Goal: Task Accomplishment & Management: Use online tool/utility

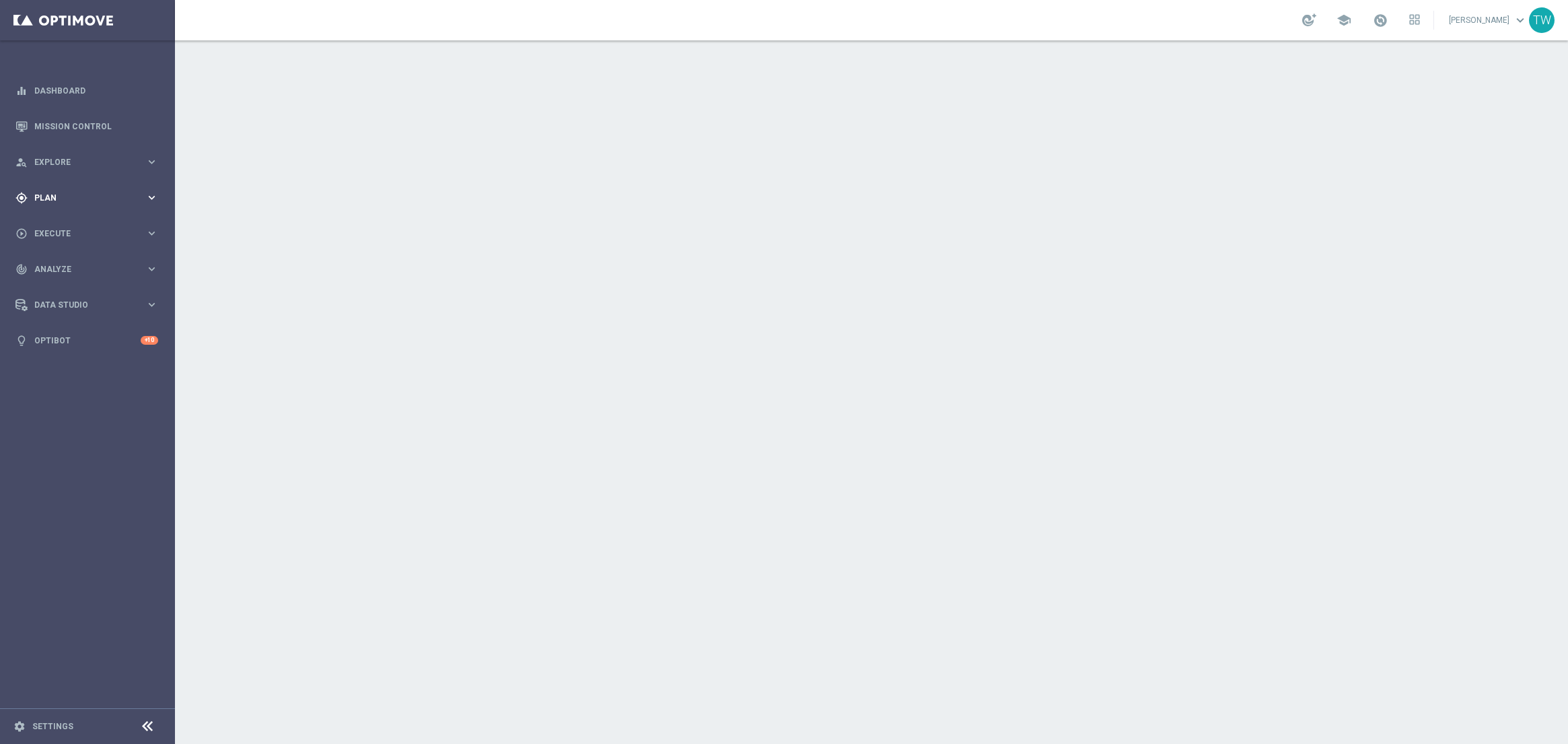
click at [116, 188] on div "gps_fixed Plan keyboard_arrow_right" at bounding box center [86, 197] width 174 height 35
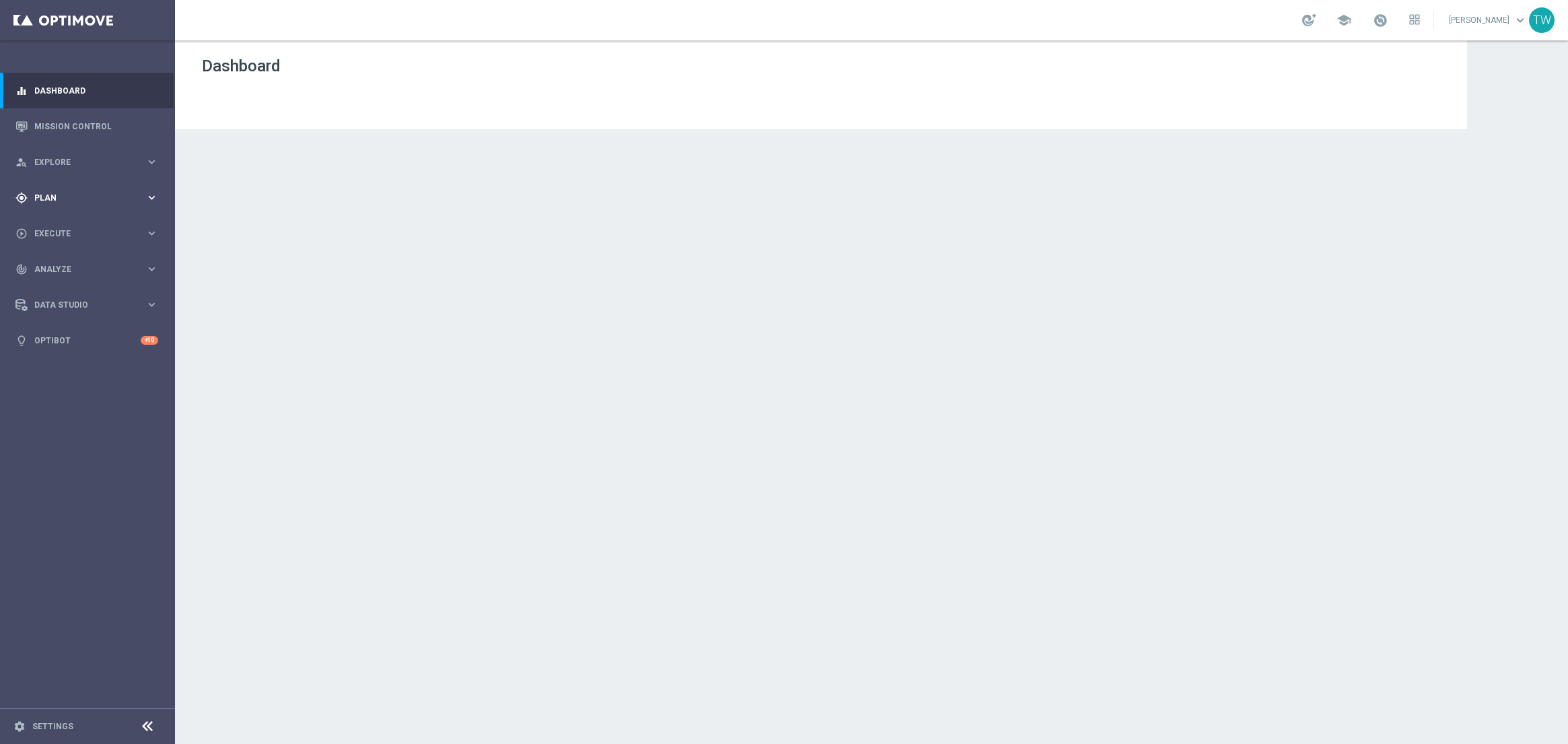
click at [62, 192] on div "gps_fixed Plan" at bounding box center [80, 198] width 130 height 12
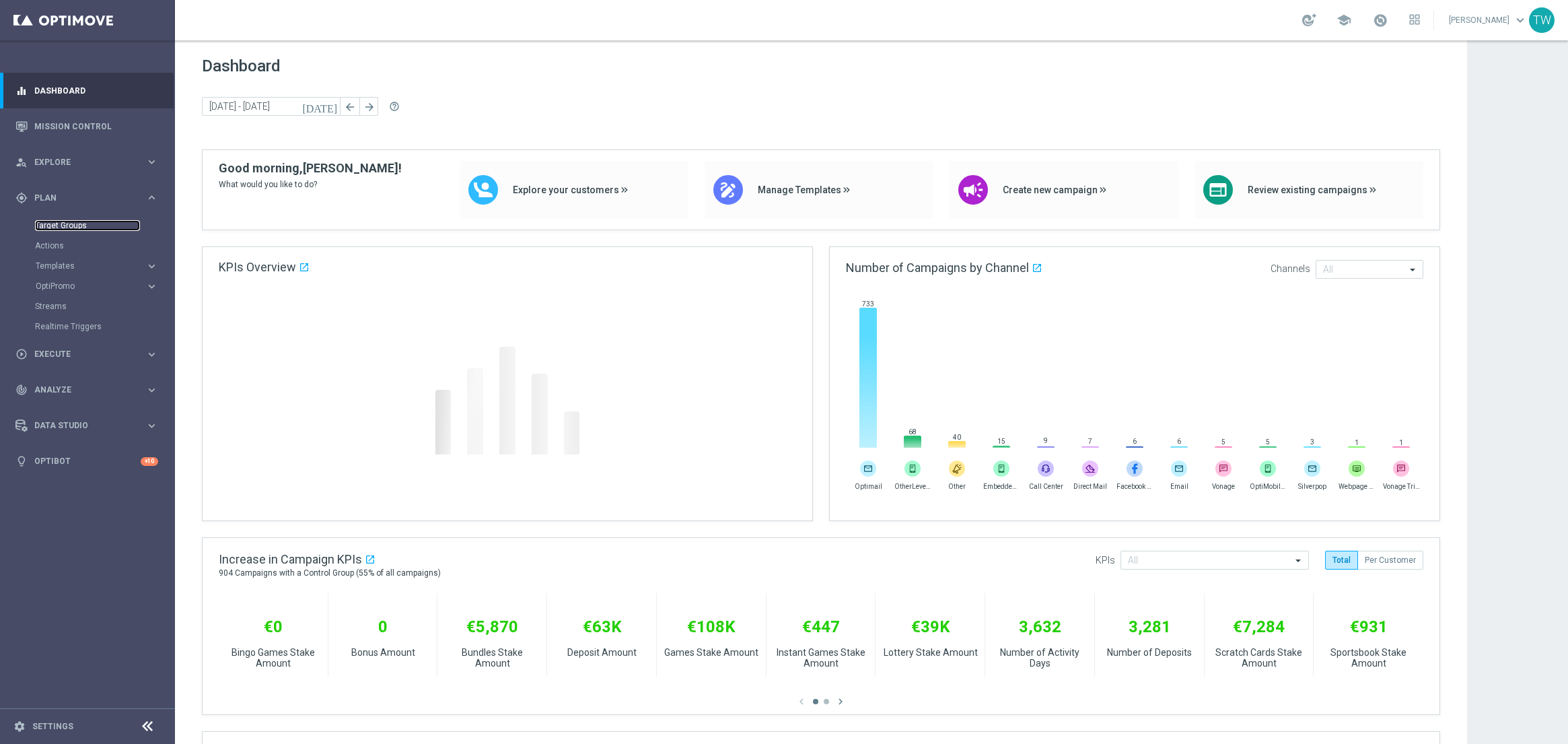
click at [65, 228] on link "Target Groups" at bounding box center [88, 225] width 105 height 11
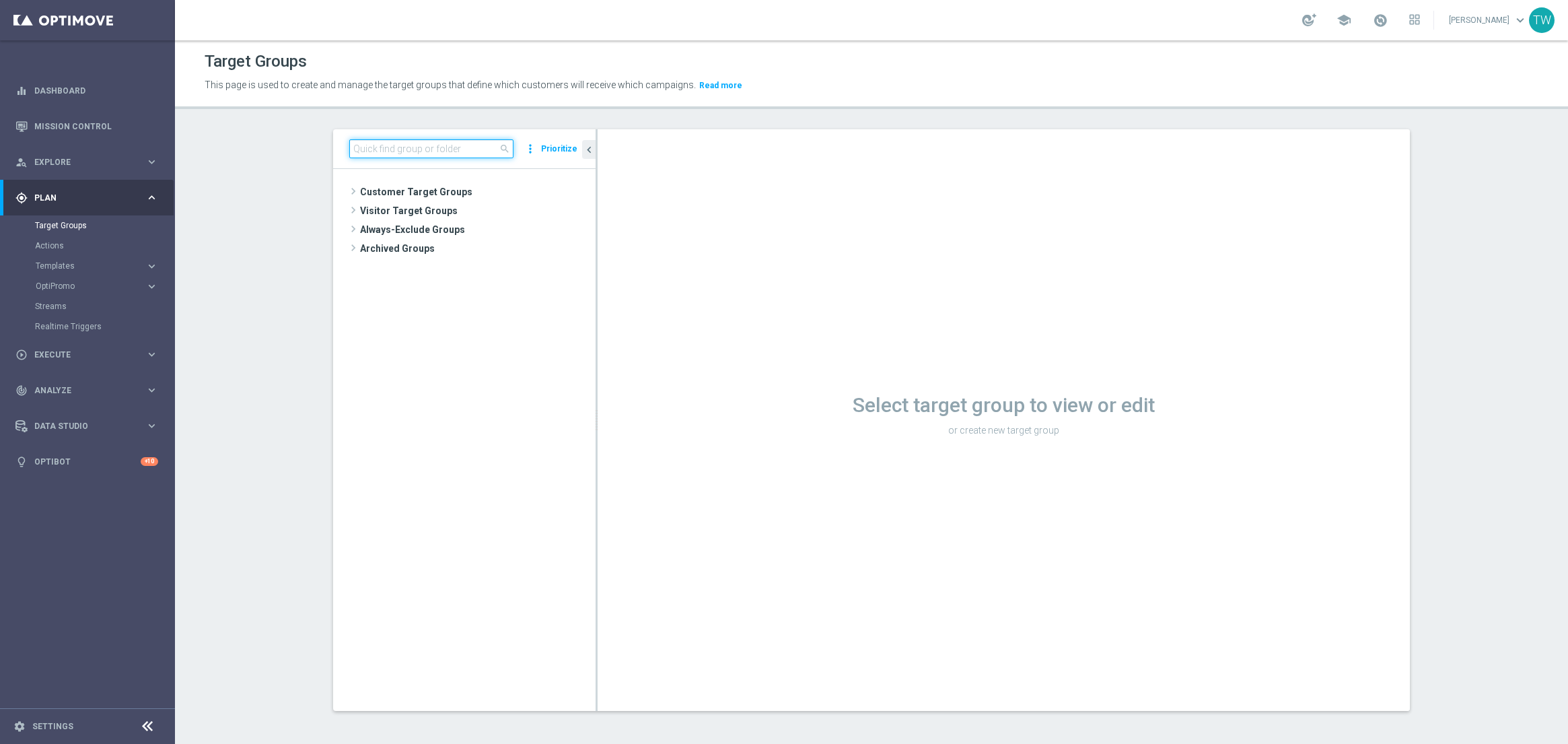
click at [388, 146] on input at bounding box center [431, 148] width 165 height 19
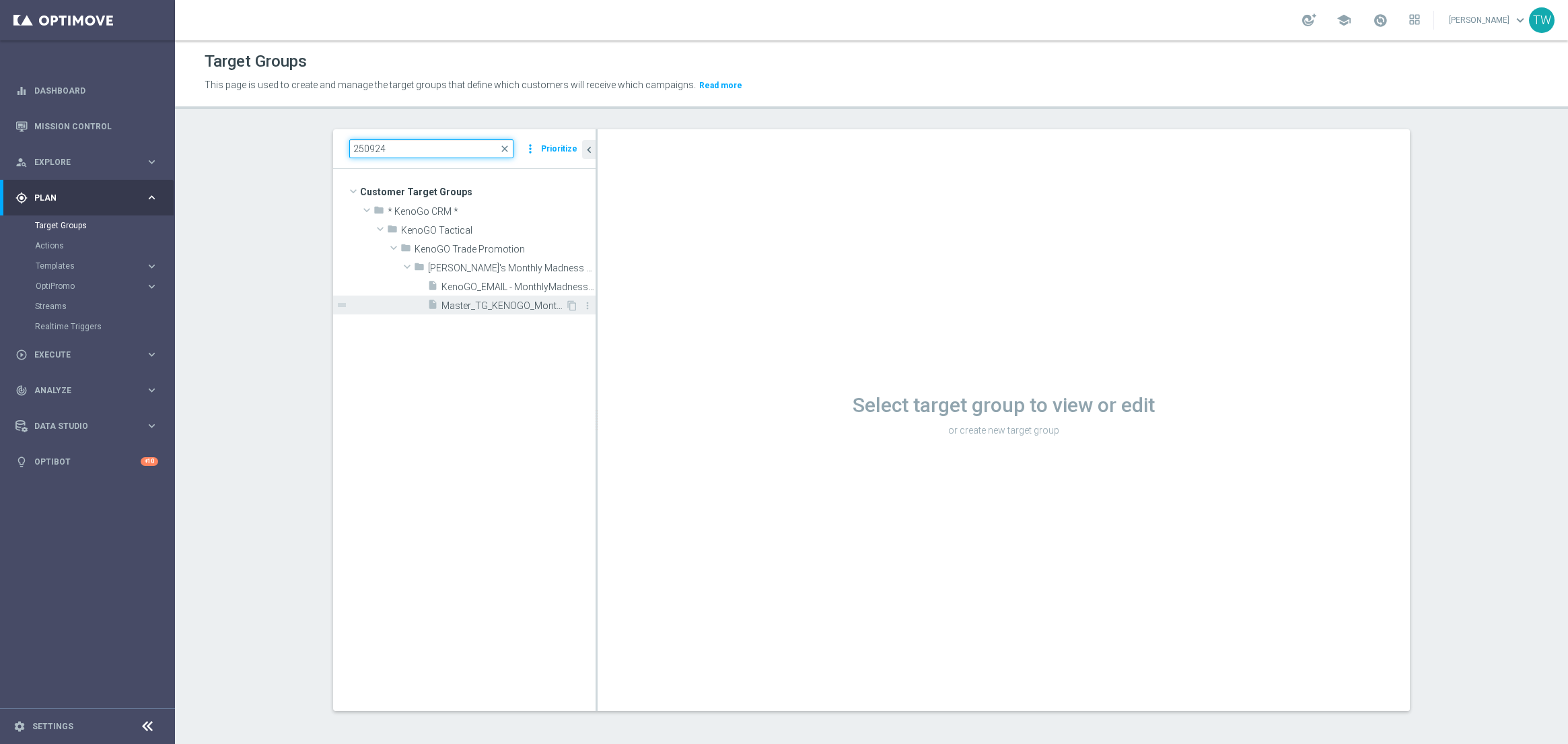
type input "250924"
click at [532, 308] on span "Master_TG_KENOGO_MonthlyMadness_250924" at bounding box center [503, 305] width 124 height 11
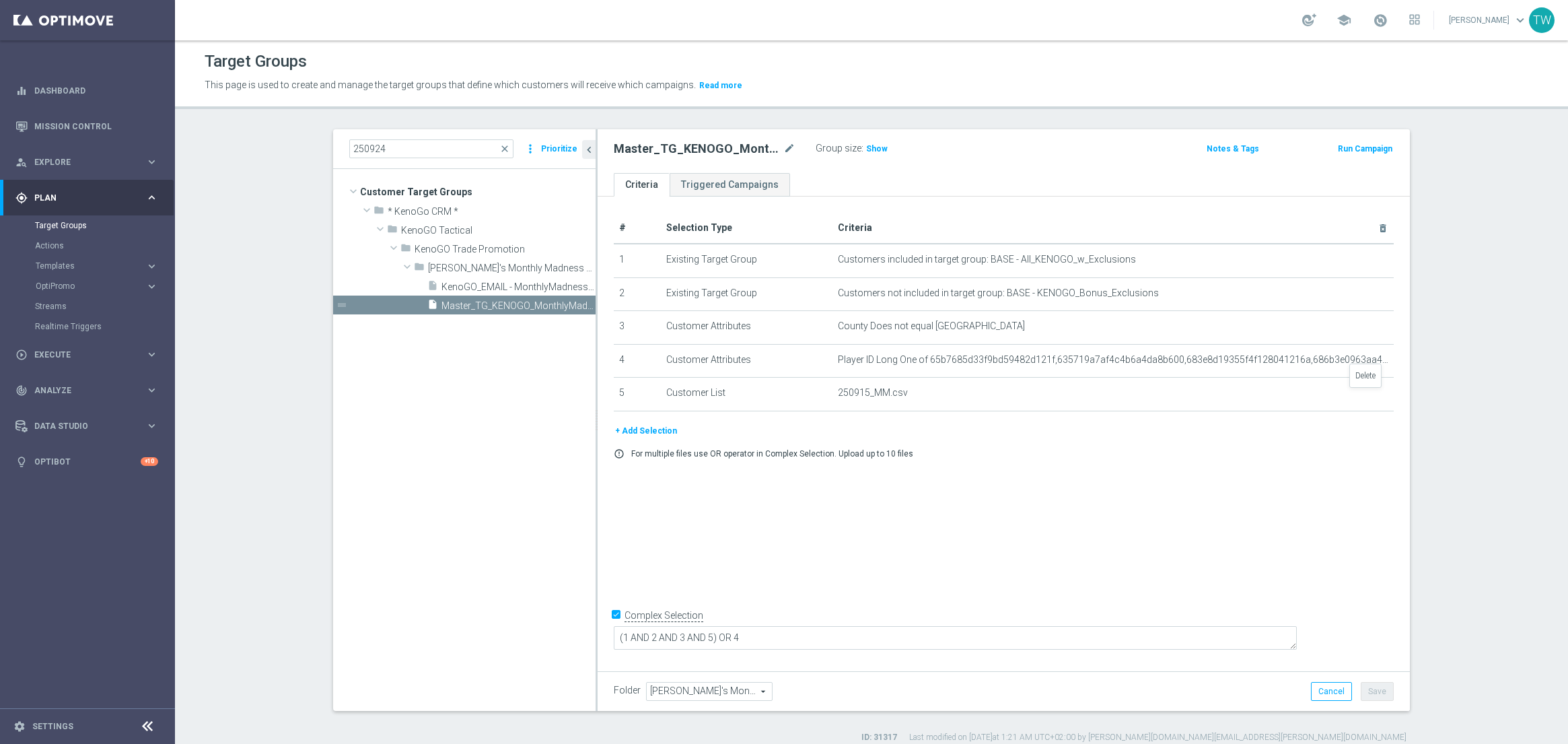
drag, startPoint x: 1370, startPoint y: 394, endPoint x: 1298, endPoint y: 403, distance: 72.6
click at [0, 0] on icon "delete_forever" at bounding box center [0, 0] width 0 height 0
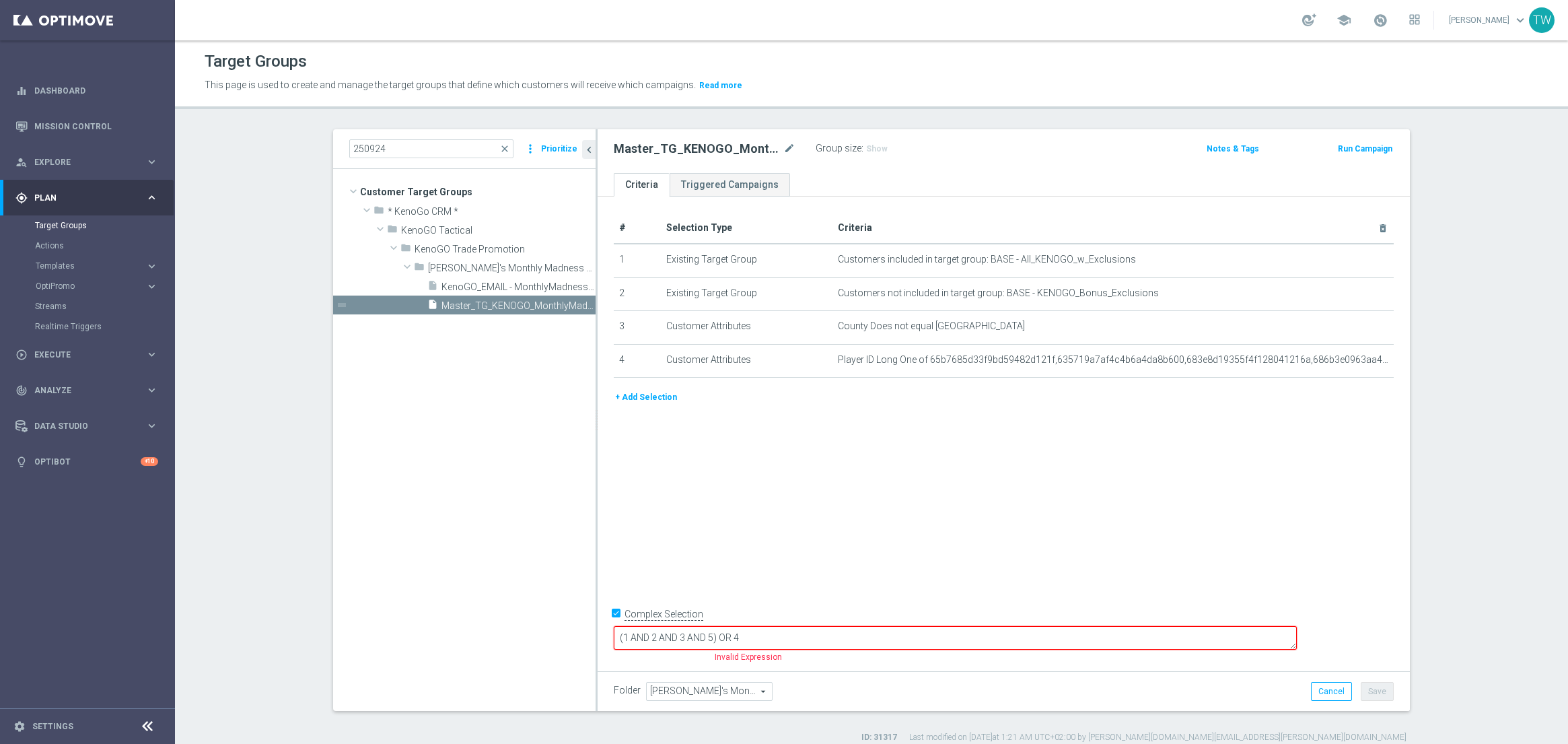
click at [662, 393] on button "+ Add Selection" at bounding box center [646, 398] width 65 height 15
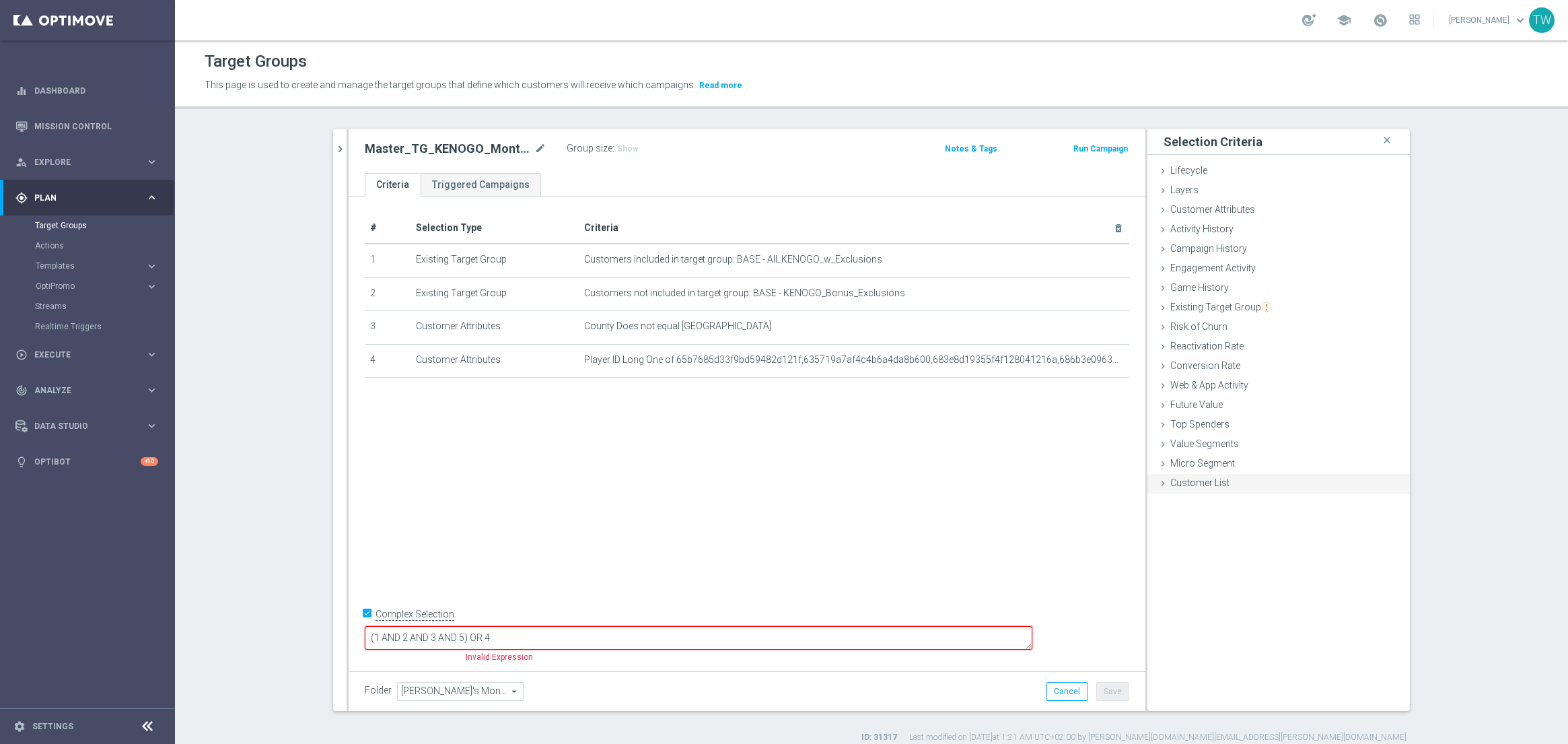
click at [1227, 482] on span "Customer List" at bounding box center [1199, 482] width 59 height 11
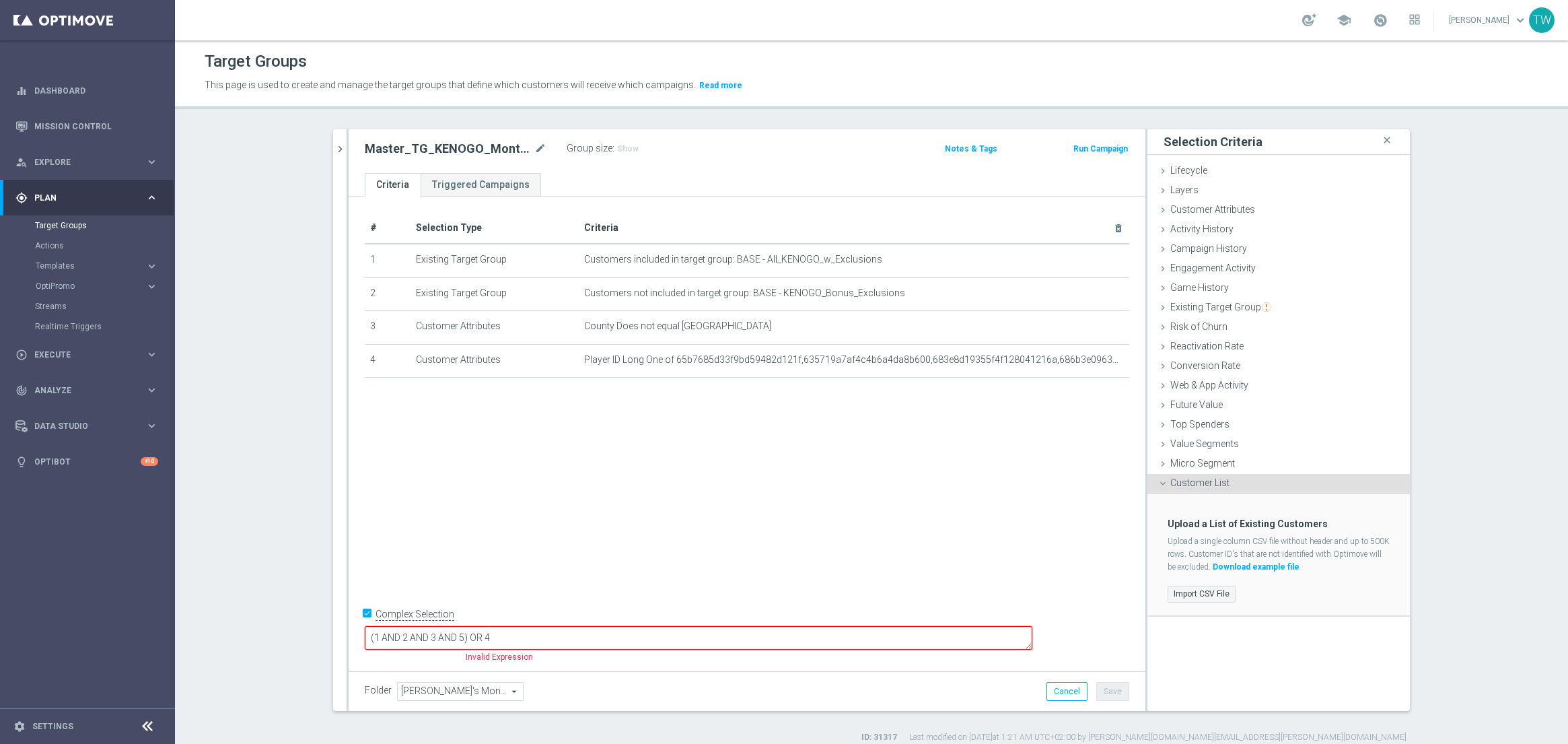
click at [1207, 596] on label "Import CSV File" at bounding box center [1201, 594] width 68 height 17
click at [0, 0] on input "Import CSV File" at bounding box center [0, 0] width 0 height 0
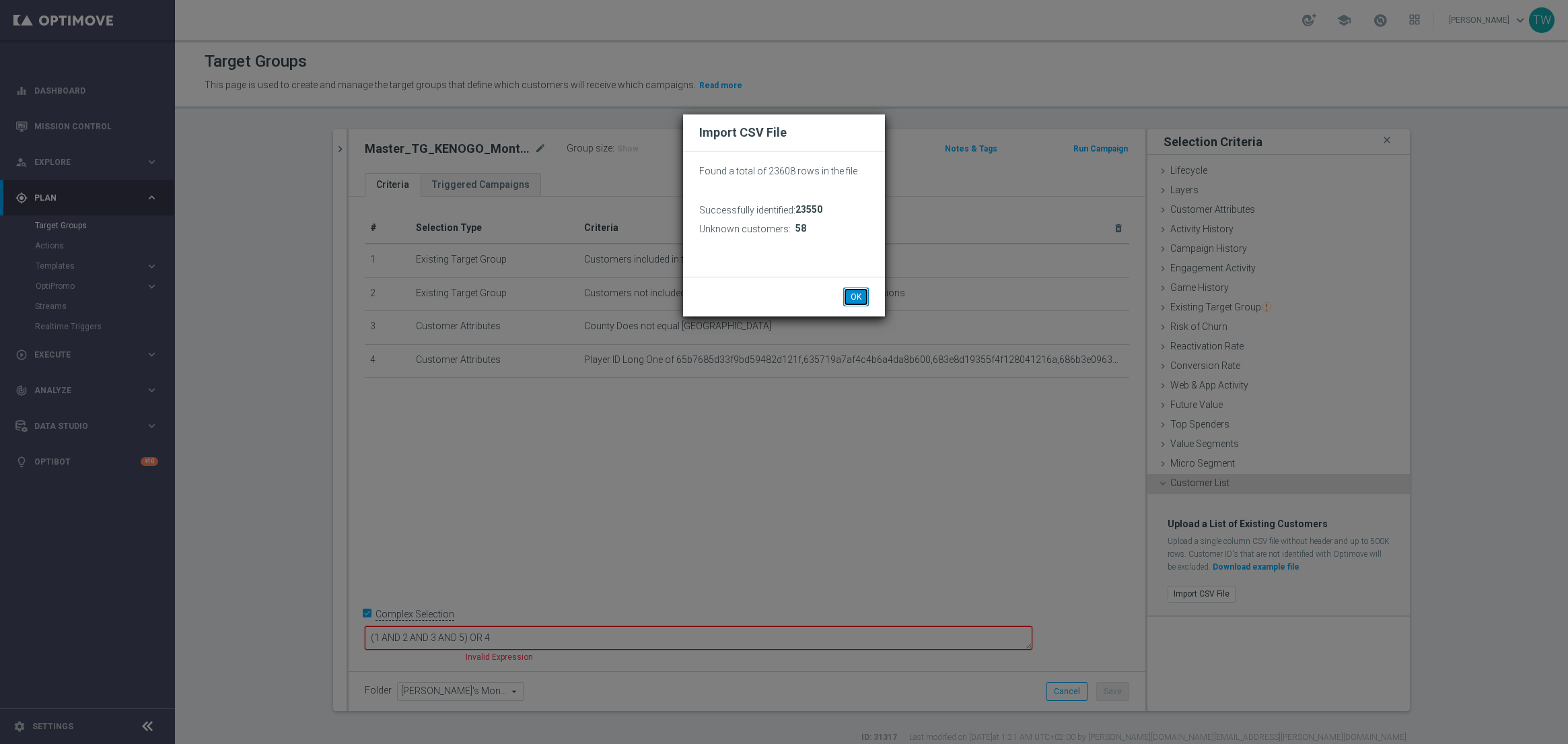
click at [860, 298] on button "OK" at bounding box center [856, 296] width 26 height 19
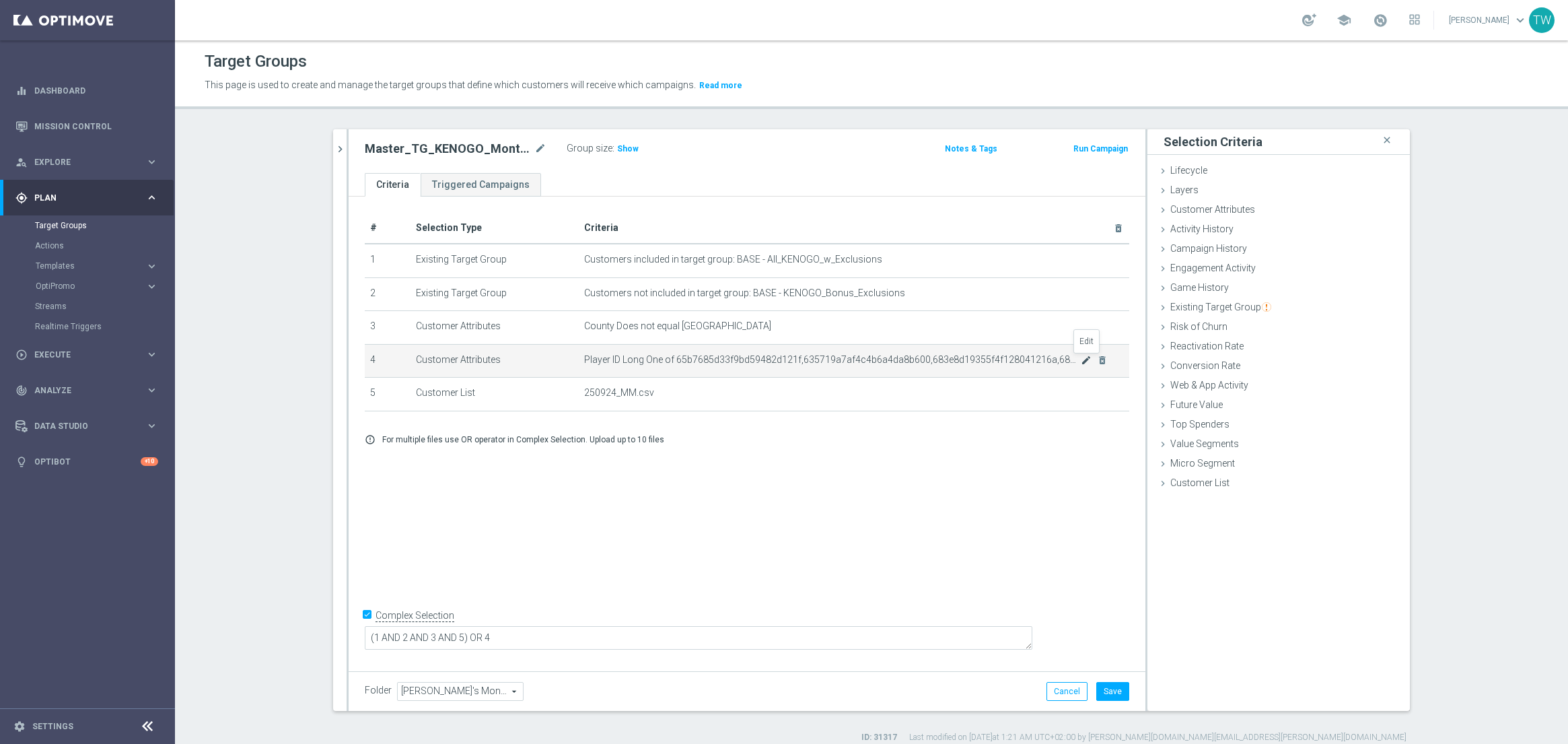
click at [1083, 361] on icon "mode_edit" at bounding box center [1086, 360] width 11 height 11
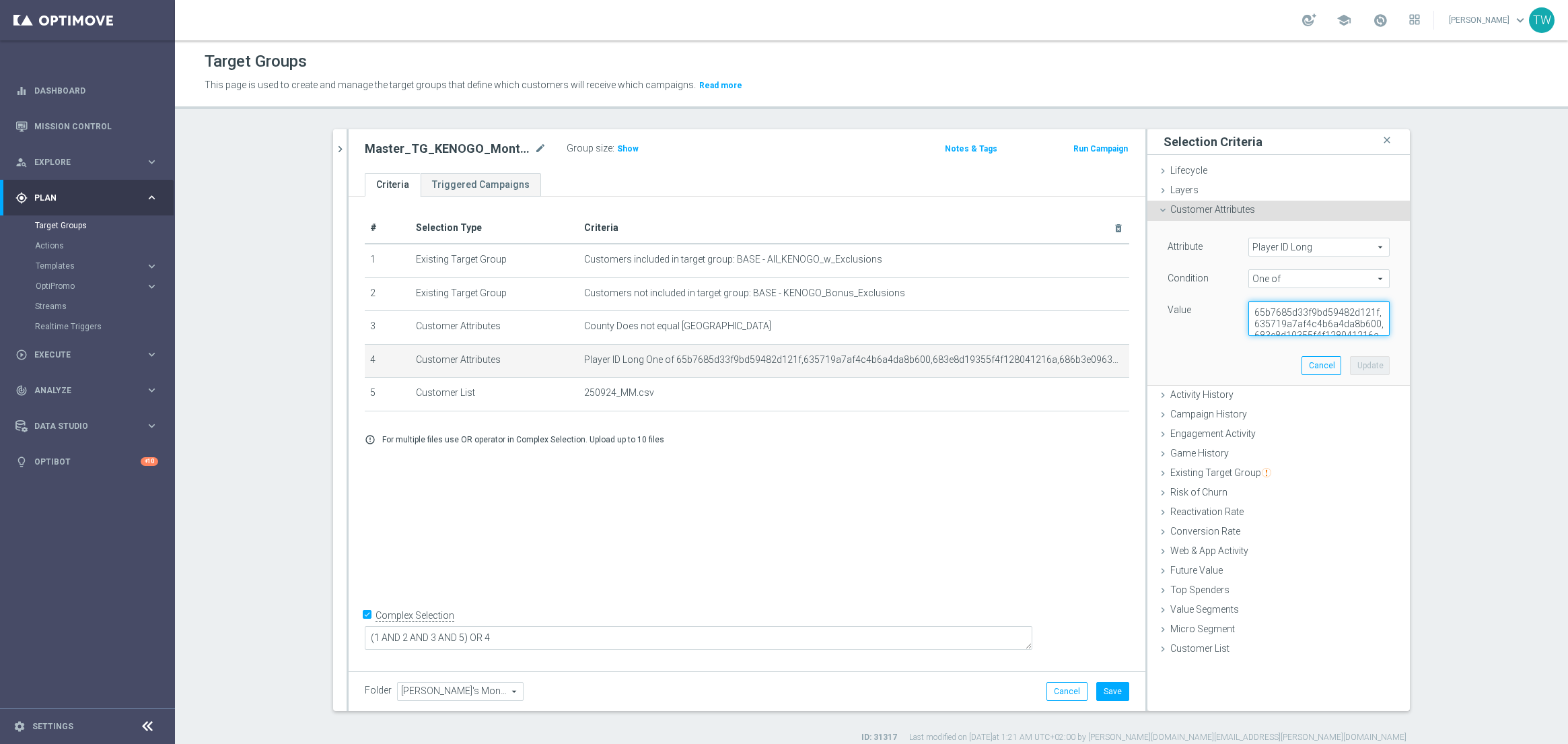
click at [1322, 334] on textarea "65b7685d33f9bd59482d121f,635719a7af4c4b6a4da8b600,683e8d19355f4f128041216a,686b…" at bounding box center [1319, 318] width 141 height 35
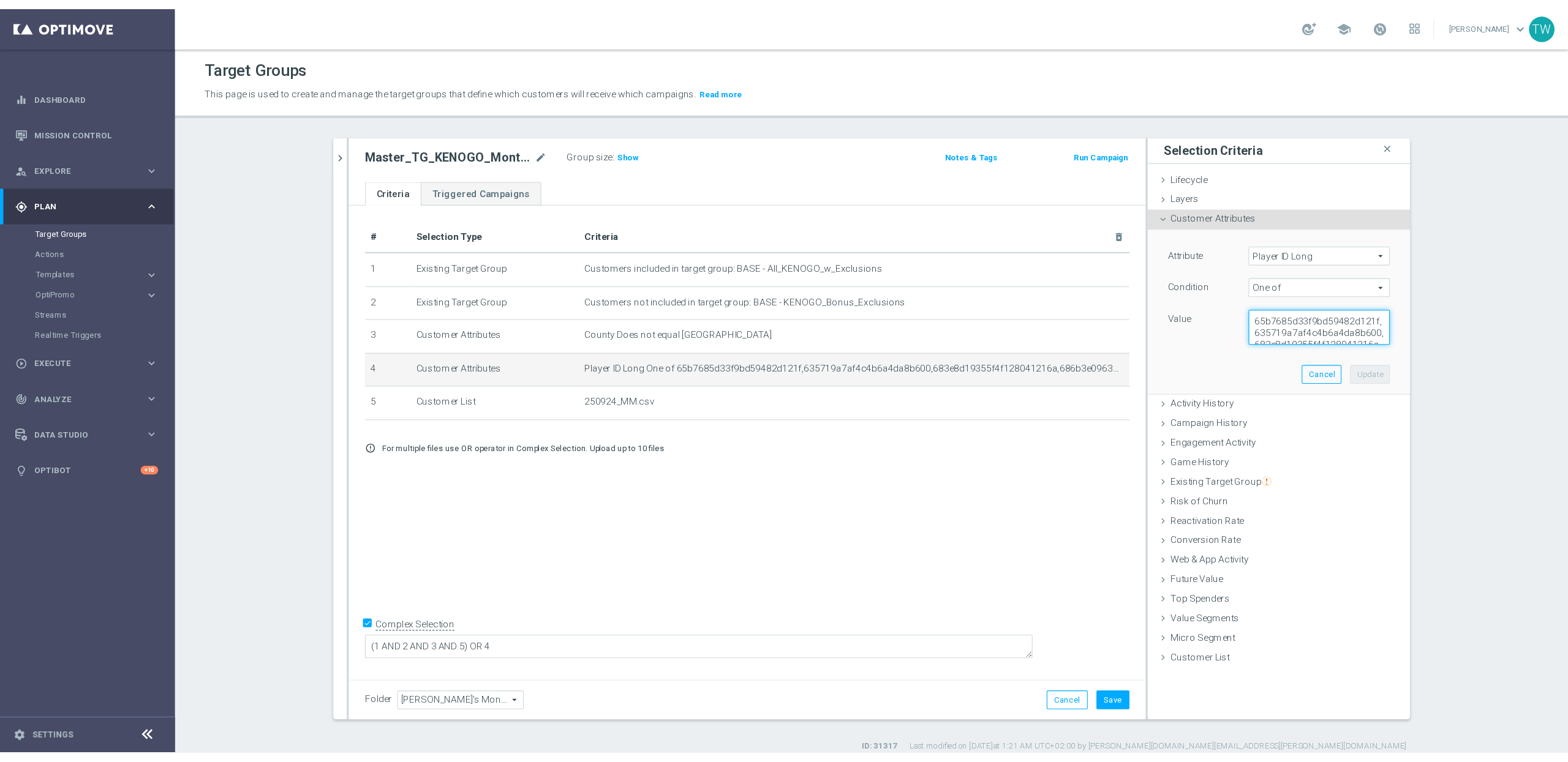
scroll to position [56, 0]
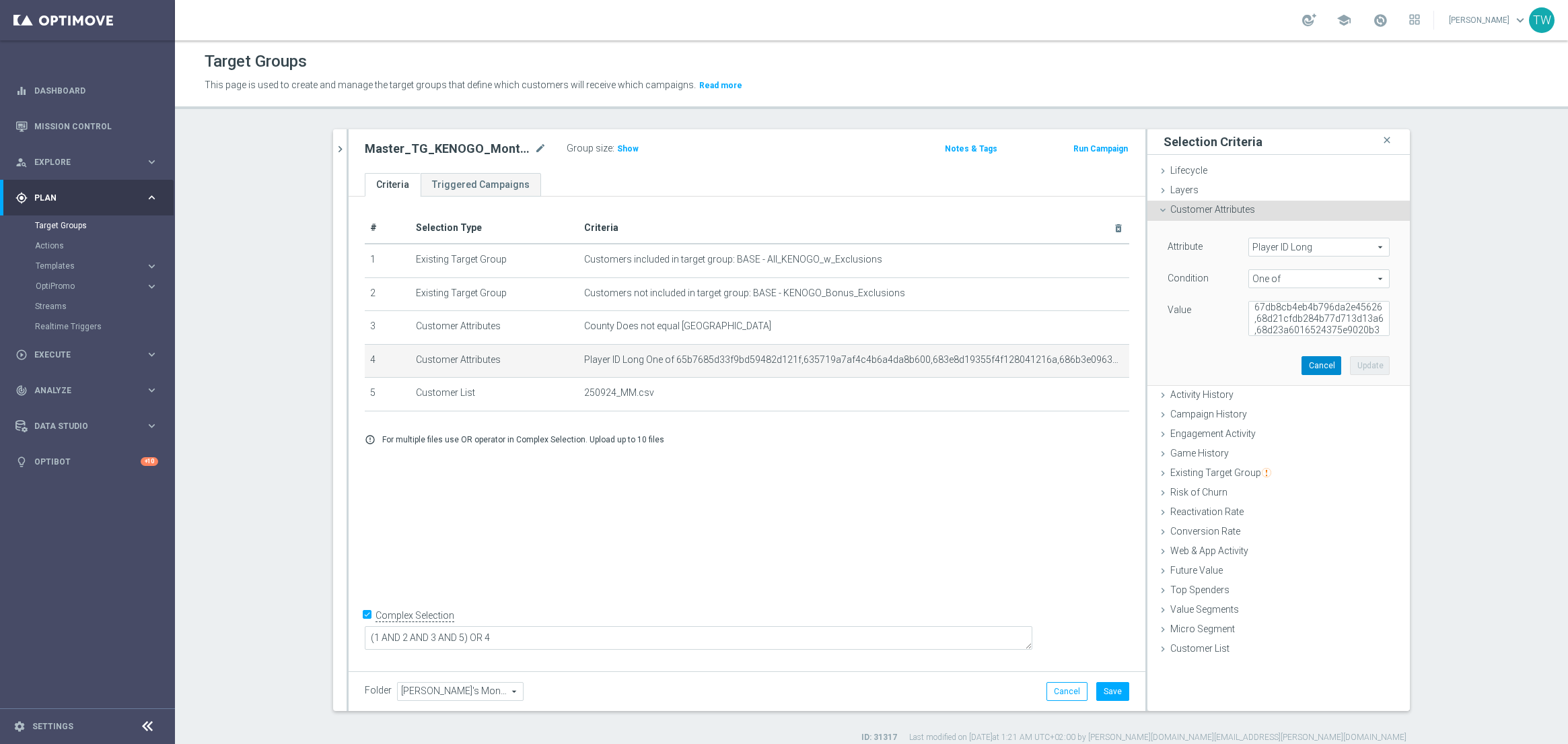
click at [1331, 365] on button "Cancel" at bounding box center [1321, 365] width 40 height 19
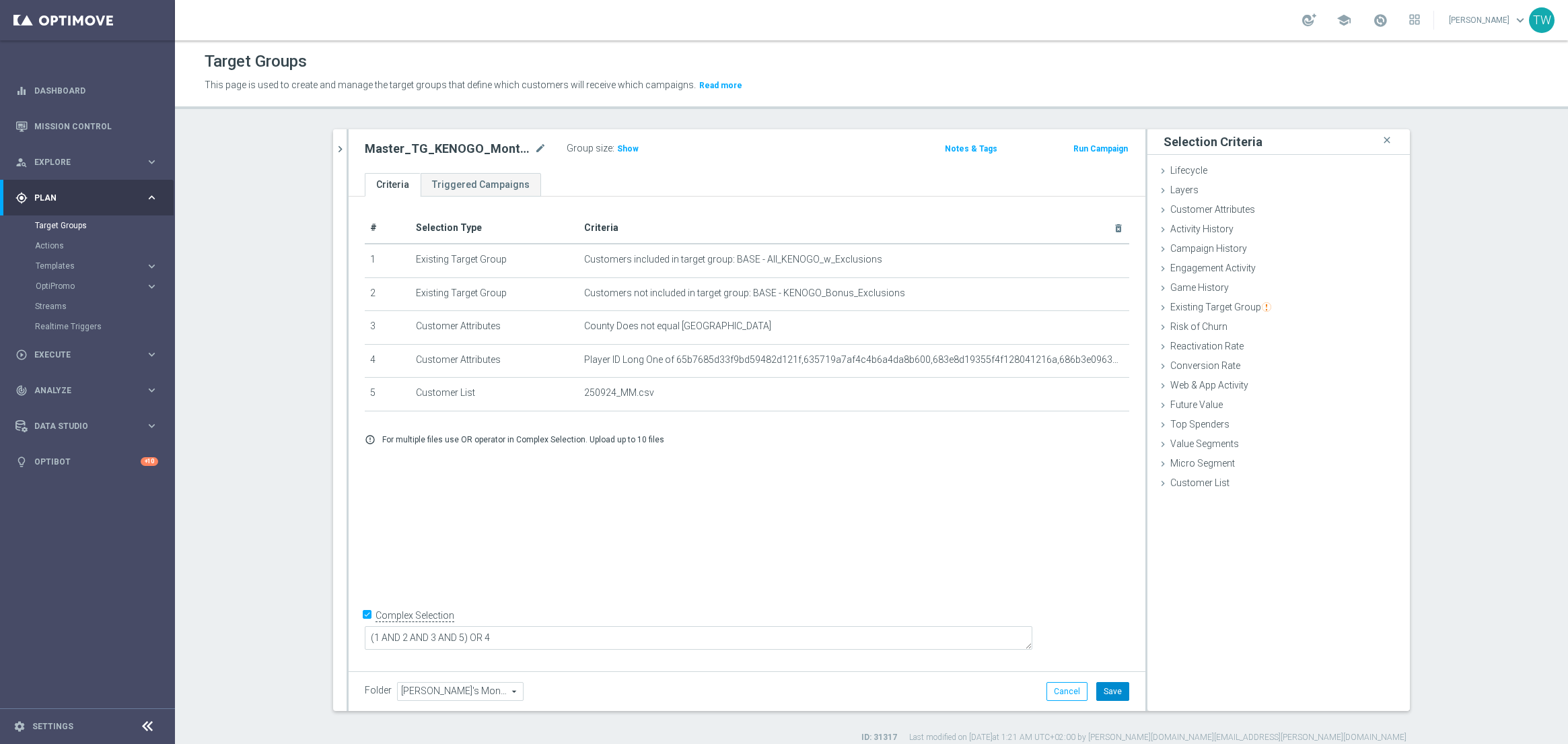
click at [1108, 686] on button "Save" at bounding box center [1113, 691] width 33 height 19
click at [334, 143] on icon "chevron_right" at bounding box center [340, 149] width 13 height 13
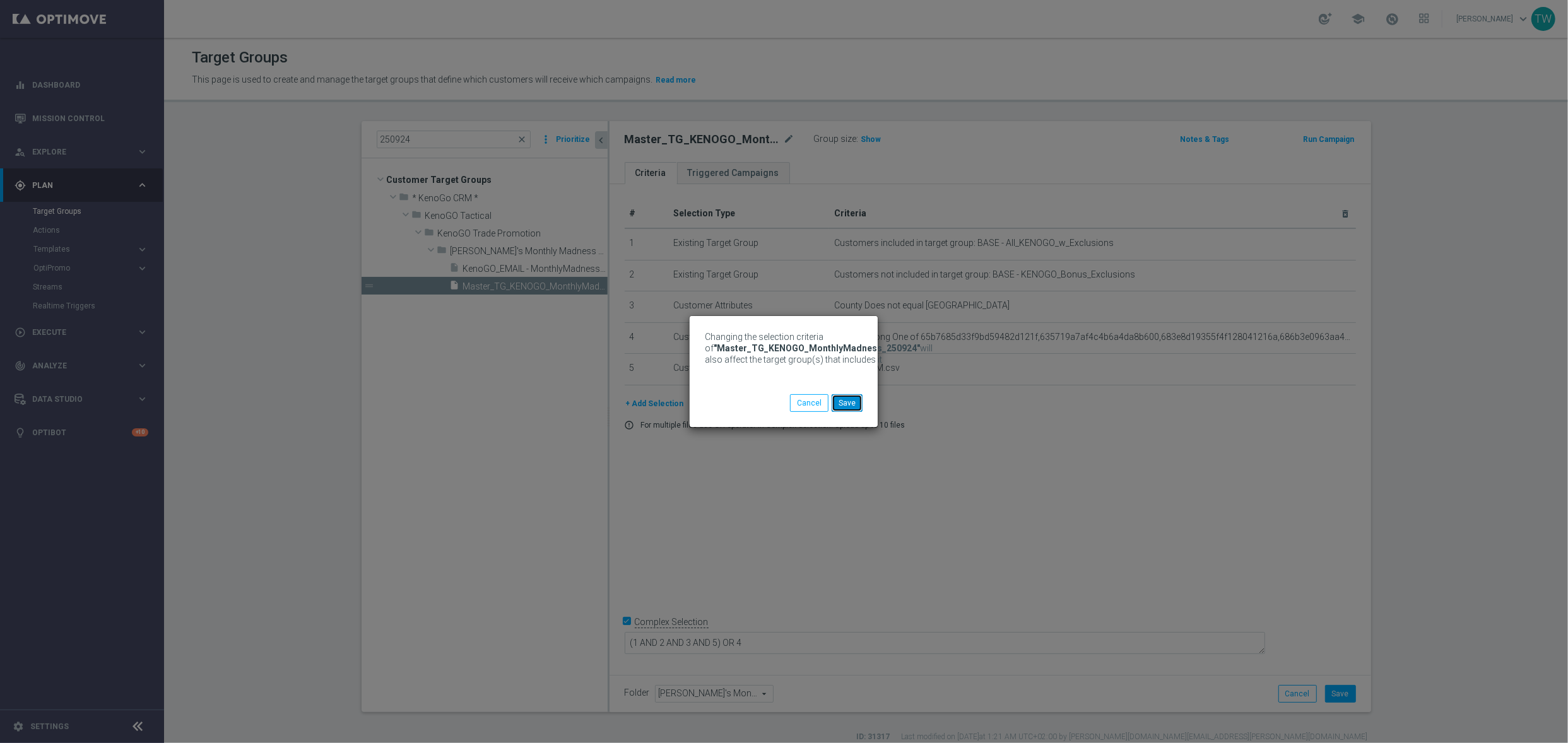
click at [848, 406] on button "Save" at bounding box center [847, 403] width 31 height 18
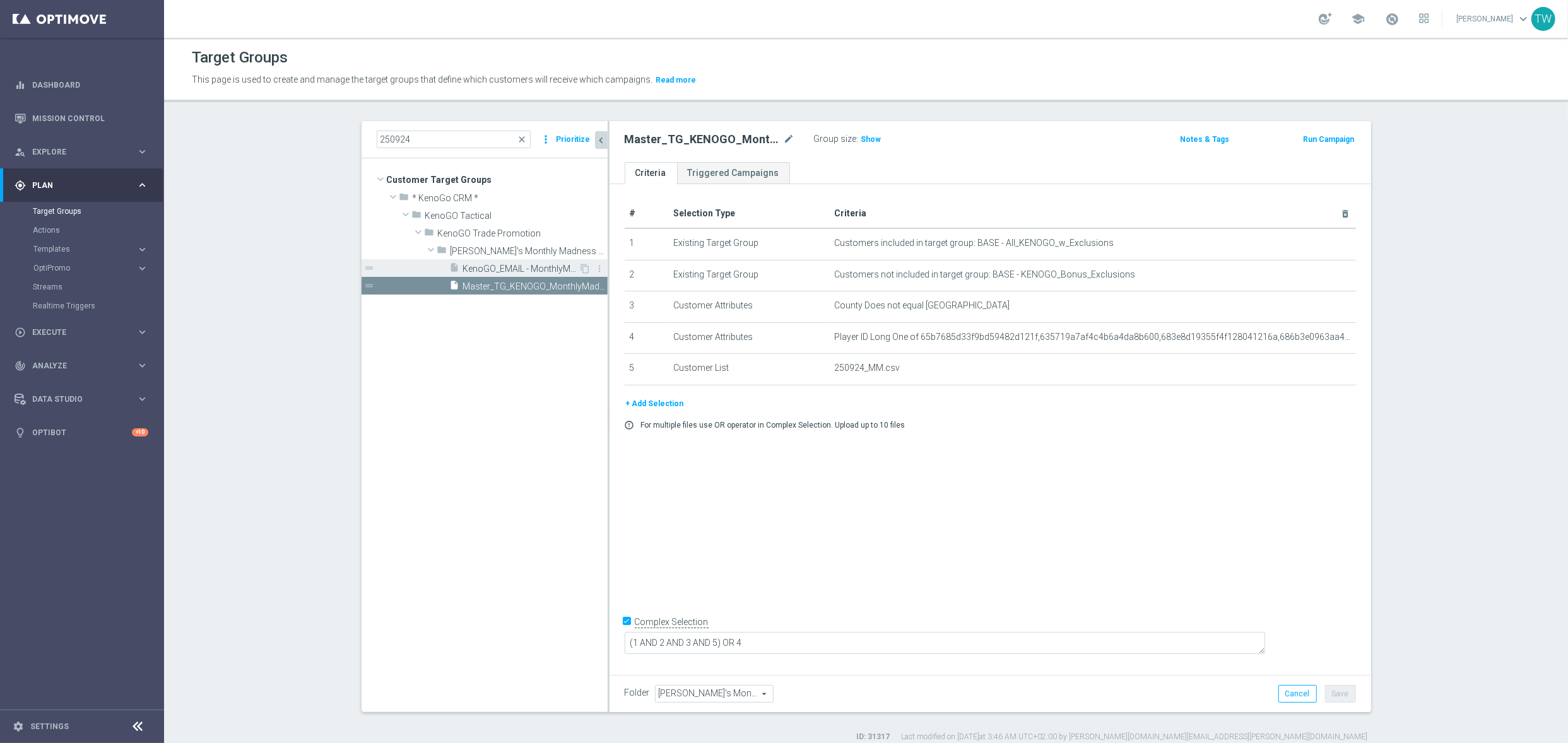
click at [485, 266] on span "KenoGO_EMAIL - MonthlyMadness_250924" at bounding box center [521, 268] width 116 height 11
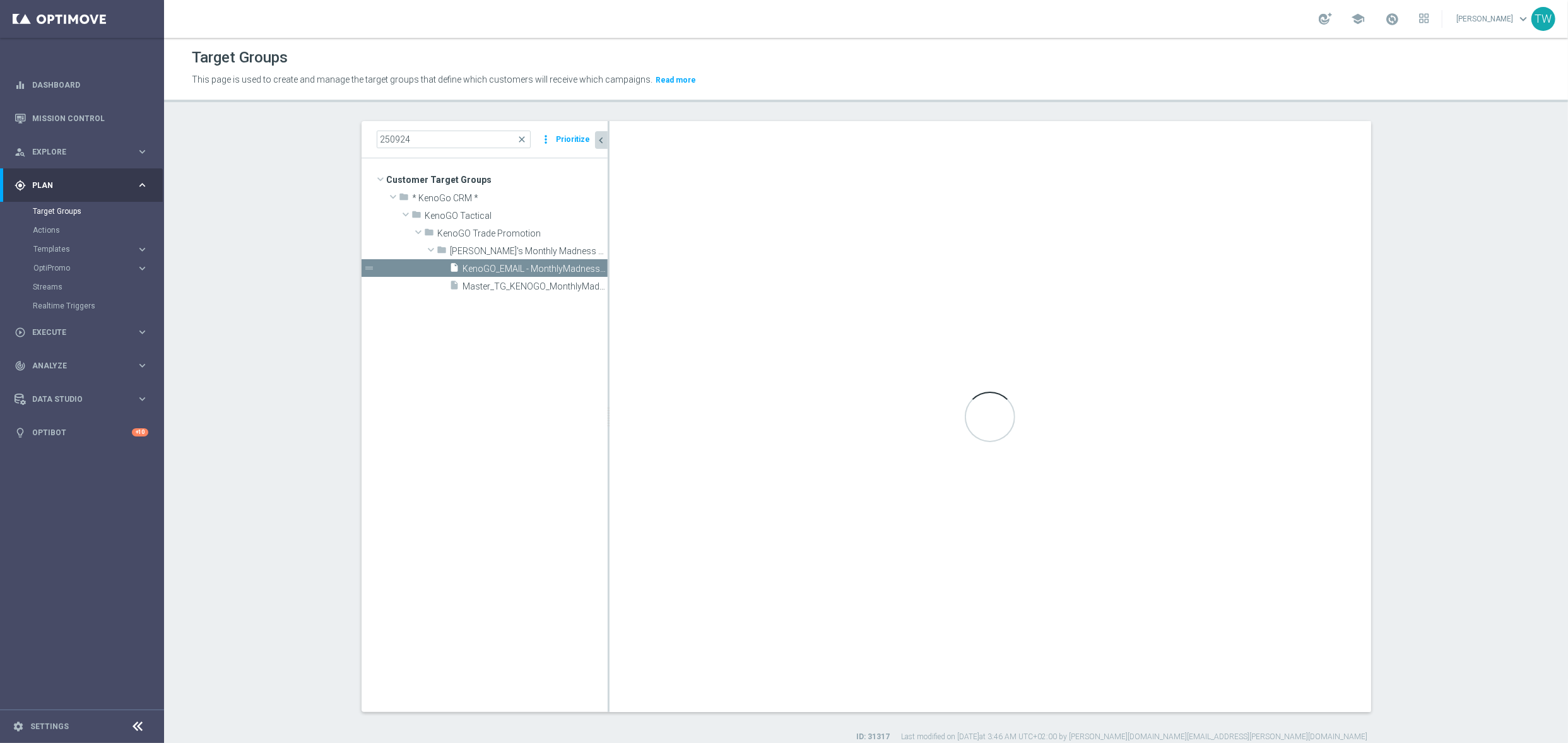
checkbox input "false"
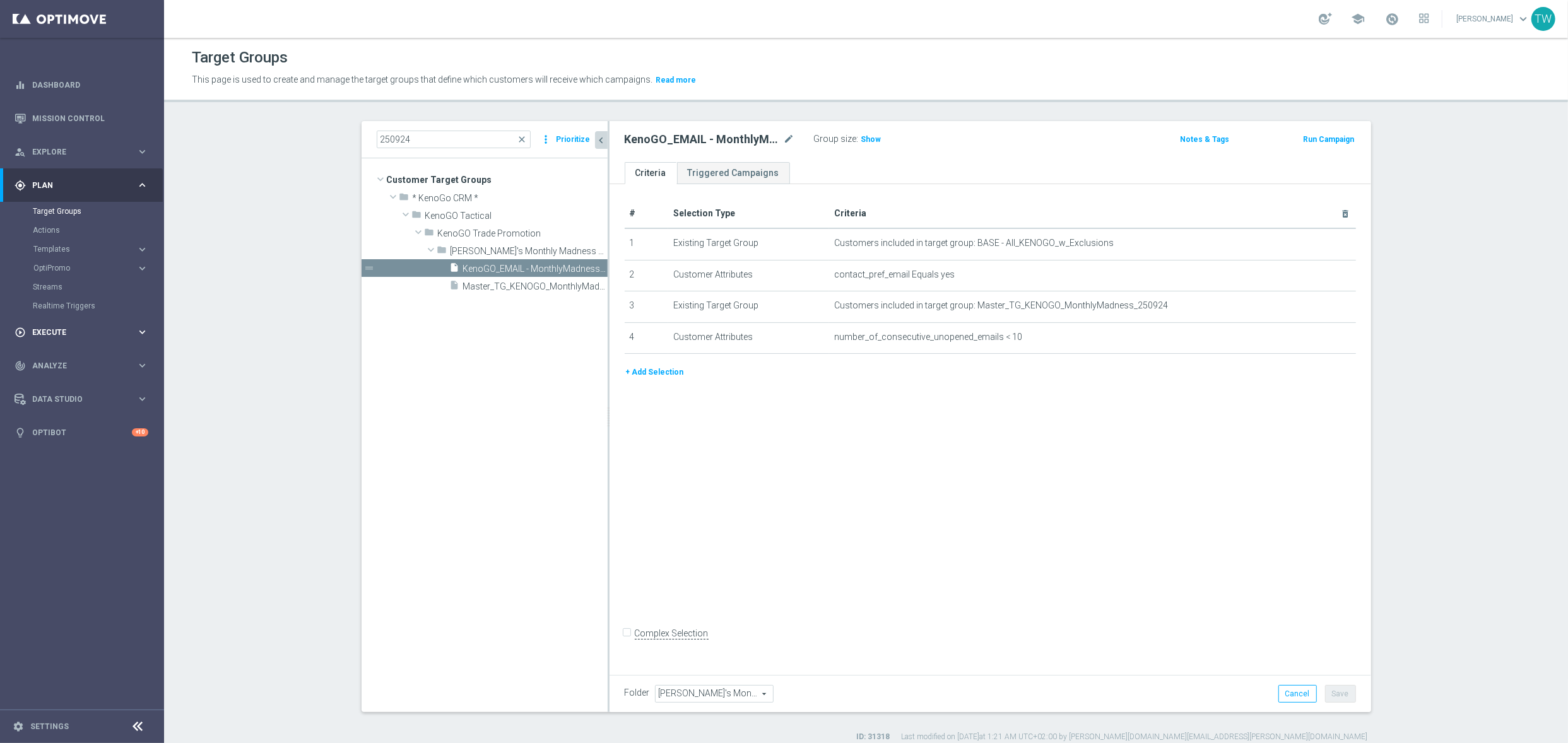
click at [111, 331] on span "Execute" at bounding box center [85, 332] width 104 height 8
click at [57, 244] on link "Campaign Builder" at bounding box center [82, 244] width 99 height 10
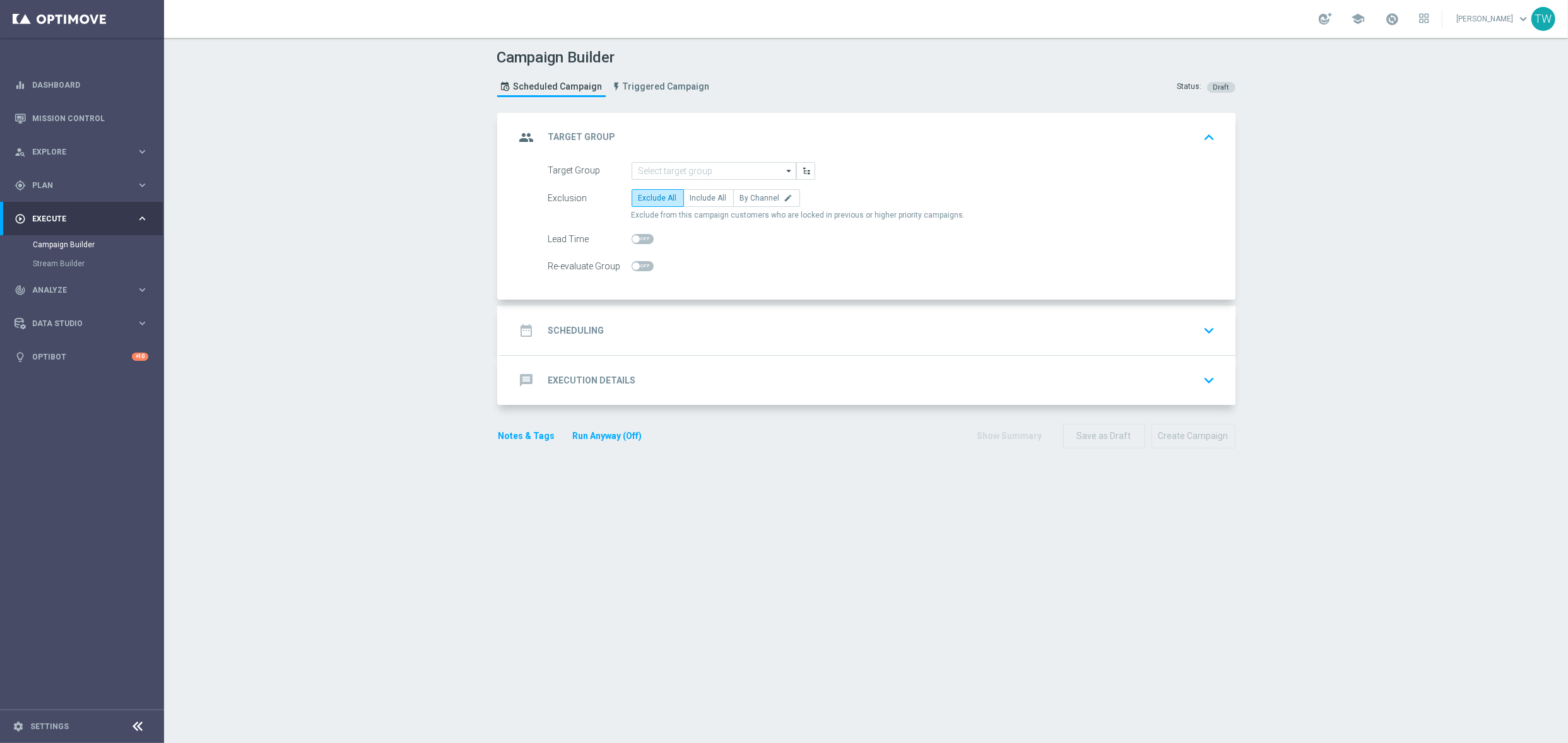
click at [708, 161] on div "group Target Group keyboard_arrow_up" at bounding box center [867, 137] width 735 height 49
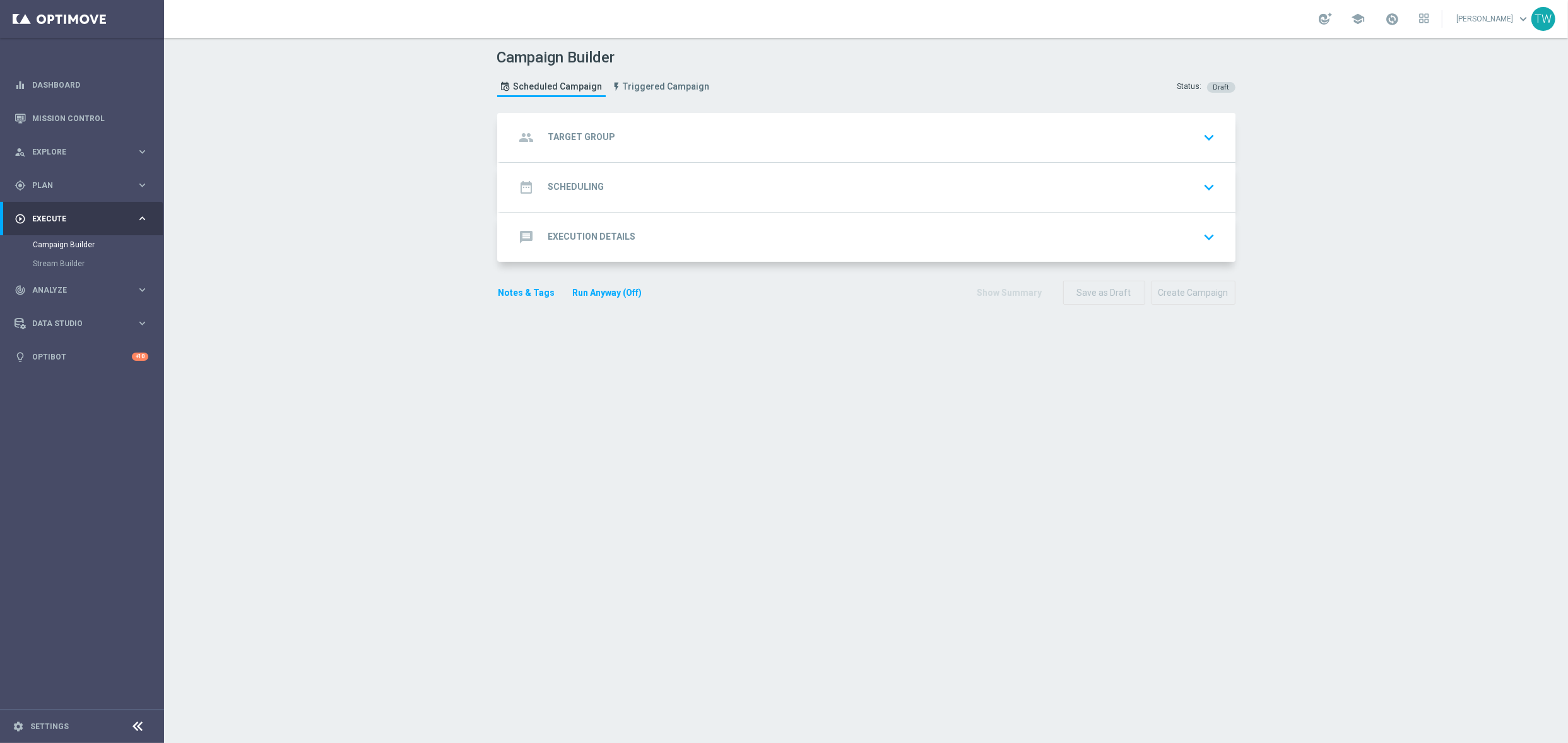
click at [678, 135] on div "group Target Group keyboard_arrow_down" at bounding box center [868, 137] width 704 height 24
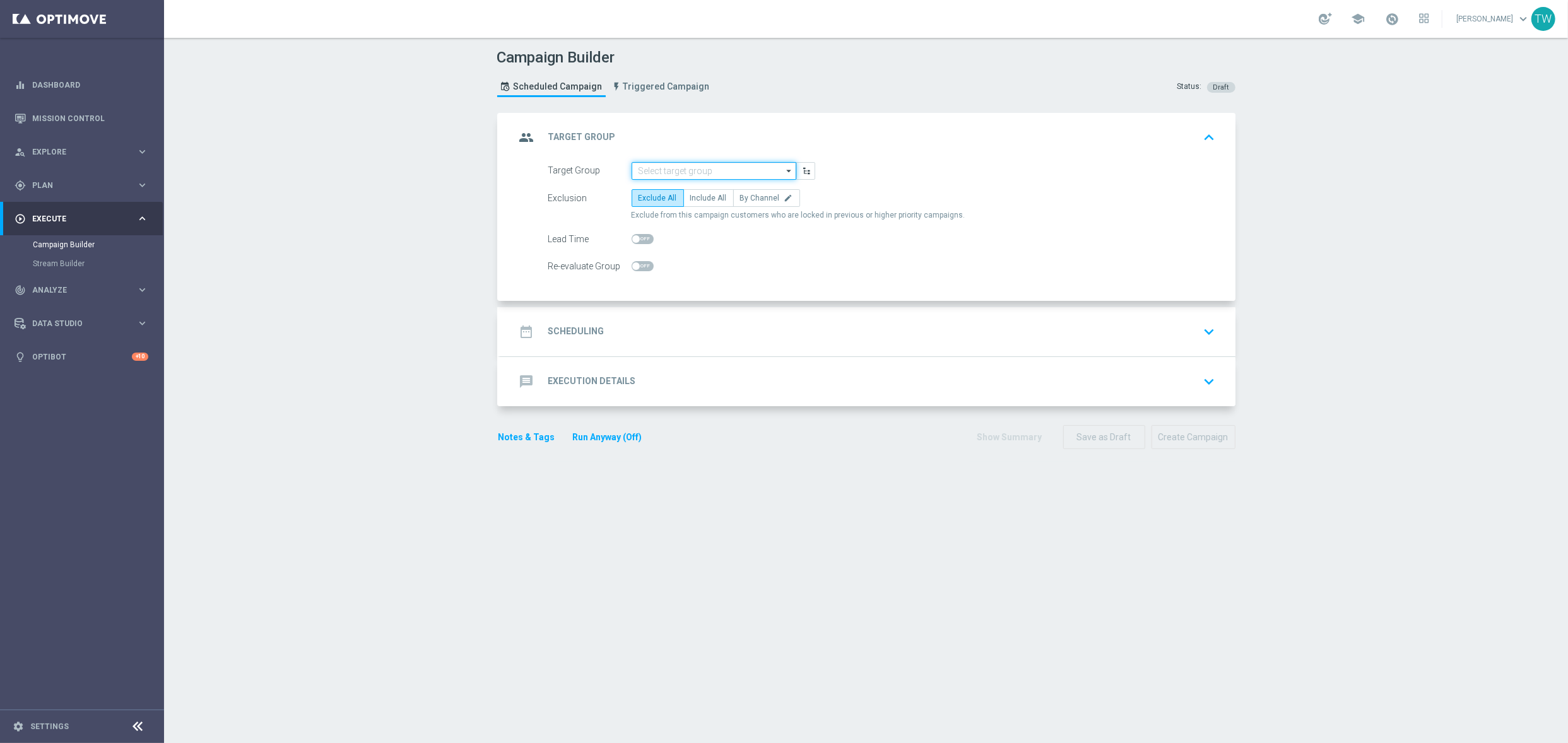
click at [657, 170] on input at bounding box center [714, 170] width 165 height 18
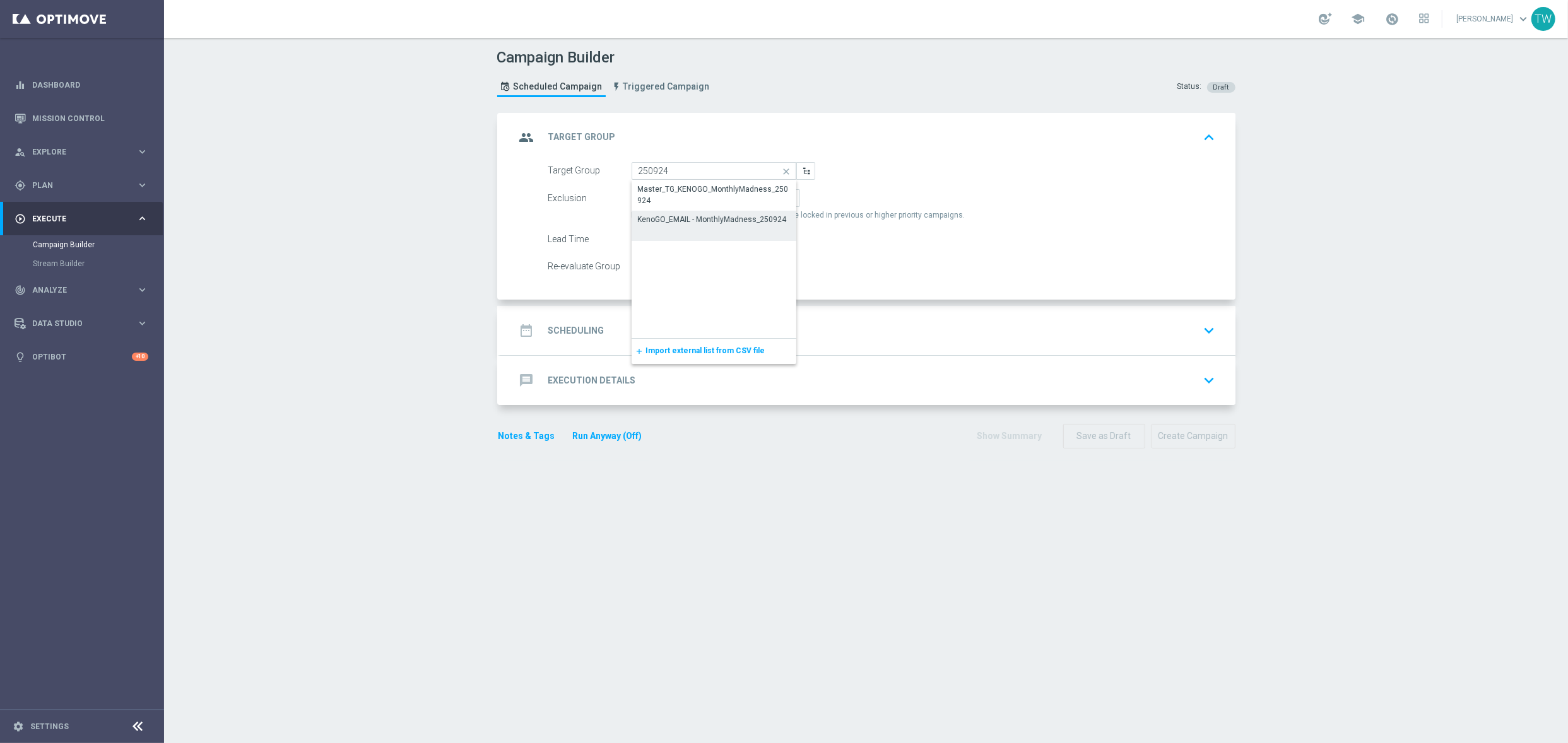
drag, startPoint x: 666, startPoint y: 220, endPoint x: 682, endPoint y: 194, distance: 30.5
click at [668, 218] on div "KenoGO_EMAIL - MonthlyMadness_250924" at bounding box center [711, 220] width 149 height 11
type input "KenoGO_EMAIL - MonthlyMadness_250924"
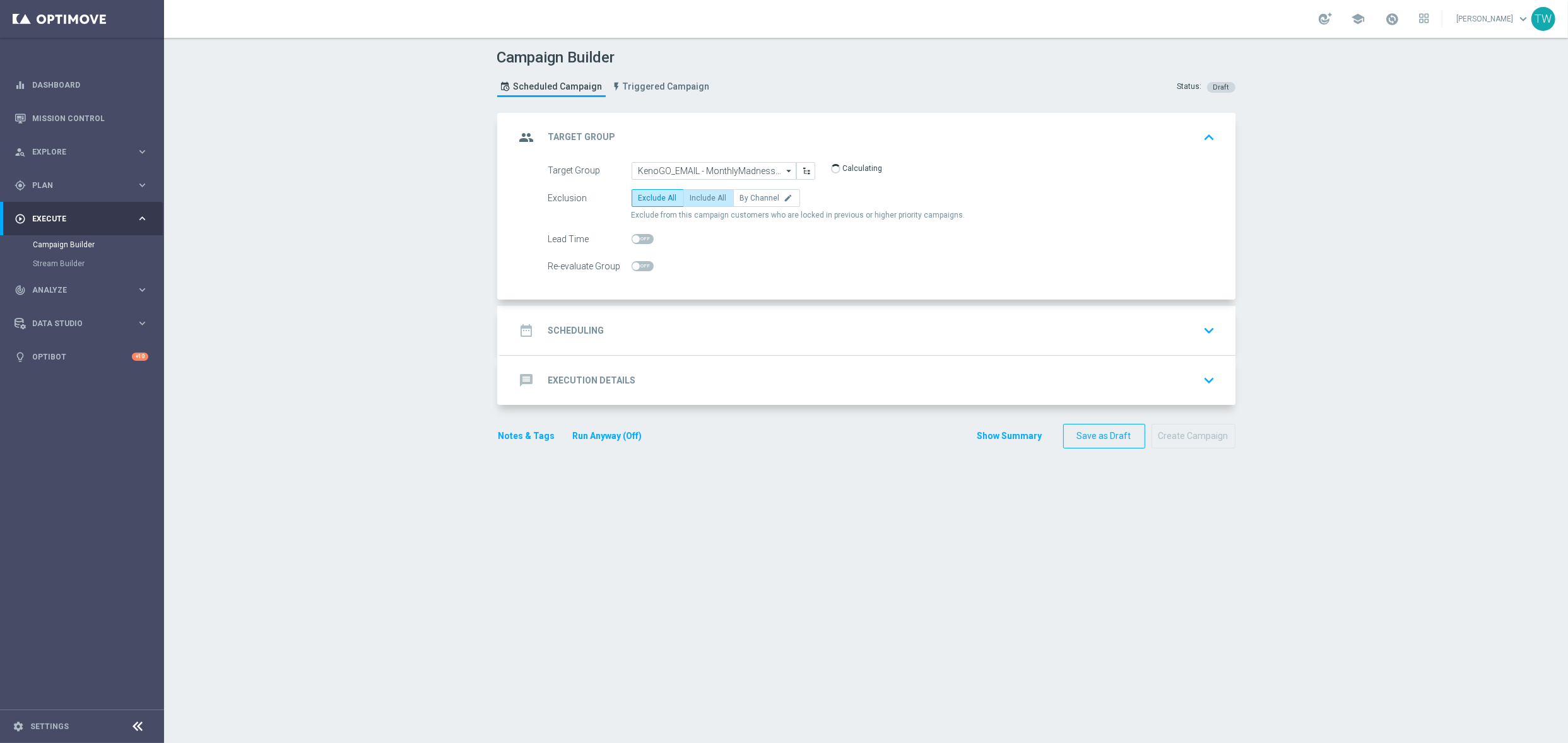
click at [683, 192] on label "Include All" at bounding box center [709, 198] width 51 height 18
click at [690, 196] on input "Include All" at bounding box center [695, 201] width 8 height 8
radio input "true"
click at [740, 330] on div "date_range Scheduling keyboard_arrow_down" at bounding box center [868, 330] width 704 height 24
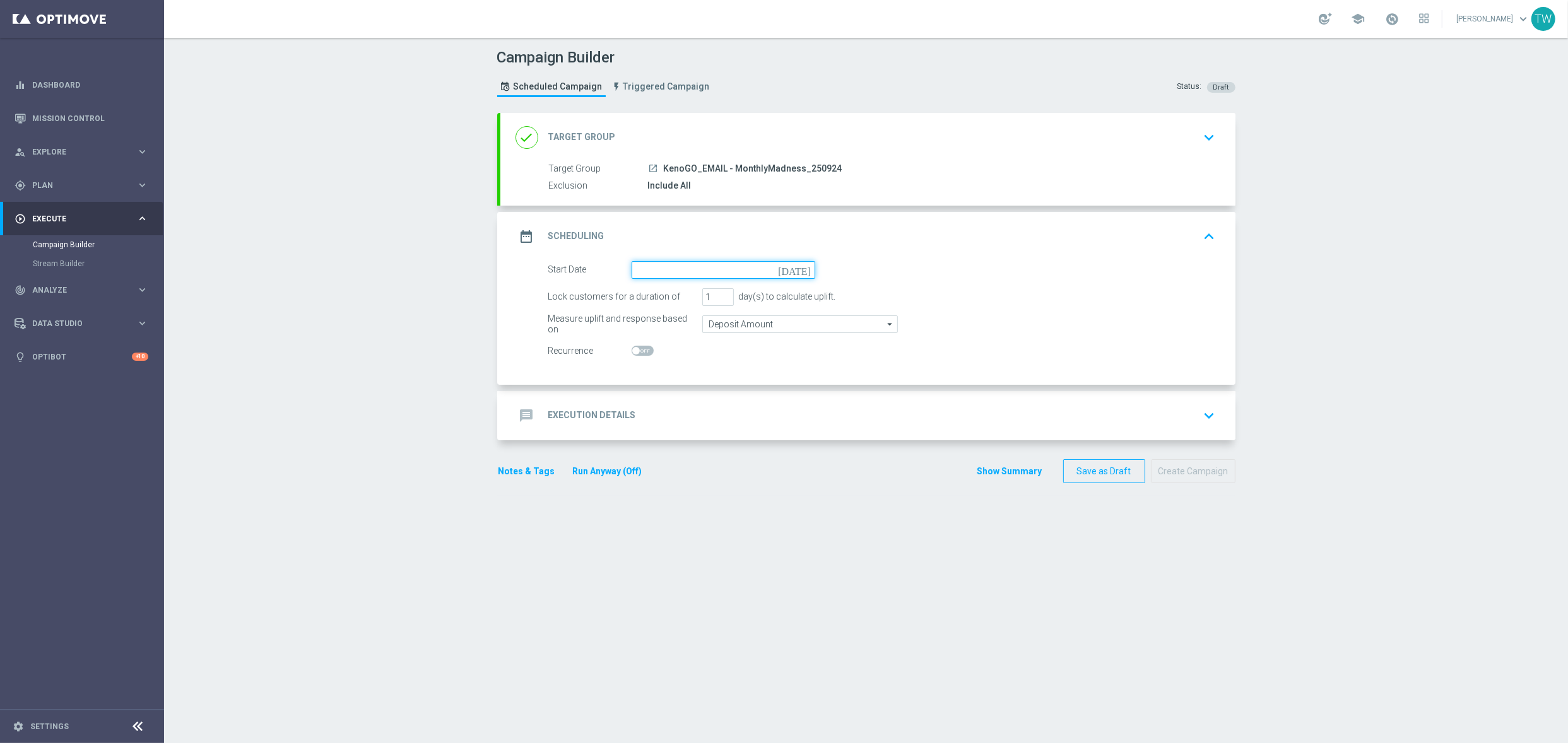
click at [684, 267] on input at bounding box center [723, 270] width 184 height 18
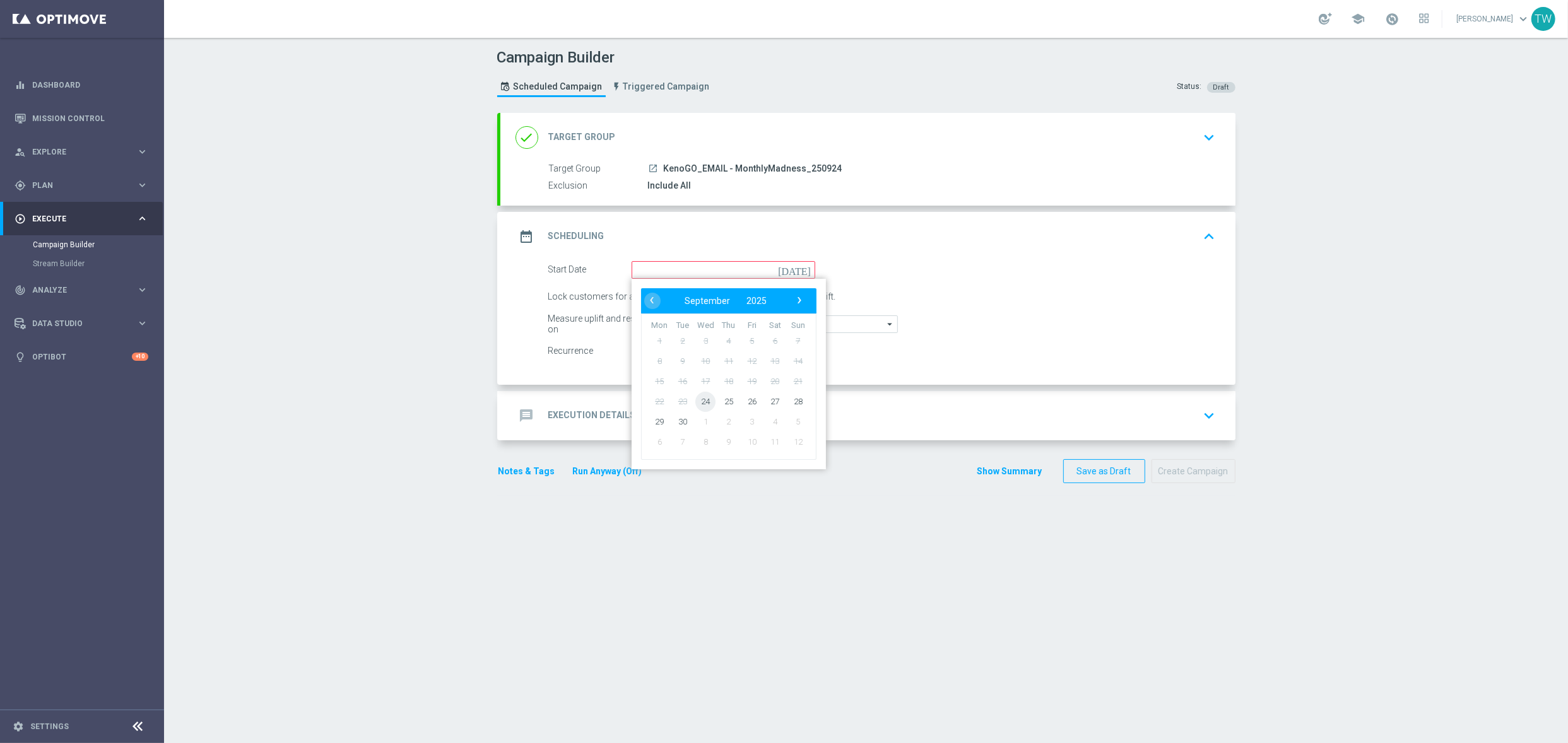
click at [707, 397] on span "24" at bounding box center [705, 401] width 20 height 20
type input "24 Sep 2025"
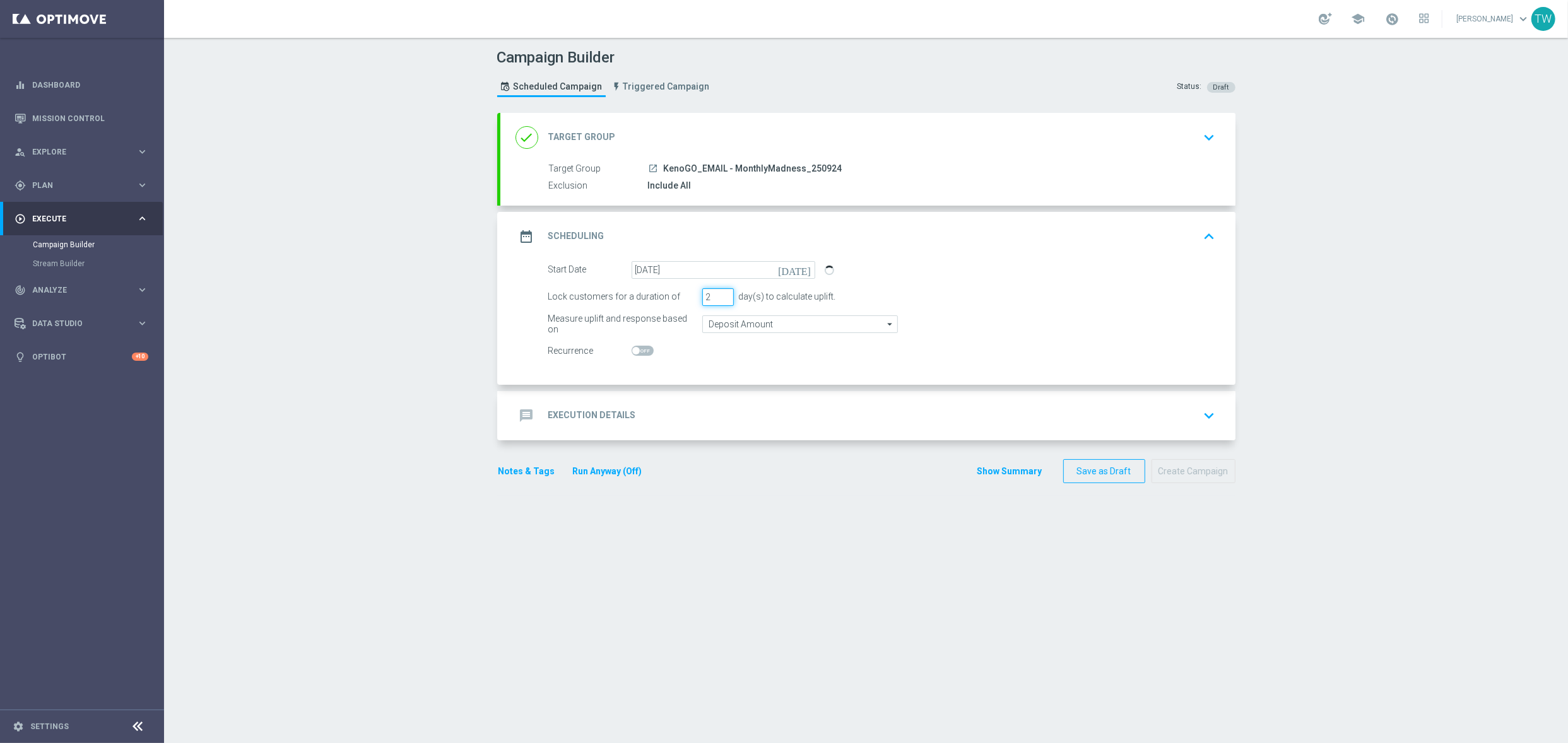
drag, startPoint x: 723, startPoint y: 294, endPoint x: 728, endPoint y: 376, distance: 82.2
type input "2"
click at [723, 297] on input "2" at bounding box center [718, 296] width 32 height 18
click at [728, 397] on div "message Execution Details keyboard_arrow_down" at bounding box center [867, 416] width 735 height 49
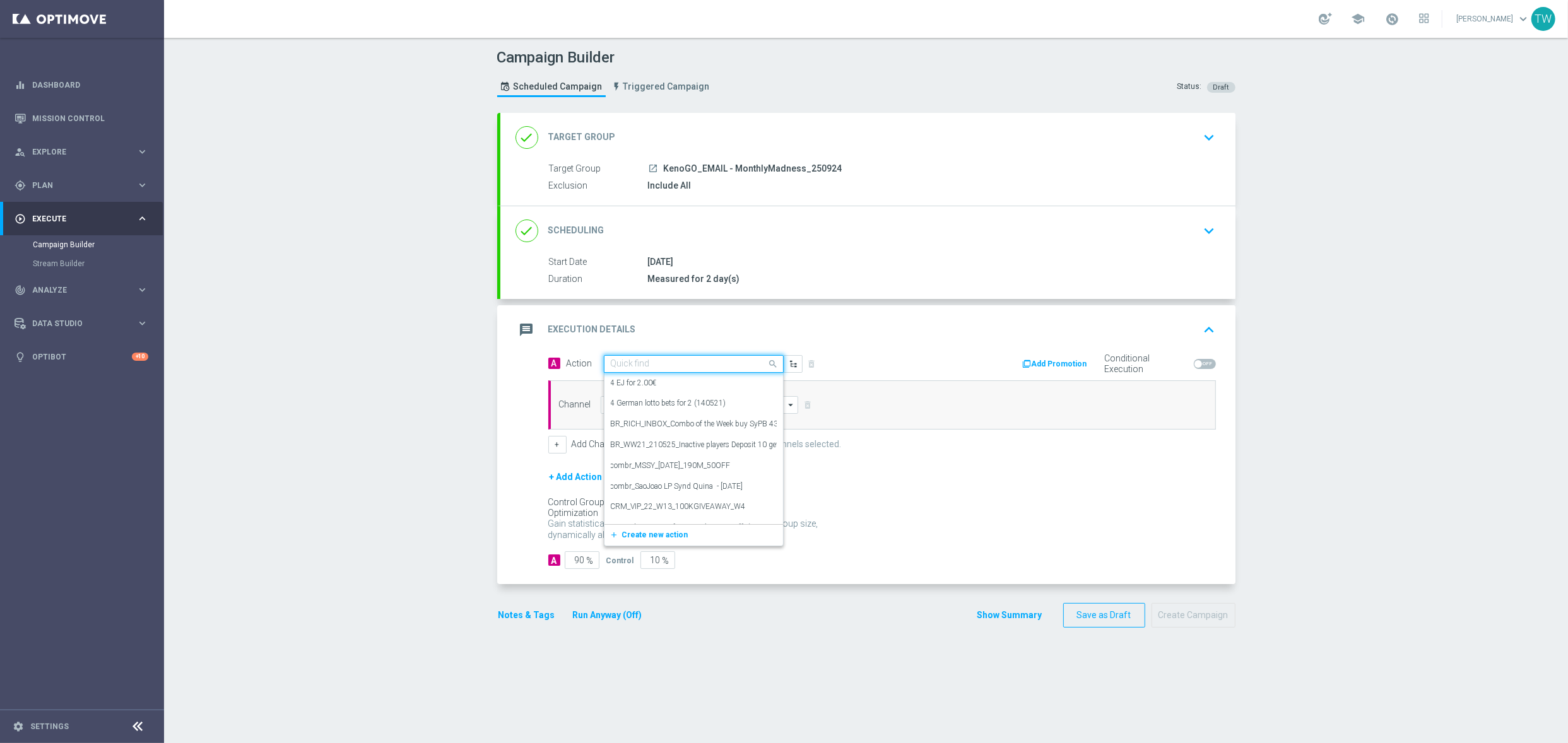
click at [668, 358] on div "Quick find" at bounding box center [693, 363] width 180 height 18
type input "kenogo tr"
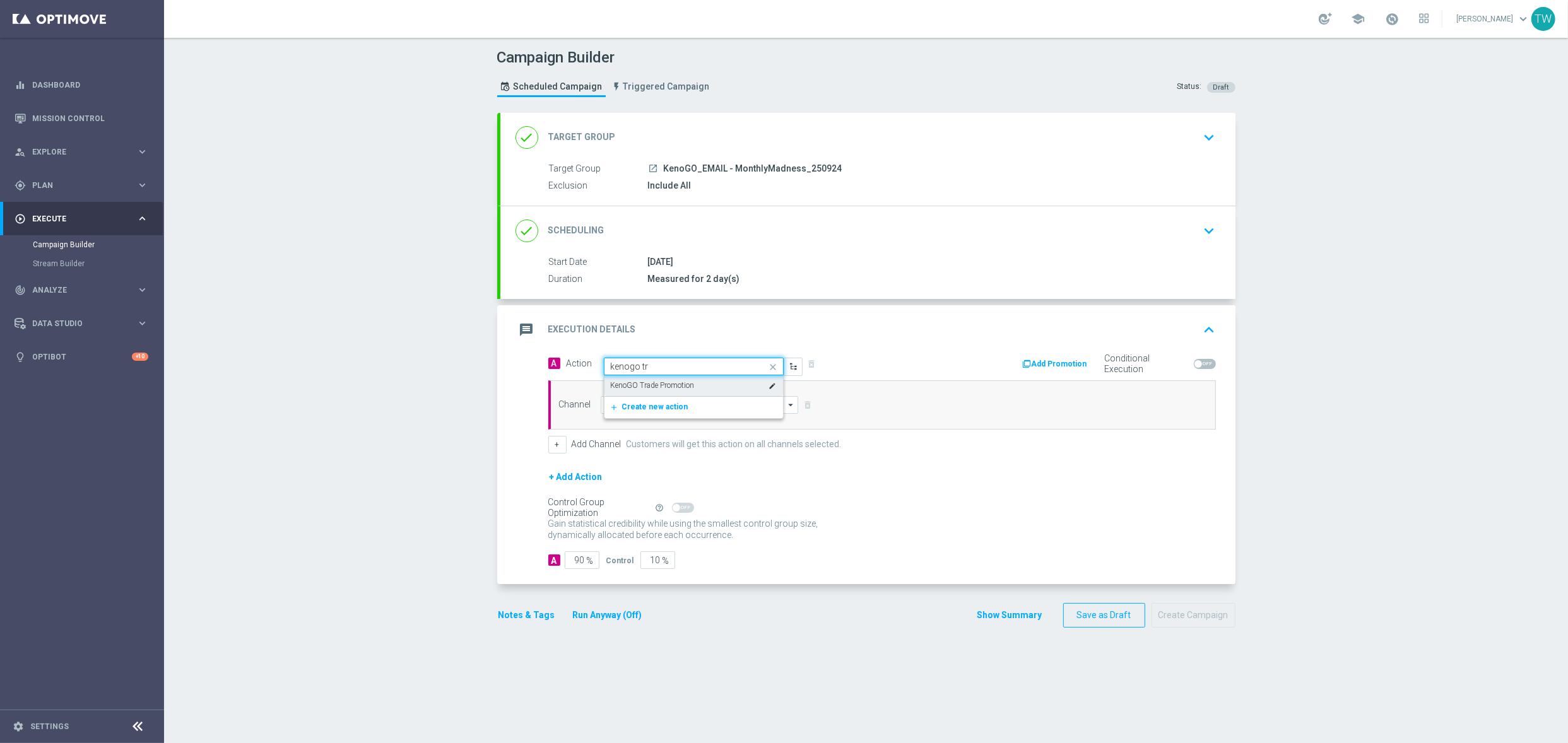
click at [661, 389] on label "KenoGO Trade Promotion" at bounding box center [652, 385] width 84 height 11
click at [663, 406] on input at bounding box center [699, 404] width 198 height 18
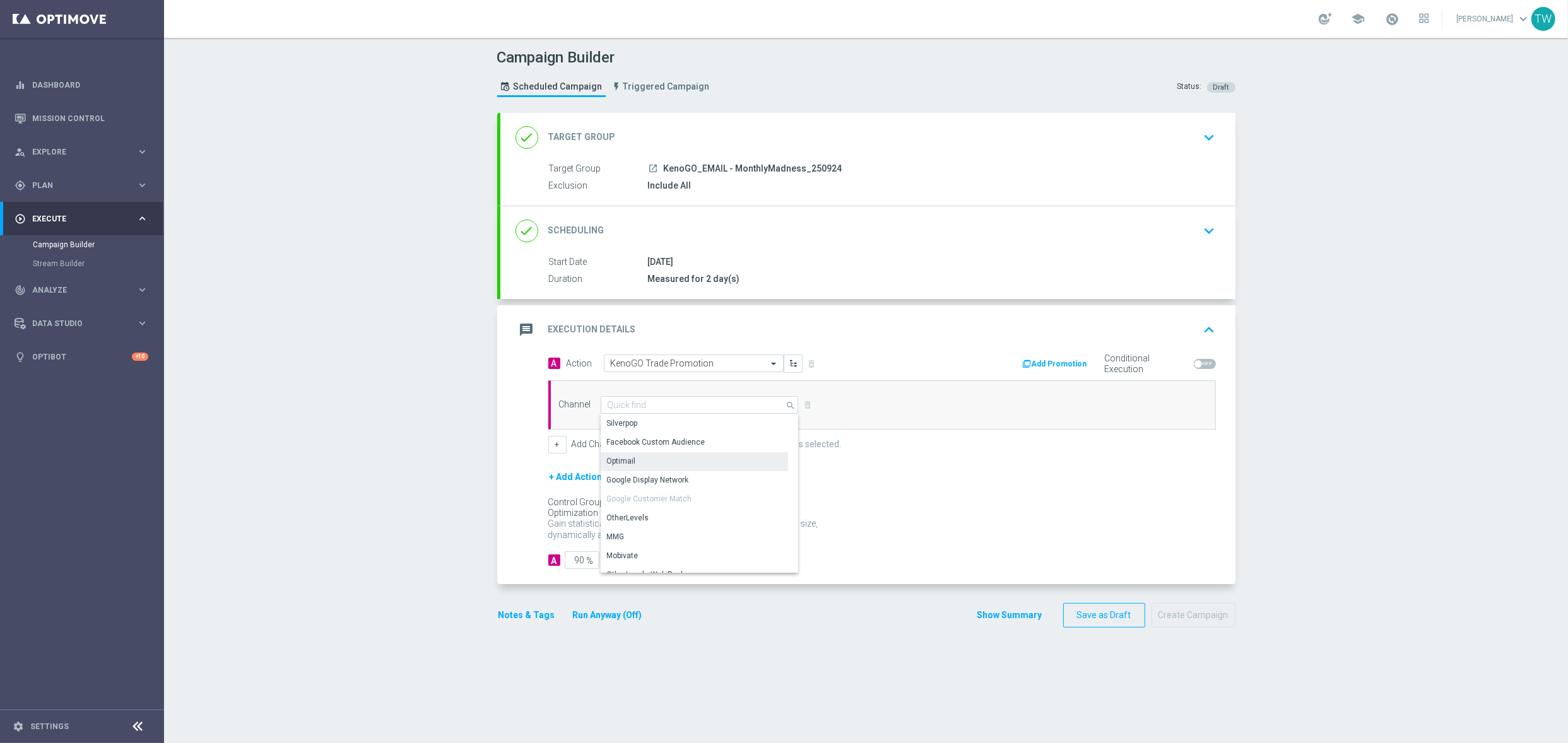
click at [654, 456] on div "Optimail" at bounding box center [695, 461] width 187 height 18
type input "Optimail"
click at [645, 561] on input "10" at bounding box center [657, 560] width 35 height 18
click at [617, 608] on div "Notes & Tags Run Anyway (Off)" at bounding box center [578, 615] width 161 height 25
click at [618, 619] on button "Run Anyway (Off)" at bounding box center [607, 615] width 72 height 15
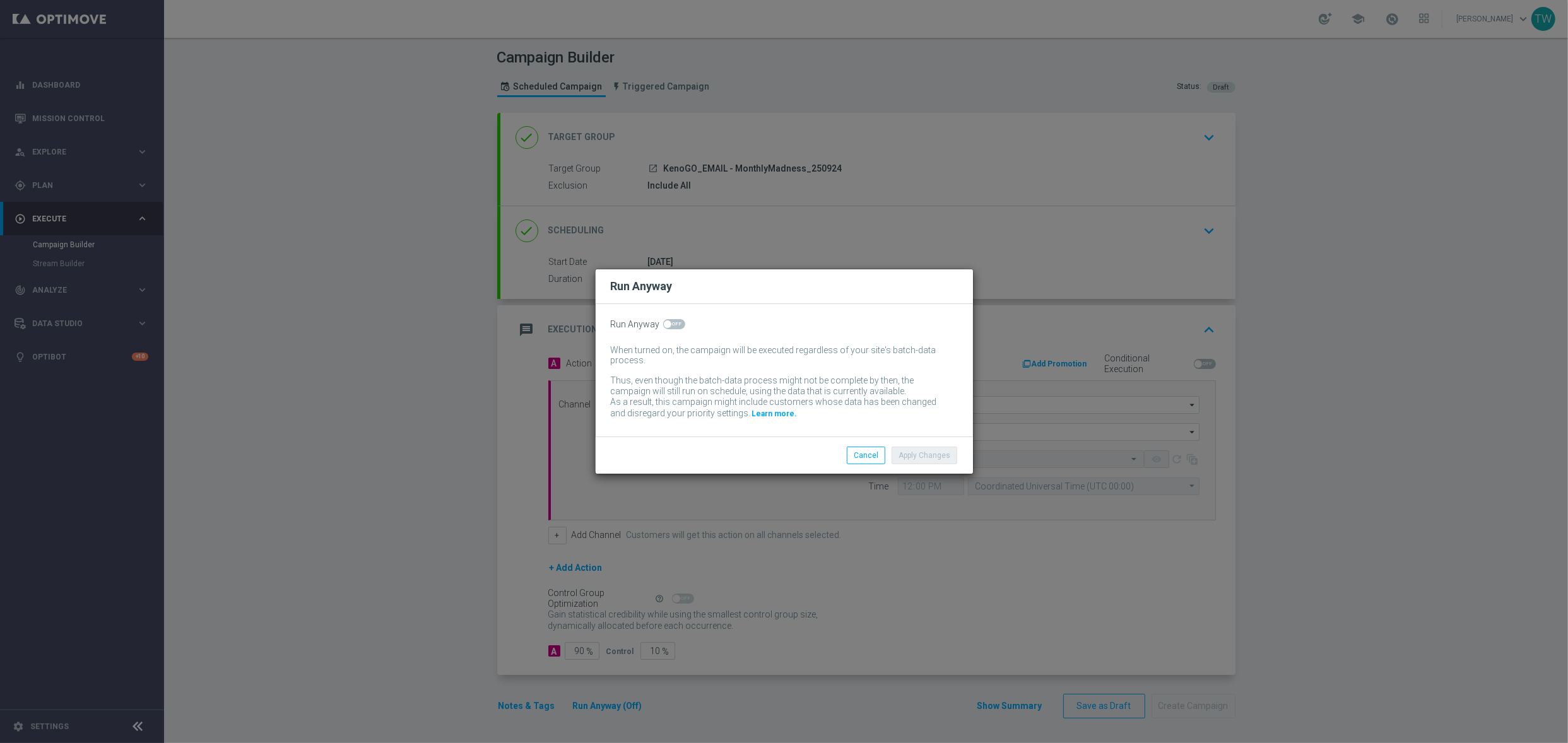
click at [668, 325] on span at bounding box center [673, 324] width 22 height 10
click at [668, 325] on input "checkbox" at bounding box center [673, 324] width 22 height 10
checkbox input "true"
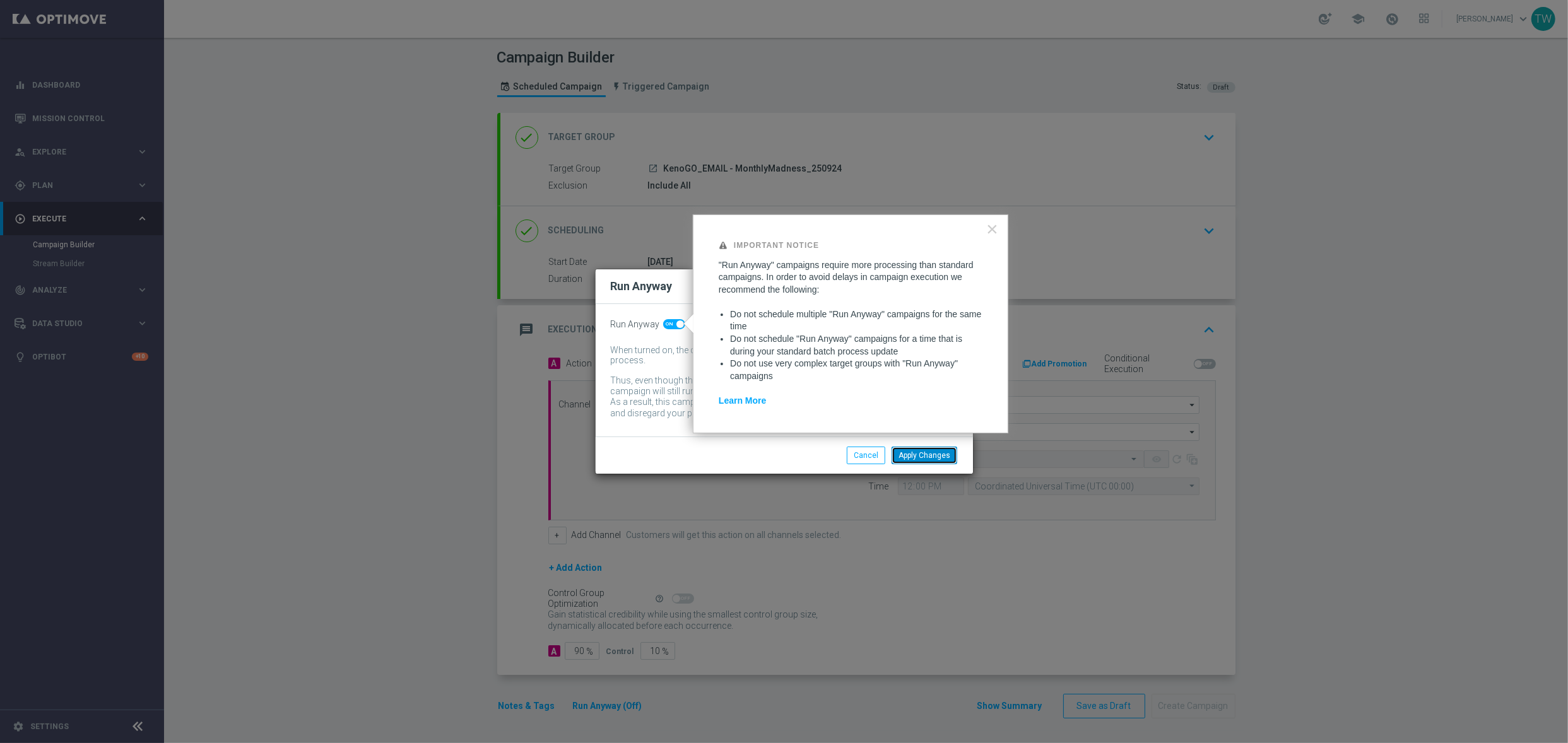
click at [916, 451] on button "Apply Changes" at bounding box center [923, 455] width 66 height 18
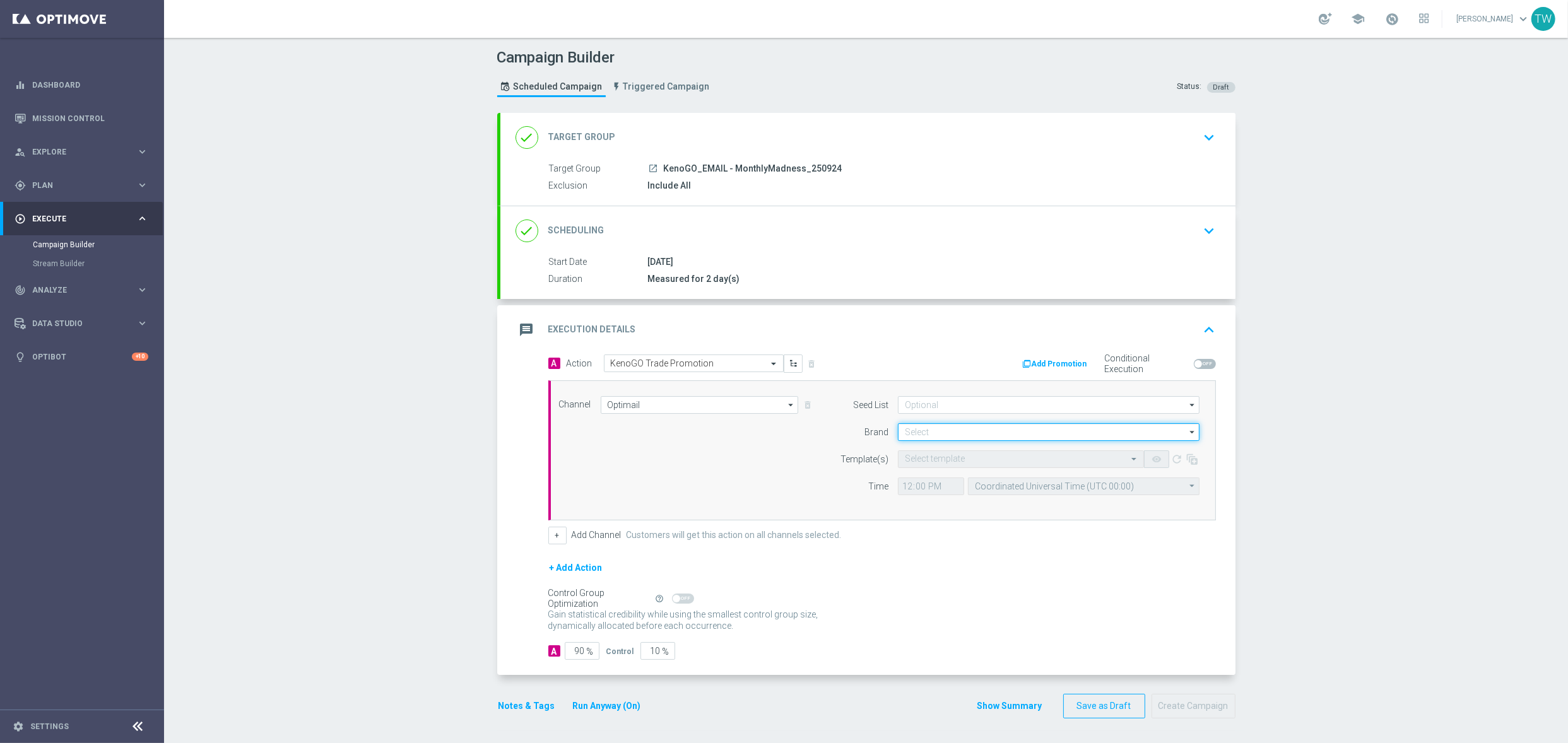
click at [946, 435] on input at bounding box center [1048, 432] width 301 height 18
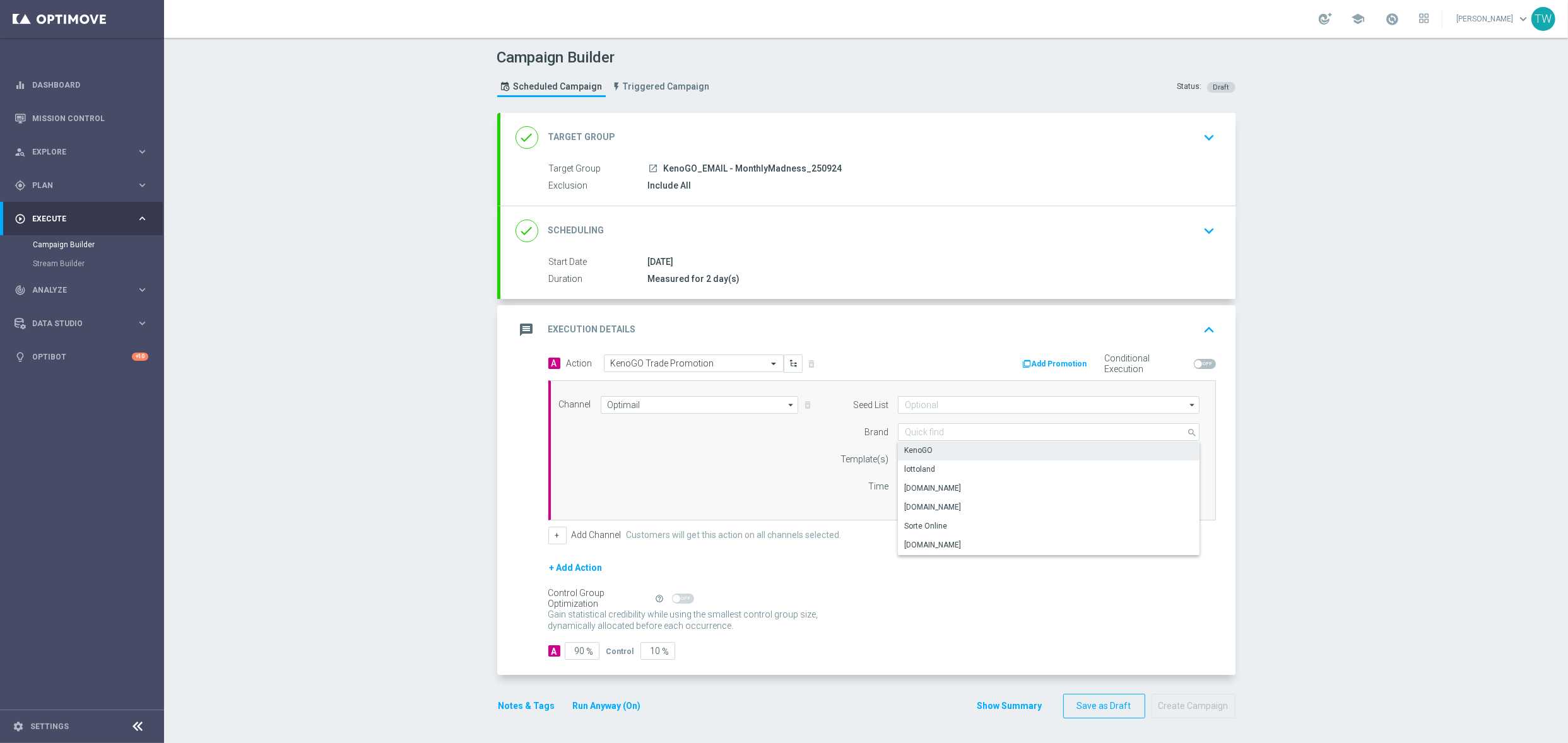
click at [942, 451] on div "KenoGO" at bounding box center [1048, 450] width 302 height 18
type input "KenoGO"
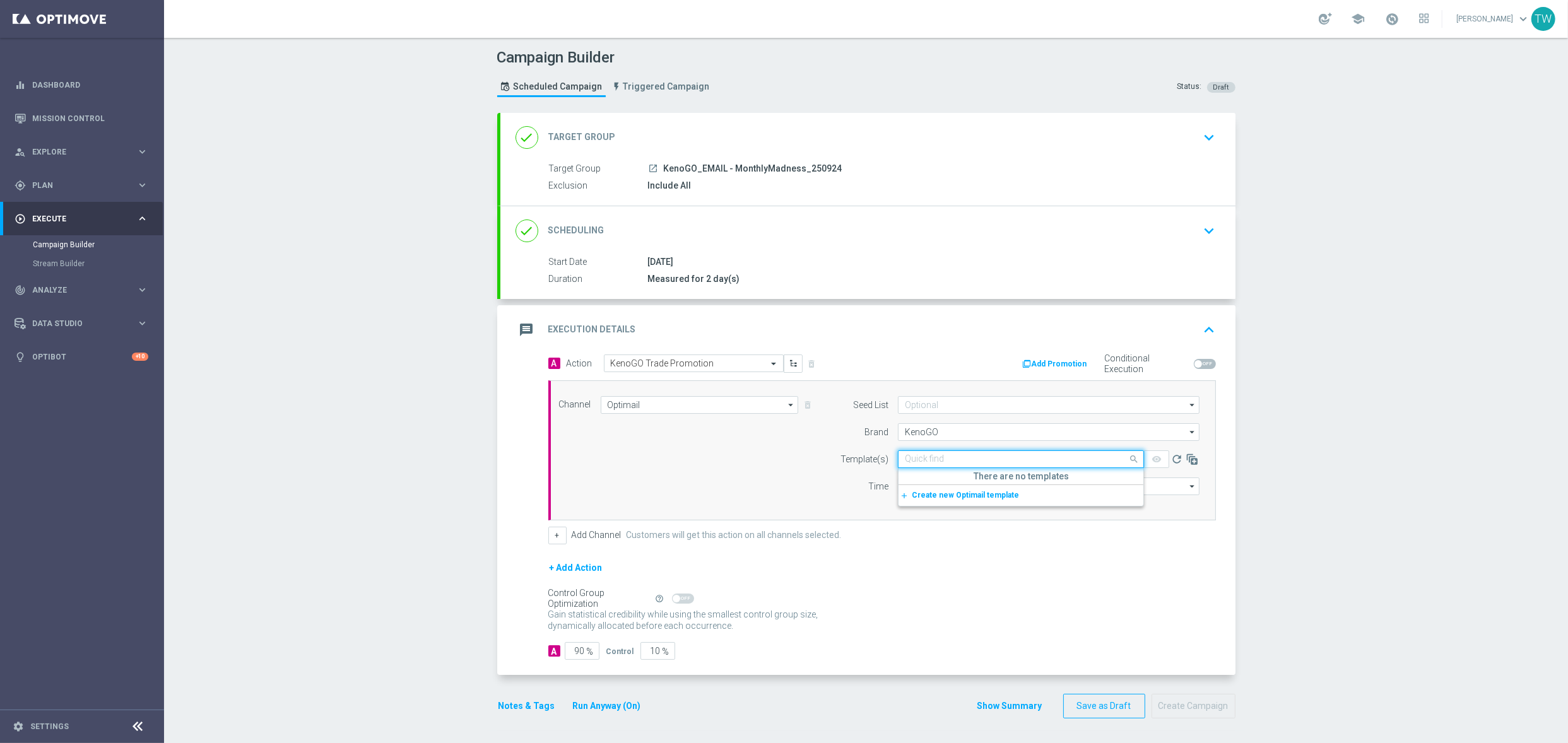
click at [940, 462] on input "text" at bounding box center [1008, 459] width 207 height 11
click at [938, 469] on div "250924_KenoGO_Email_MonthlyMadness_September" at bounding box center [1021, 479] width 232 height 21
type input "250924"
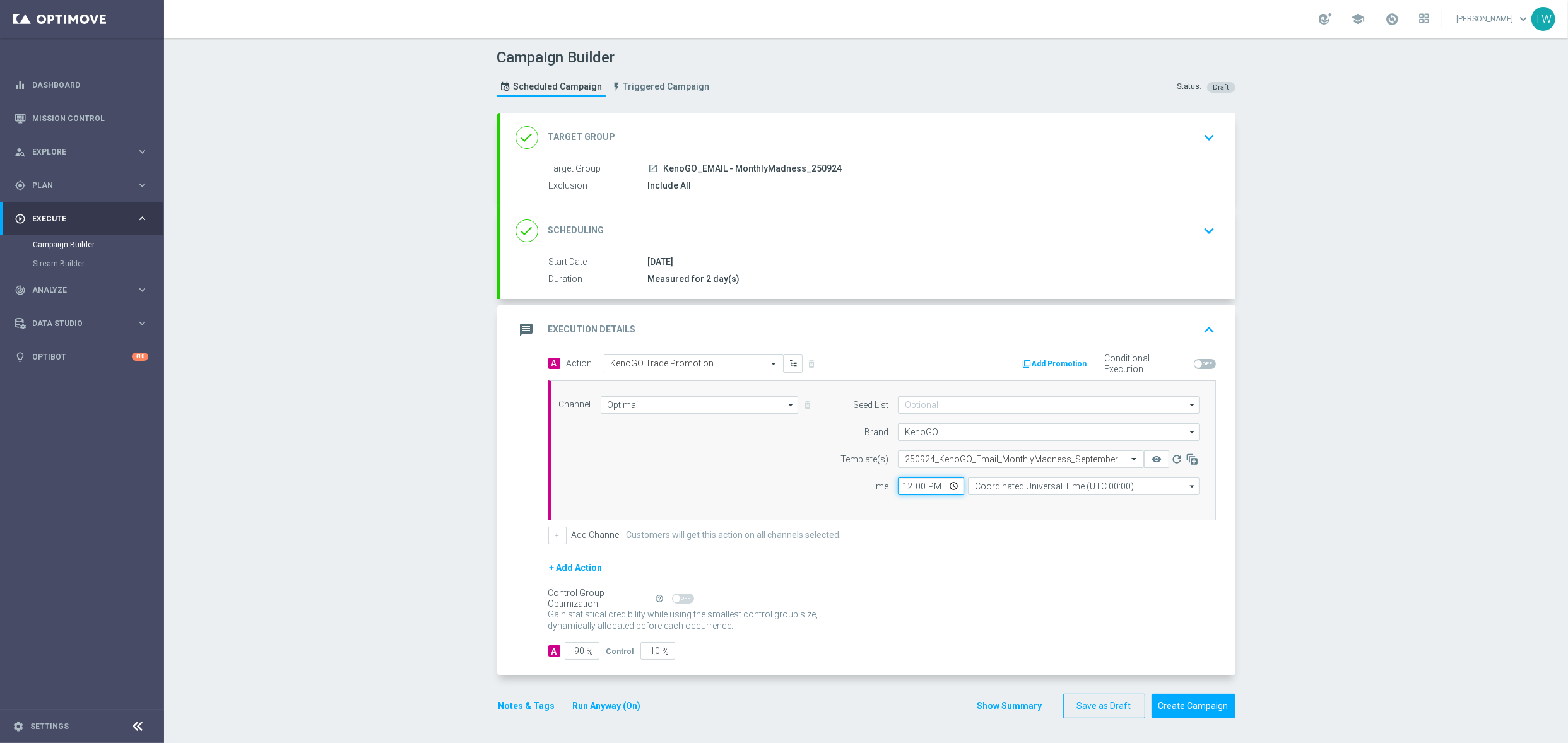
click at [909, 490] on input "12:00" at bounding box center [931, 486] width 66 height 18
type input "17:00"
click at [1012, 488] on input "Coordinated Universal Time (UTC 00:00)" at bounding box center [1083, 486] width 232 height 18
click at [1019, 513] on div "Eastern Australia Time (Sydney) (UTC +10:00)" at bounding box center [1084, 504] width 232 height 18
type input "Eastern Australia Time (Sydney) (UTC +10:00)"
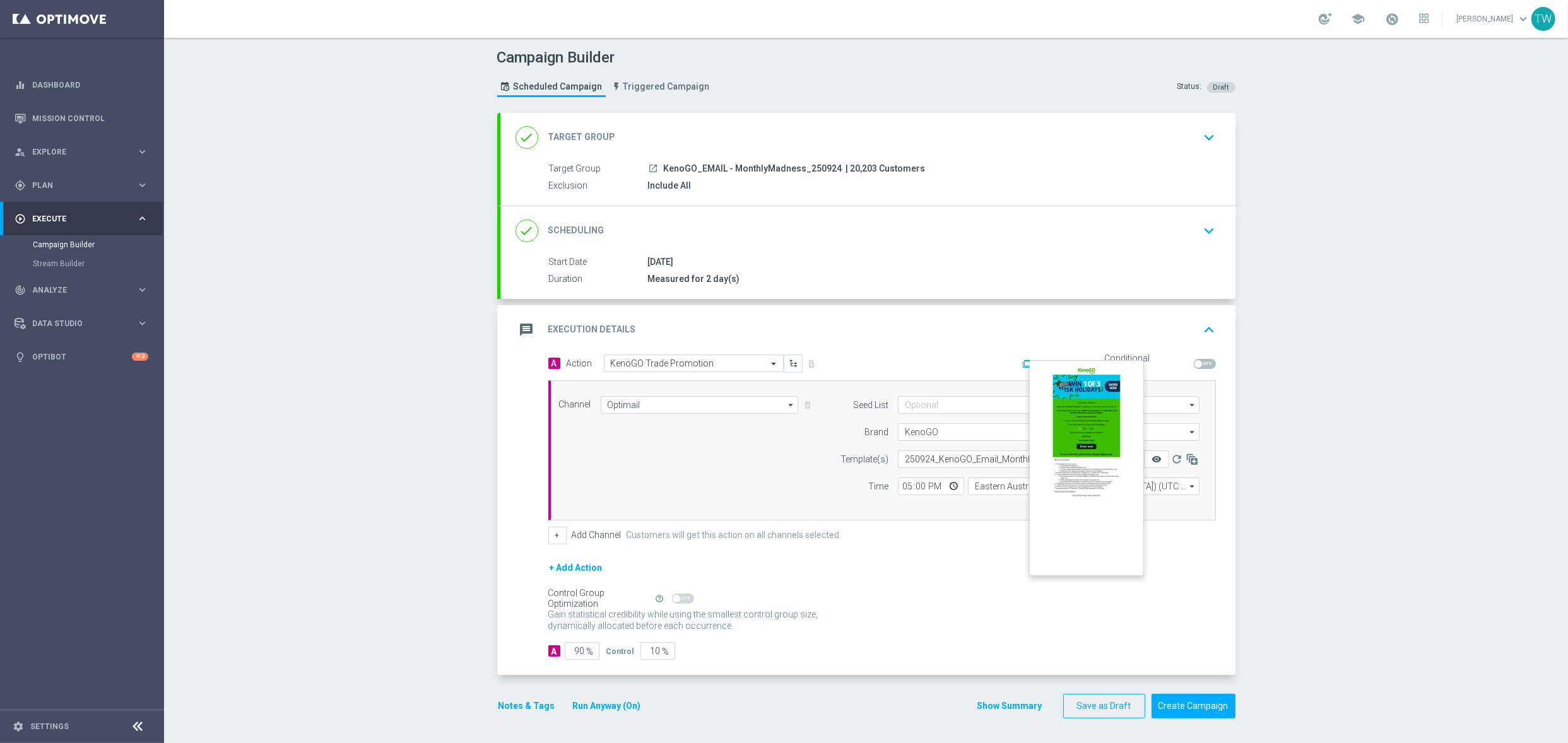
click at [1157, 463] on icon "remove_red_eye" at bounding box center [1156, 459] width 10 height 10
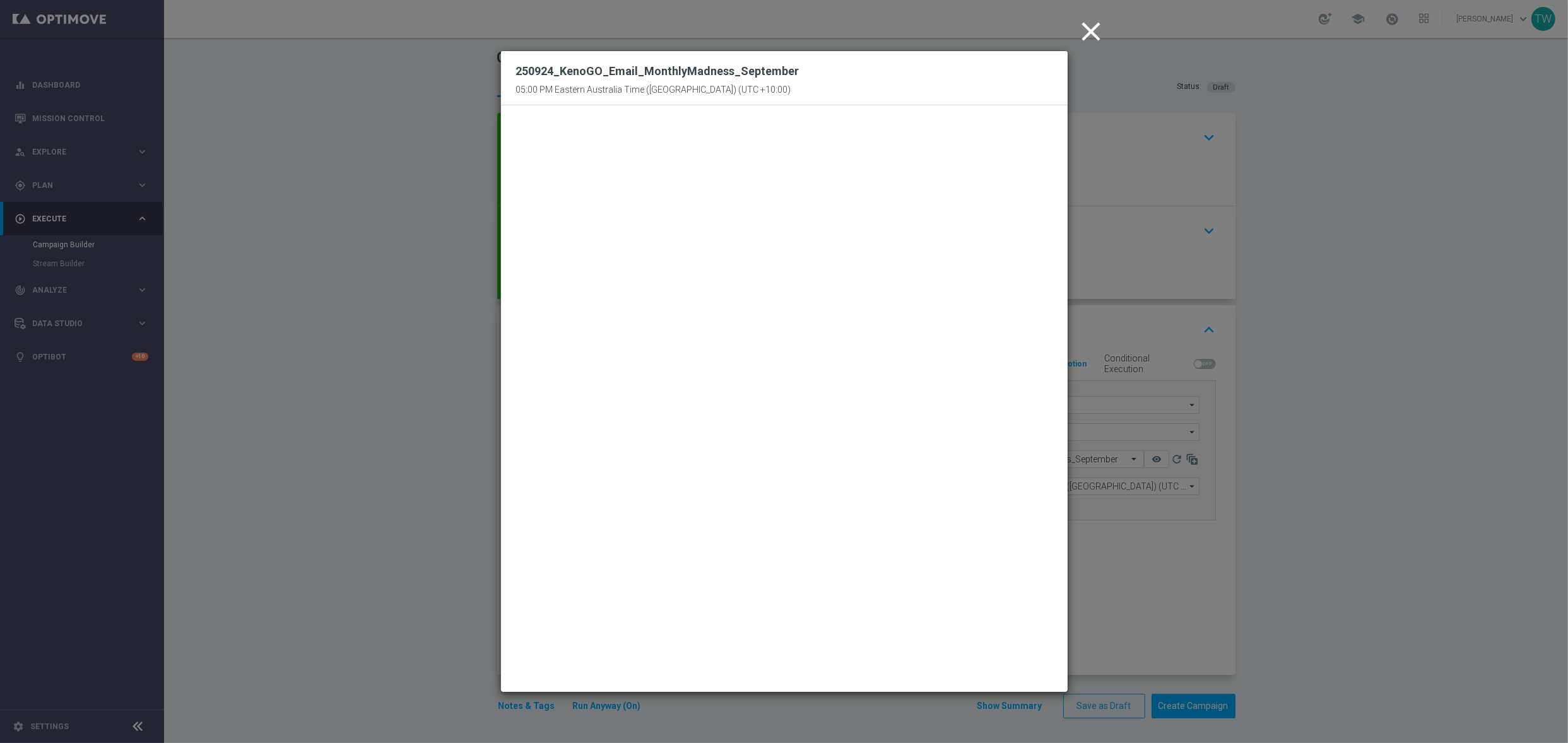
click at [1088, 32] on icon "close" at bounding box center [1091, 31] width 32 height 32
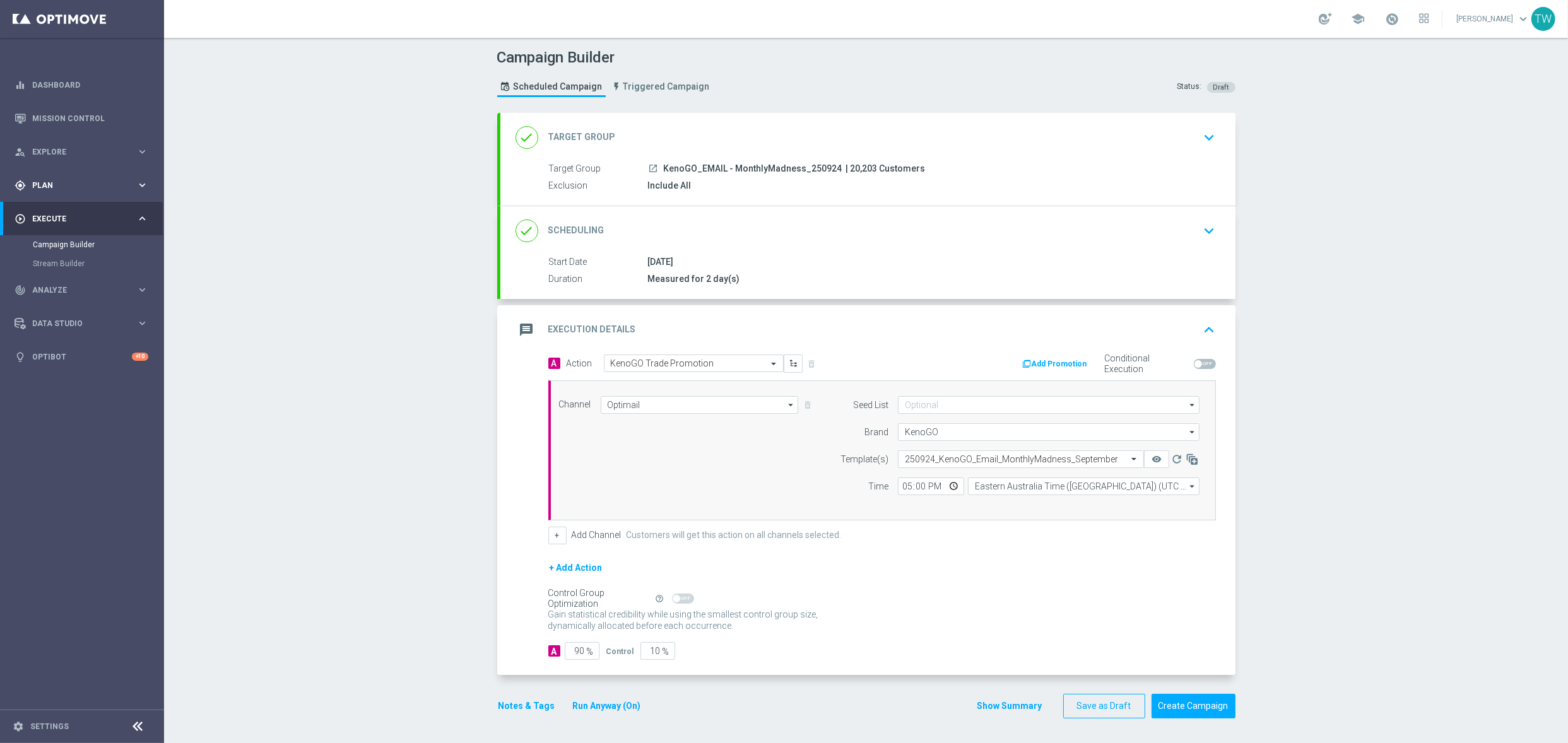
click at [92, 187] on span "Plan" at bounding box center [85, 185] width 104 height 8
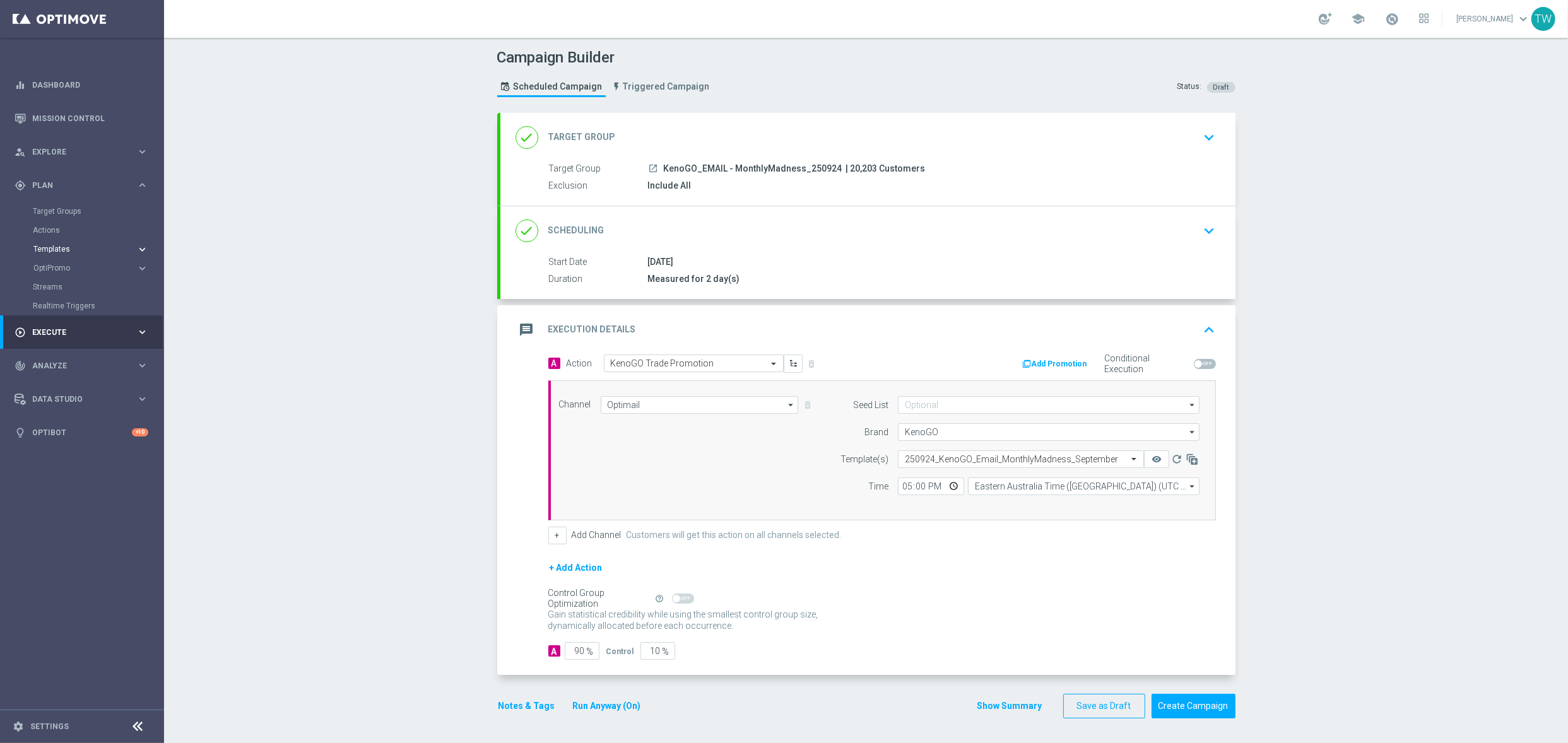
click at [57, 251] on span "Templates" at bounding box center [78, 249] width 90 height 8
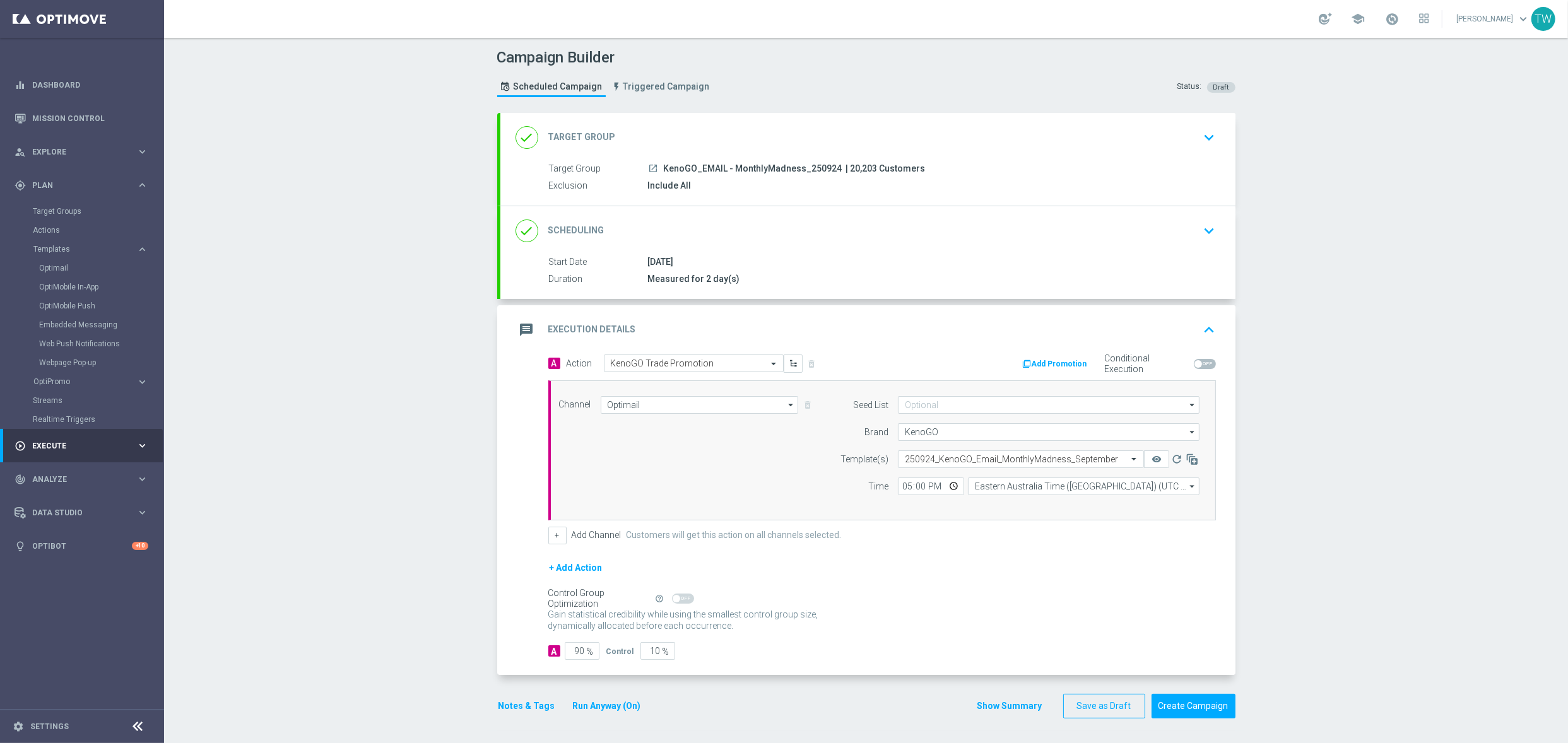
click at [1465, 489] on div "Campaign Builder Scheduled Campaign Triggered Campaign Status: Draft done Targe…" at bounding box center [866, 390] width 1404 height 705
click at [1208, 697] on button "Create Campaign" at bounding box center [1193, 706] width 84 height 25
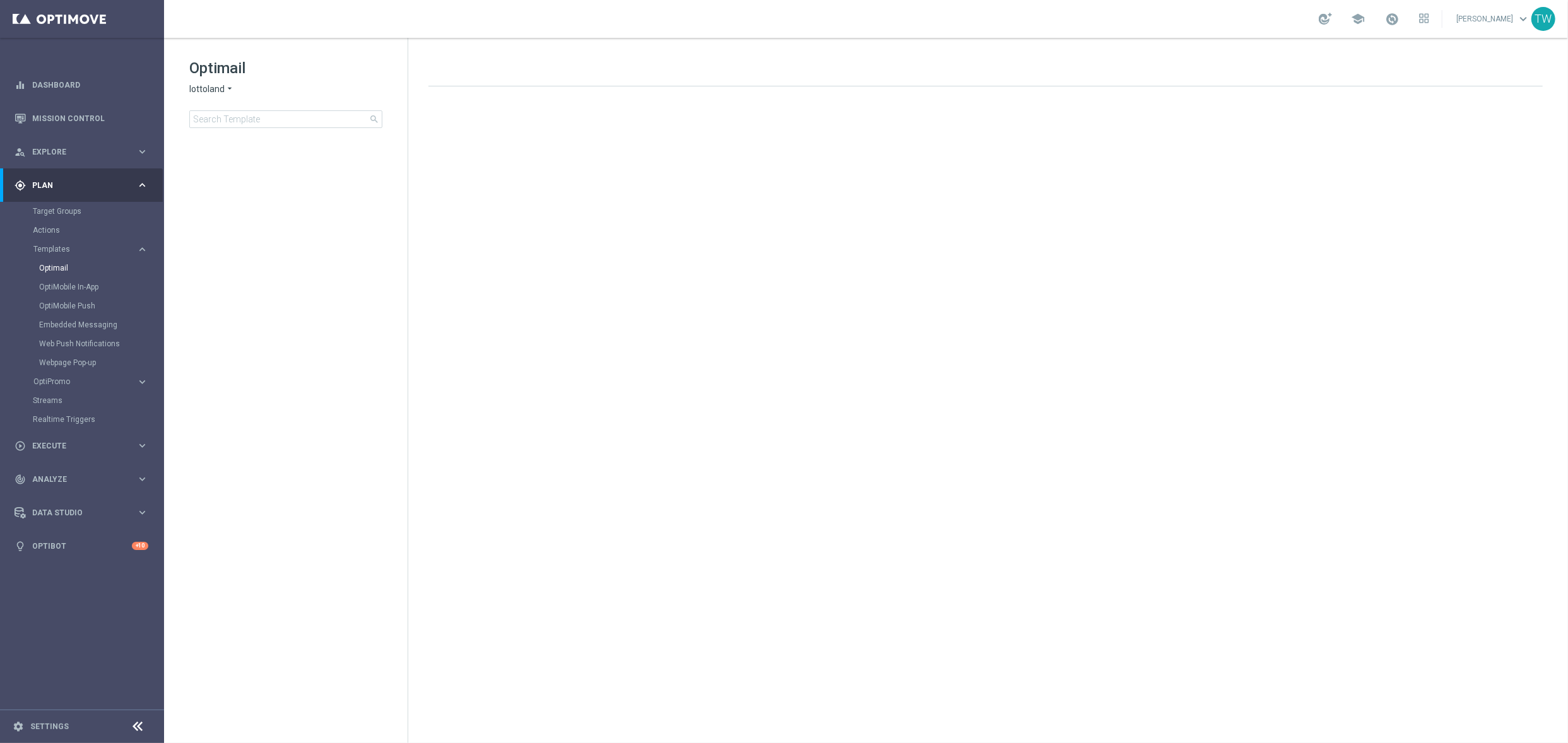
click at [209, 87] on span "lottoland" at bounding box center [207, 89] width 35 height 12
click at [228, 120] on div "KenoGO" at bounding box center [237, 118] width 94 height 15
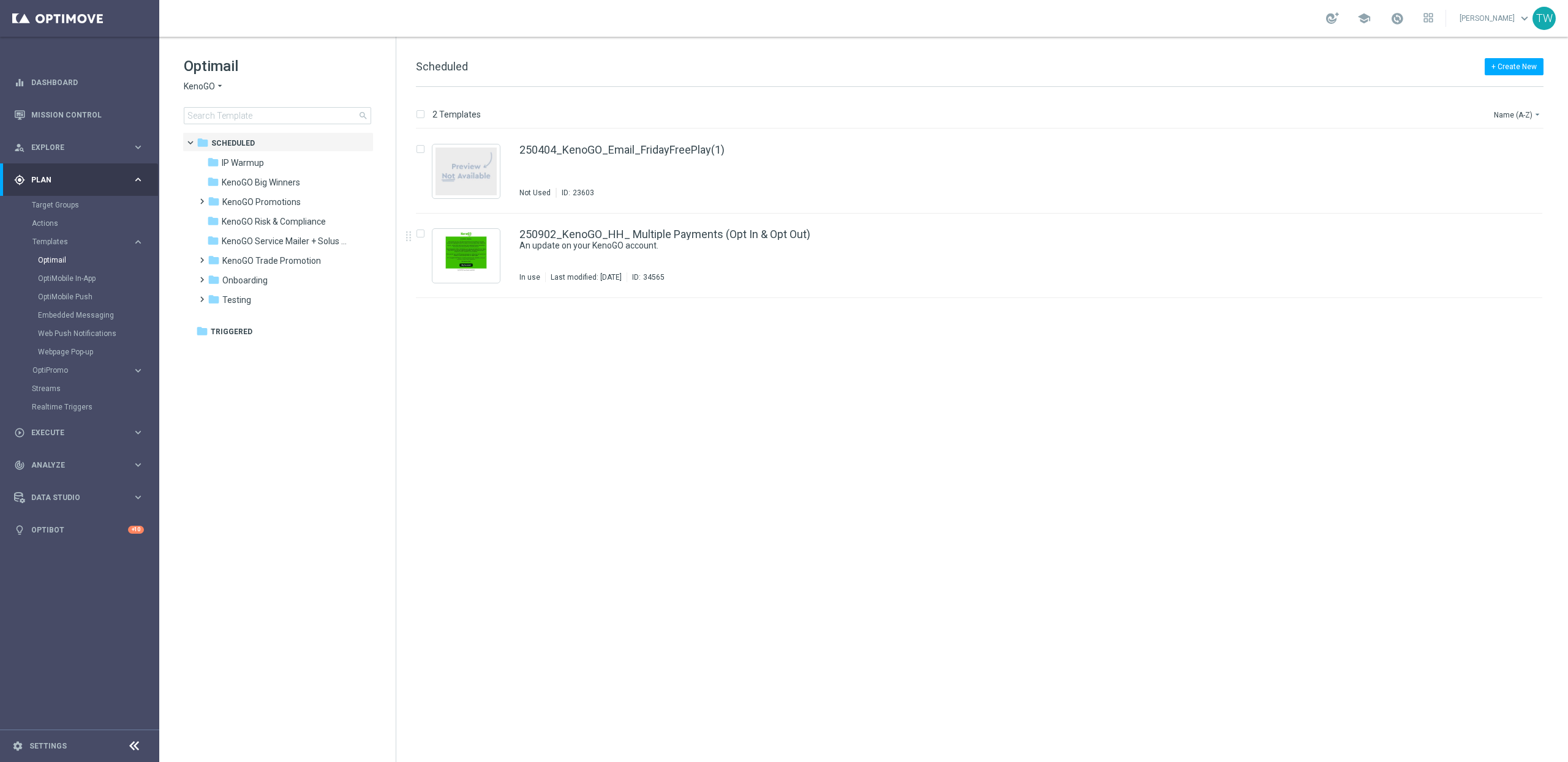
click at [196, 87] on span "KenoGO" at bounding box center [200, 86] width 31 height 12
click at [284, 261] on span "KenoGO Trade Promotion" at bounding box center [271, 260] width 98 height 11
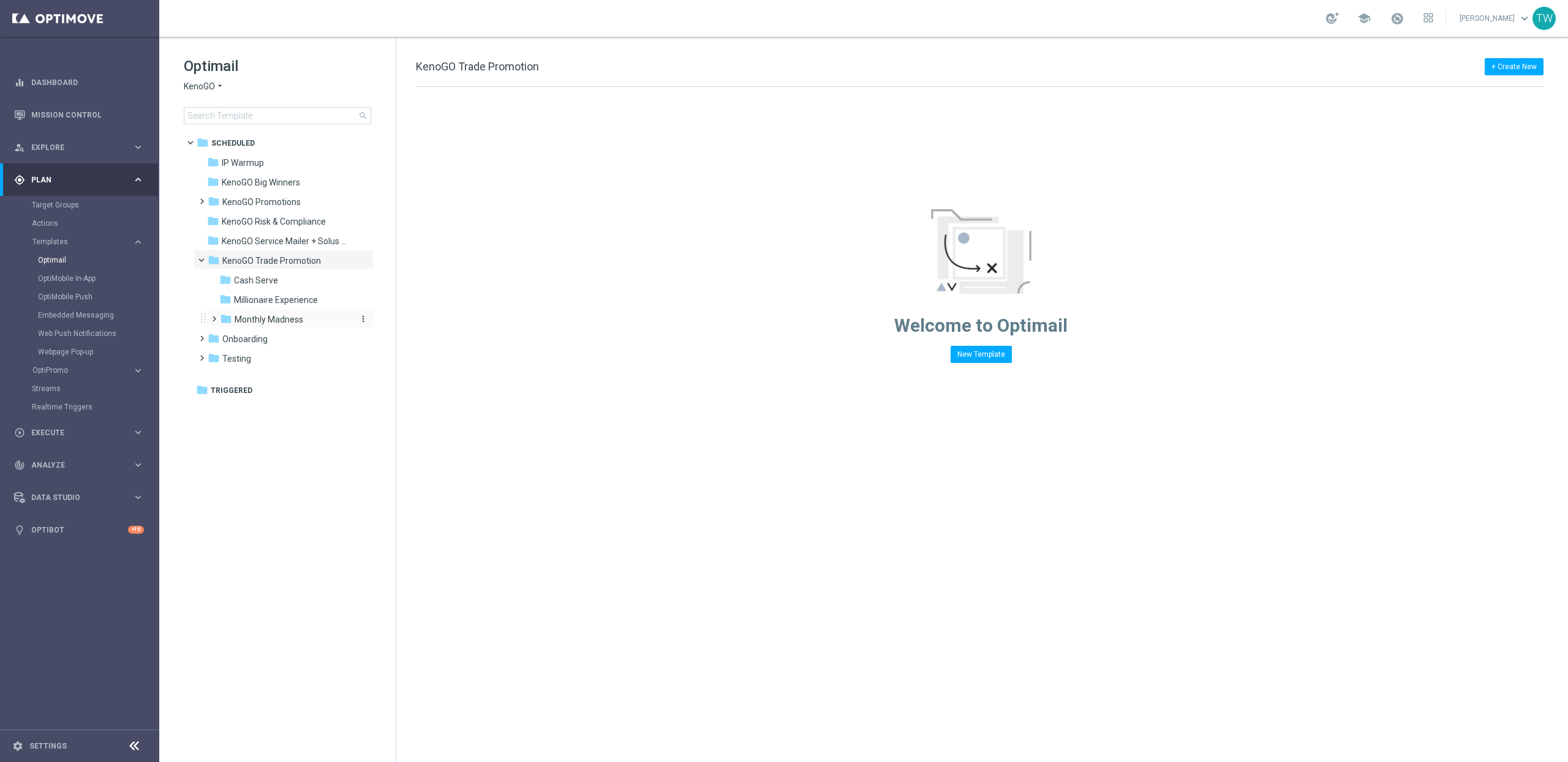
click at [302, 321] on div "folder Monthly Madness" at bounding box center [285, 320] width 131 height 14
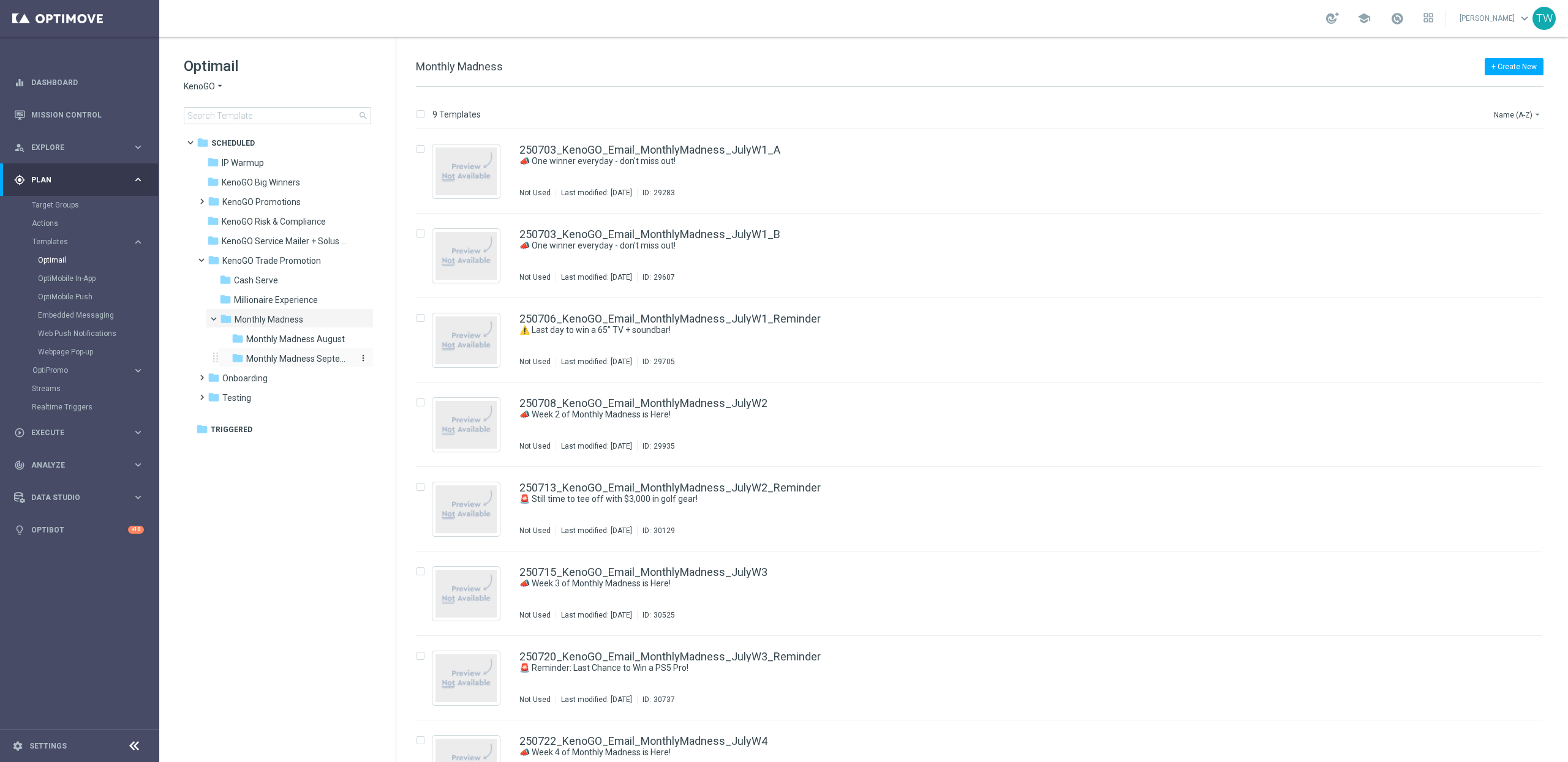
click at [313, 355] on span "Monthly Madness September" at bounding box center [299, 359] width 106 height 11
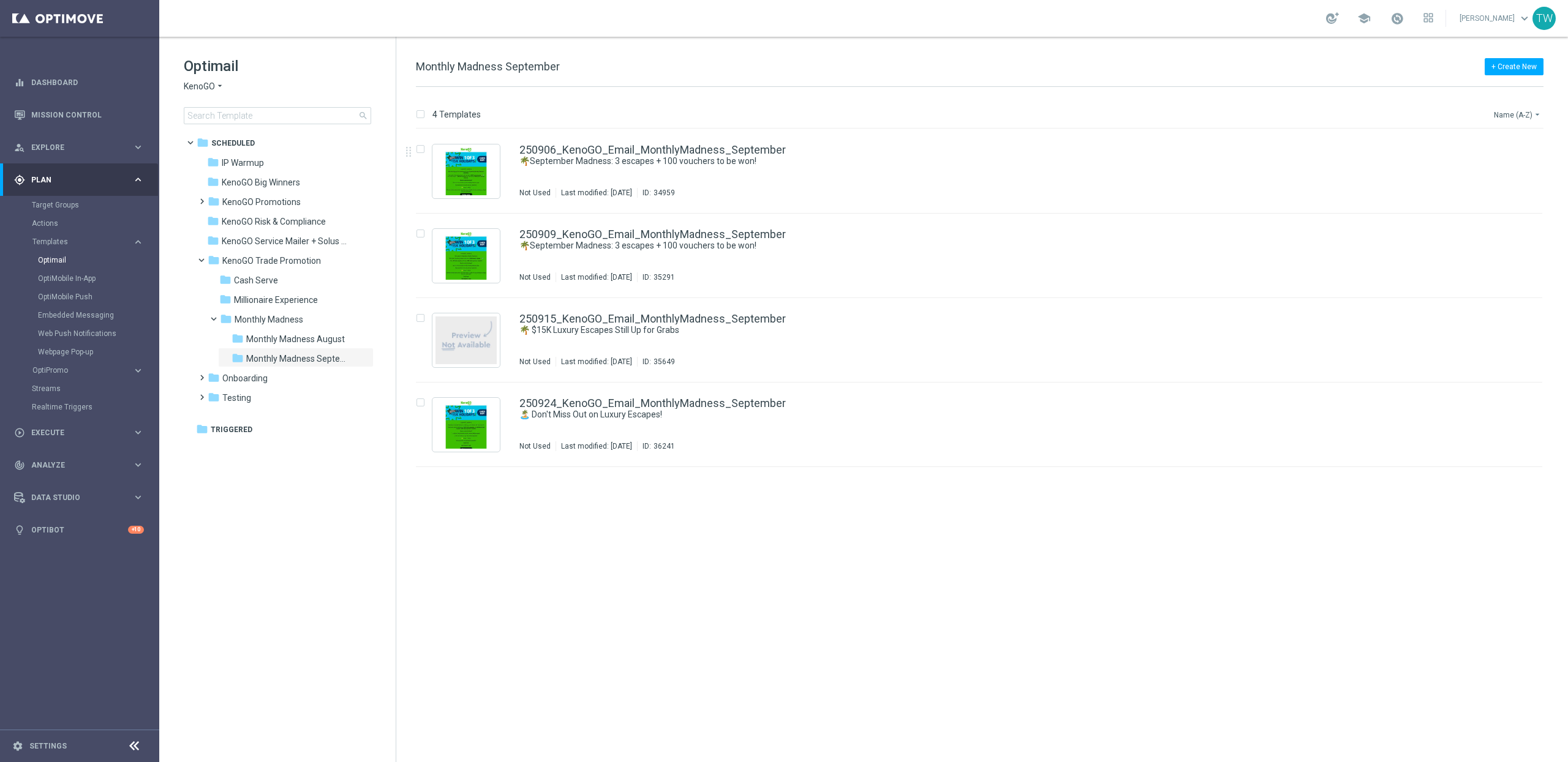
click at [1507, 116] on button "Name (A-Z) arrow_drop_down" at bounding box center [1518, 114] width 51 height 14
click at [292, 202] on span "KenoGO Promotions" at bounding box center [261, 202] width 79 height 11
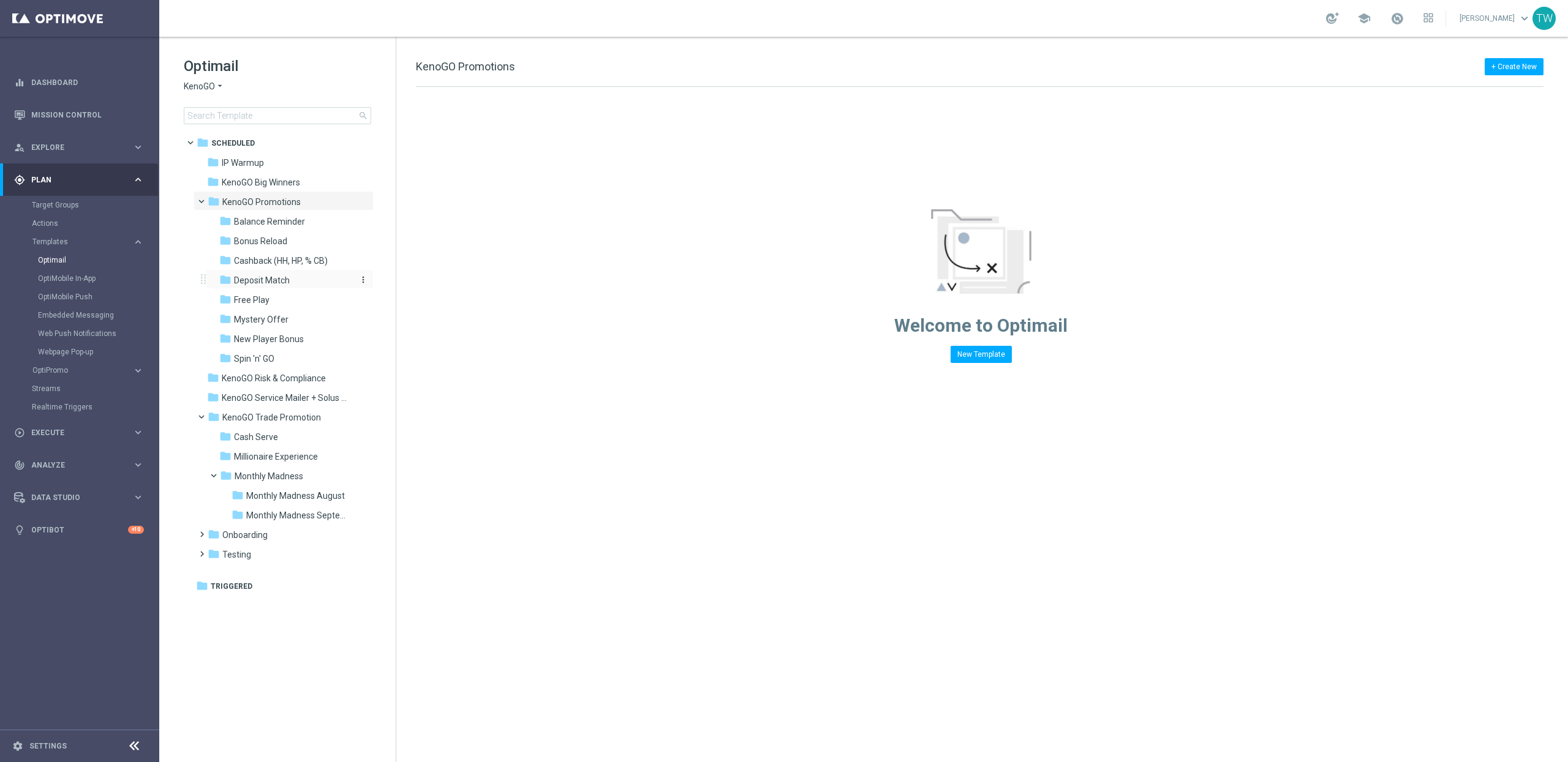
click at [298, 280] on div "folder Deposit Match" at bounding box center [284, 280] width 131 height 14
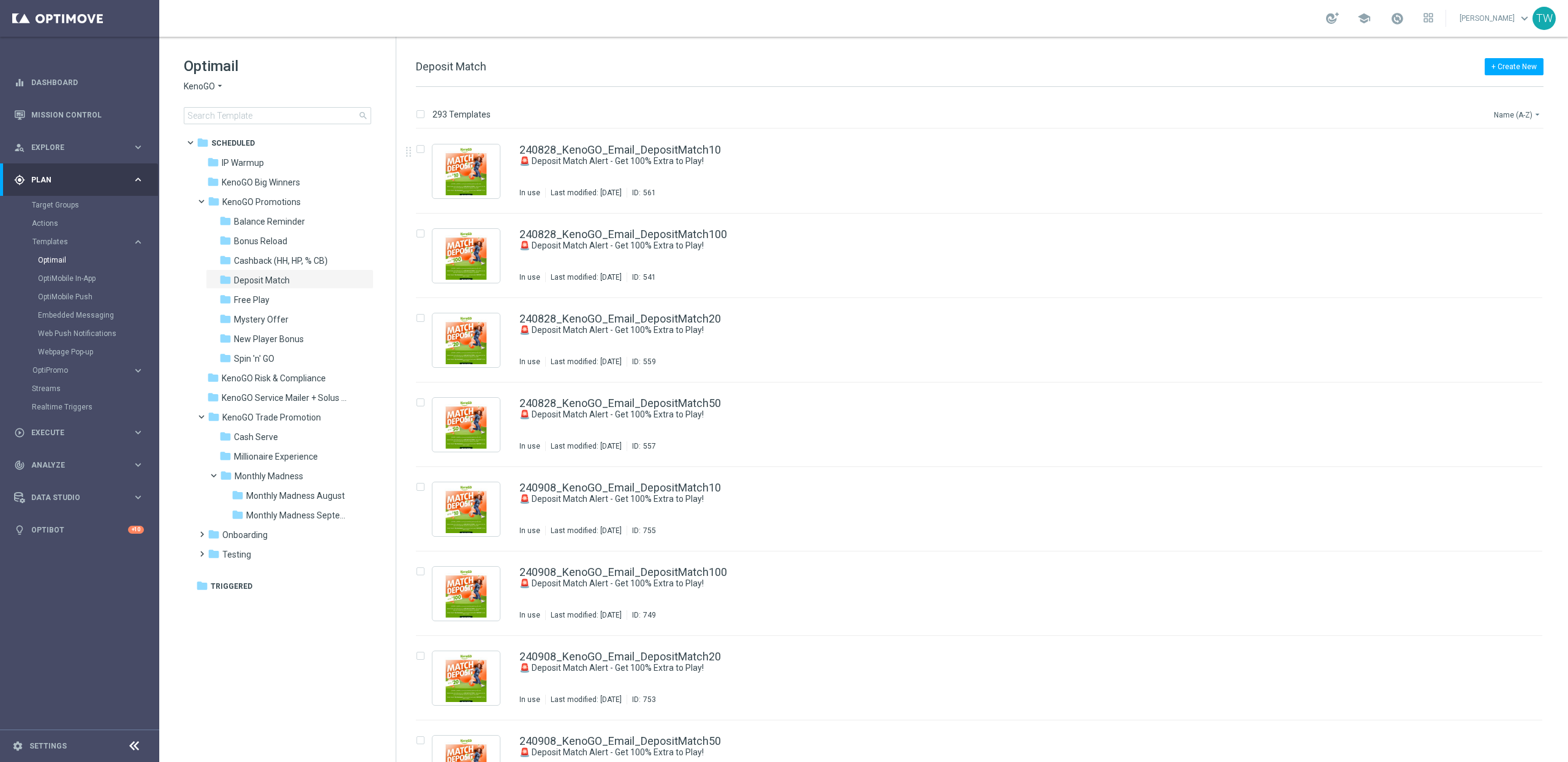
click at [1506, 114] on button "Name (A-Z) arrow_drop_down" at bounding box center [1518, 114] width 51 height 14
click at [1504, 169] on span "Date Modified (Newest)" at bounding box center [1496, 169] width 82 height 9
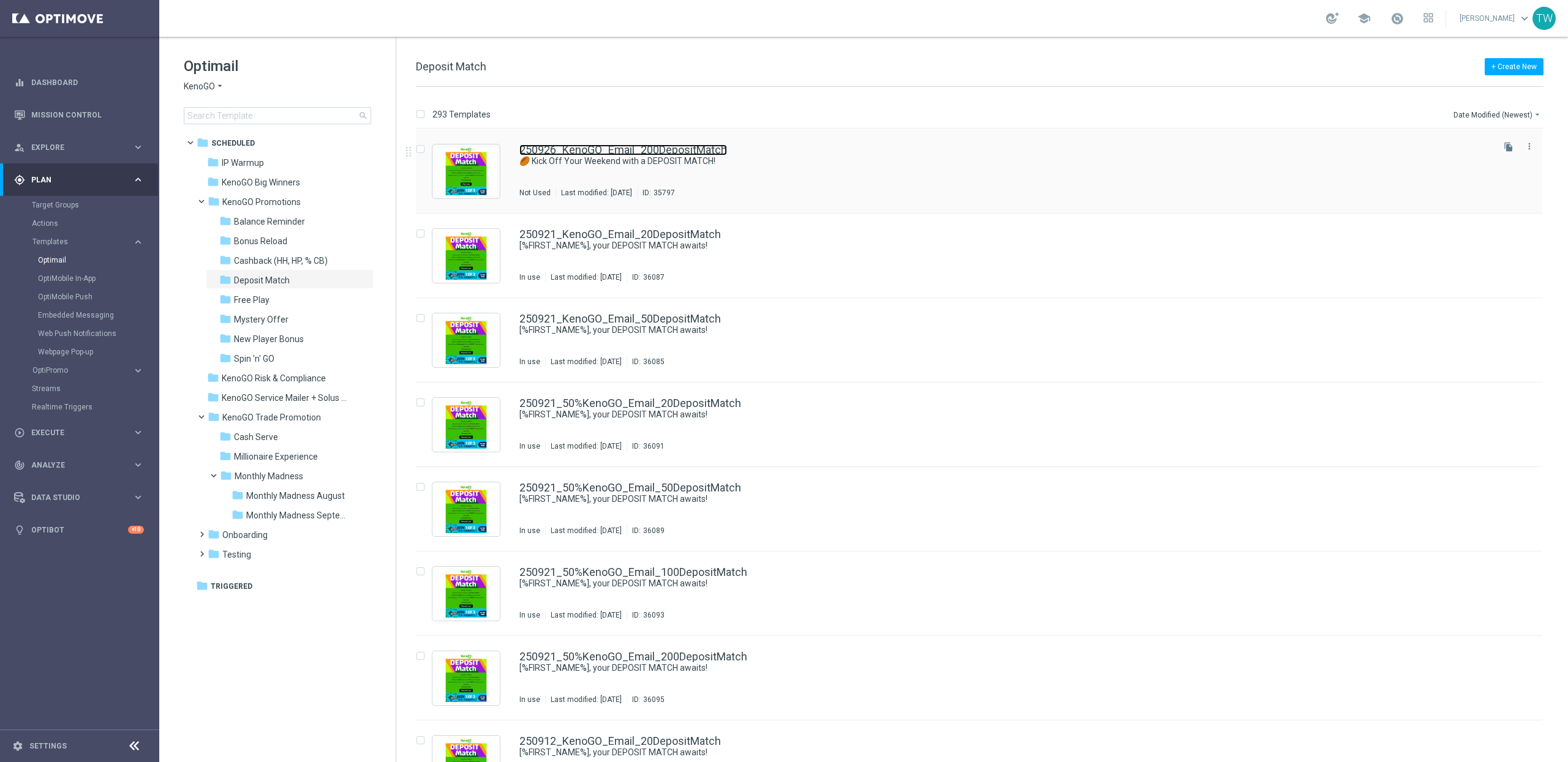
click at [581, 152] on link "250926_KenoGO_Email_200DepositMatch" at bounding box center [623, 150] width 208 height 11
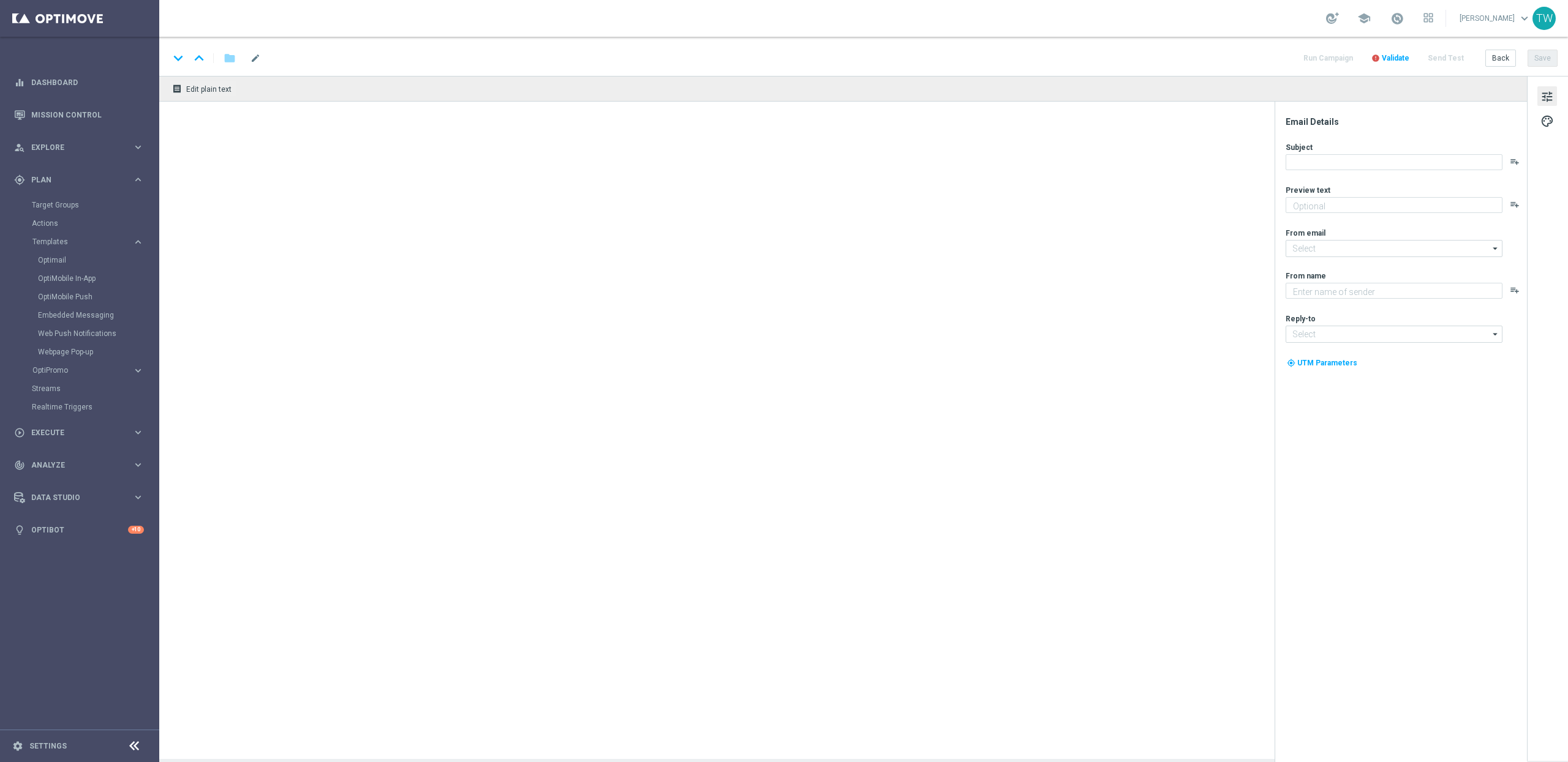
type textarea "Gear up for an exciting Friday with us!"
type textarea "KenoGO"
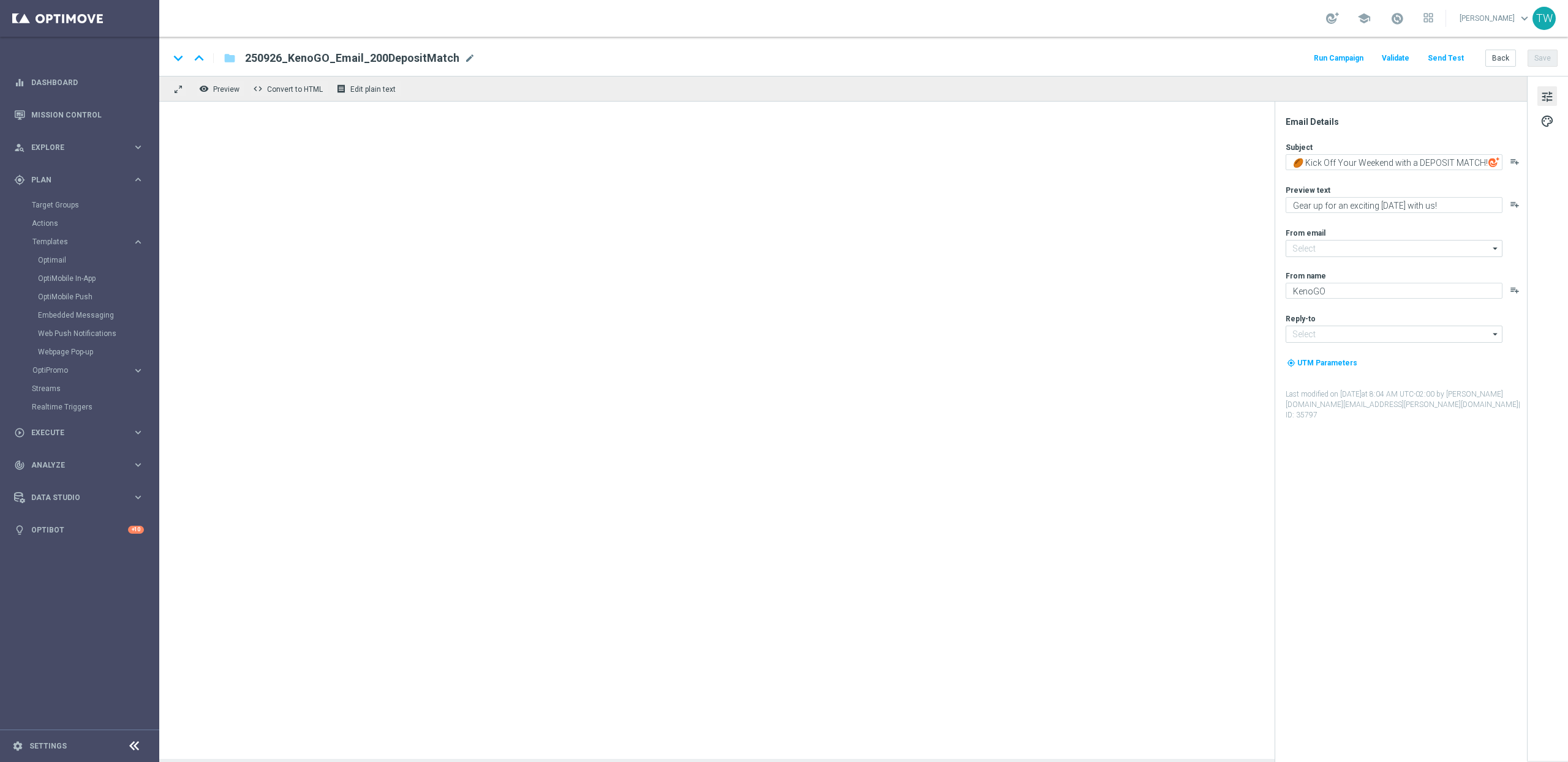
type input "mail@crm.kenogo.com.au"
type input "support@kenogo.com.au"
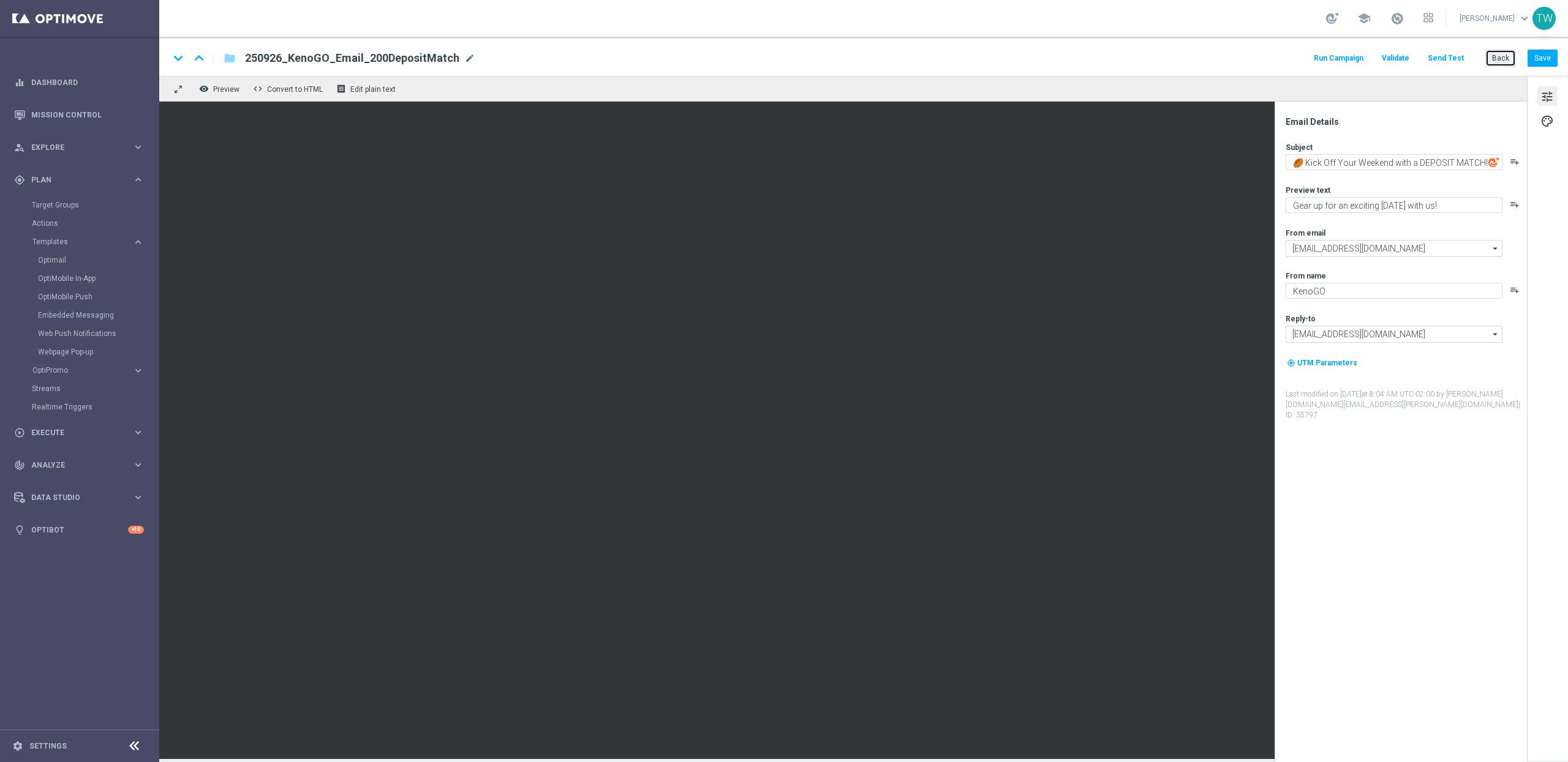
click at [1489, 62] on button "Back" at bounding box center [1500, 58] width 31 height 17
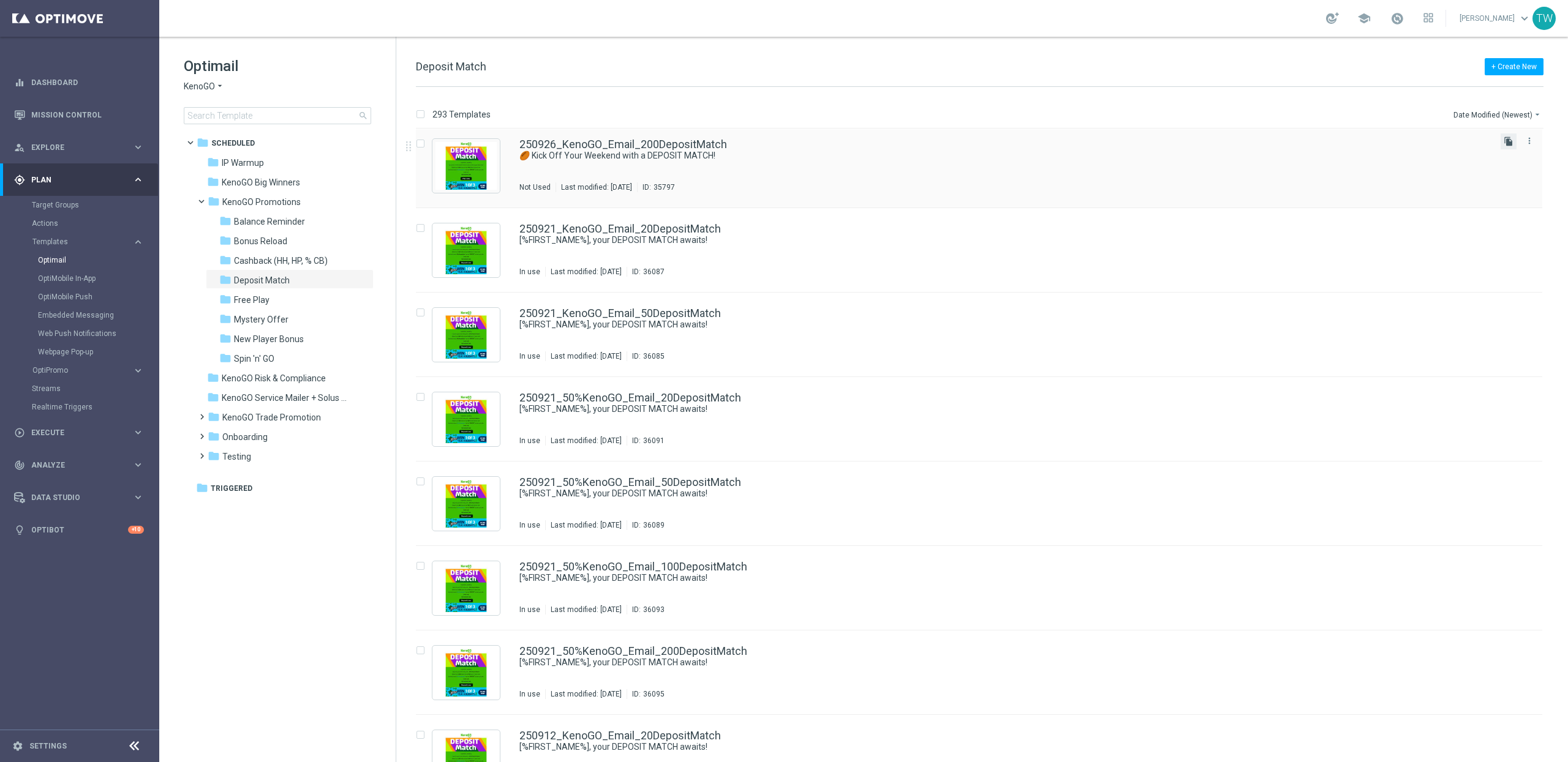
click at [1504, 143] on icon "file_copy" at bounding box center [1509, 141] width 10 height 10
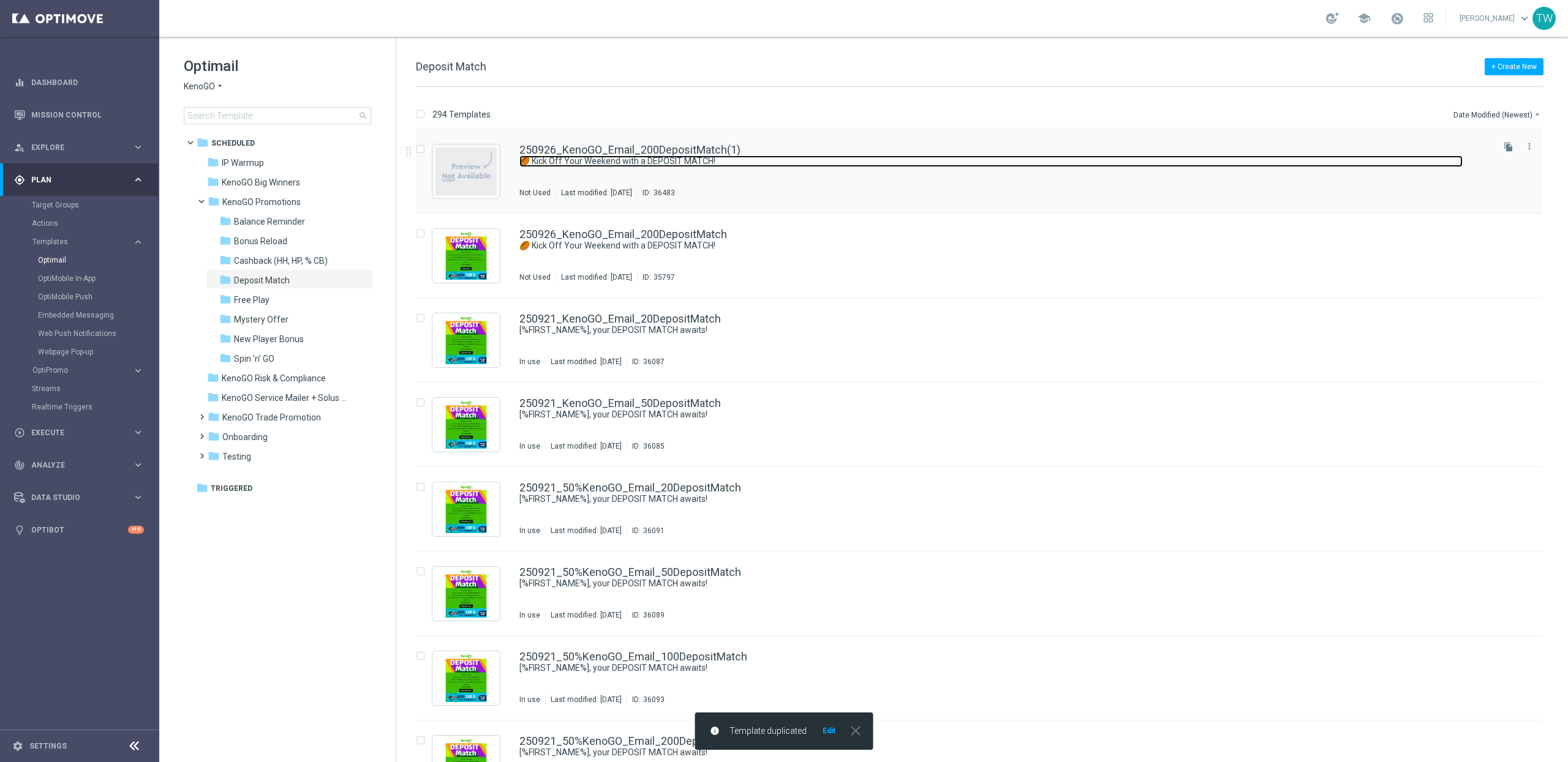
click at [629, 157] on link "🏉 Kick Off Your Weekend with a DEPOSIT MATCH!" at bounding box center [990, 161] width 943 height 12
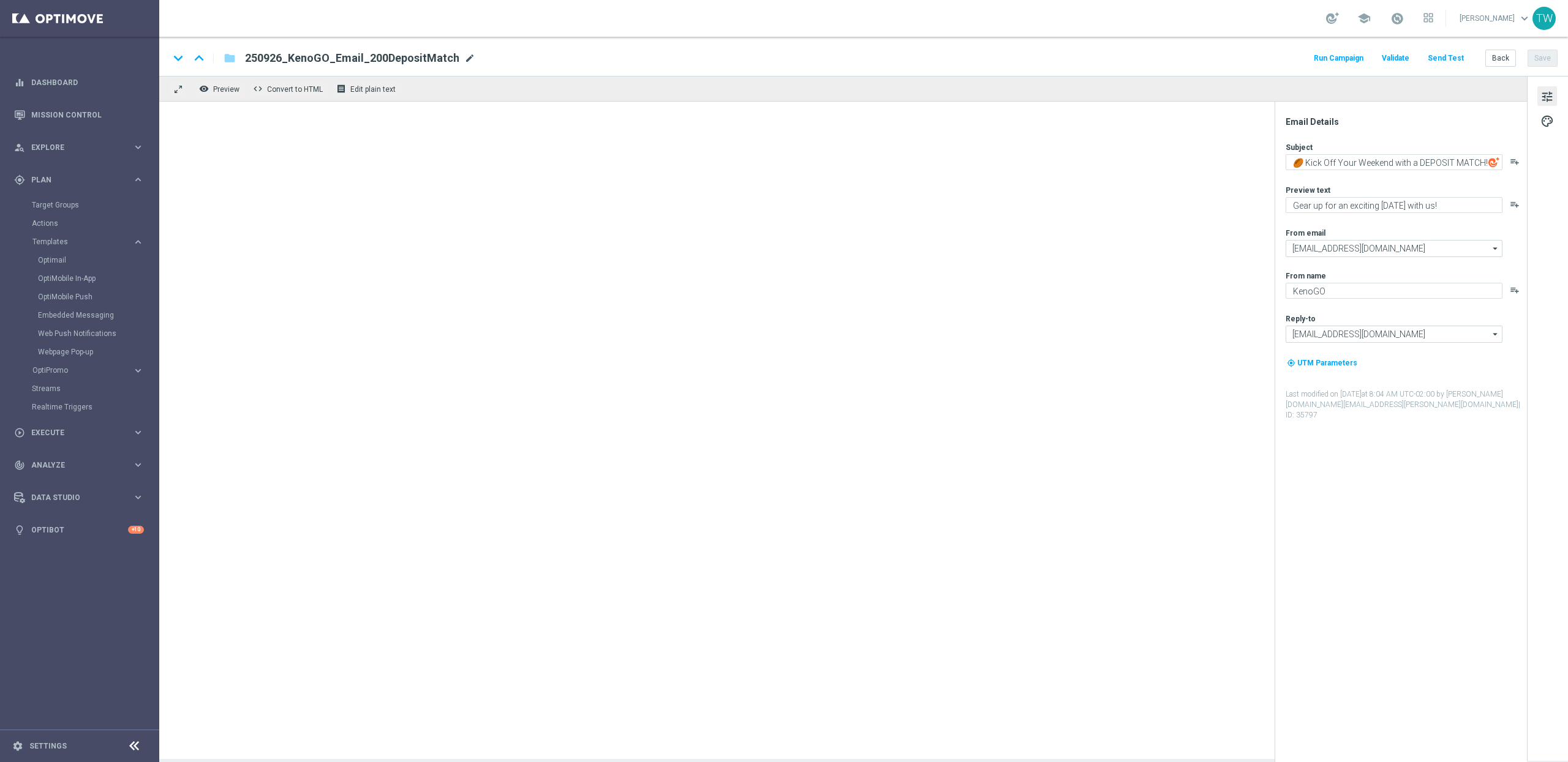
click at [466, 57] on span "mode_edit" at bounding box center [470, 58] width 11 height 11
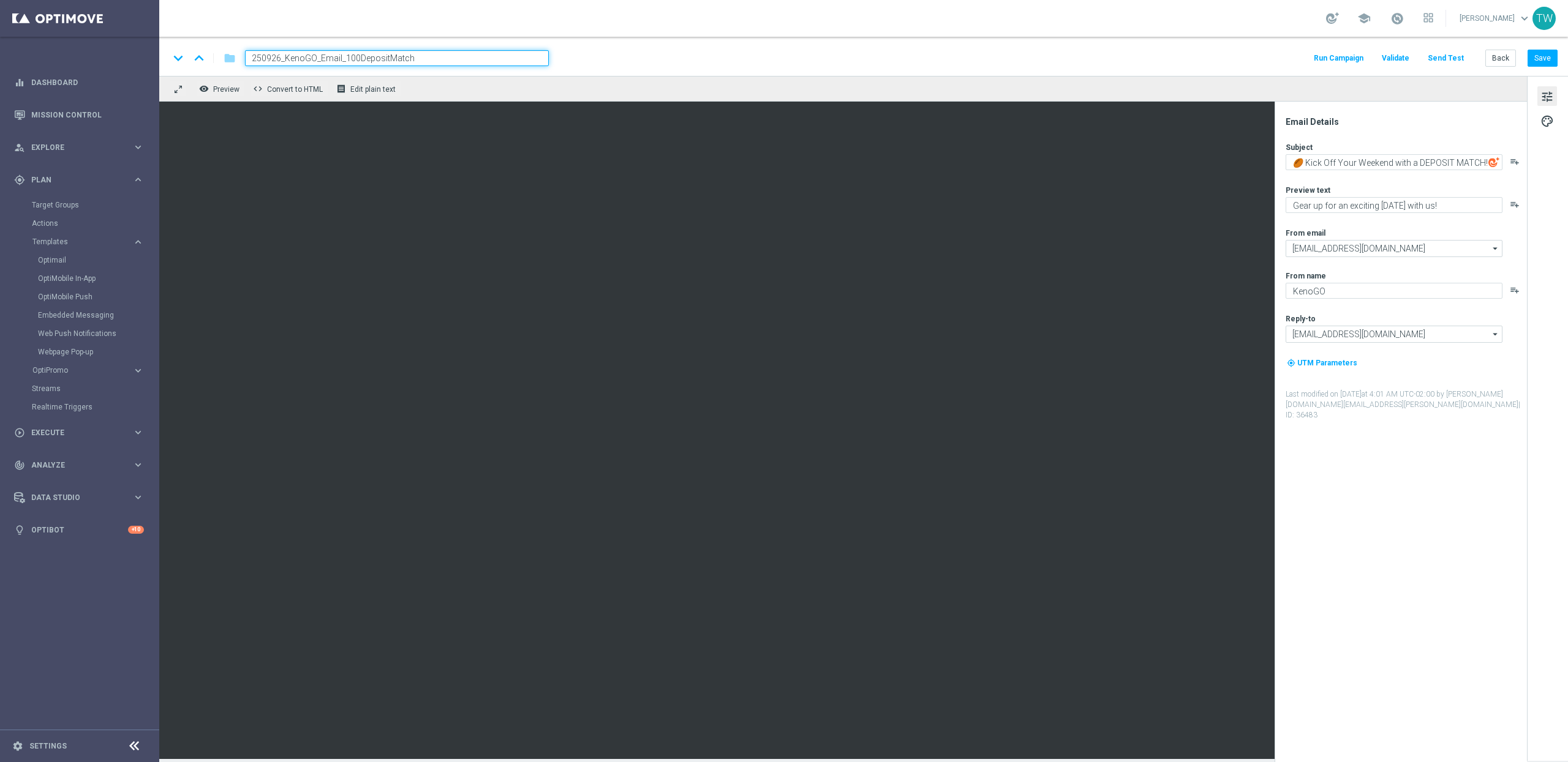
type input "250926_KenoGO_Email_100DepositMatch"
drag, startPoint x: 611, startPoint y: 73, endPoint x: 603, endPoint y: 67, distance: 10.0
click at [611, 73] on div "keyboard_arrow_down keyboard_arrow_up folder 250926_KenoGO_Email_100DepositMatc…" at bounding box center [864, 56] width 1409 height 39
click at [530, 62] on input "250926_KenoGO_Email_100DepositMatch" at bounding box center [397, 57] width 304 height 16
click at [529, 66] on div "keyboard_arrow_down keyboard_arrow_up folder 250926_KenoGO_Email_100DepositMatc…" at bounding box center [864, 56] width 1409 height 39
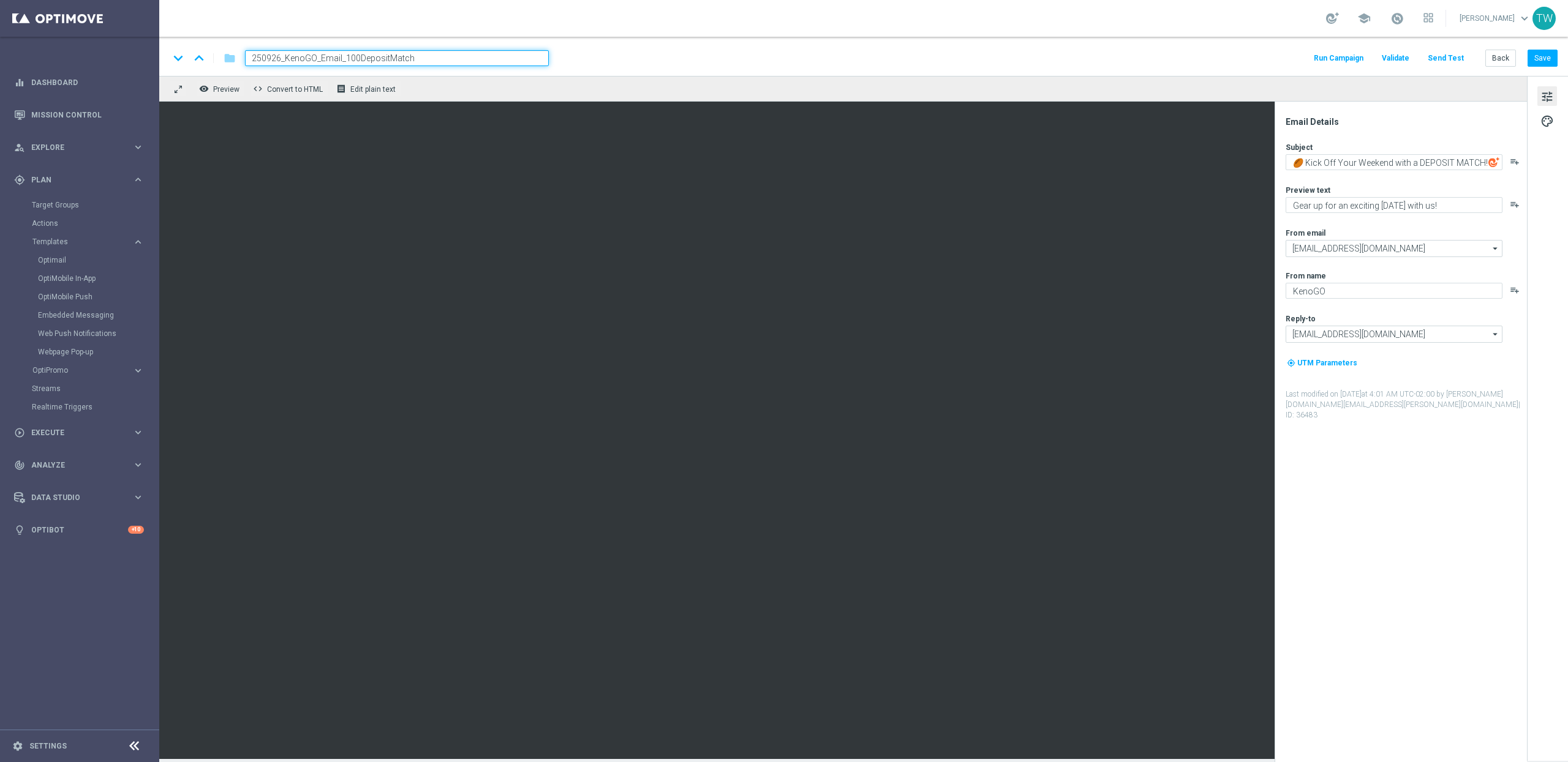
click at [531, 62] on input "250926_KenoGO_Email_100DepositMatch" at bounding box center [397, 57] width 304 height 16
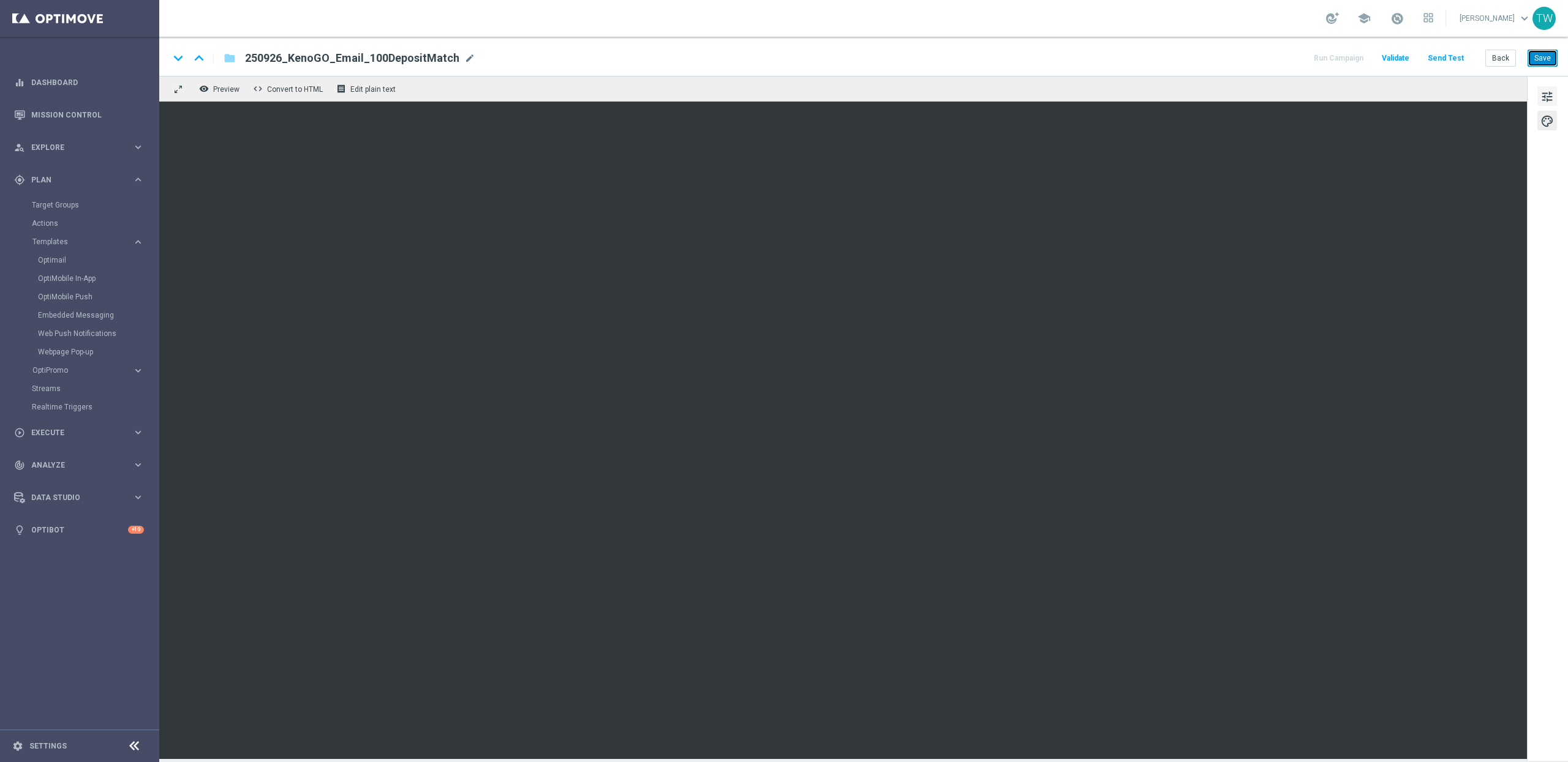
drag, startPoint x: 1534, startPoint y: 61, endPoint x: 1539, endPoint y: 87, distance: 26.5
click at [1522, 62] on button "Save" at bounding box center [1543, 58] width 30 height 17
click at [1522, 96] on span "tune" at bounding box center [1547, 96] width 14 height 16
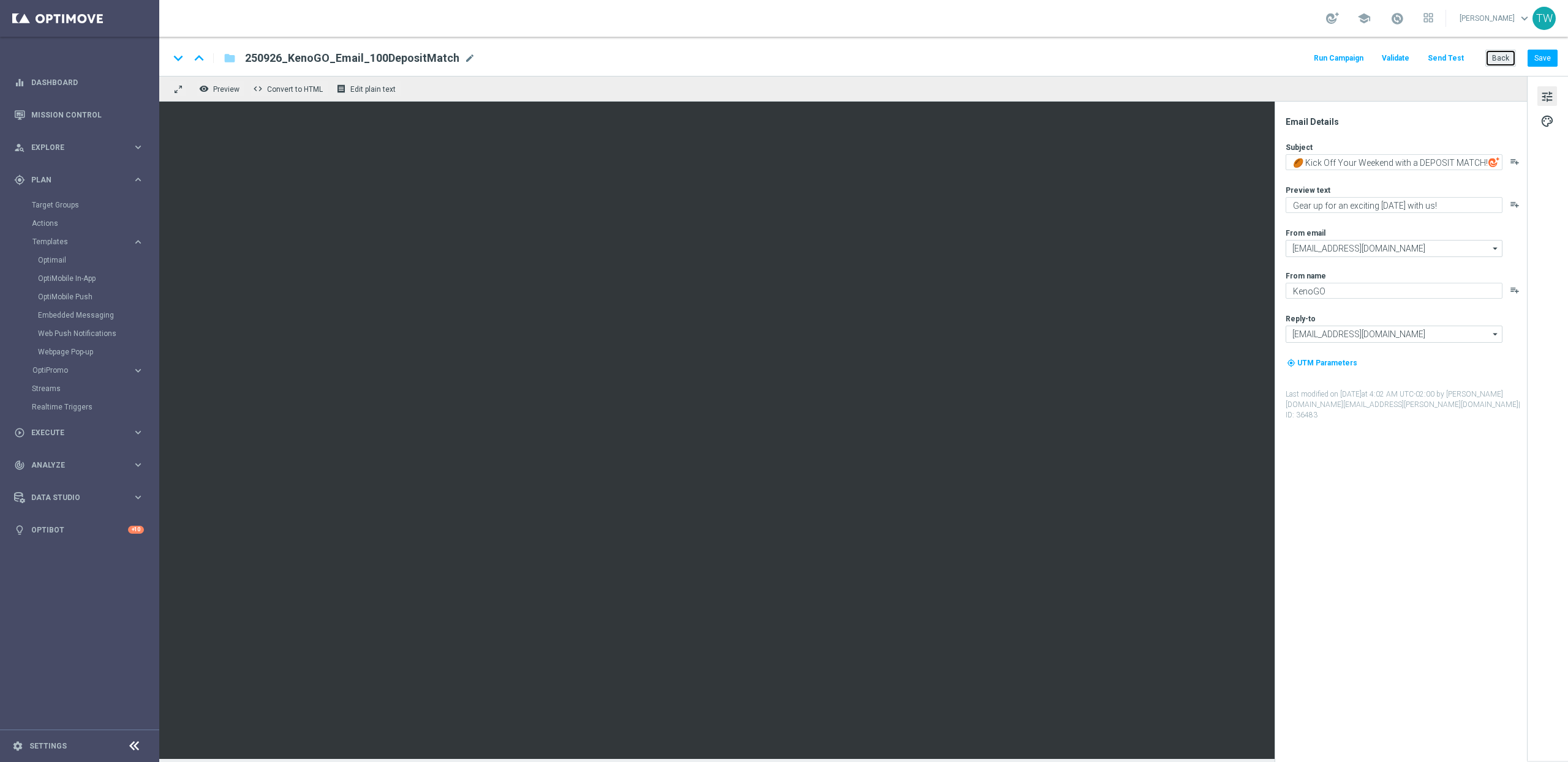
click at [1499, 59] on button "Back" at bounding box center [1500, 58] width 31 height 17
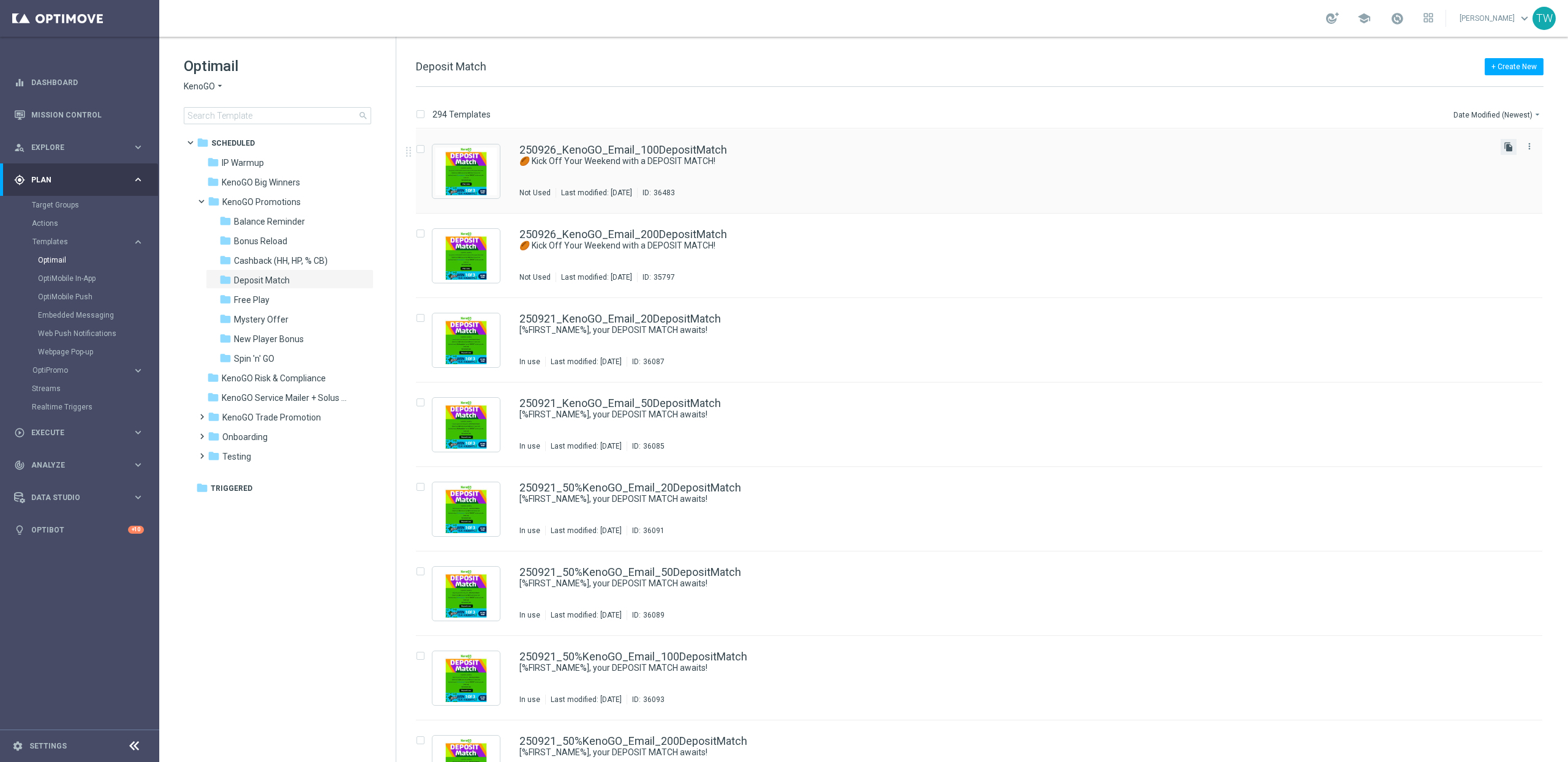
click at [1504, 146] on icon "file_copy" at bounding box center [1509, 147] width 10 height 10
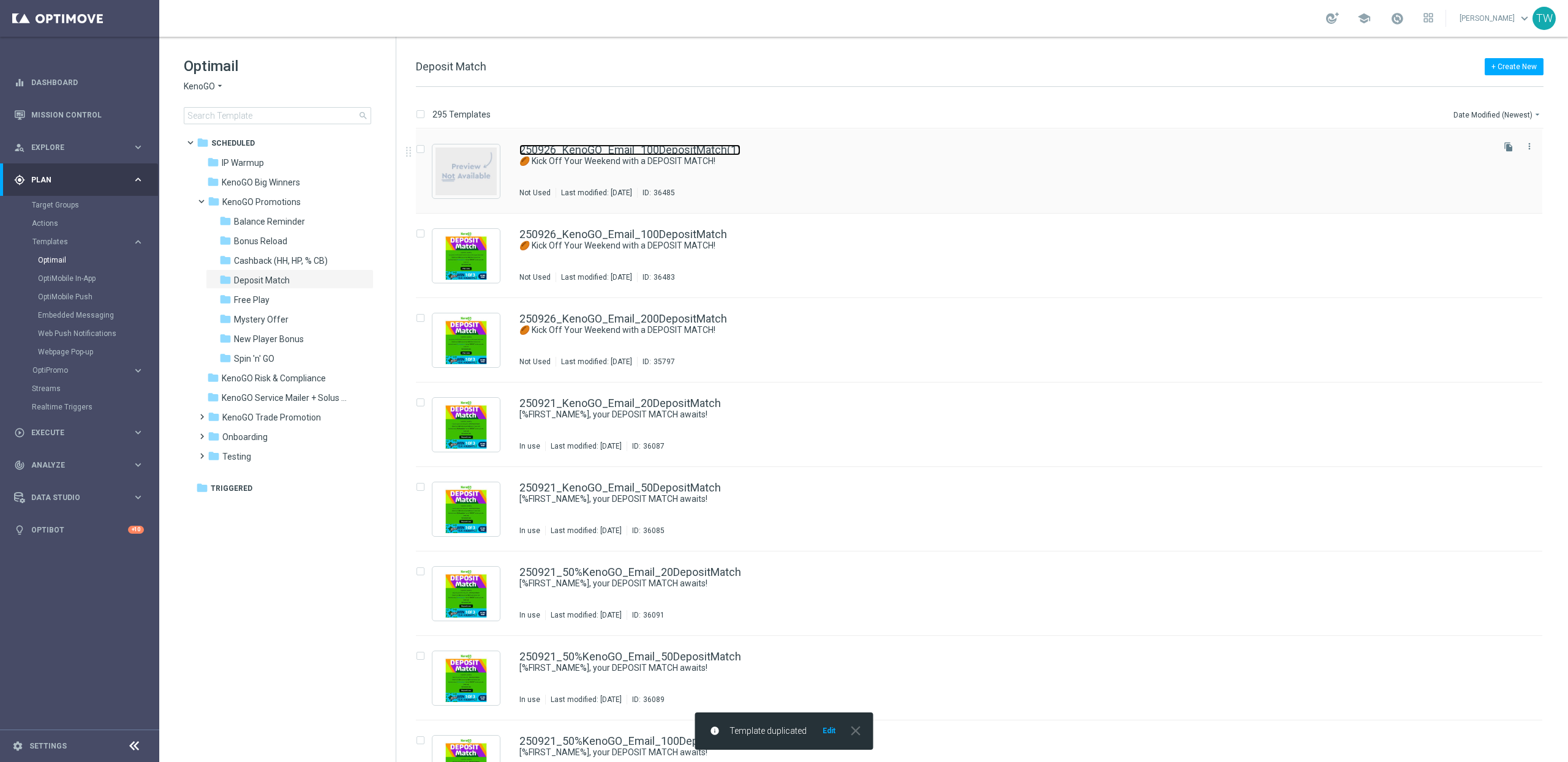
click at [671, 150] on link "250926_KenoGO_Email_100DepositMatch(1)" at bounding box center [629, 150] width 221 height 11
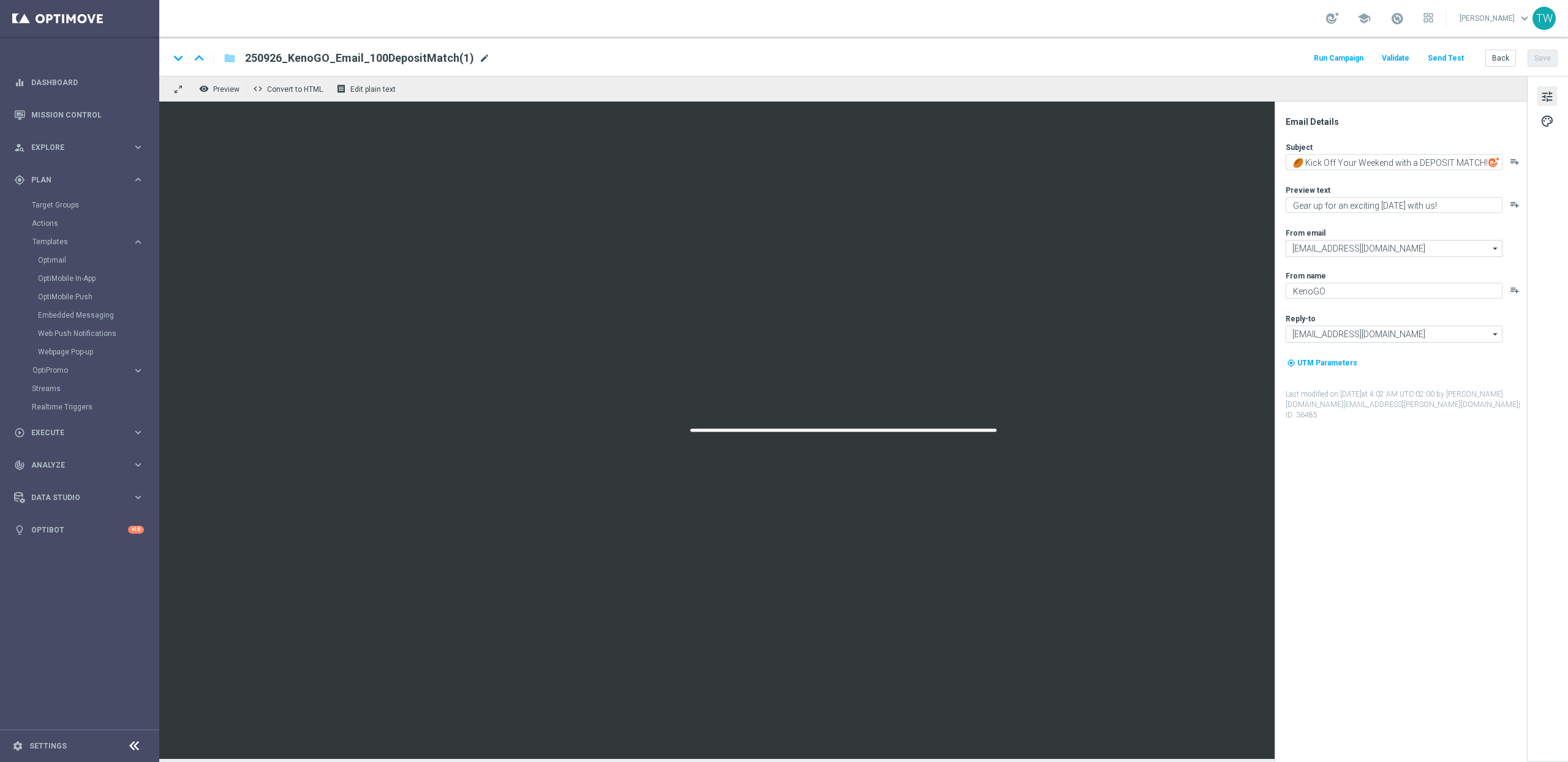
click at [479, 59] on span "mode_edit" at bounding box center [484, 58] width 11 height 11
click at [353, 55] on input "250926_KenoGO_Email_100DepositMatch" at bounding box center [397, 57] width 304 height 16
type input "250926_KenoGO_Email_50DepositMatch"
click at [494, 61] on input "250926_KenoGO_Email_50DepositMatch" at bounding box center [397, 57] width 304 height 16
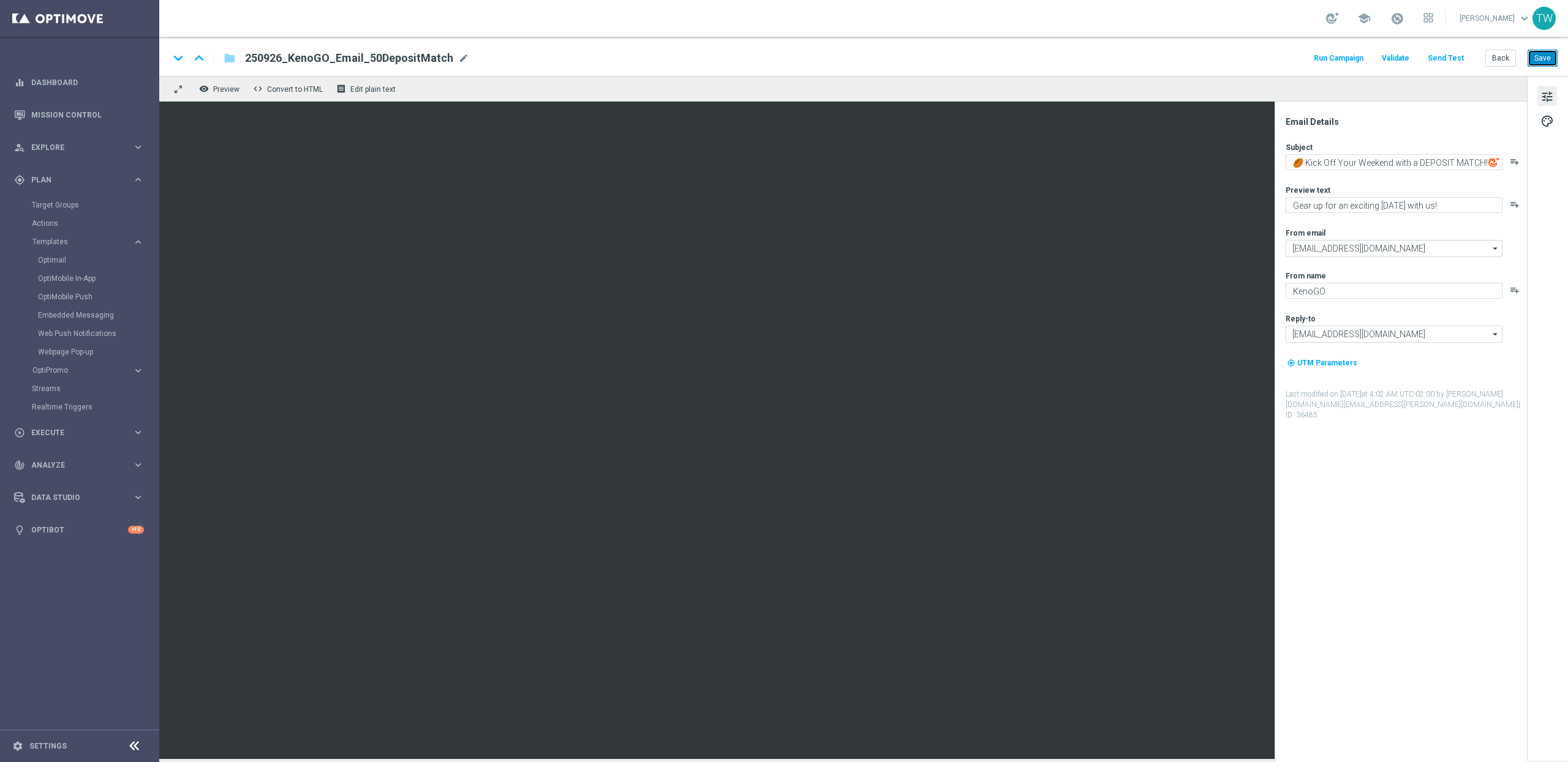
click at [1522, 64] on button "Save" at bounding box center [1543, 58] width 30 height 17
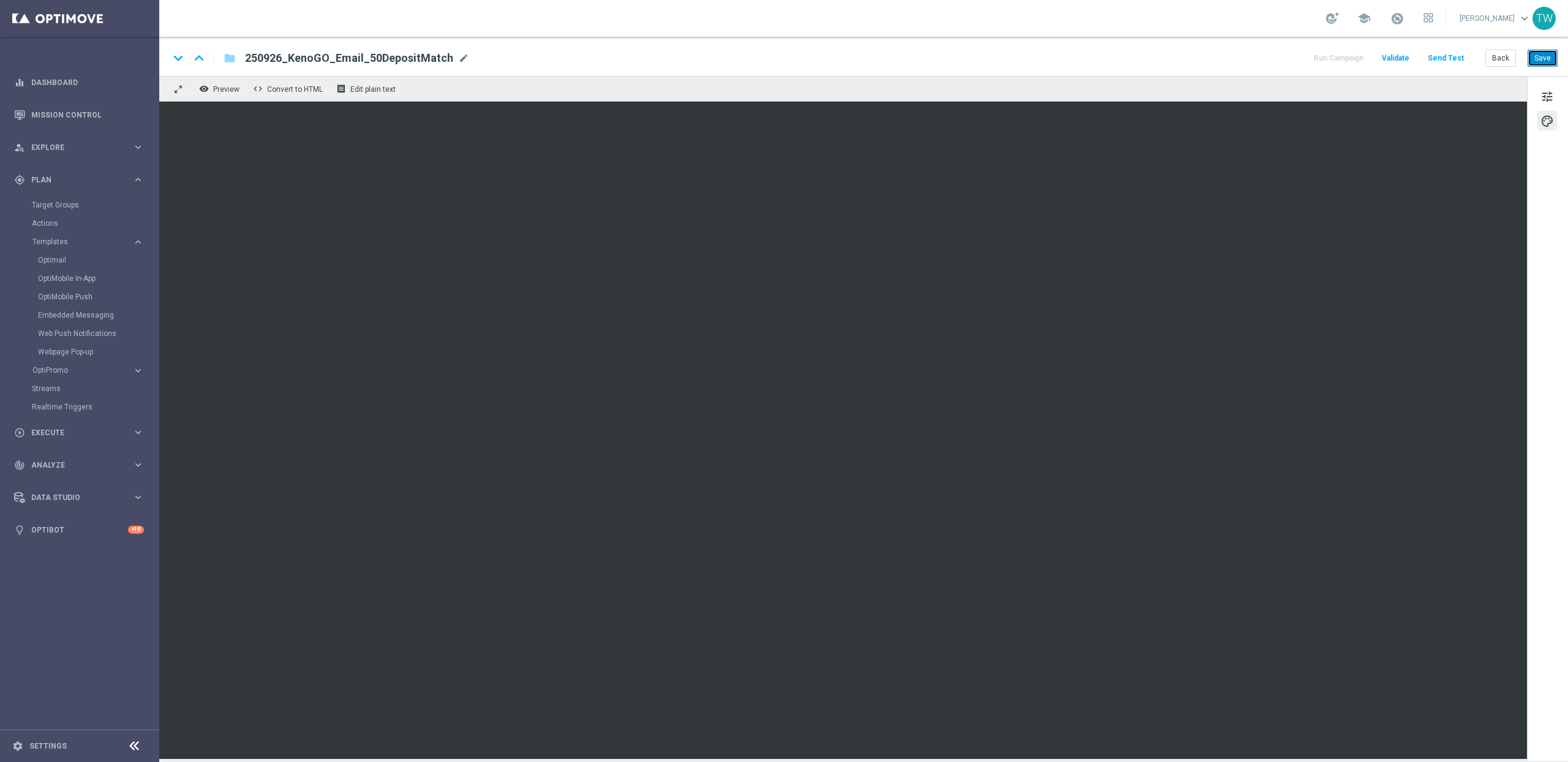
click at [1522, 51] on button "Save" at bounding box center [1543, 58] width 30 height 17
click at [1522, 63] on button "Save" at bounding box center [1543, 58] width 30 height 17
click at [1504, 66] on button "Back" at bounding box center [1500, 58] width 31 height 17
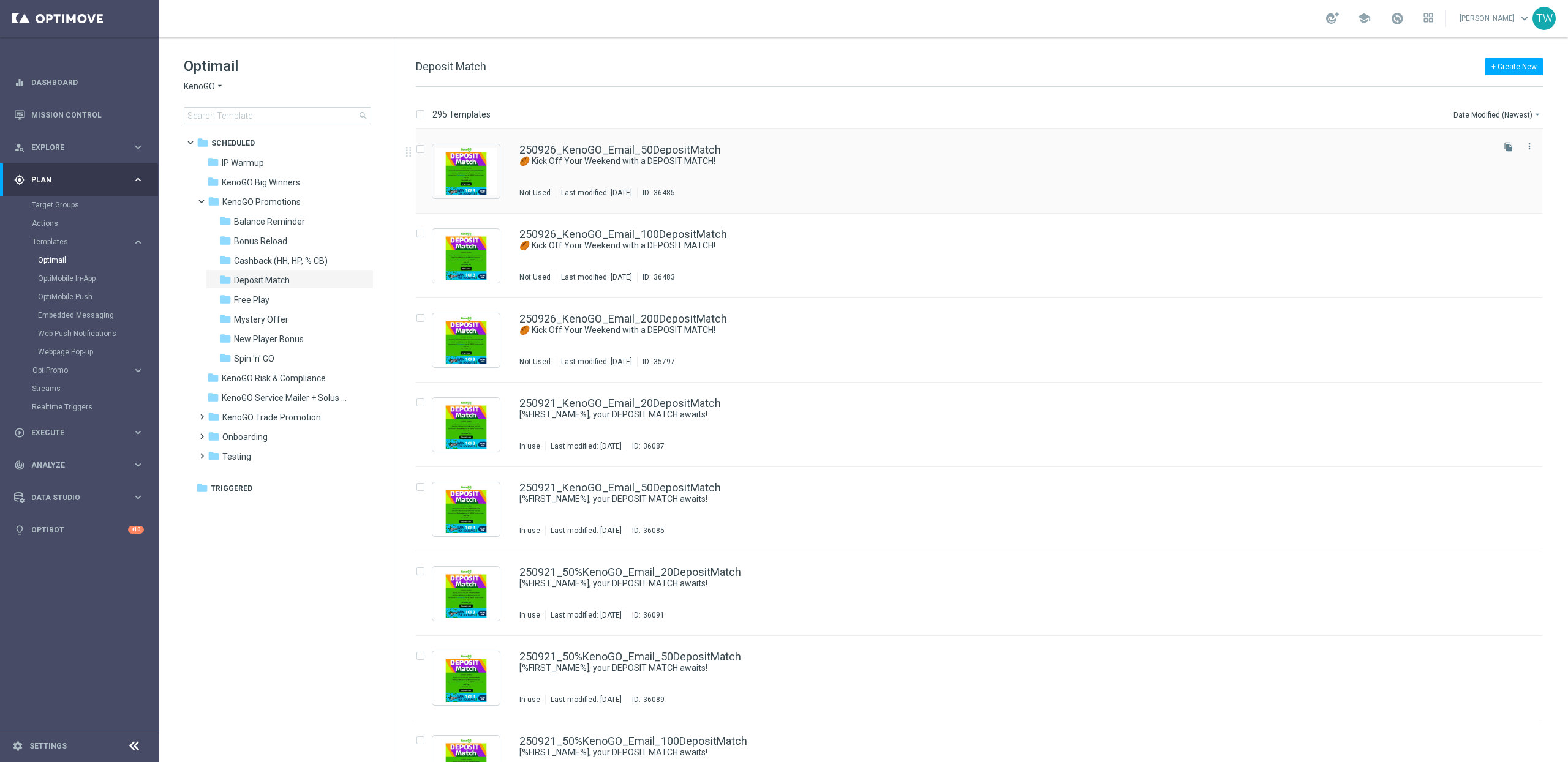
click at [1504, 148] on icon "file_copy" at bounding box center [1509, 147] width 10 height 10
click at [674, 152] on link "250926_KenoGO_Email_50DepositMatch(1)" at bounding box center [626, 150] width 215 height 11
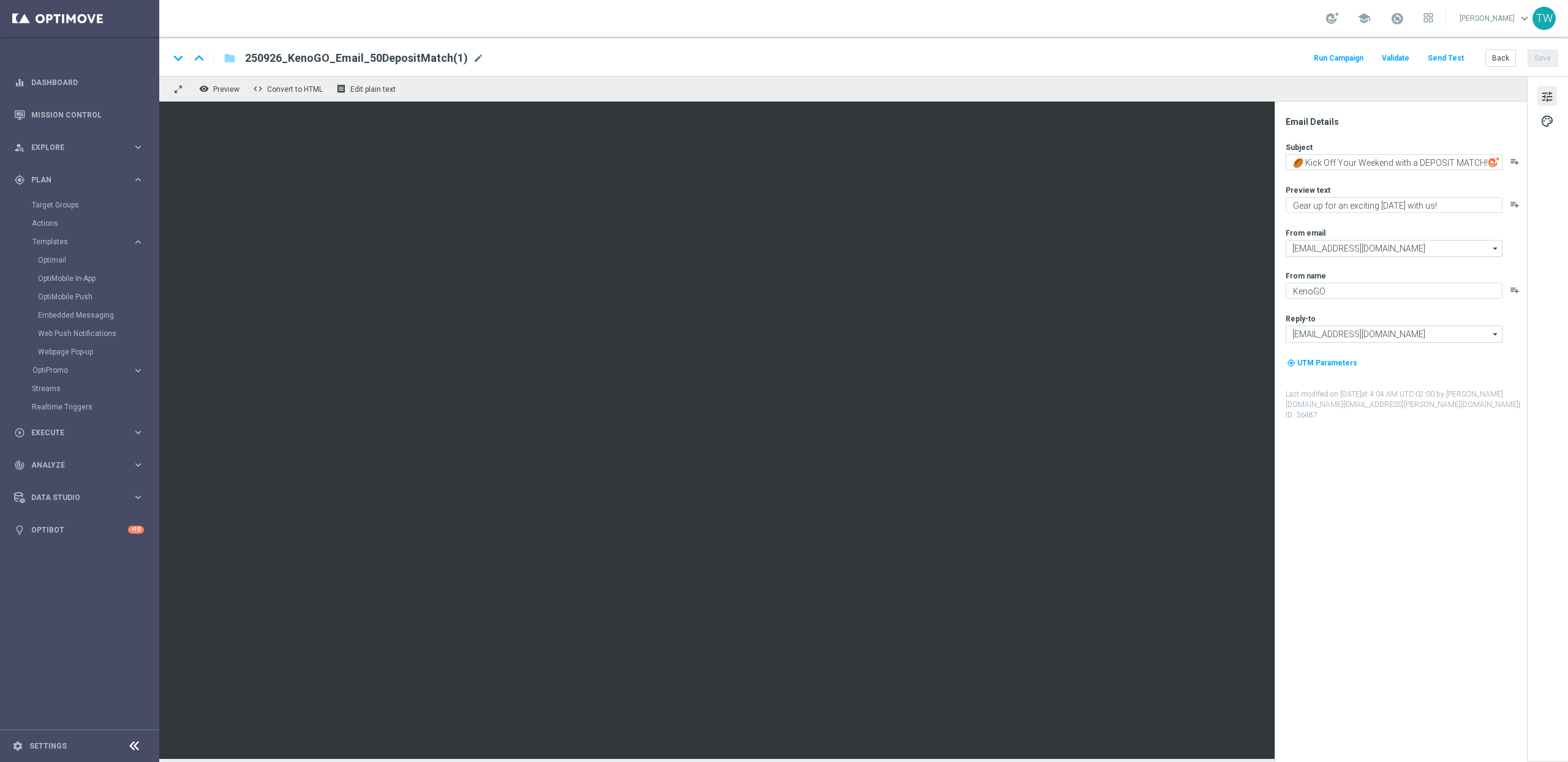
click at [468, 64] on div "250926_KenoGO_Email_50DepositMatch(1) mode_edit" at bounding box center [364, 57] width 239 height 16
click at [470, 60] on input "250926_KenoGO_Email_50DepositMatch(1)" at bounding box center [397, 57] width 304 height 16
click at [347, 59] on input "250926_KenoGO_Email_50DepositMatch" at bounding box center [397, 57] width 304 height 16
type input "250926_KenoGO_Email_20DepositMatch"
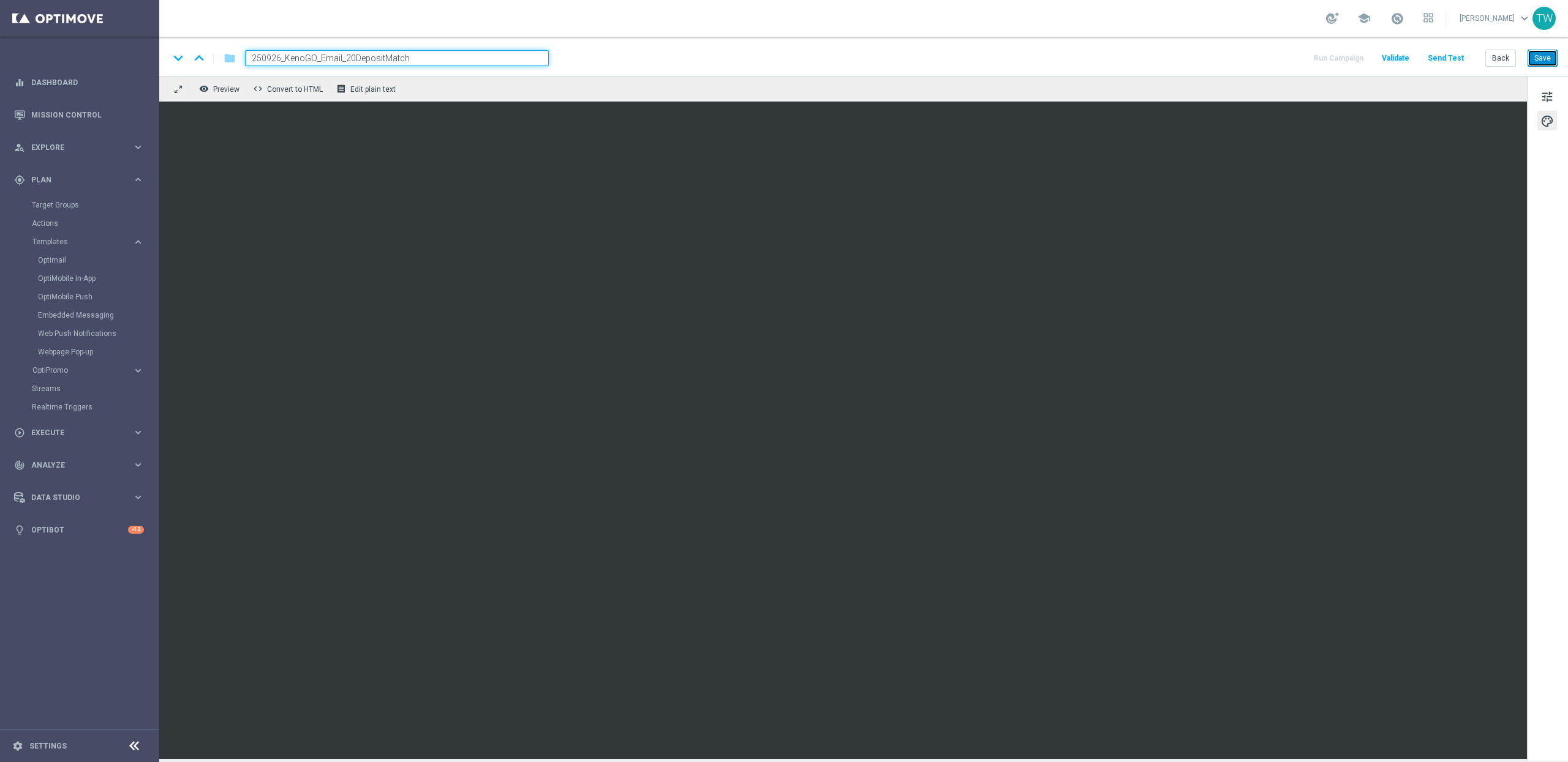
click at [1522, 53] on button "Save" at bounding box center [1543, 58] width 30 height 17
click at [1498, 55] on button "Back" at bounding box center [1500, 58] width 31 height 17
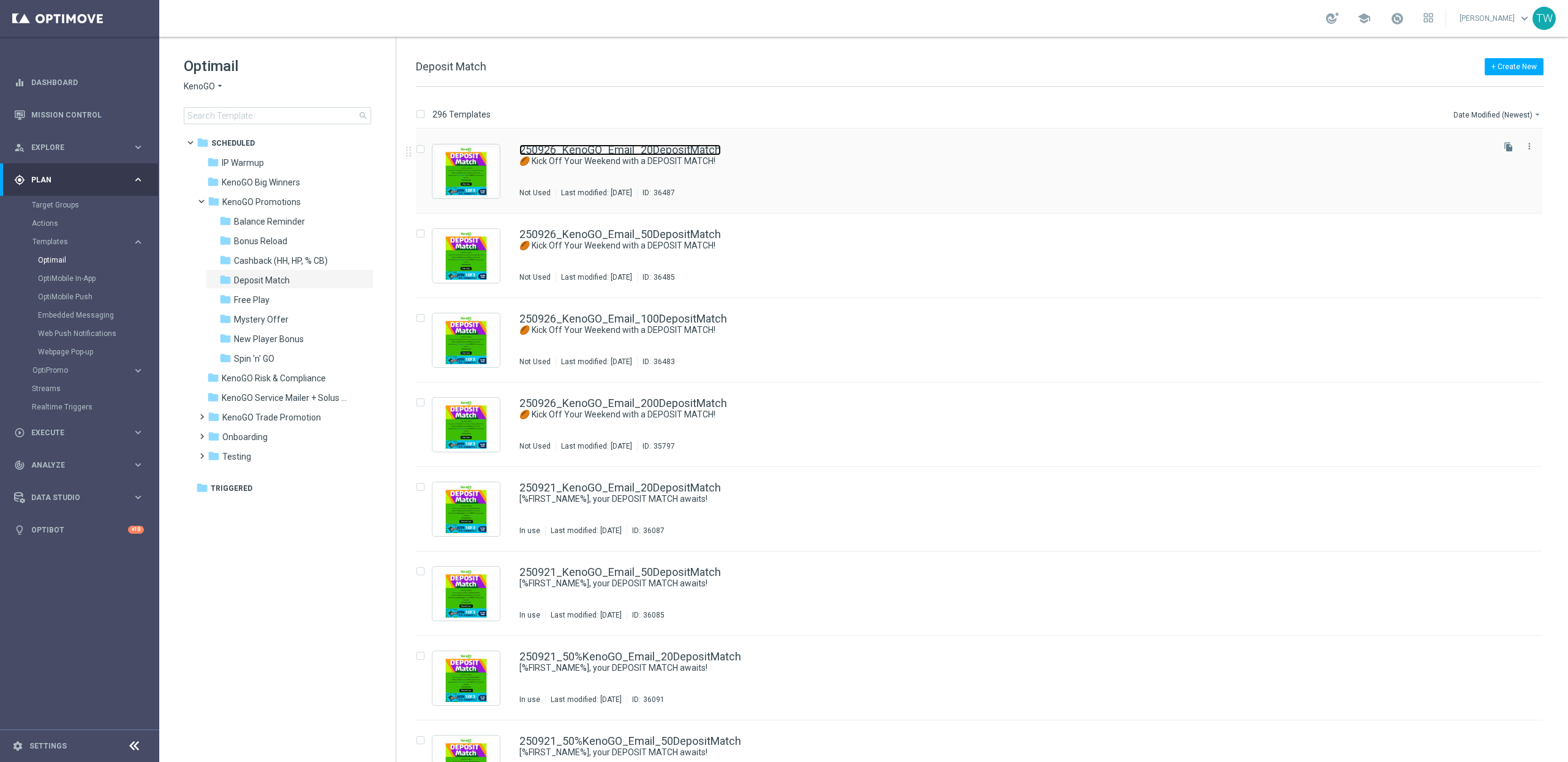
click at [670, 148] on link "250926_KenoGO_Email_20DepositMatch" at bounding box center [620, 150] width 202 height 11
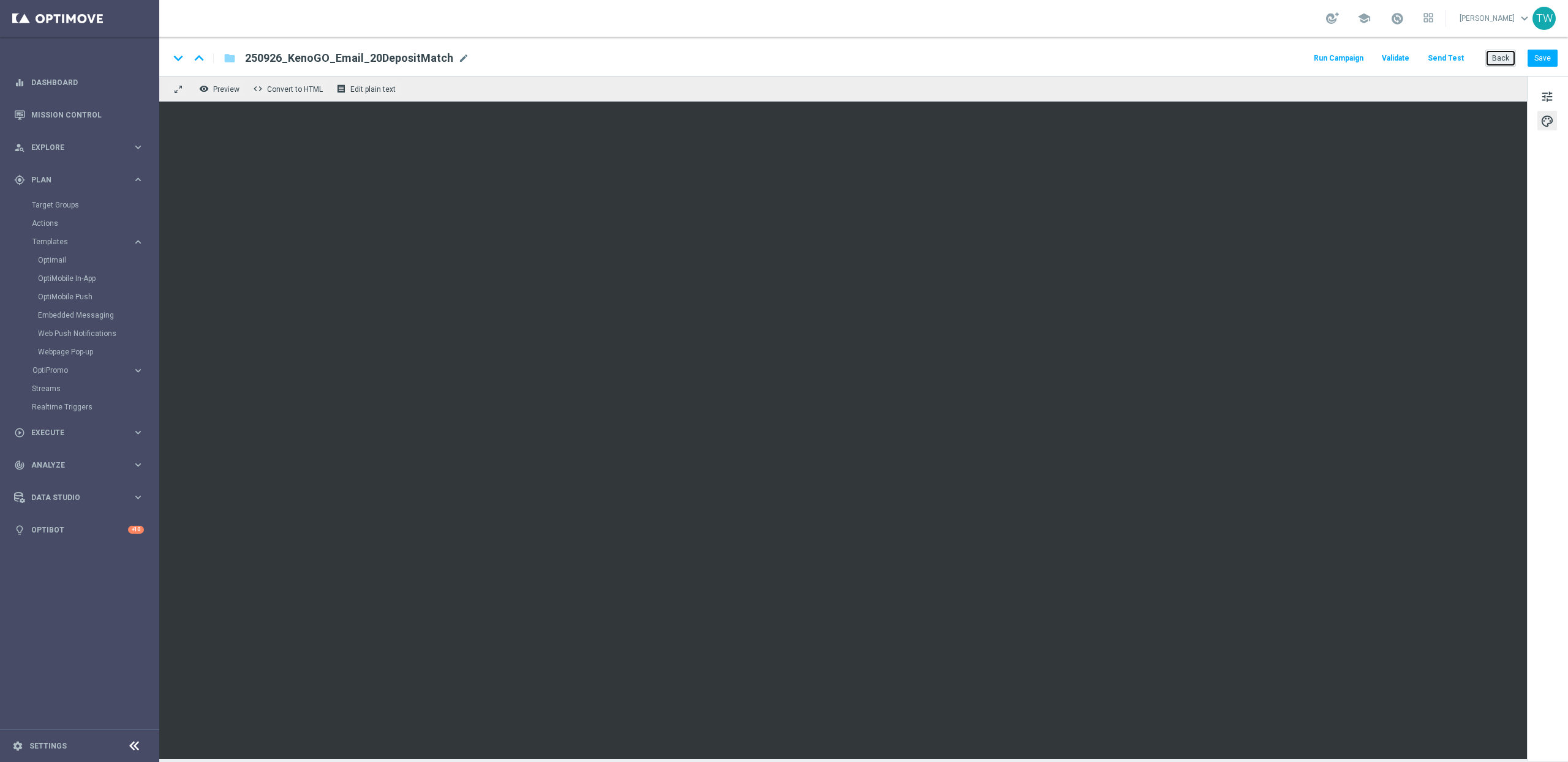
click at [1502, 51] on button "Back" at bounding box center [1500, 58] width 31 height 17
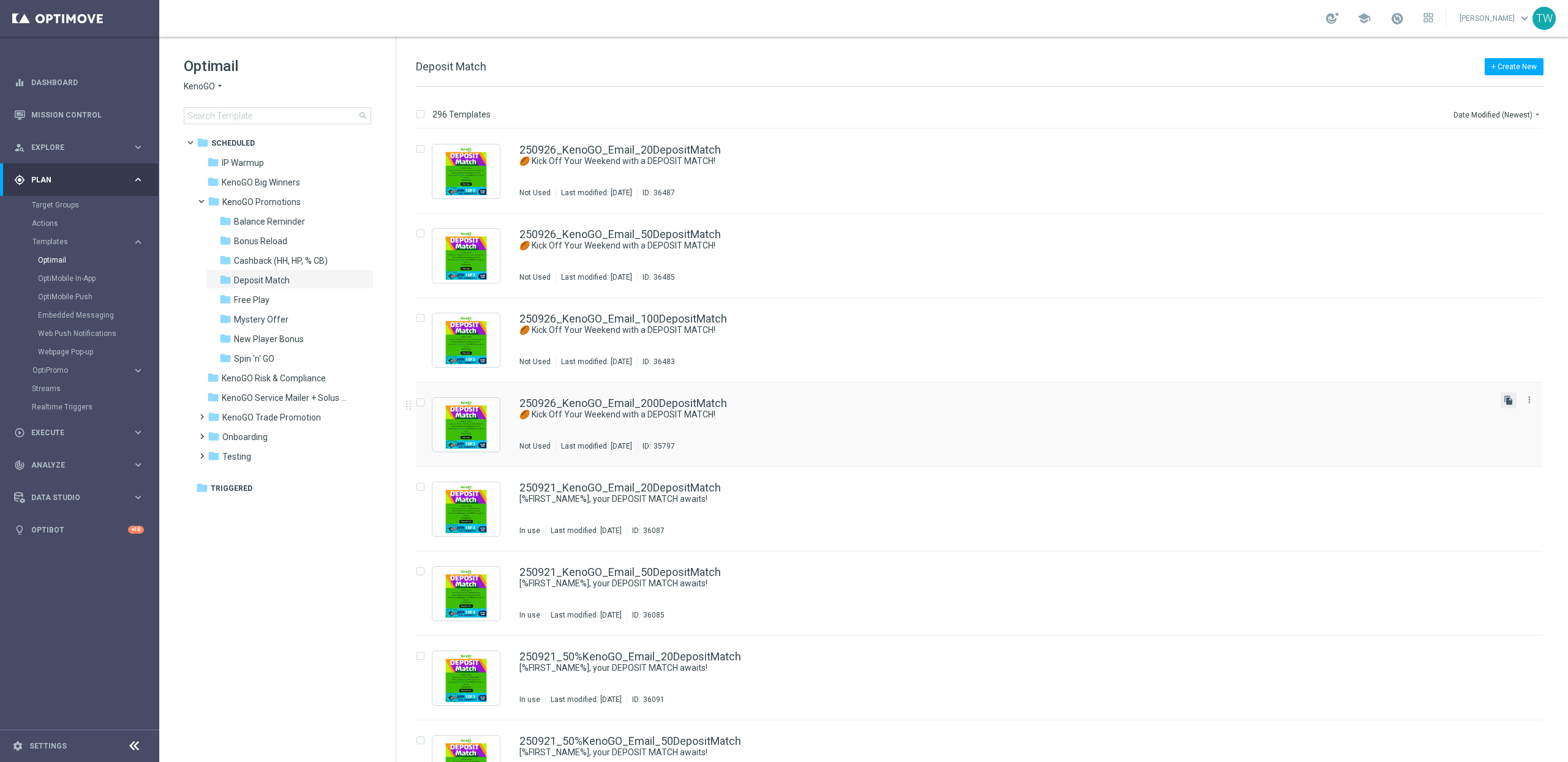
click at [1506, 398] on icon "file_copy" at bounding box center [1509, 400] width 10 height 10
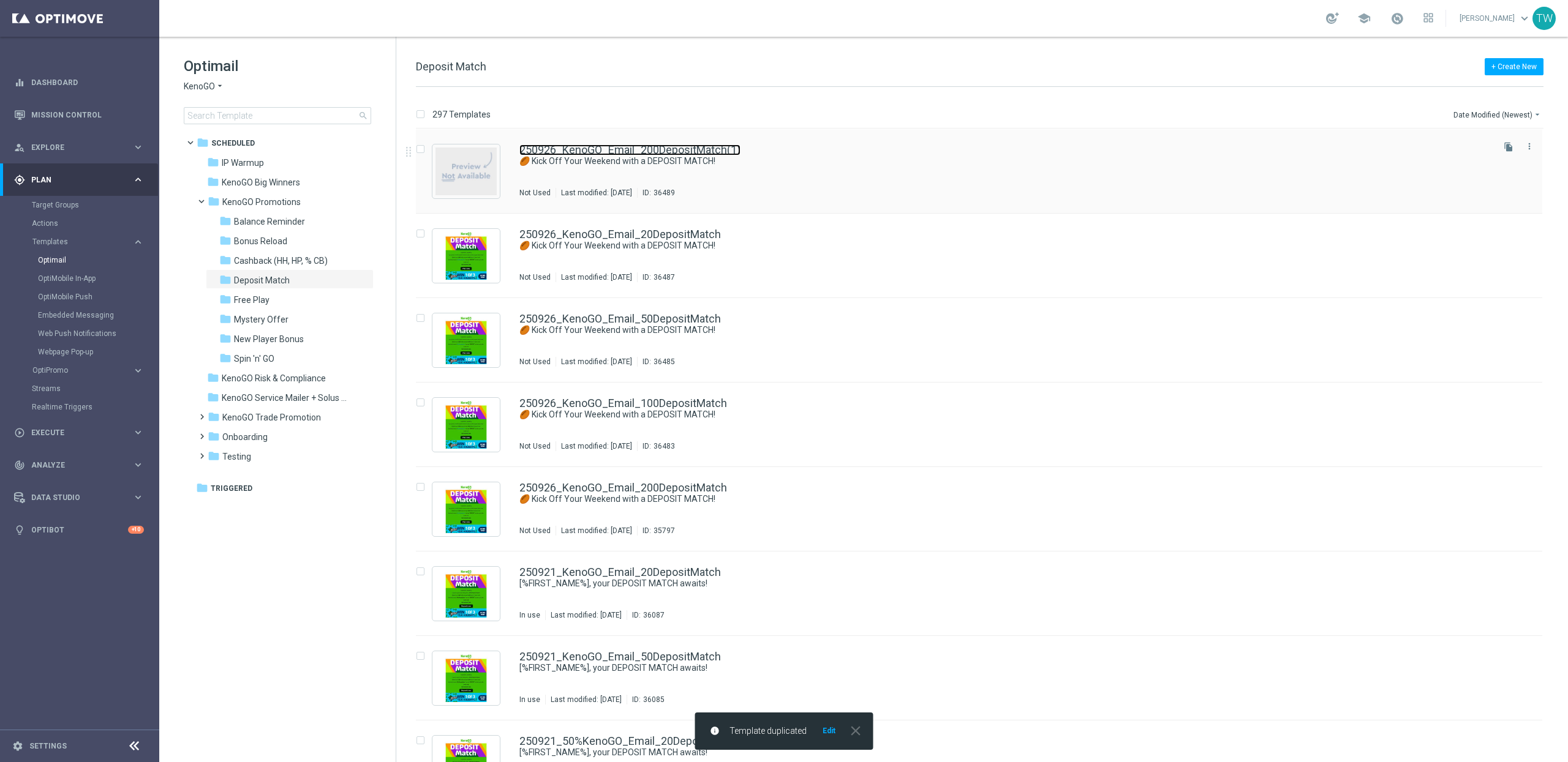
click at [670, 149] on link "250926_KenoGO_Email_200DepositMatch(1)" at bounding box center [629, 150] width 221 height 11
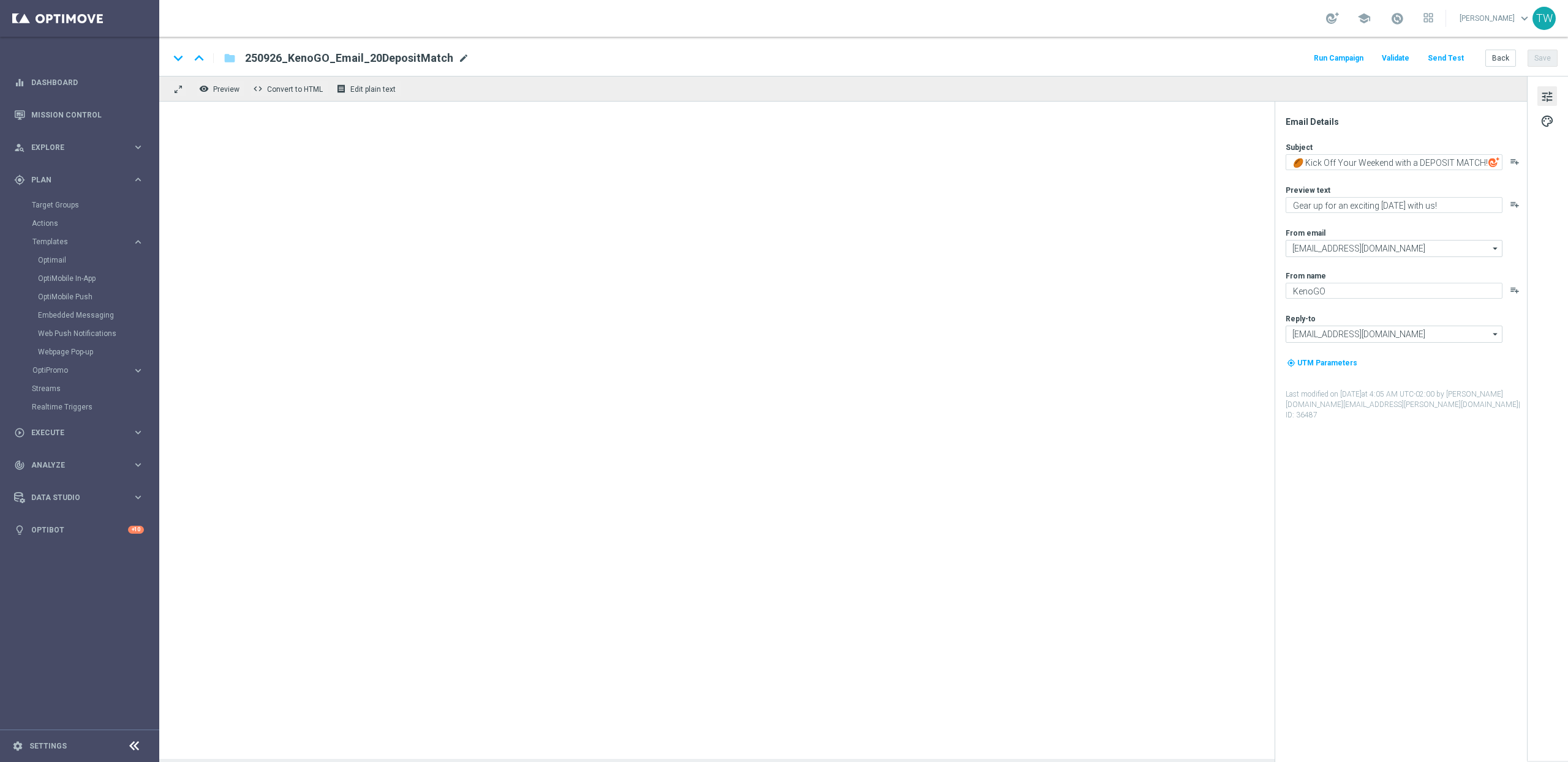
click at [453, 57] on span "250926_KenoGO_Email_20DepositMatch" at bounding box center [349, 57] width 209 height 14
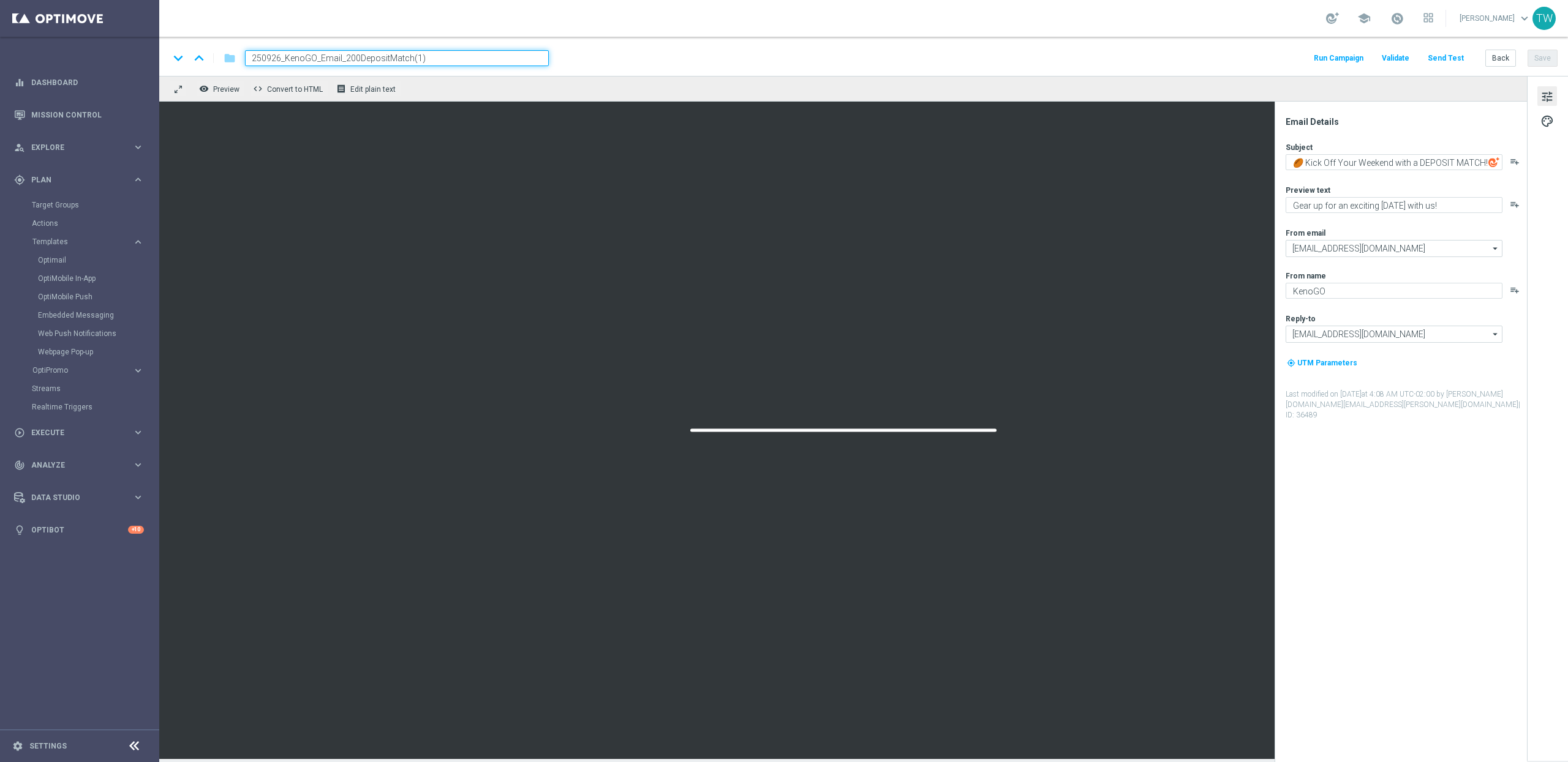
drag, startPoint x: 411, startPoint y: 57, endPoint x: 471, endPoint y: 55, distance: 60.0
click at [471, 55] on input "250926_KenoGO_Email_200DepositMatch(1)" at bounding box center [397, 57] width 304 height 16
click at [279, 56] on input "250926_KenoGO_Email_200DepositMatch" at bounding box center [397, 57] width 304 height 16
type input "250927_KenoGO_Email_200DepositMatch"
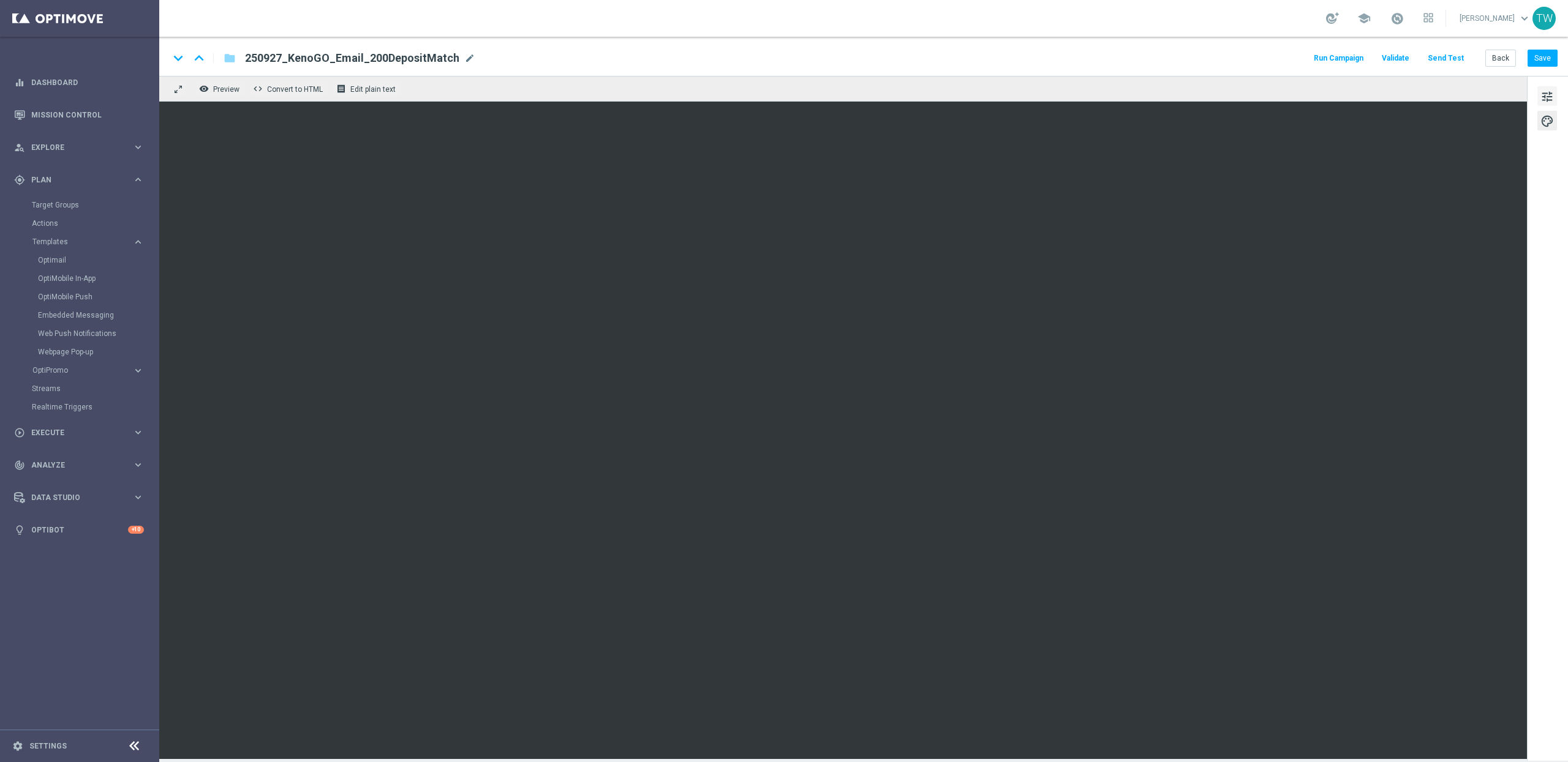
click at [1522, 91] on span "tune" at bounding box center [1547, 96] width 14 height 16
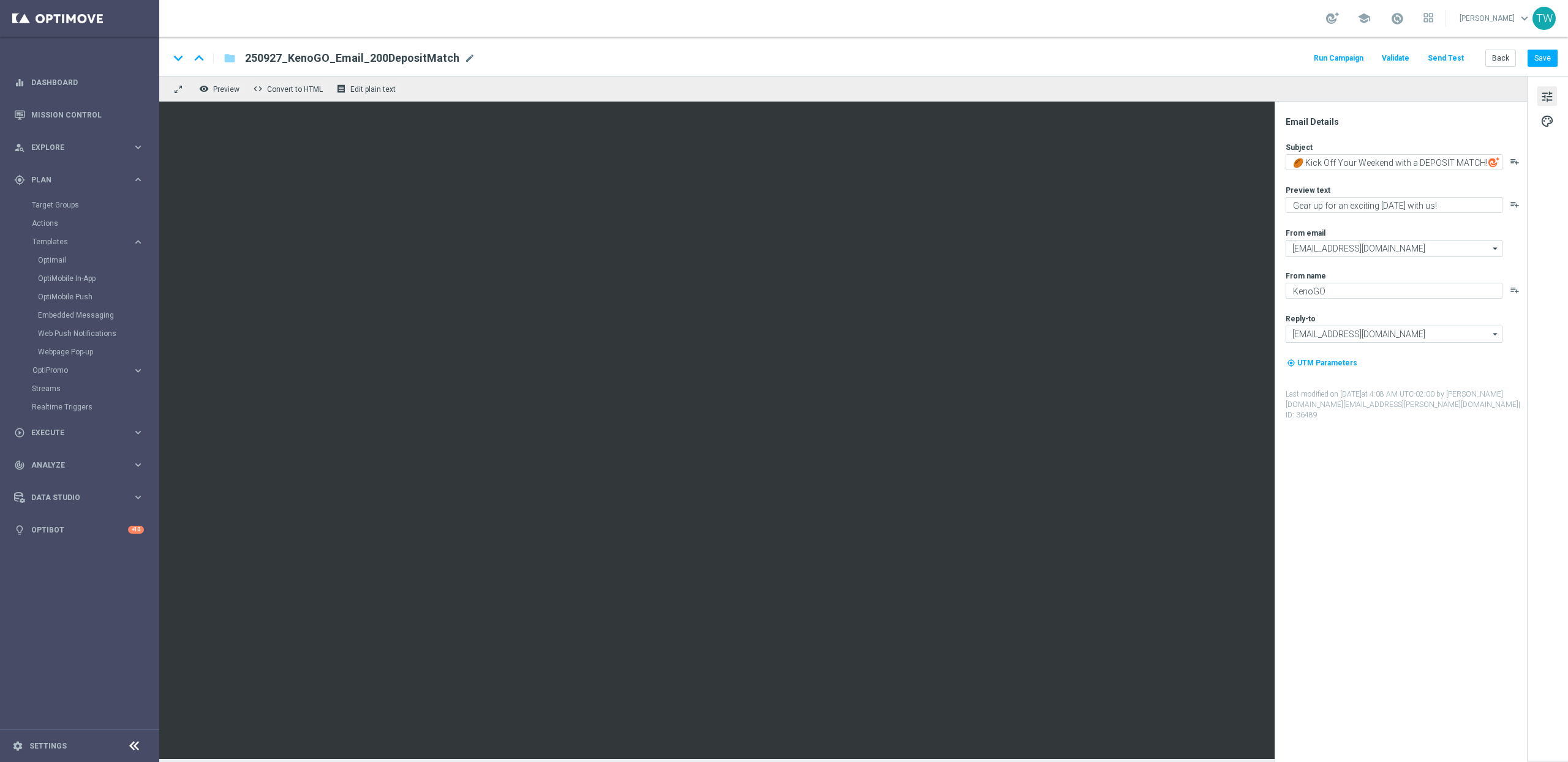
click at [1515, 161] on icon "playlist_add" at bounding box center [1515, 161] width 10 height 10
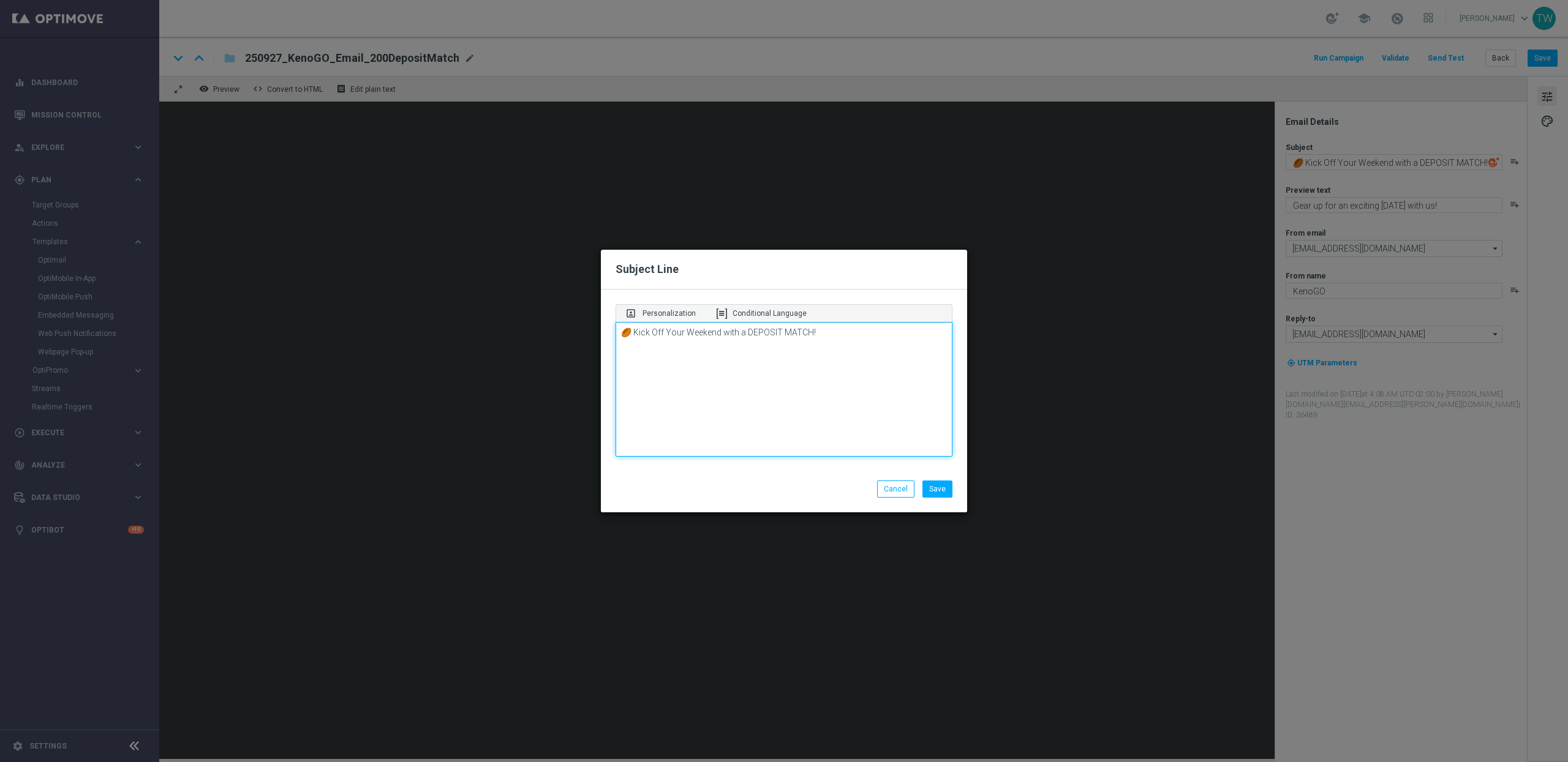
drag, startPoint x: 862, startPoint y: 326, endPoint x: 549, endPoint y: 332, distance: 313.1
click at [552, 332] on modal-container "Subject Line portrait Personalization Conditional Language 🏉 Kick Off Your Week…" at bounding box center [784, 381] width 1568 height 762
click at [785, 313] on p "Conditional Language" at bounding box center [769, 313] width 74 height 11
click at [663, 319] on div "portrait Personalization" at bounding box center [661, 313] width 73 height 17
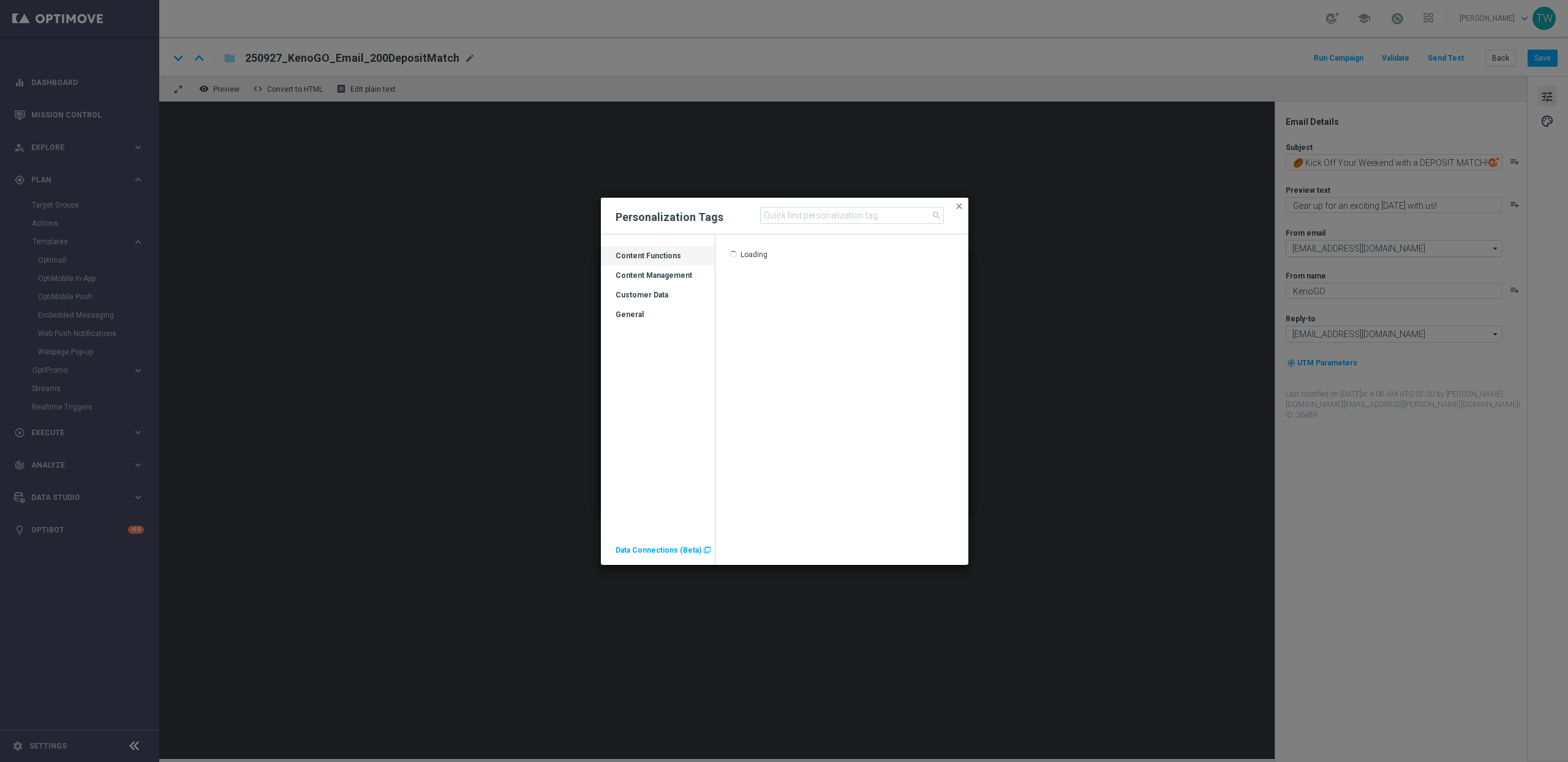
click at [648, 292] on div "Customer Data" at bounding box center [658, 300] width 114 height 20
click at [646, 296] on div "Customer Data" at bounding box center [658, 300] width 114 height 20
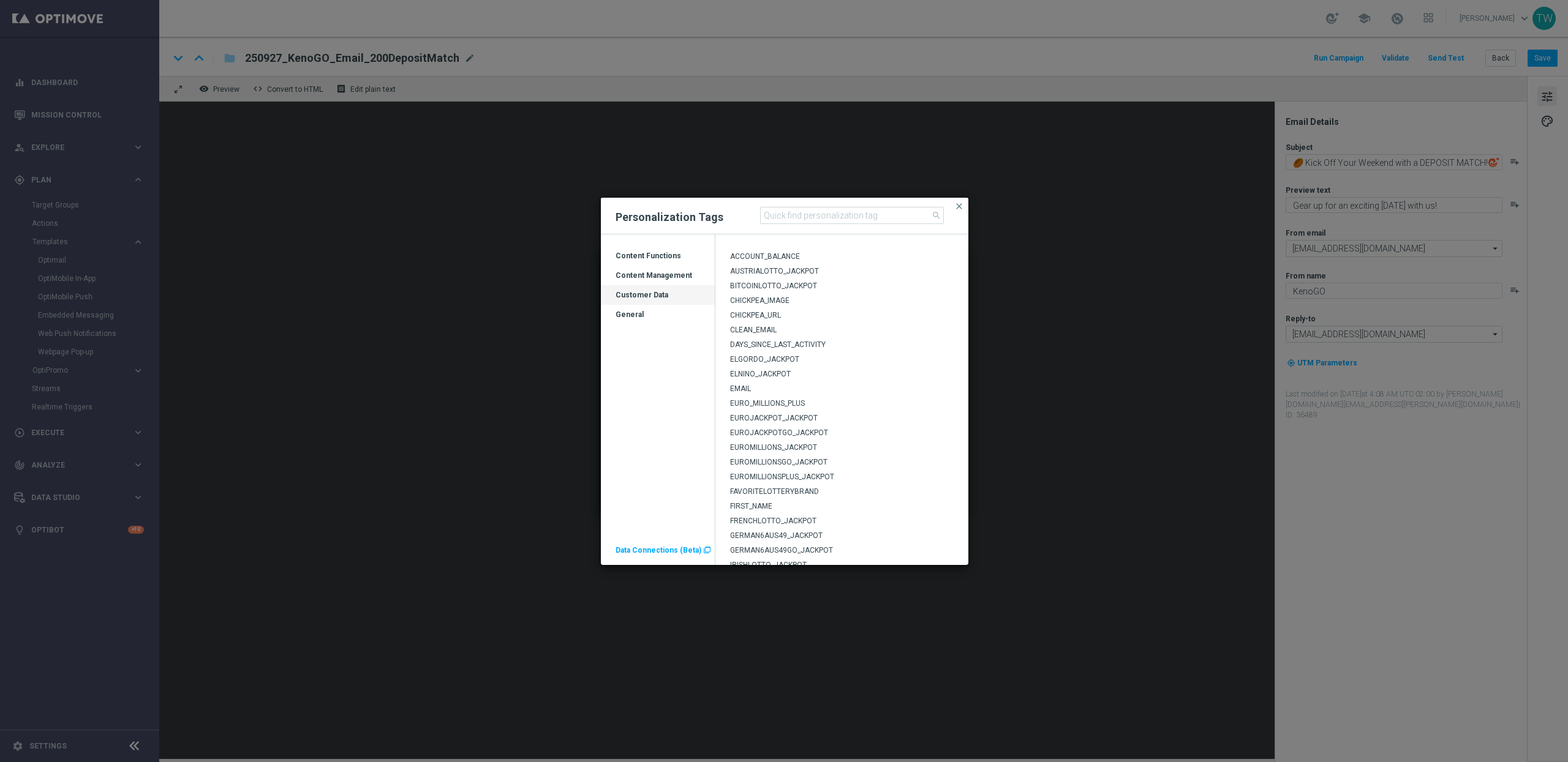
click at [783, 506] on div "FIRST_NAME" at bounding box center [842, 508] width 254 height 14
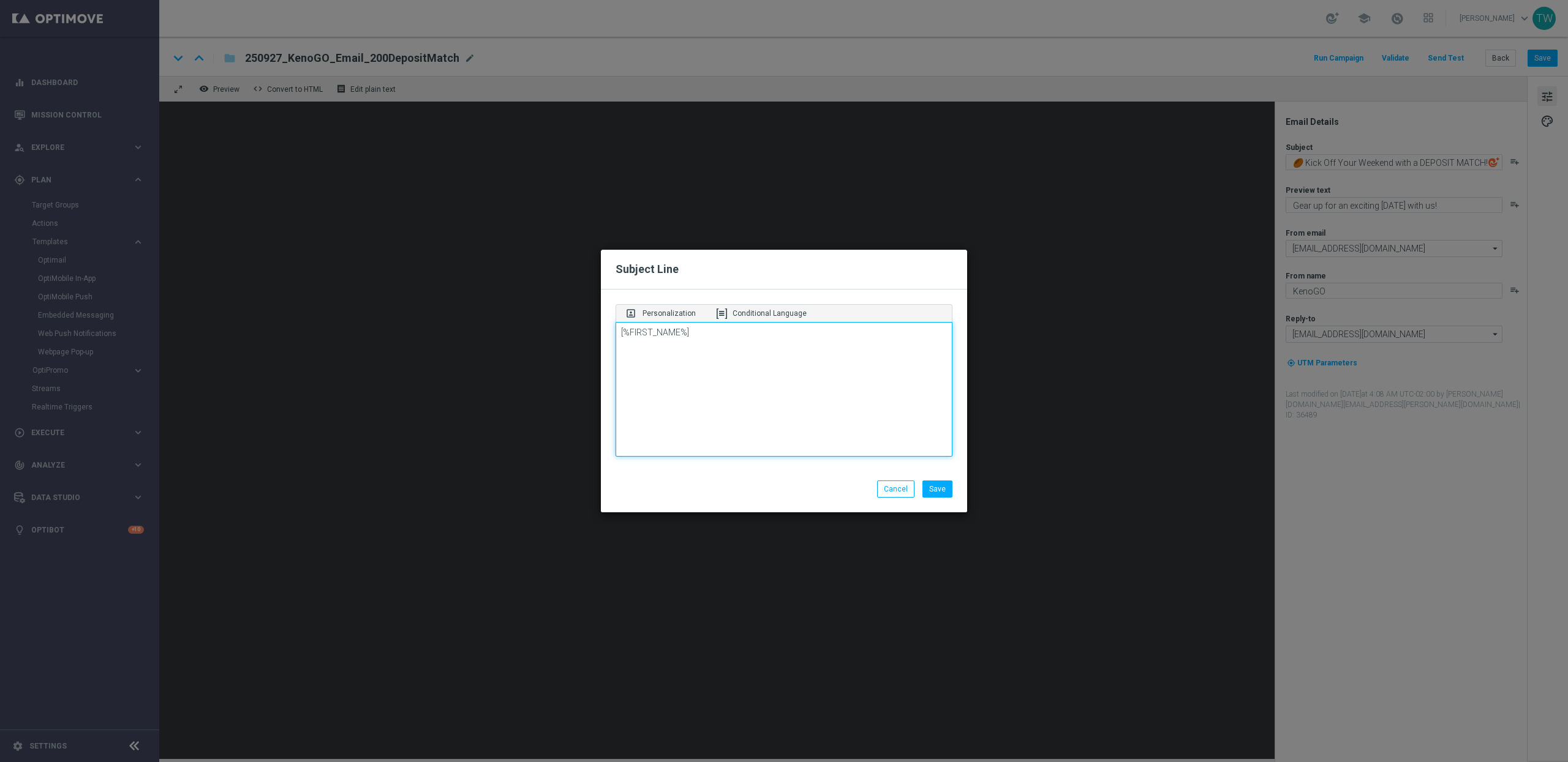
click at [768, 349] on textarea "[%FIRST_NAME%]" at bounding box center [784, 389] width 337 height 135
paste textarea "Your Deposit Match is Here!"
drag, startPoint x: 630, startPoint y: 349, endPoint x: 624, endPoint y: 337, distance: 13.4
click at [630, 345] on textarea "[%FIRST_NAME%], Your Deposit Match is Here!" at bounding box center [784, 389] width 337 height 135
click at [619, 331] on textarea "[%FIRST_NAME%], Your Deposit Match is Here!" at bounding box center [784, 389] width 337 height 135
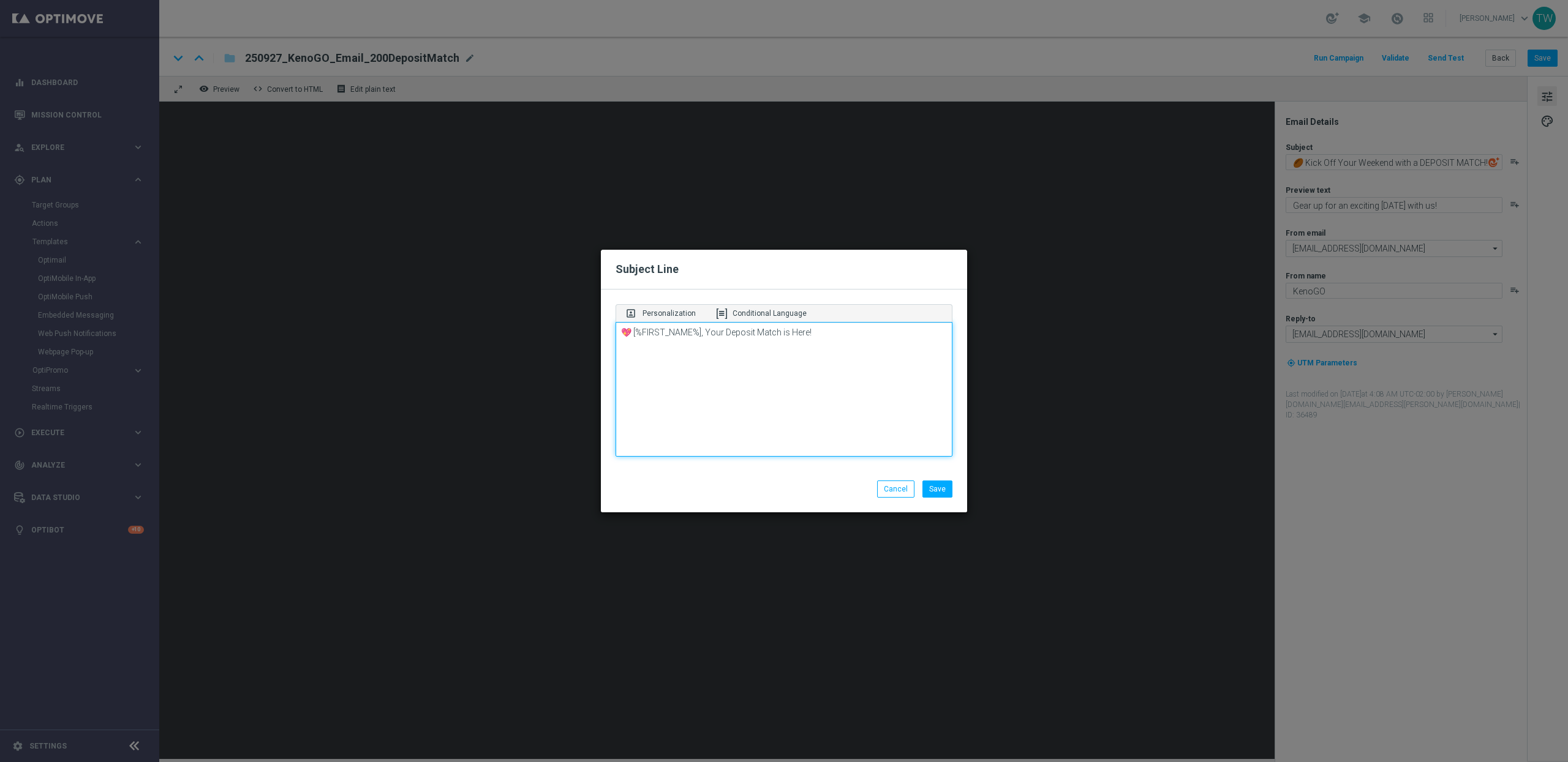
type textarea "💖 [%FIRST_NAME%], Your Deposit Match is Here!"
click at [920, 482] on li "Save" at bounding box center [937, 489] width 36 height 17
click at [930, 487] on button "Save" at bounding box center [938, 489] width 30 height 17
type textarea "💖 [%FIRST_NAME%], Your Deposit Match is Here!"
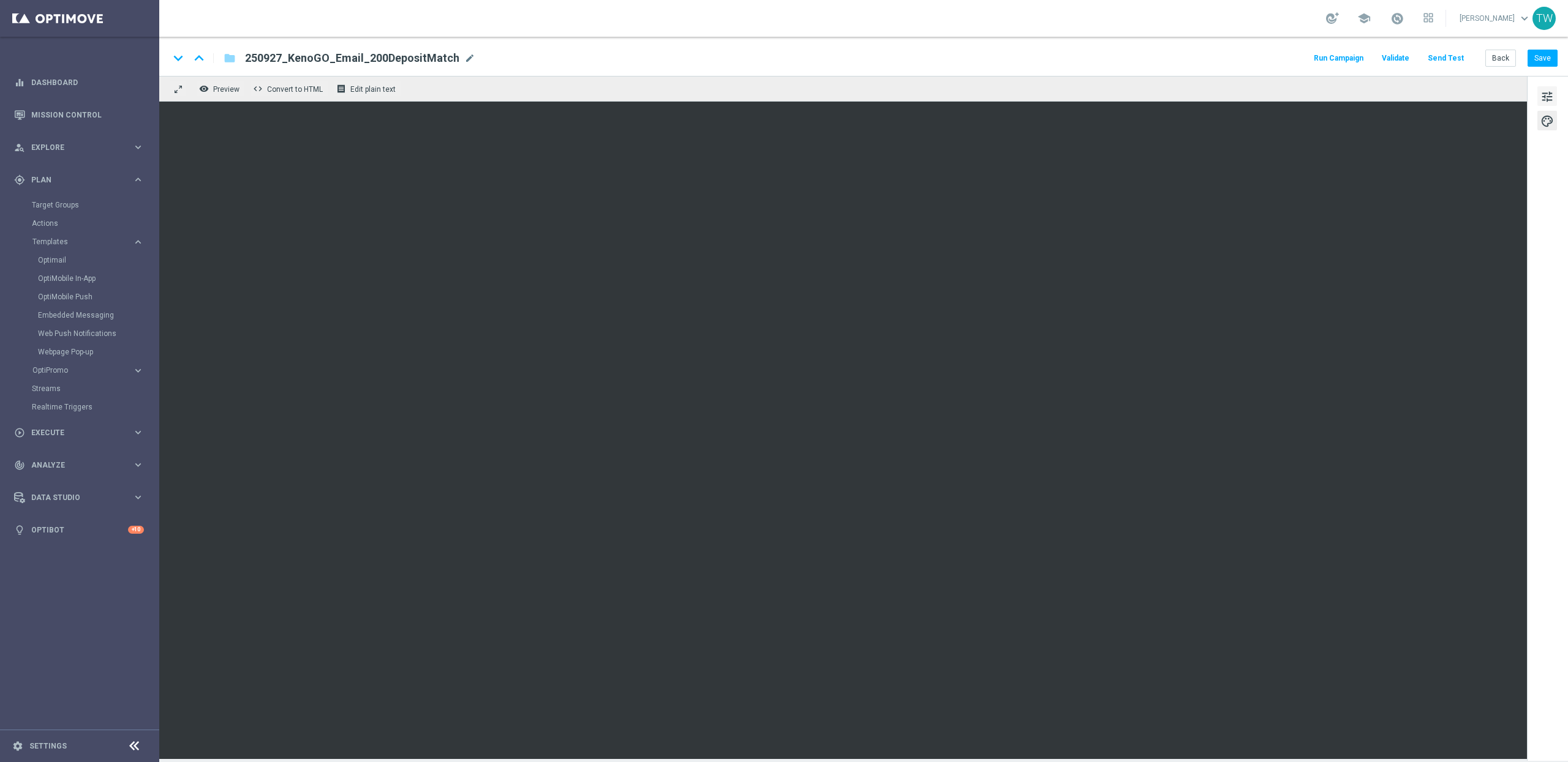
click at [1522, 98] on span "tune" at bounding box center [1547, 96] width 14 height 16
click at [1522, 99] on span "tune" at bounding box center [1547, 96] width 14 height 16
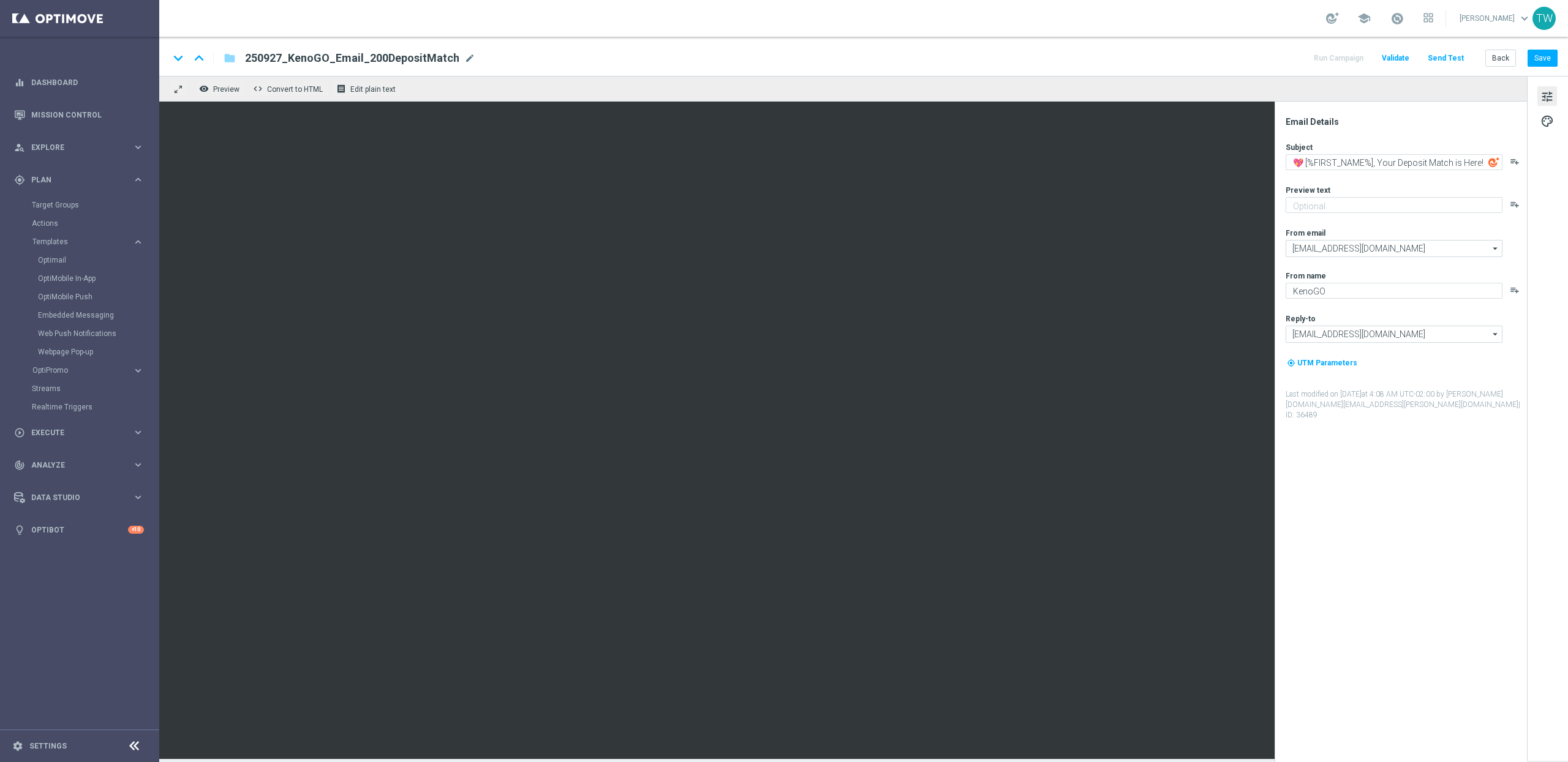
click at [1335, 486] on div "Email Details Subject 💖 [%FIRST_NAME%], Your Deposit Match is Here! playlist_ad…" at bounding box center [1403, 439] width 243 height 646
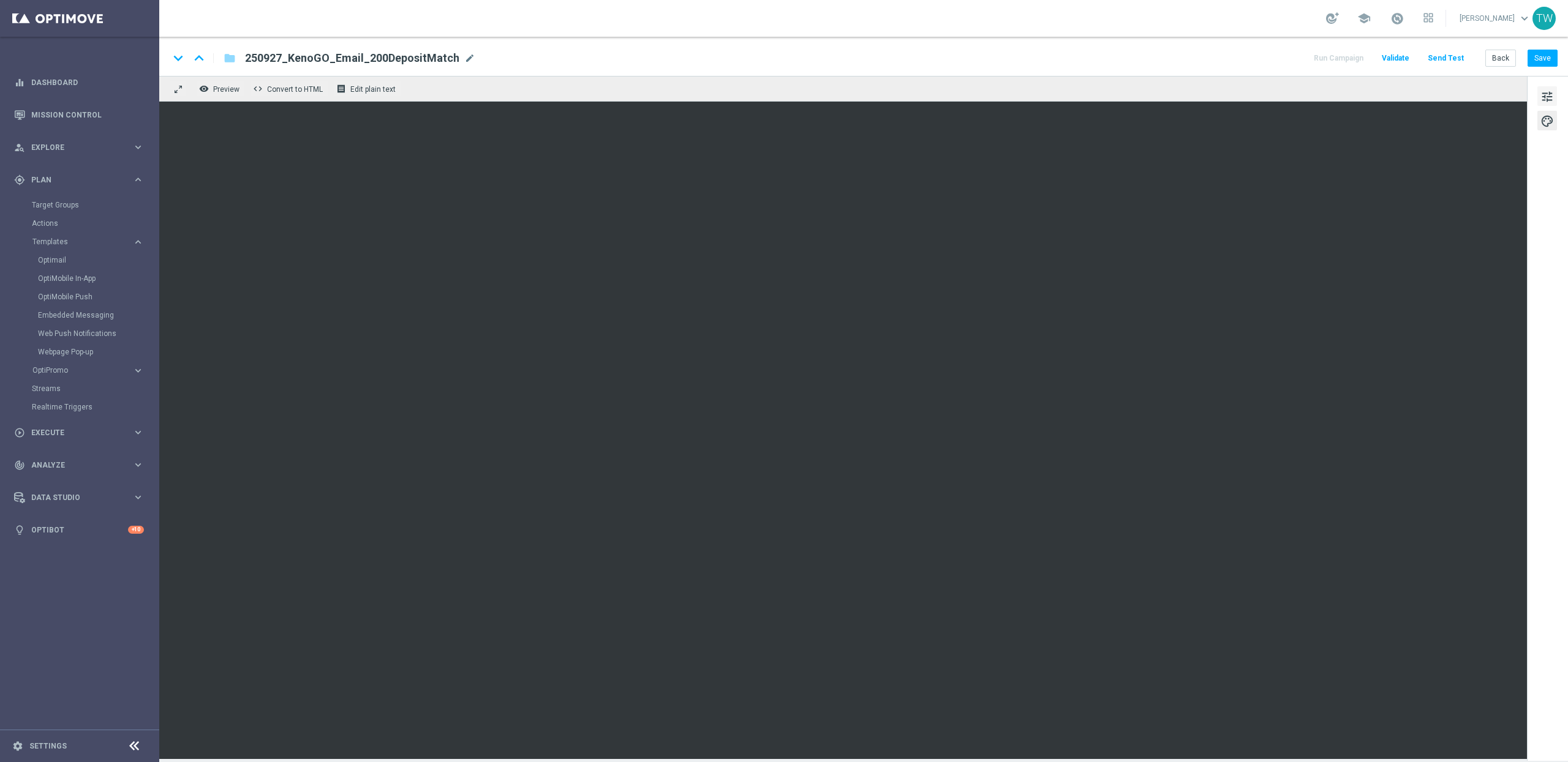
click at [1522, 92] on span "tune" at bounding box center [1547, 96] width 14 height 16
click at [1522, 100] on span "tune" at bounding box center [1547, 96] width 14 height 16
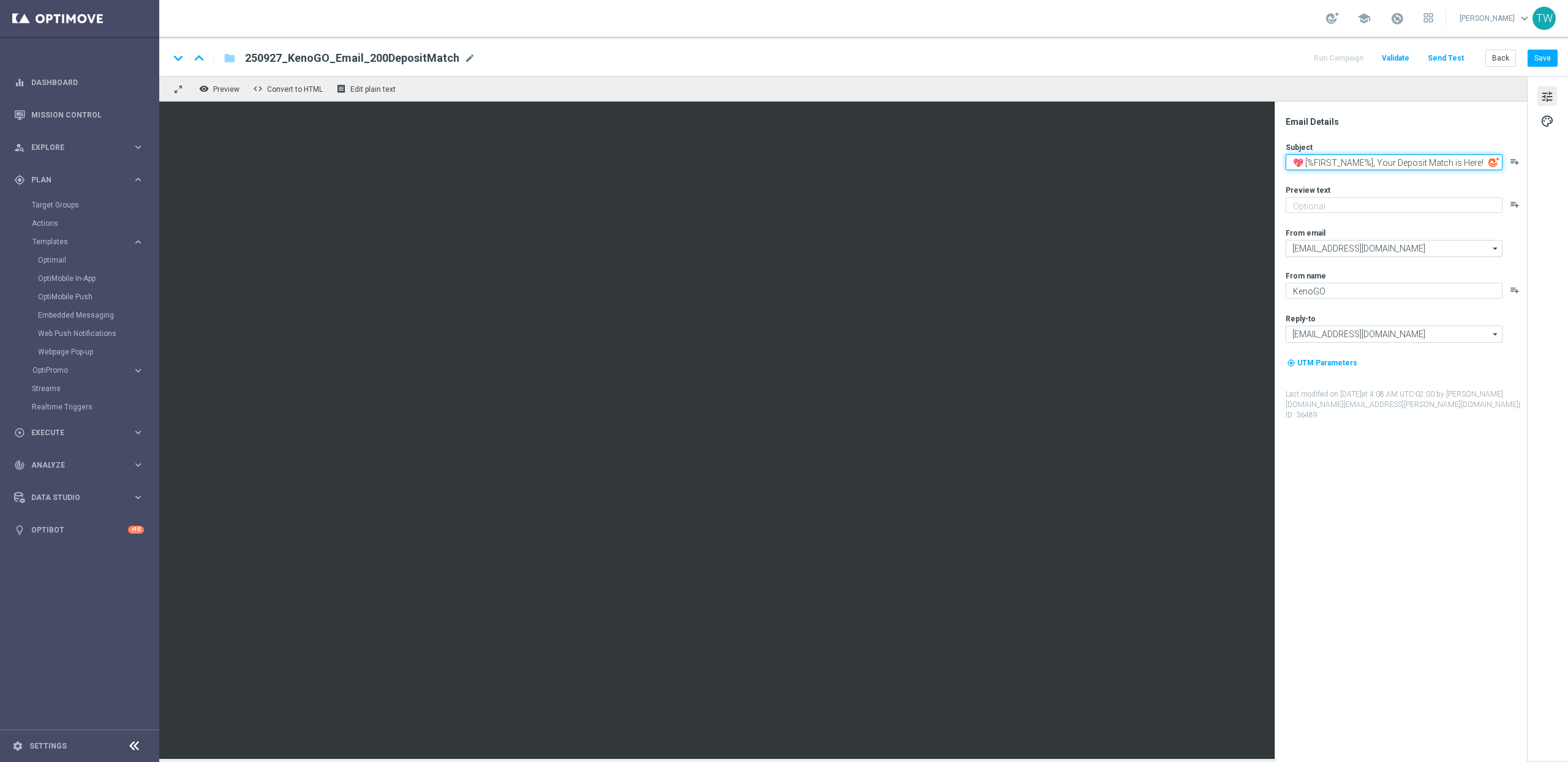
drag, startPoint x: 1396, startPoint y: 163, endPoint x: 1426, endPoint y: 161, distance: 30.1
click at [1426, 161] on textarea "💖 [%FIRST_NAME%], Your Deposit Match is Here!" at bounding box center [1394, 162] width 217 height 16
type textarea "💖 [%FIRST_NAME%], Your Perfect Match is Here!"
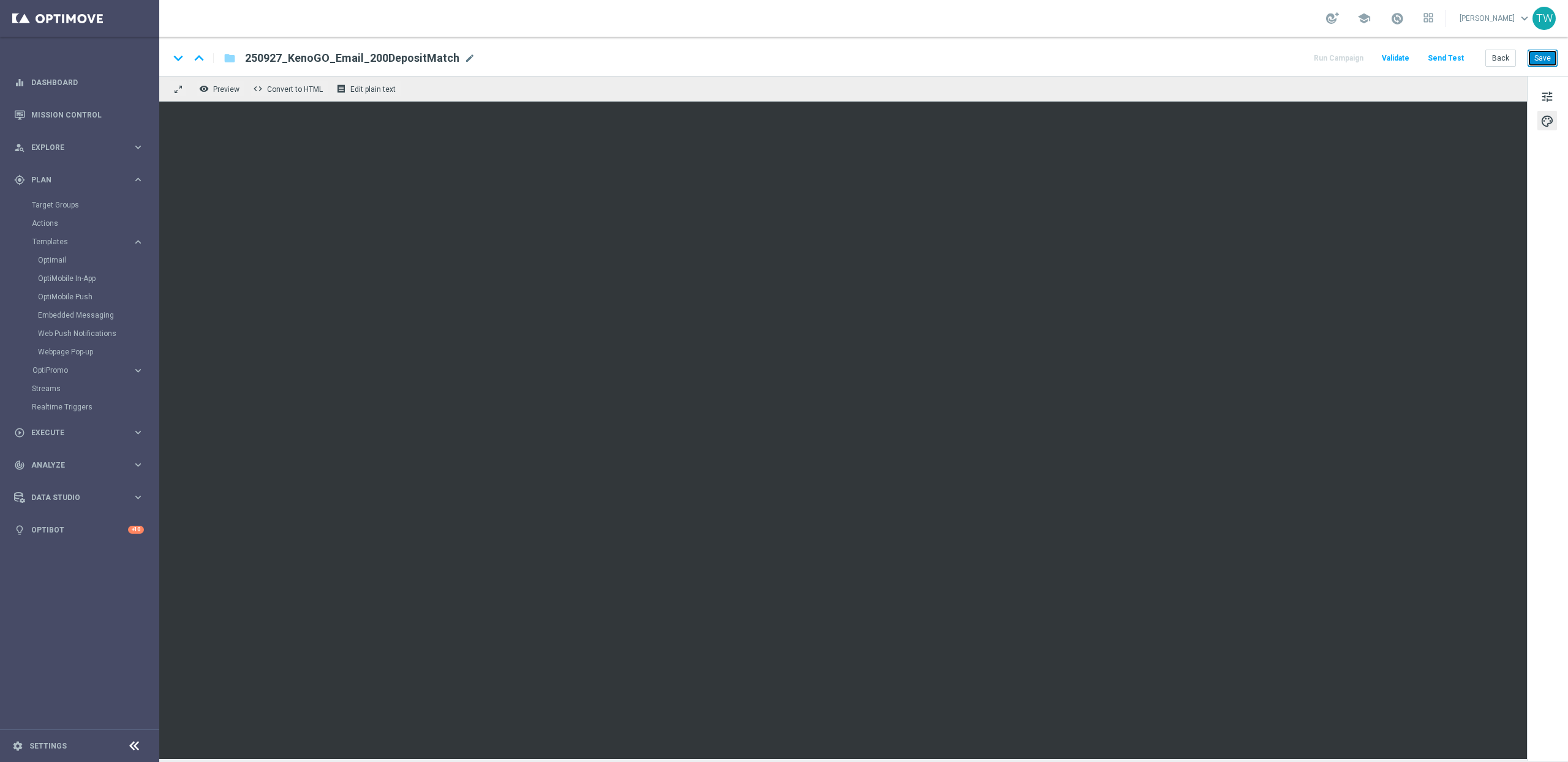
click at [1522, 57] on button "Save" at bounding box center [1543, 58] width 30 height 17
click at [1522, 101] on span "tune" at bounding box center [1547, 96] width 14 height 16
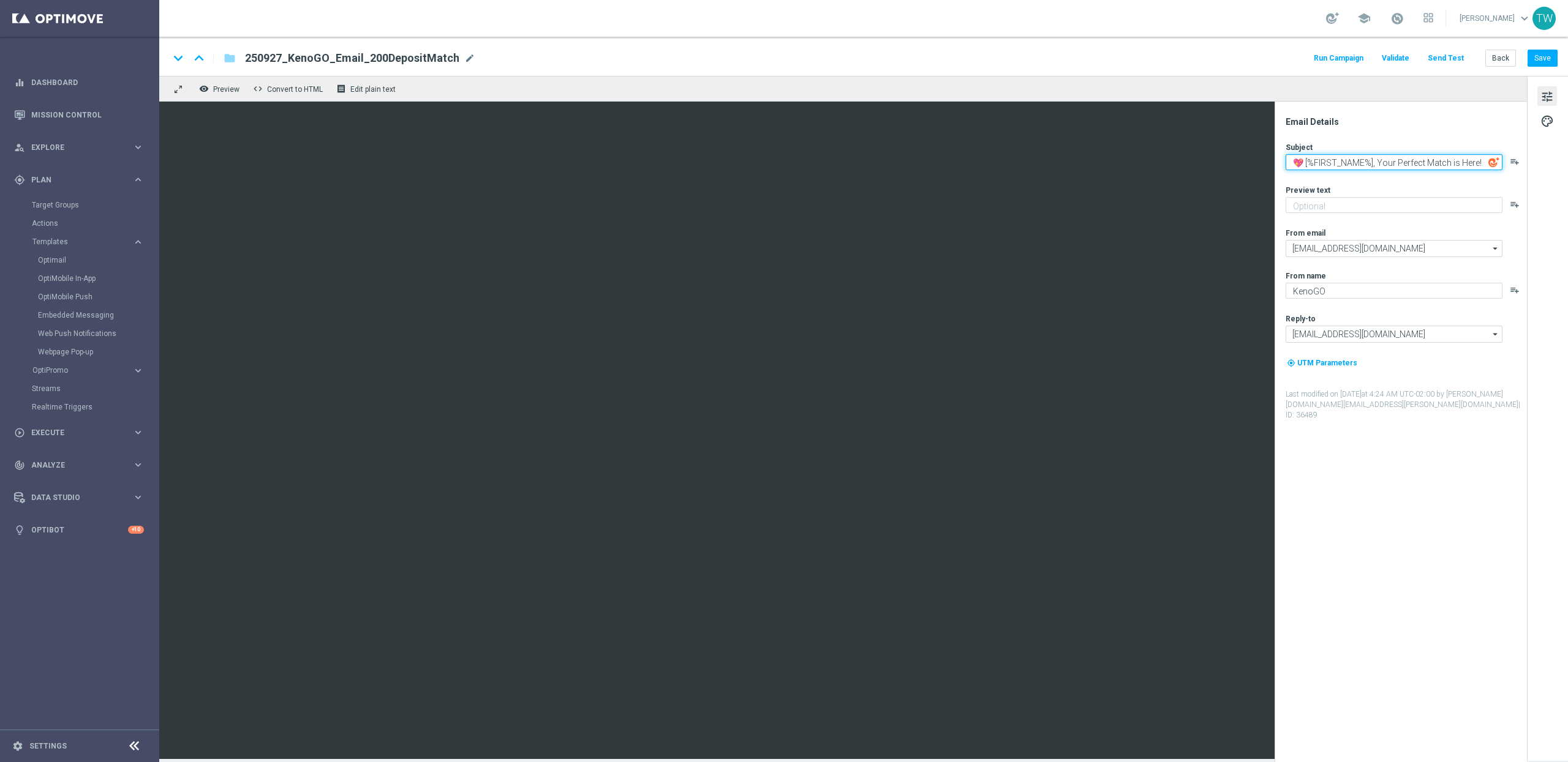
click at [1425, 160] on textarea "💖 [%FIRST_NAME%], Your Perfect Match is Here!" at bounding box center [1394, 162] width 217 height 16
click at [1381, 206] on textarea at bounding box center [1394, 204] width 217 height 16
paste textarea "Enjoy a 100% Deposit Match today!"
type textarea "Enjoy a 100% Deposit Match today!"
click at [1522, 63] on button "Save" at bounding box center [1543, 58] width 30 height 17
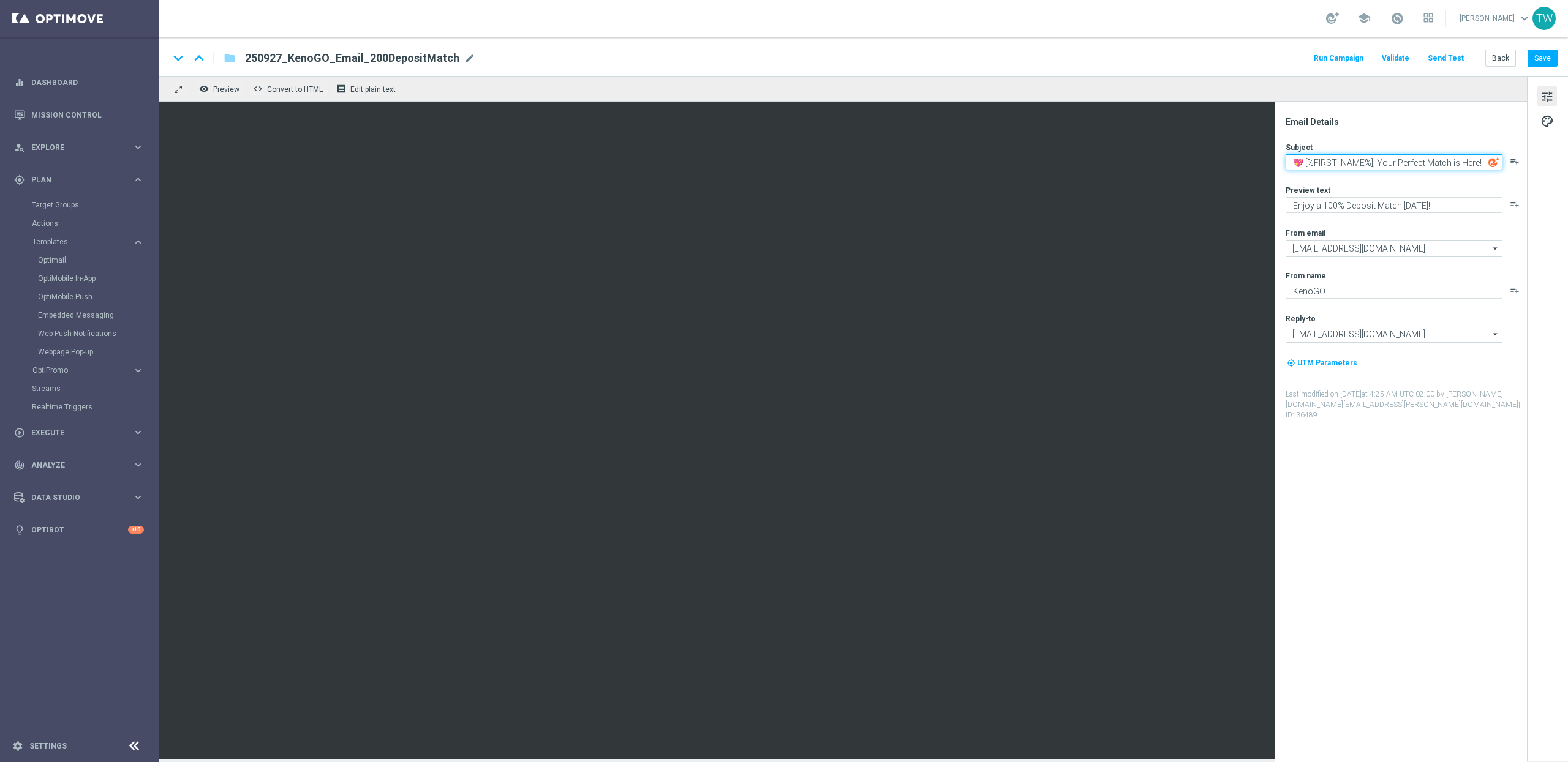
click at [1465, 161] on textarea "💖 [%FIRST_NAME%], Your Perfect Match is Here!" at bounding box center [1394, 162] width 217 height 16
drag, startPoint x: 1459, startPoint y: 163, endPoint x: 1492, endPoint y: 163, distance: 33.0
click at [1492, 163] on div "💖 [%FIRST_NAME%], Your Perfect Match is Here! playlist_add" at bounding box center [1405, 162] width 240 height 16
type textarea "💖 [%FIRST_NAME%], Your Perfect Match Awaits!"
click at [1522, 50] on button "Save" at bounding box center [1543, 58] width 30 height 17
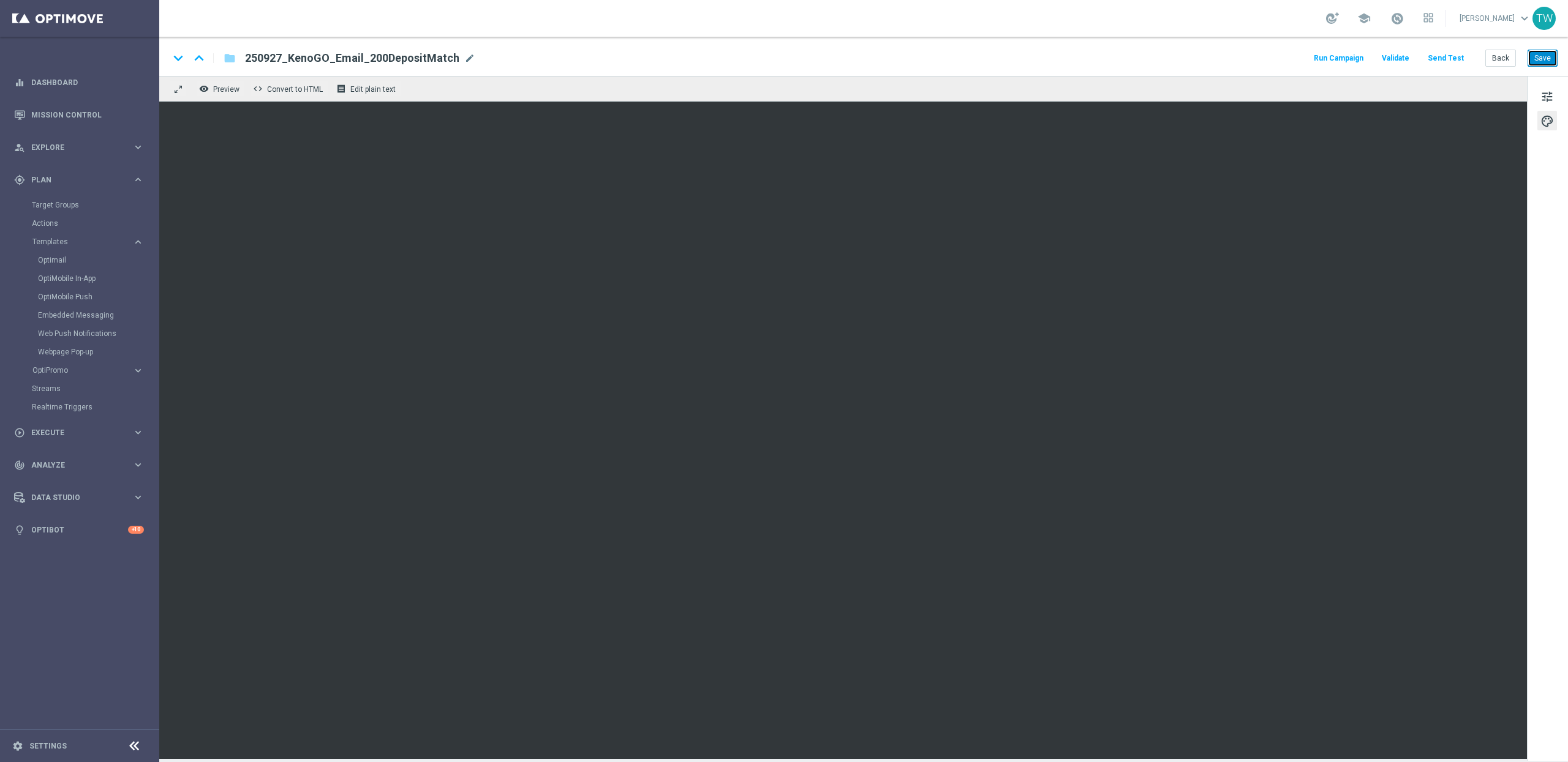
click at [1522, 58] on button "Save" at bounding box center [1543, 58] width 30 height 17
click at [1522, 51] on button "Save" at bounding box center [1543, 58] width 30 height 17
click at [1522, 68] on div "keyboard_arrow_down keyboard_arrow_up folder 250927_KenoGO_Email_200DepositMatc…" at bounding box center [864, 56] width 1409 height 39
click at [1522, 62] on button "Save" at bounding box center [1543, 58] width 30 height 17
click at [1522, 62] on button "Save" at bounding box center [1543, 58] width 30 height 17
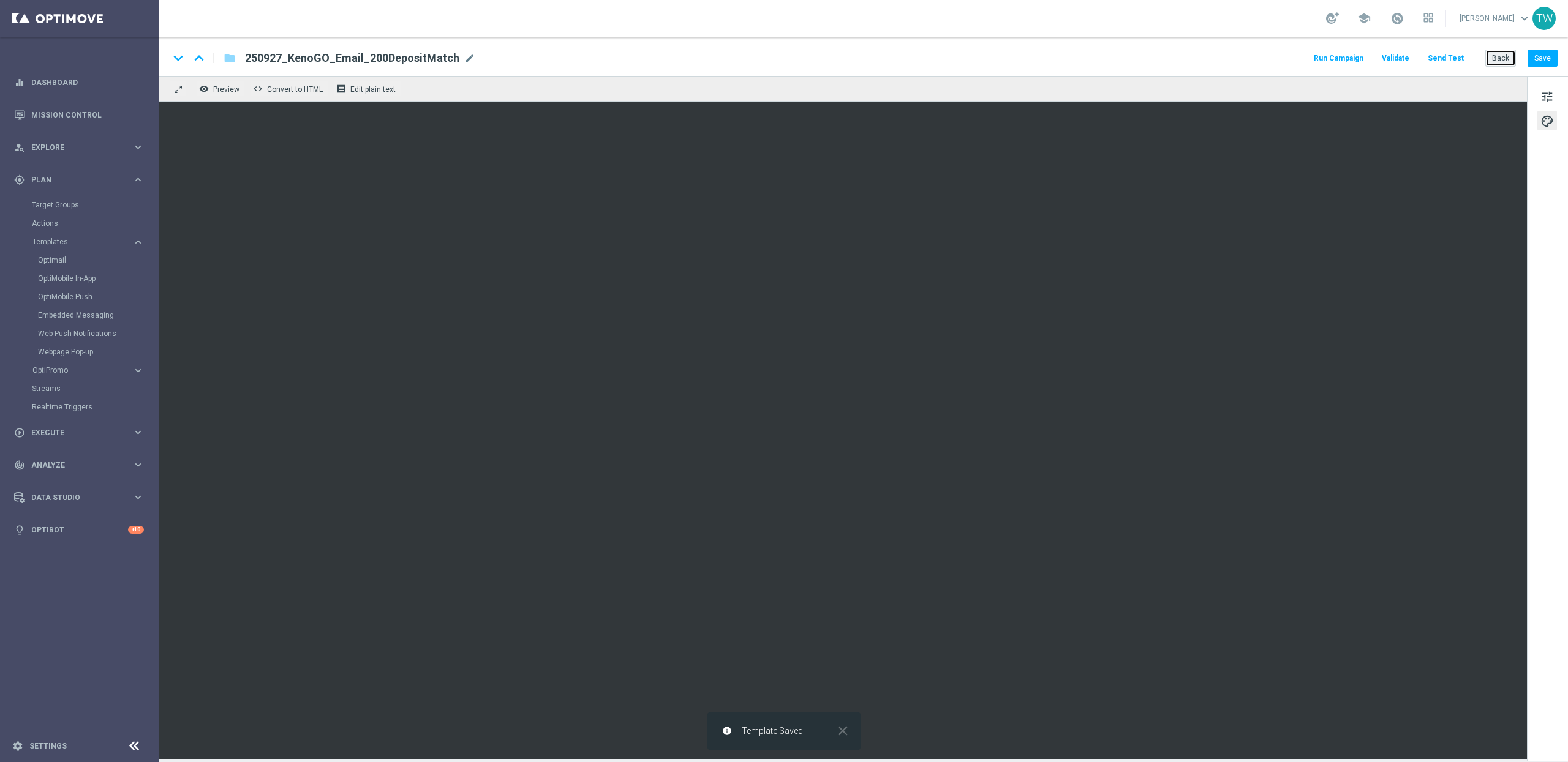
click at [1488, 53] on button "Back" at bounding box center [1500, 58] width 31 height 17
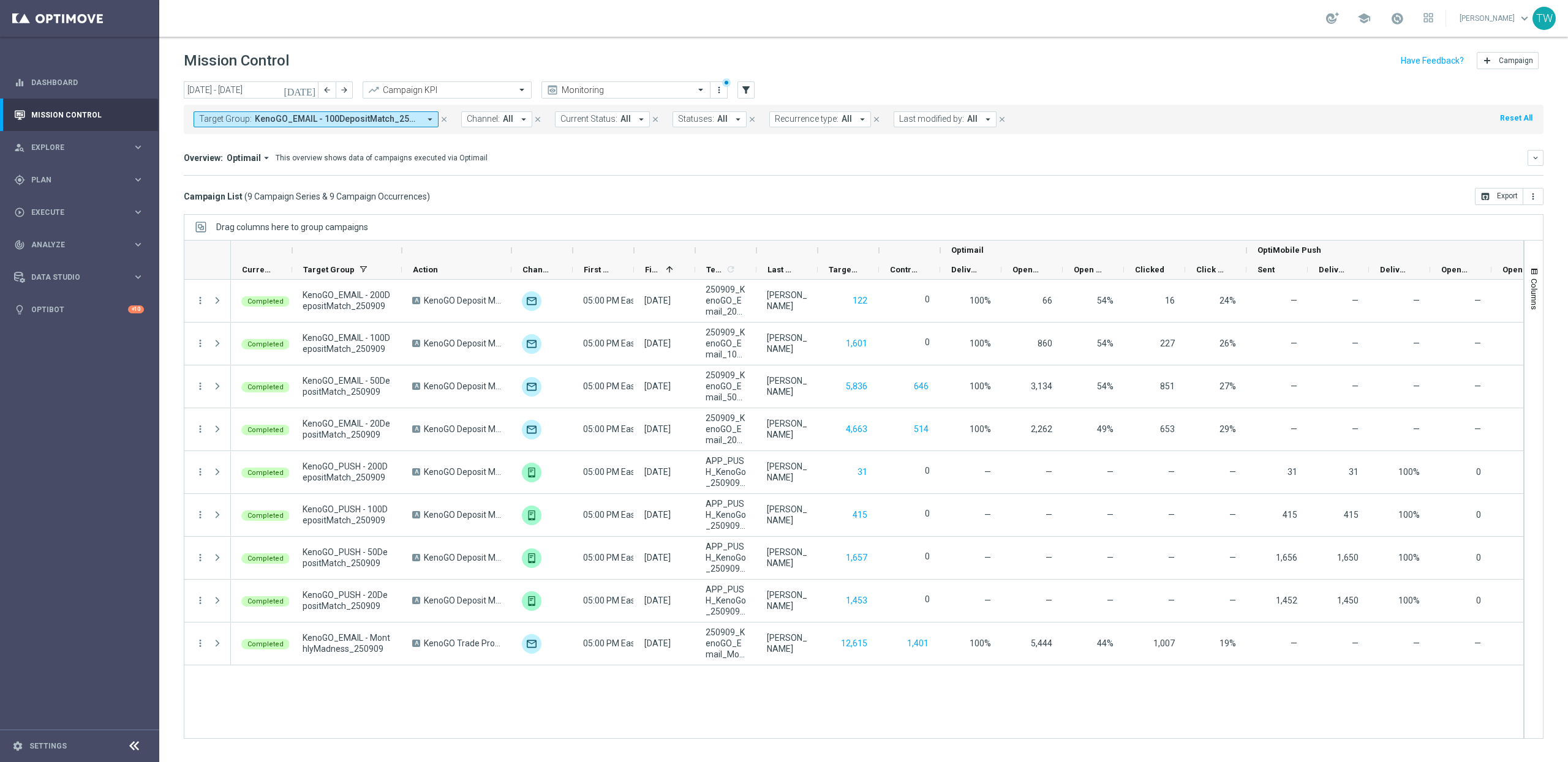
click at [414, 120] on span "KenoGO_EMAIL - 100DepositMatch_250909, KenoGO_EMAIL - 200DepositMatch_250909, K…" at bounding box center [337, 119] width 165 height 10
drag, startPoint x: 388, startPoint y: 176, endPoint x: 355, endPoint y: 157, distance: 38.1
click at [0, 0] on div "Clear" at bounding box center [0, 0] width 0 height 0
click at [351, 140] on input "text" at bounding box center [296, 142] width 179 height 10
click at [266, 179] on span "(All Search Results)" at bounding box center [245, 177] width 68 height 10
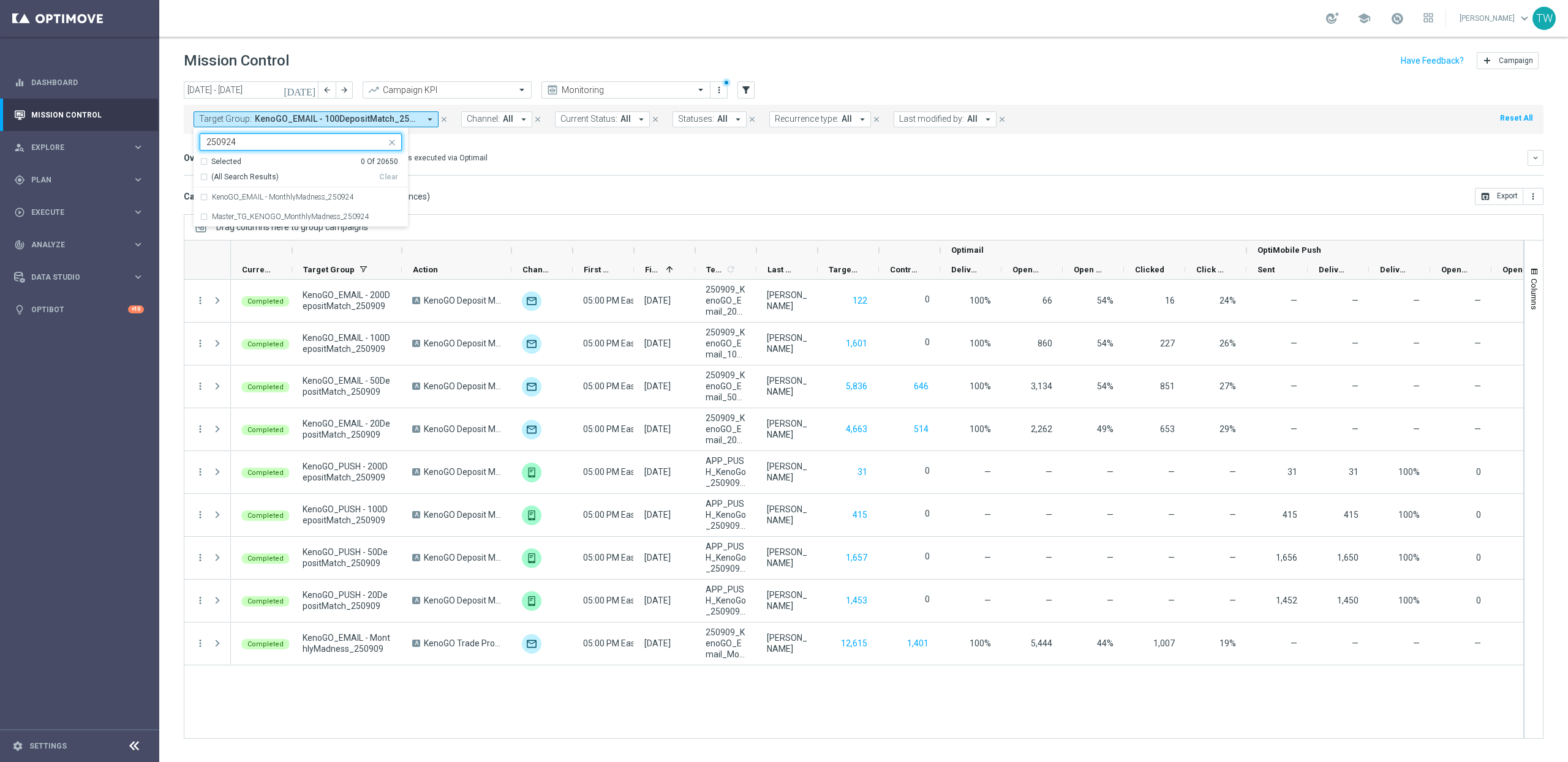
type input "250924"
click at [496, 163] on div "Overview: Optimail arrow_drop_down This overview shows data of campaigns execut…" at bounding box center [855, 158] width 1344 height 11
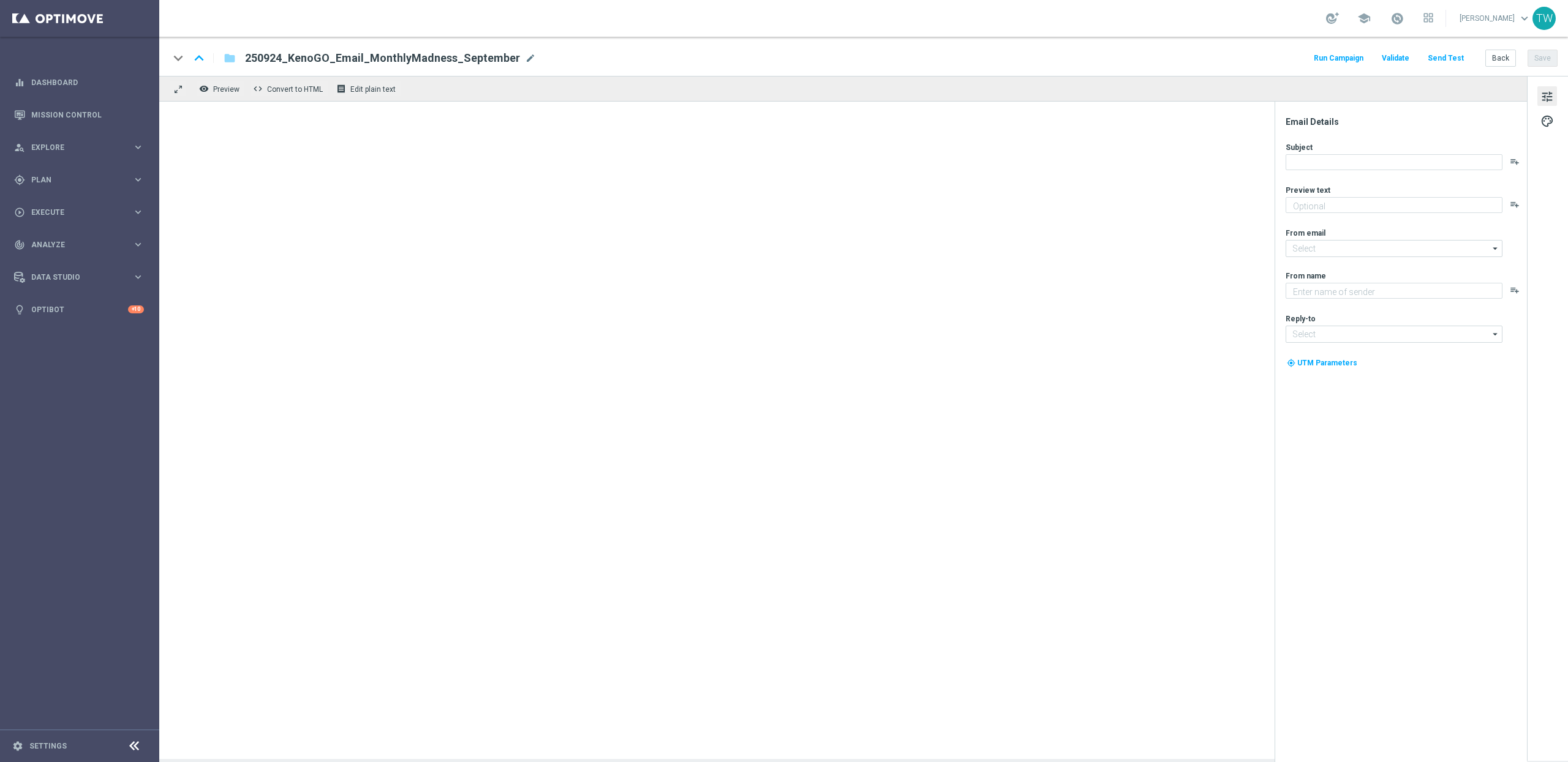
type textarea "Time's ticking - get your entries in!"
type input "[EMAIL_ADDRESS][DOMAIN_NAME]"
type textarea "KenoGO"
type input "[EMAIL_ADDRESS][DOMAIN_NAME]"
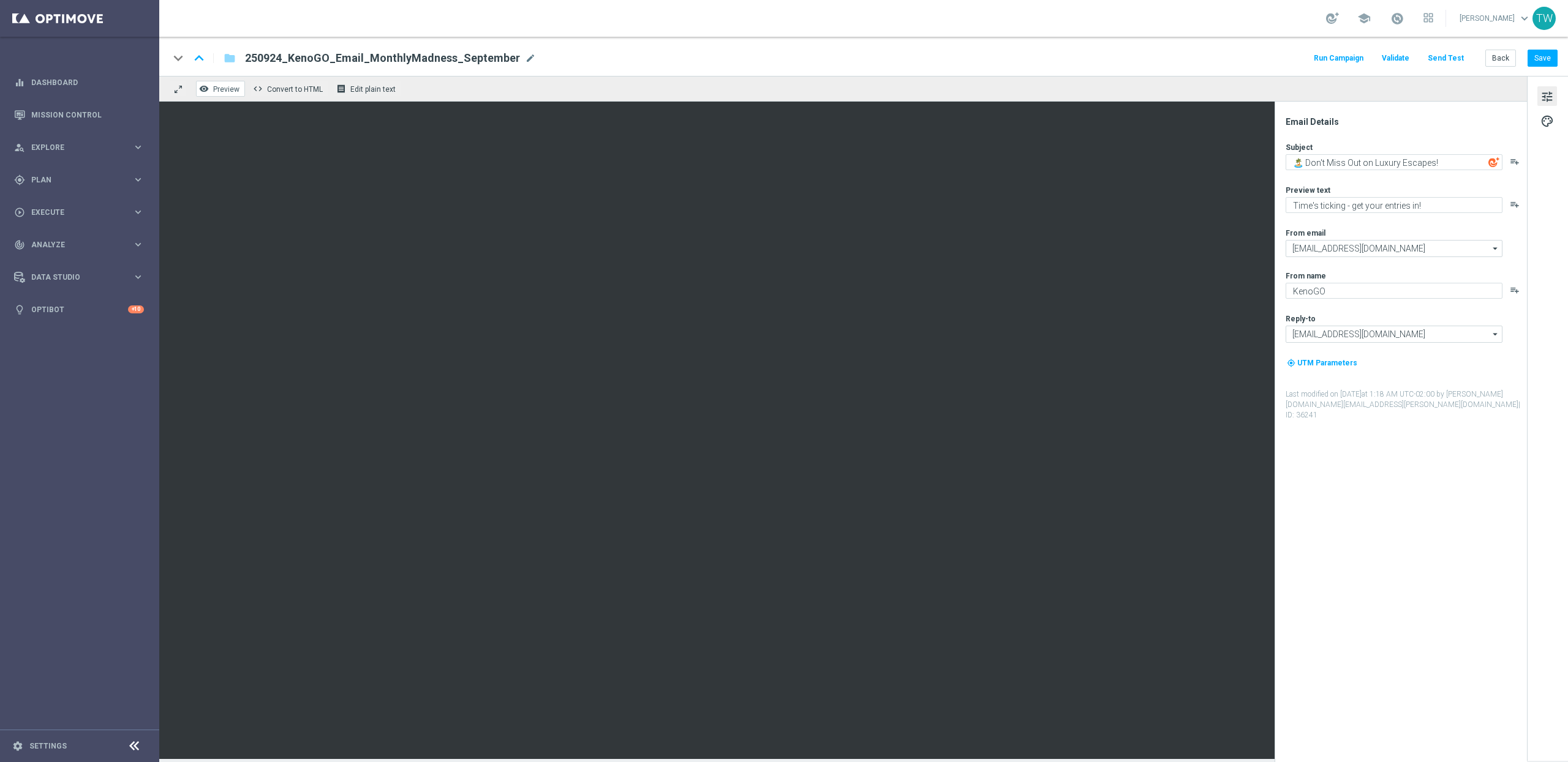
click at [211, 96] on button "remove_red_eye Preview" at bounding box center [221, 88] width 49 height 16
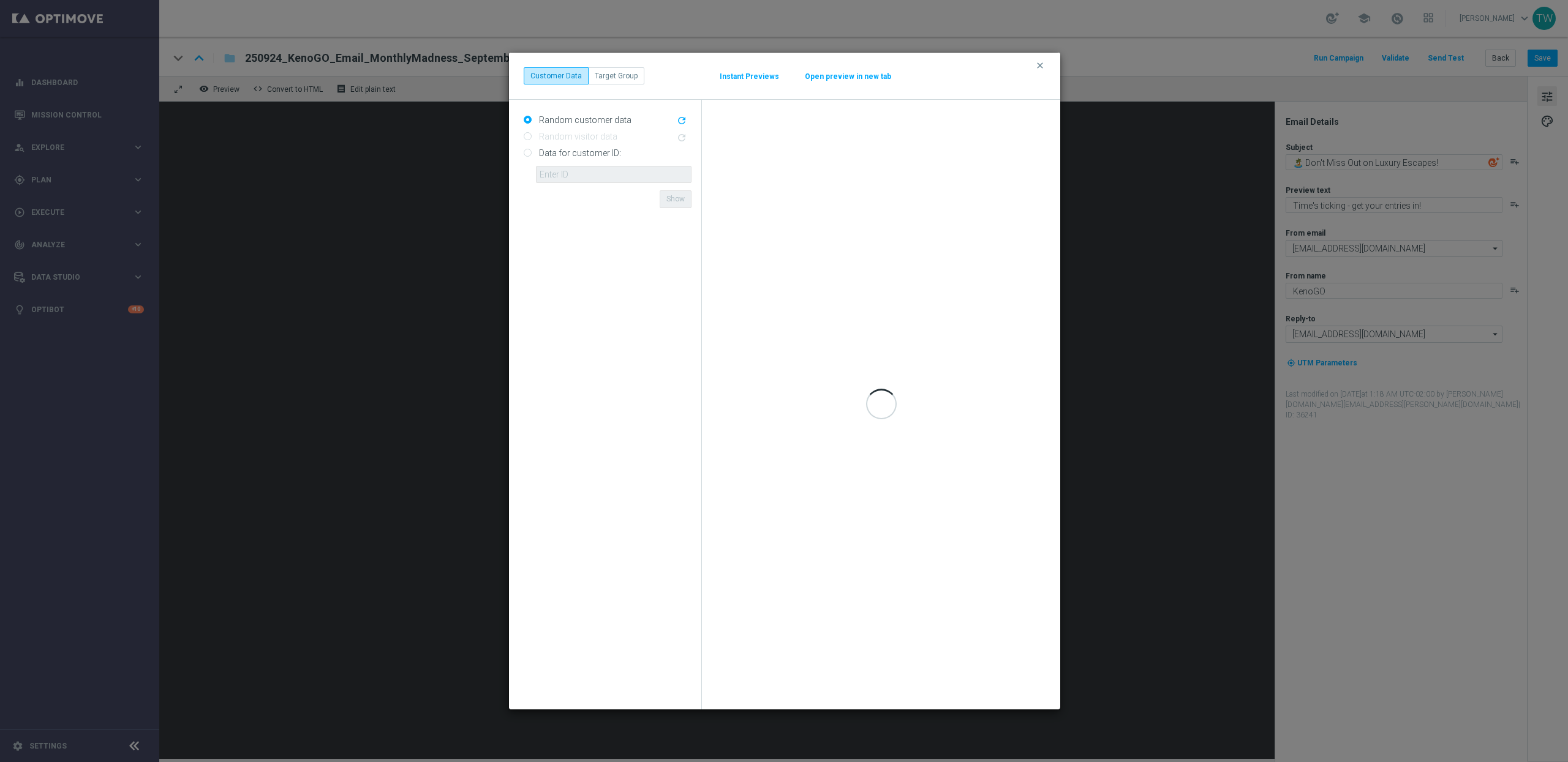
click at [848, 68] on div "clear Customer Data Target Group Instant Previews Open preview in new tab" at bounding box center [784, 76] width 522 height 17
click at [848, 73] on button "Open preview in new tab" at bounding box center [848, 77] width 88 height 10
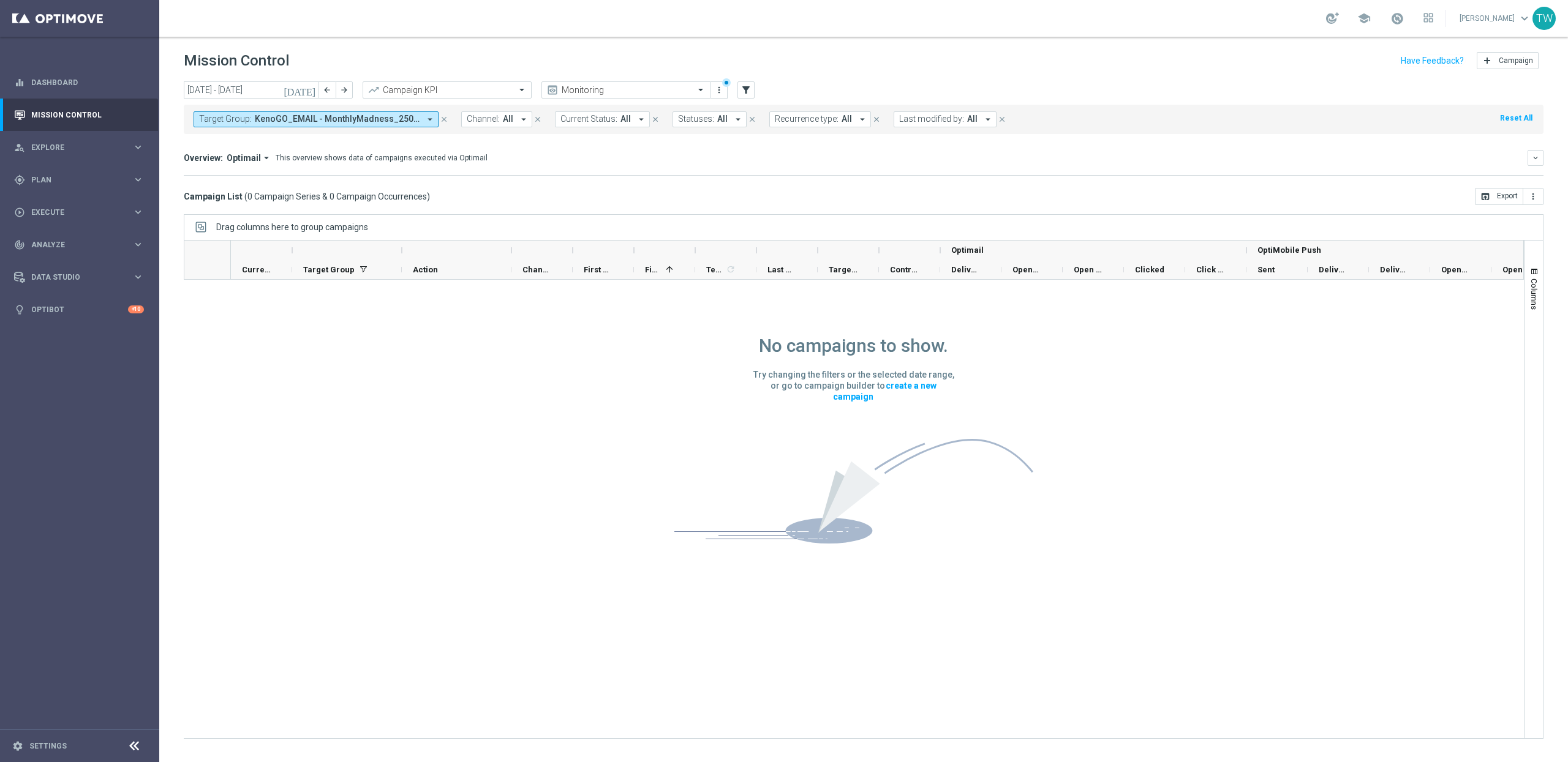
click at [313, 87] on icon "today" at bounding box center [300, 90] width 33 height 11
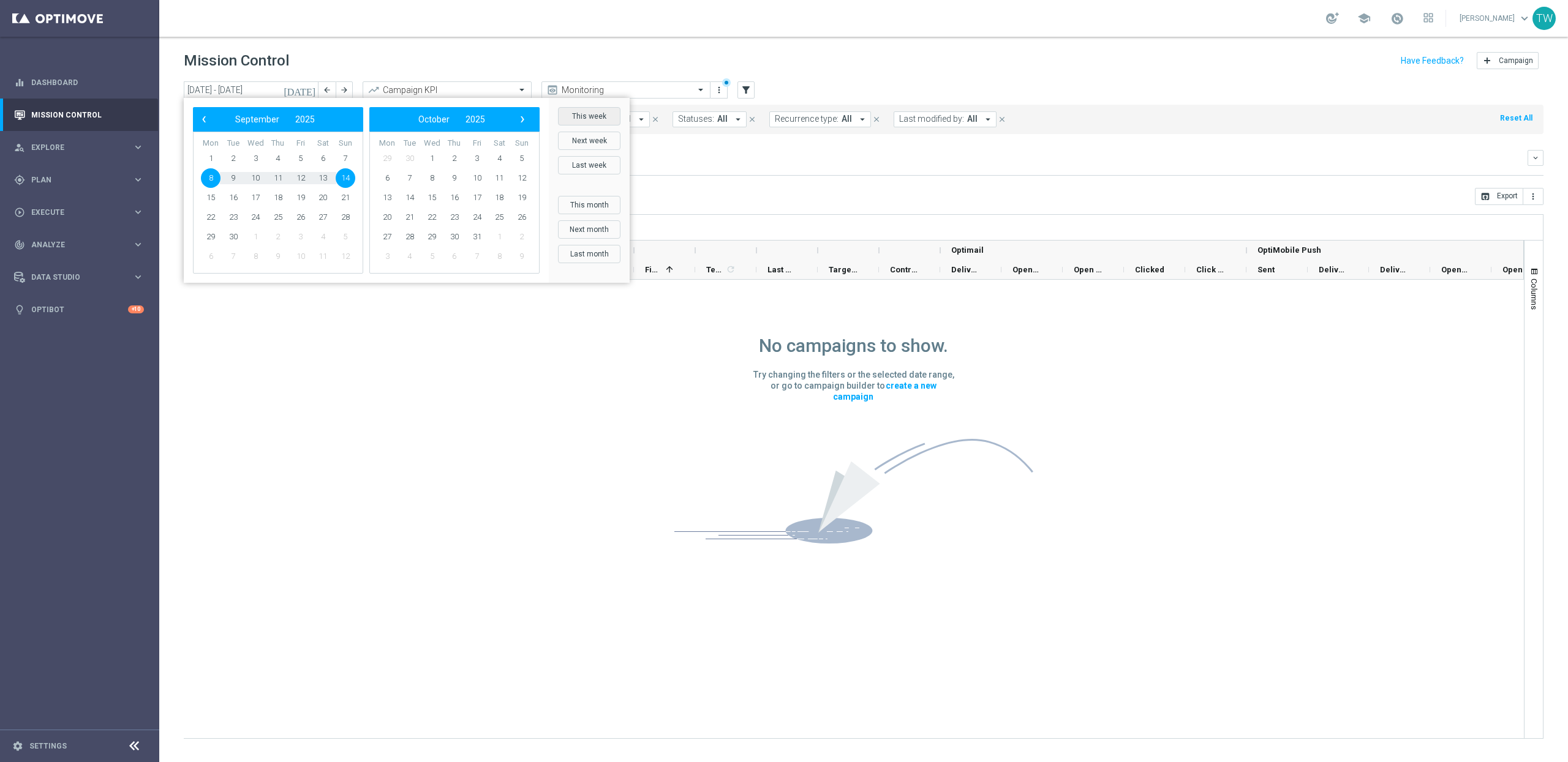
click at [596, 120] on button "This week" at bounding box center [589, 116] width 62 height 18
type input "22 Sep 2025 - 28 Sep 2025"
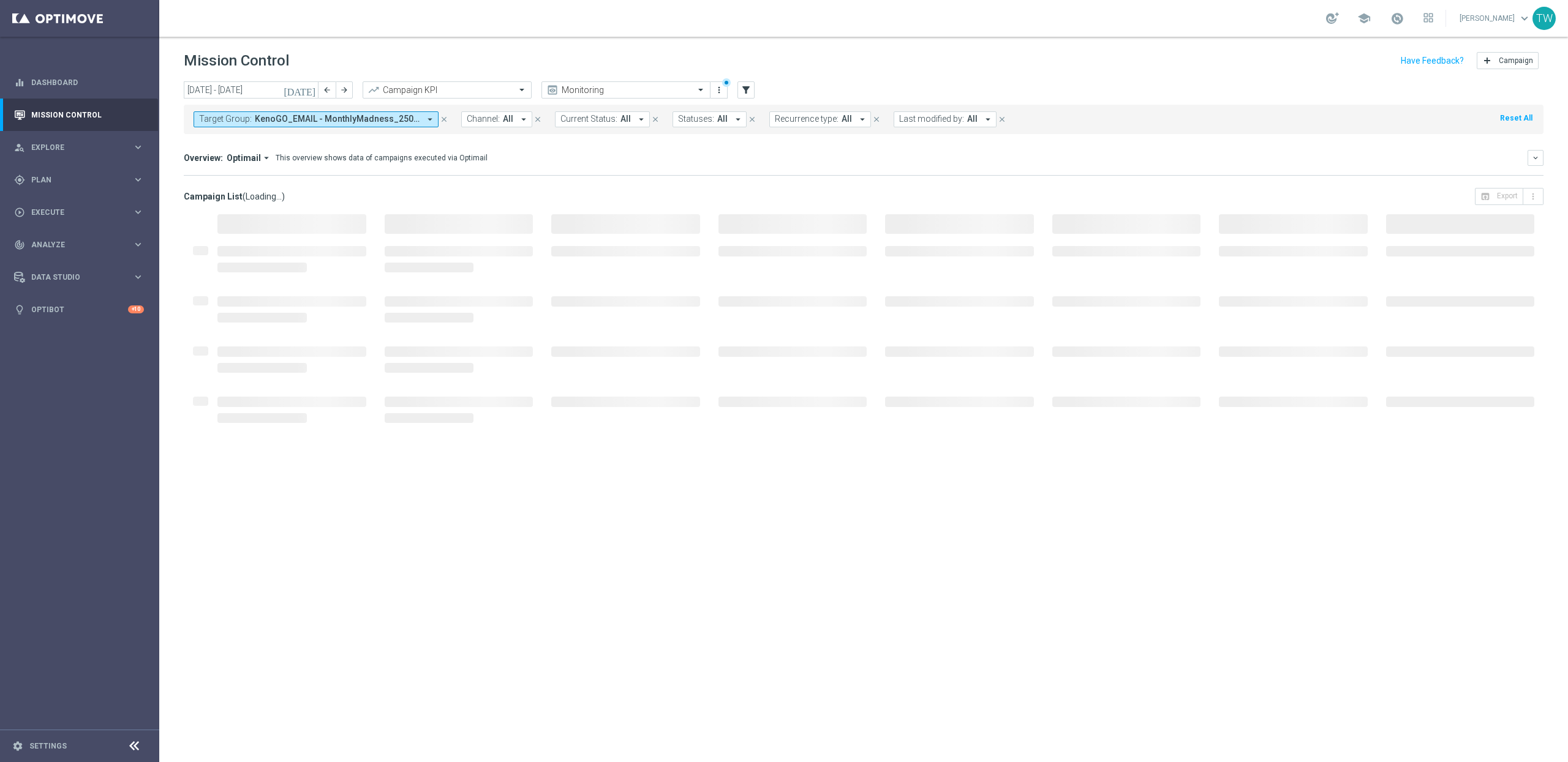
click at [623, 172] on div "Overview: Optimail arrow_drop_down This overview shows data of campaigns execut…" at bounding box center [864, 163] width 1359 height 26
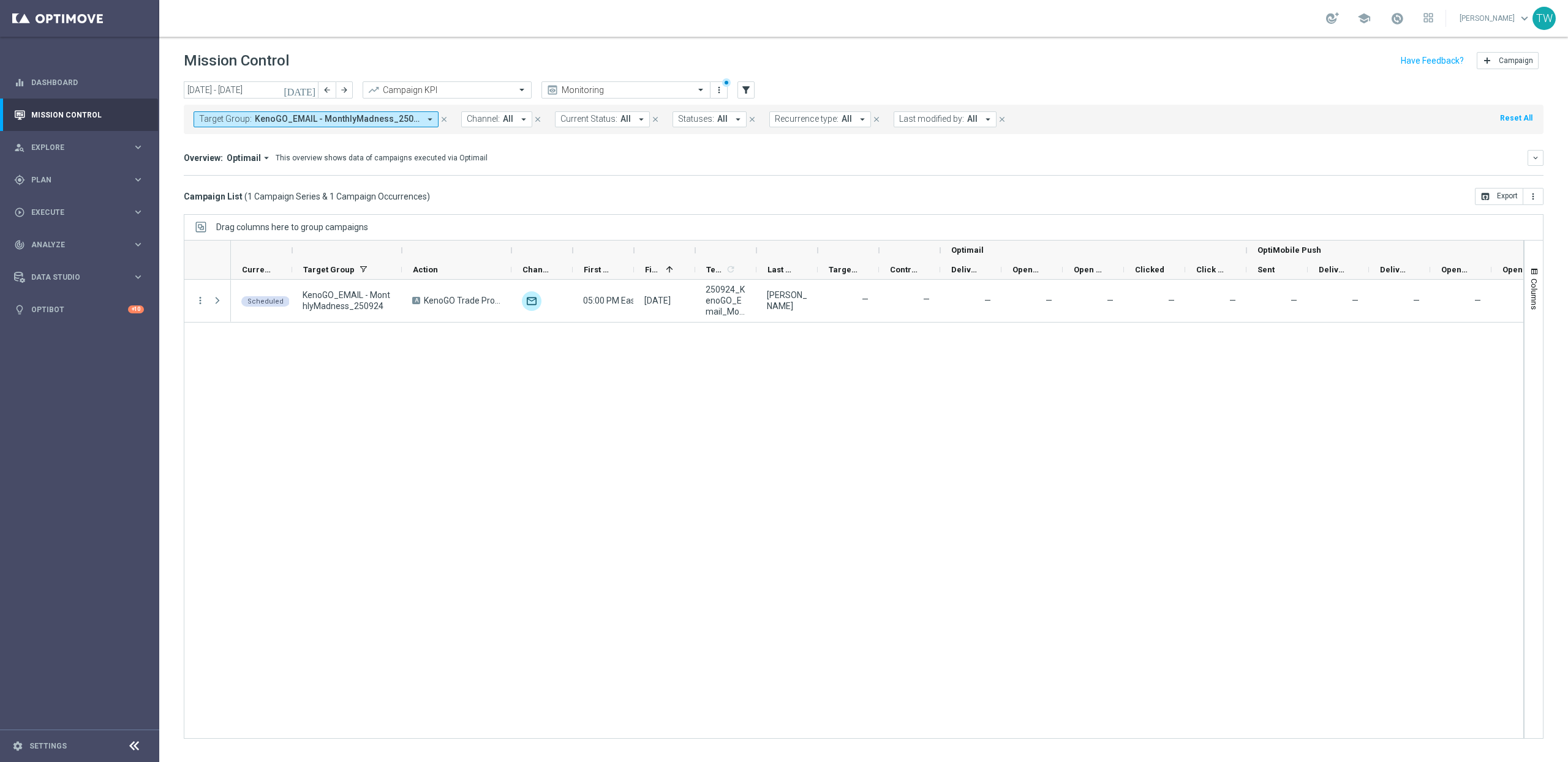
click at [403, 249] on div at bounding box center [401, 250] width 5 height 20
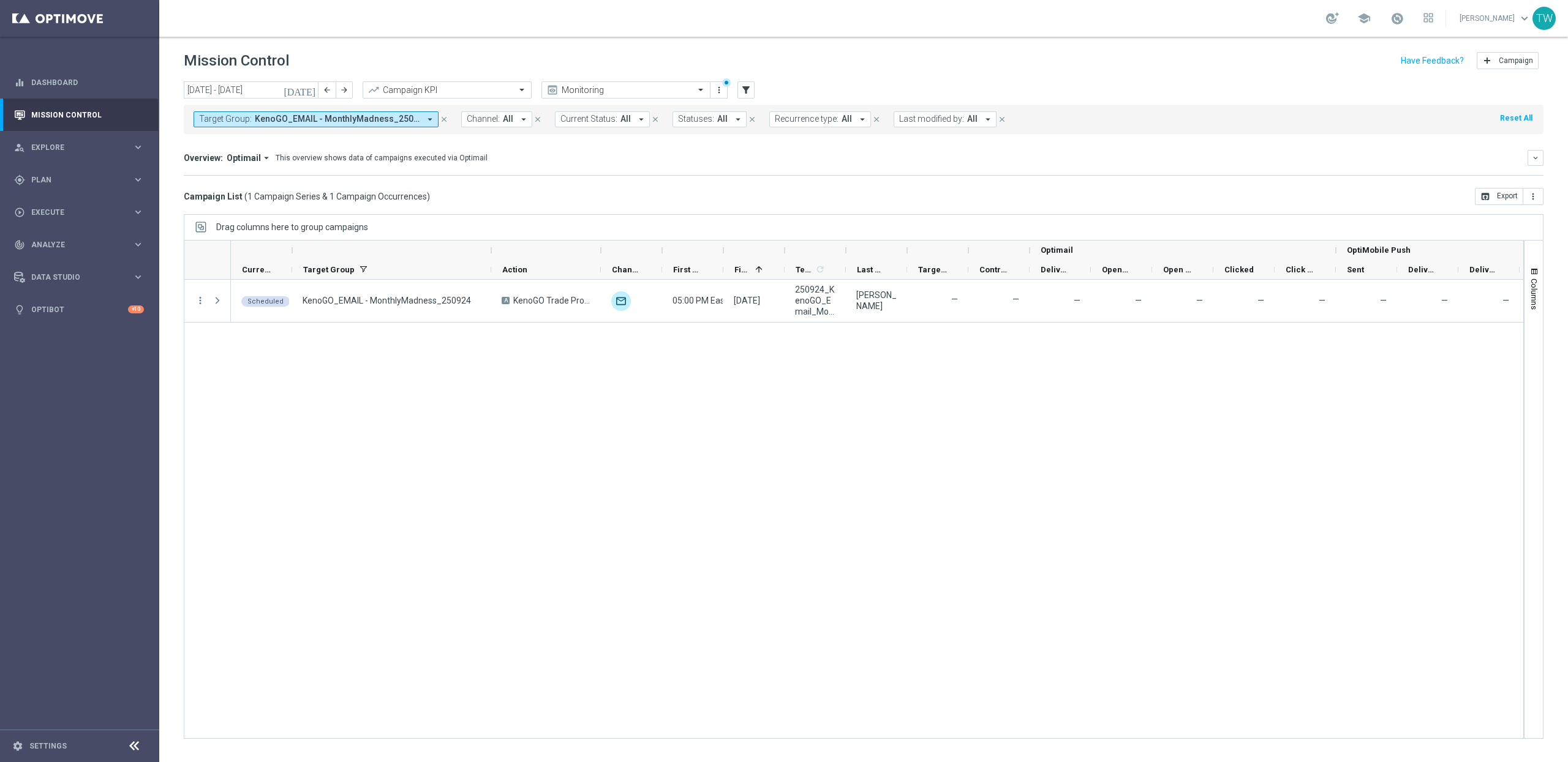
click at [723, 253] on div at bounding box center [723, 250] width 5 height 20
drag, startPoint x: 907, startPoint y: 251, endPoint x: 827, endPoint y: 249, distance: 80.0
click at [741, 252] on div at bounding box center [741, 250] width 5 height 20
click at [801, 249] on div at bounding box center [803, 250] width 5 height 20
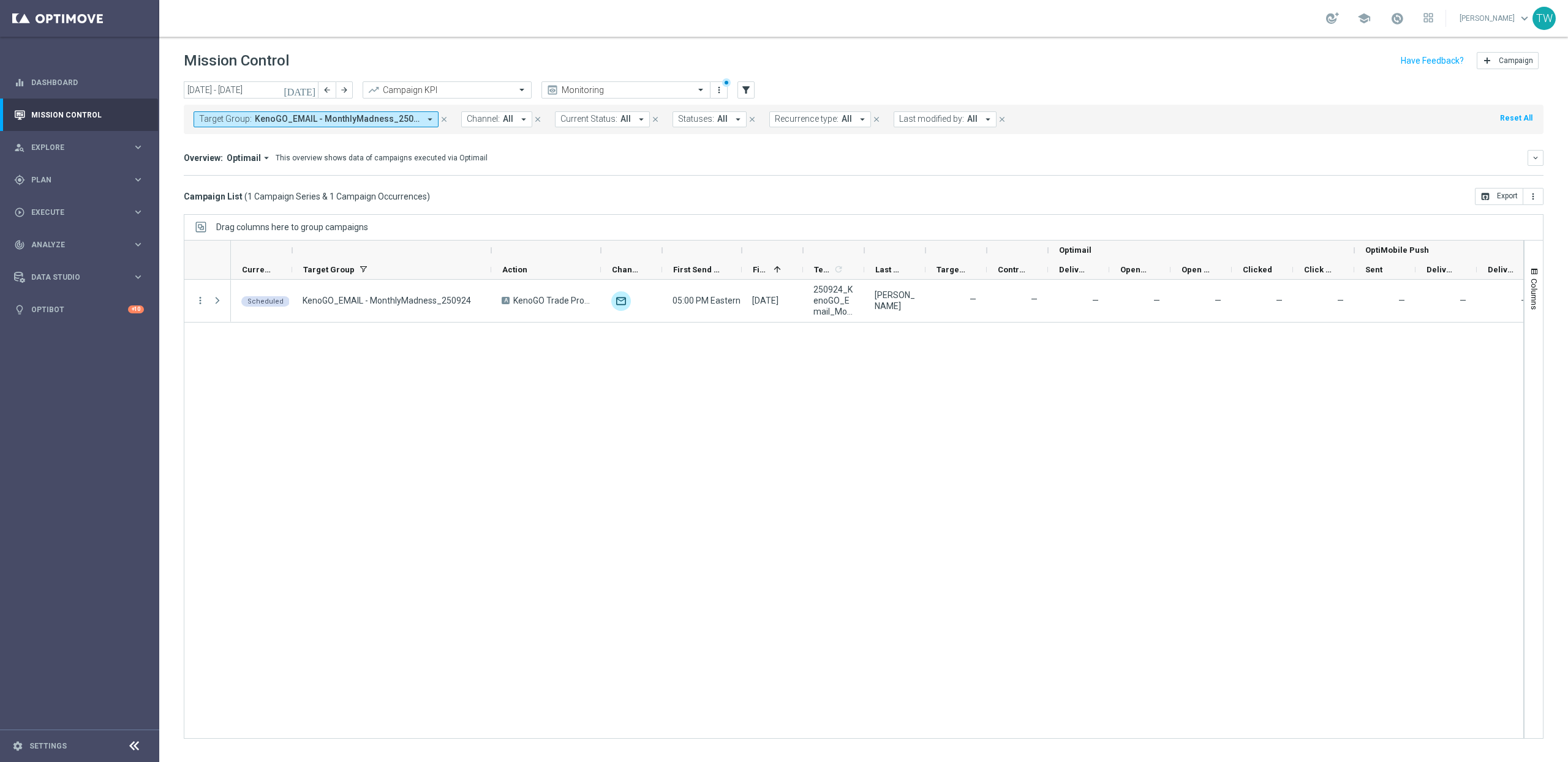
click at [801, 249] on div at bounding box center [803, 250] width 5 height 20
click at [970, 415] on div "Scheduled play_arrow KenoGO_EMAIL - MonthlyMadness_250924 A KenoGO Trade Promot…" at bounding box center [877, 508] width 1292 height 459
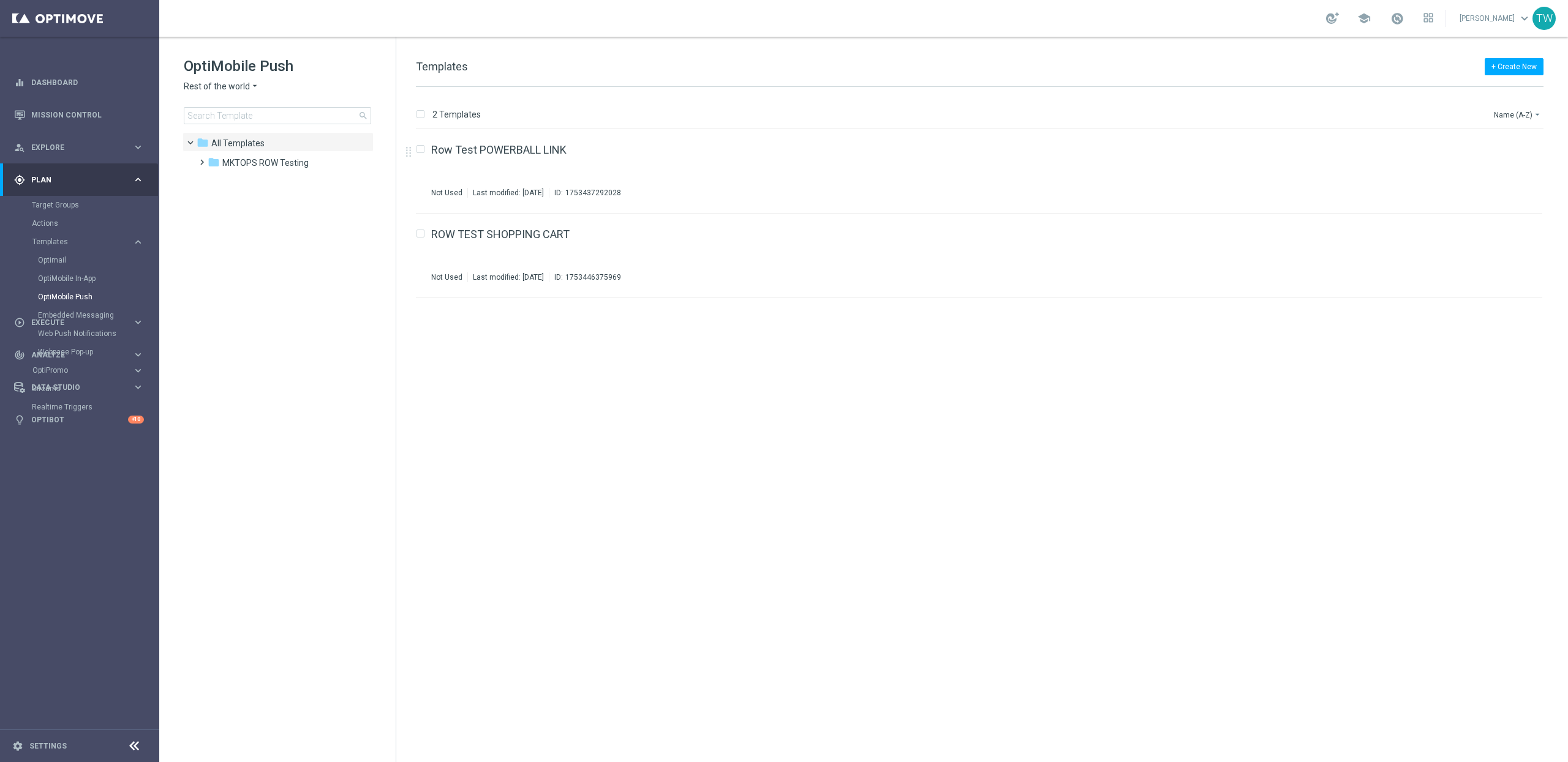
click at [240, 85] on span "Rest of the world" at bounding box center [217, 86] width 66 height 12
click at [0, 0] on span "KenoGO [GEOGRAPHIC_DATA]" at bounding box center [0, 0] width 0 height 0
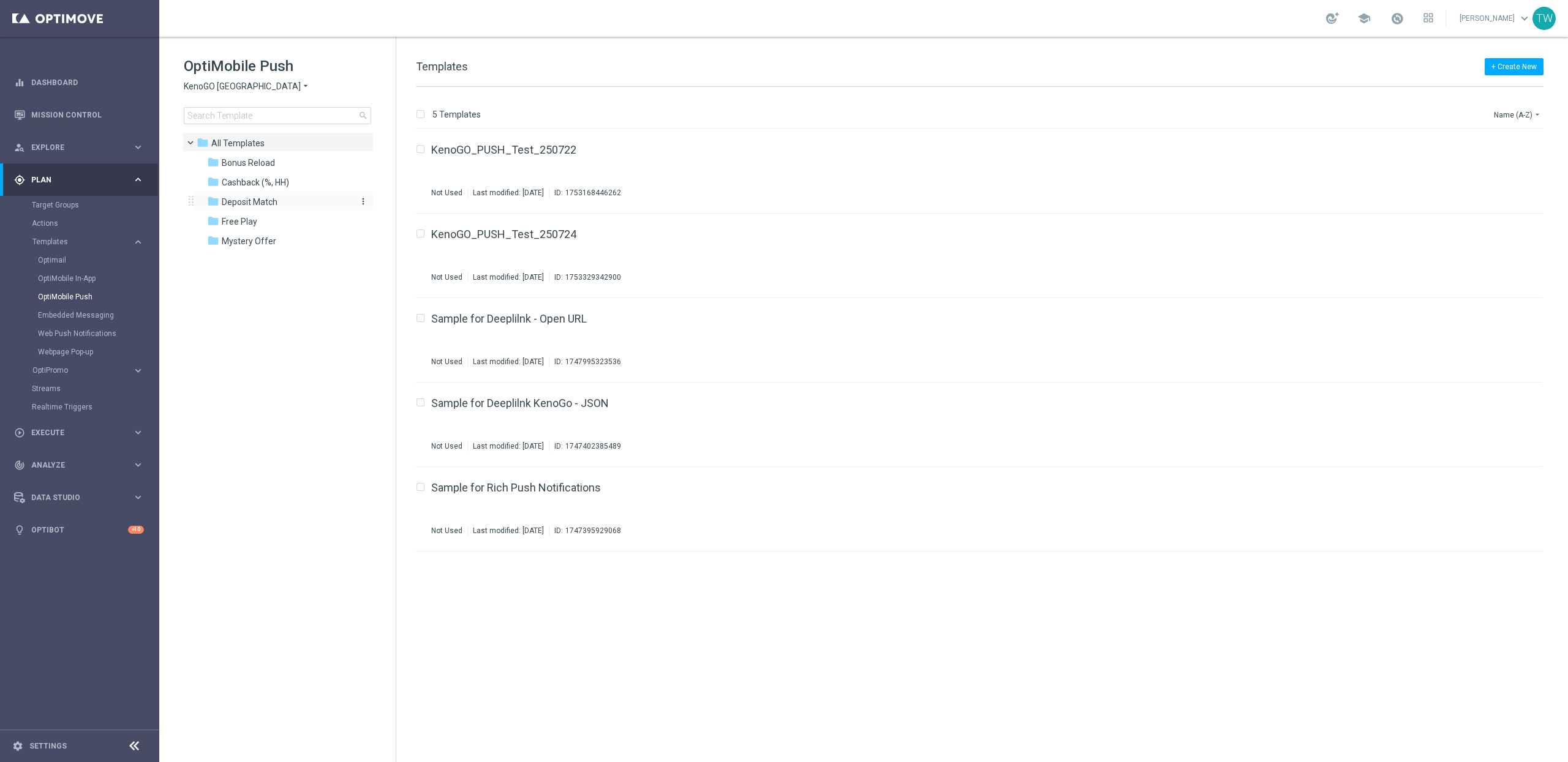
click at [286, 202] on div "folder Deposit Match" at bounding box center [278, 202] width 141 height 14
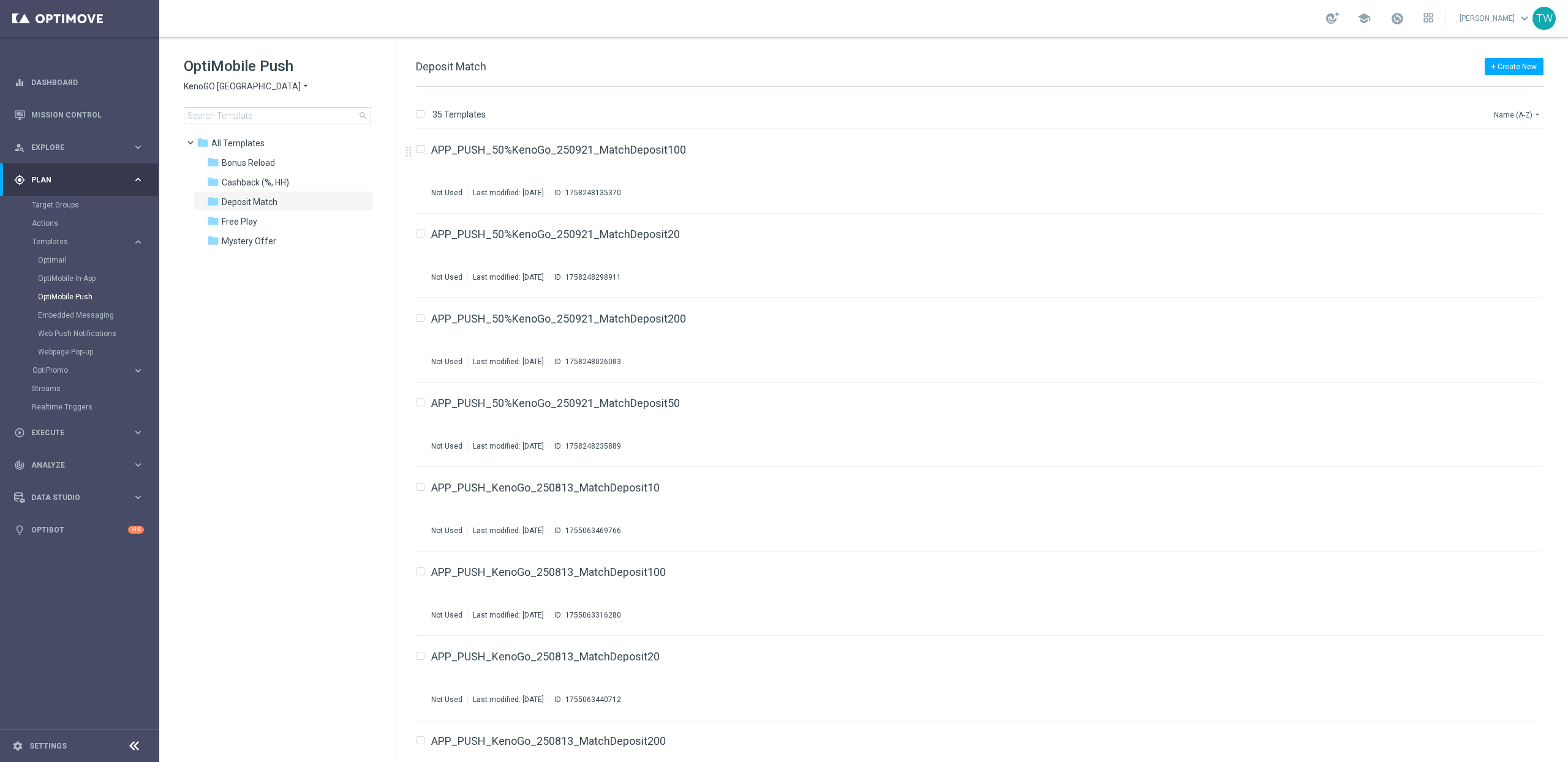
click at [1518, 113] on button "Name (A-Z) arrow_drop_down" at bounding box center [1518, 114] width 51 height 14
click at [1514, 168] on span "Date Modified (Newest)" at bounding box center [1496, 169] width 82 height 9
click at [1511, 118] on button "Name (A-Z) arrow_drop_down" at bounding box center [1518, 114] width 51 height 14
click at [1499, 167] on span "Date Modified (Newest)" at bounding box center [1496, 169] width 82 height 9
click at [1504, 144] on icon "file_copy" at bounding box center [1509, 147] width 10 height 10
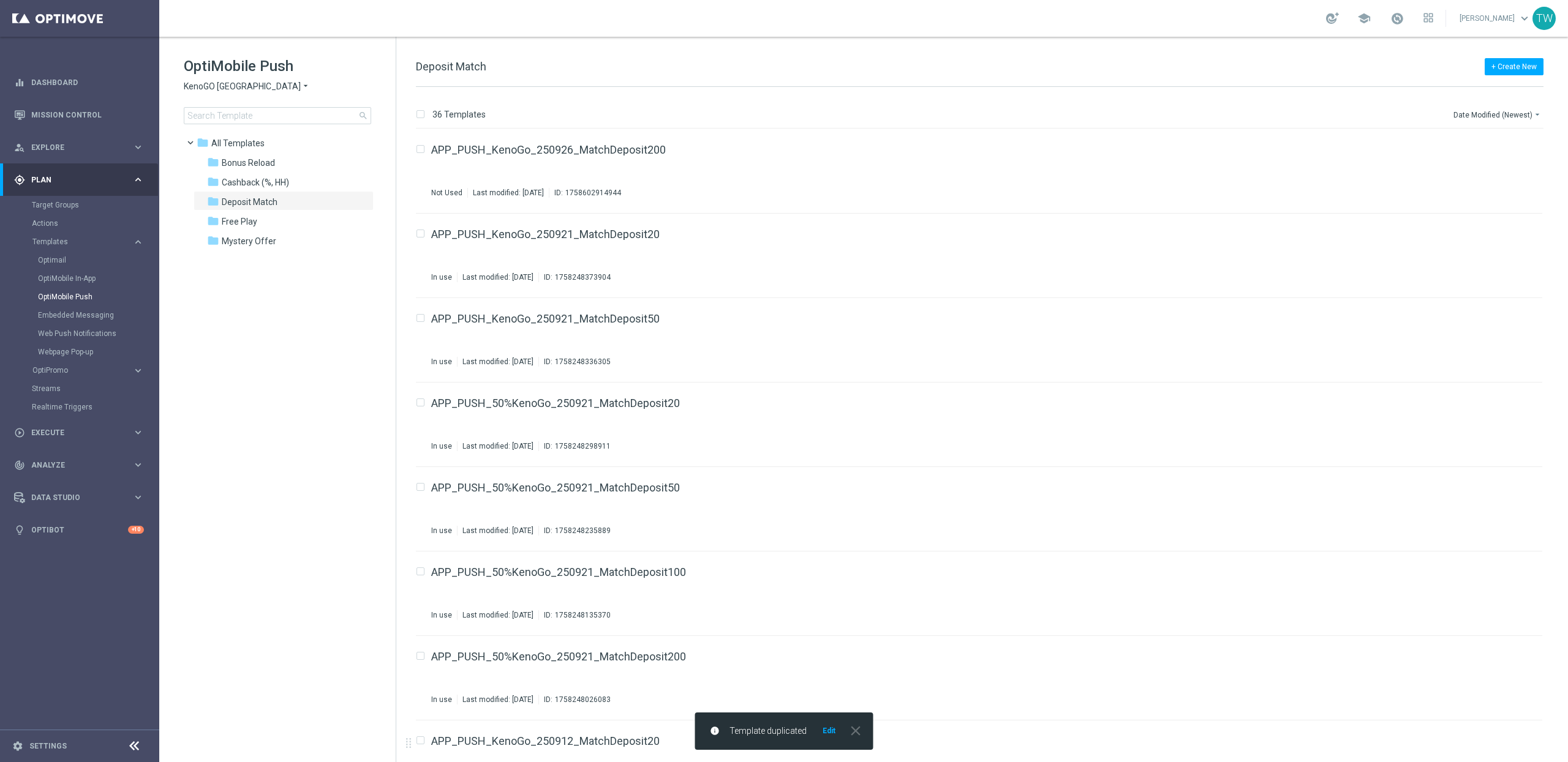
click at [829, 736] on button "Edit" at bounding box center [829, 731] width 15 height 10
click at [1505, 142] on icon "file_copy" at bounding box center [1509, 147] width 10 height 10
click at [827, 728] on button "Edit" at bounding box center [829, 731] width 15 height 10
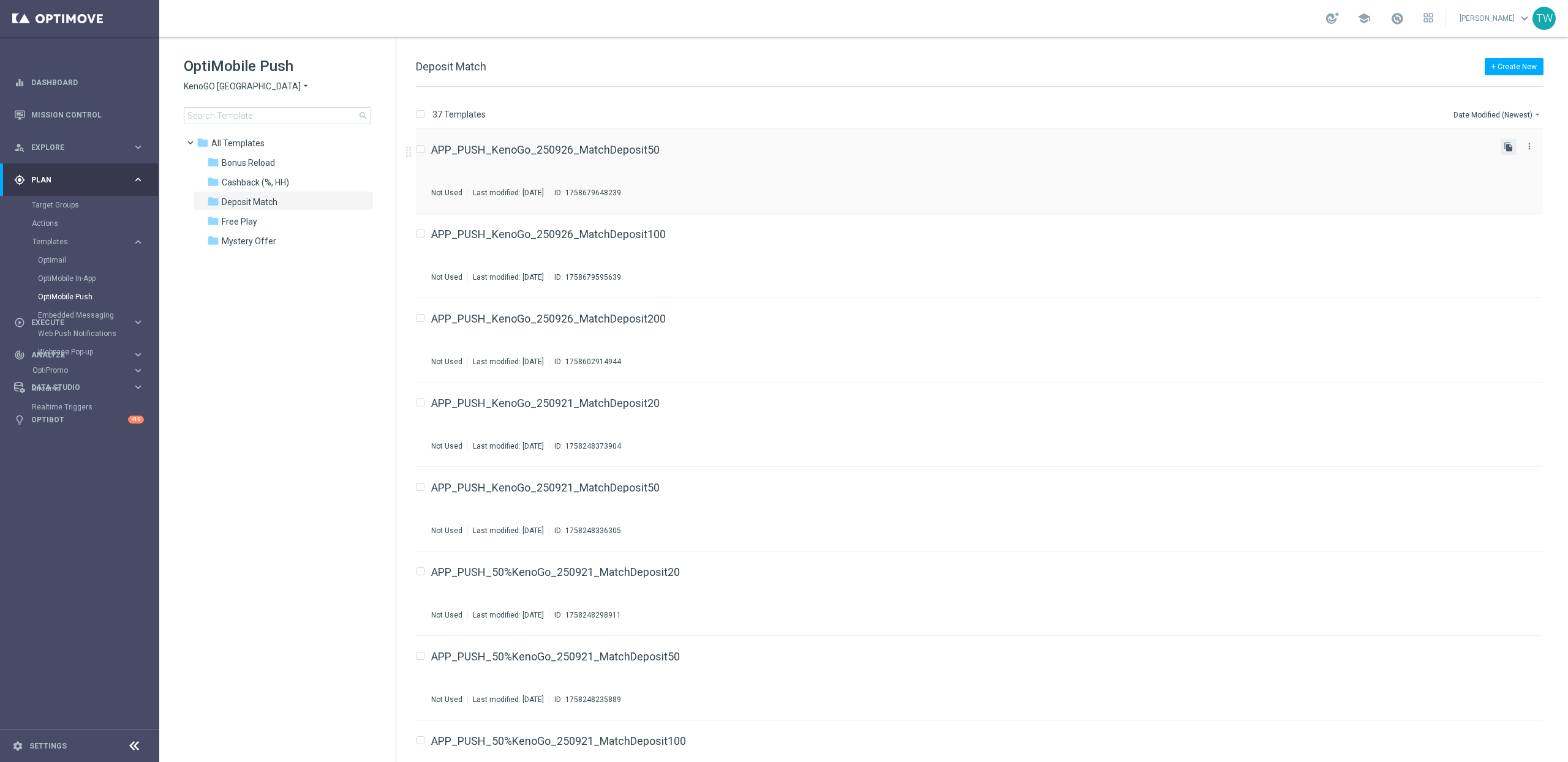
click at [1504, 150] on icon "file_copy" at bounding box center [1509, 147] width 10 height 10
click at [613, 142] on div "APP_PUSH_KenoGo_250926_MatchDeposit50(1) Not Used Last modified: [DATE] ID: 175…" at bounding box center [979, 172] width 1126 height 85
click at [1504, 397] on icon "file_copy" at bounding box center [1509, 400] width 10 height 10
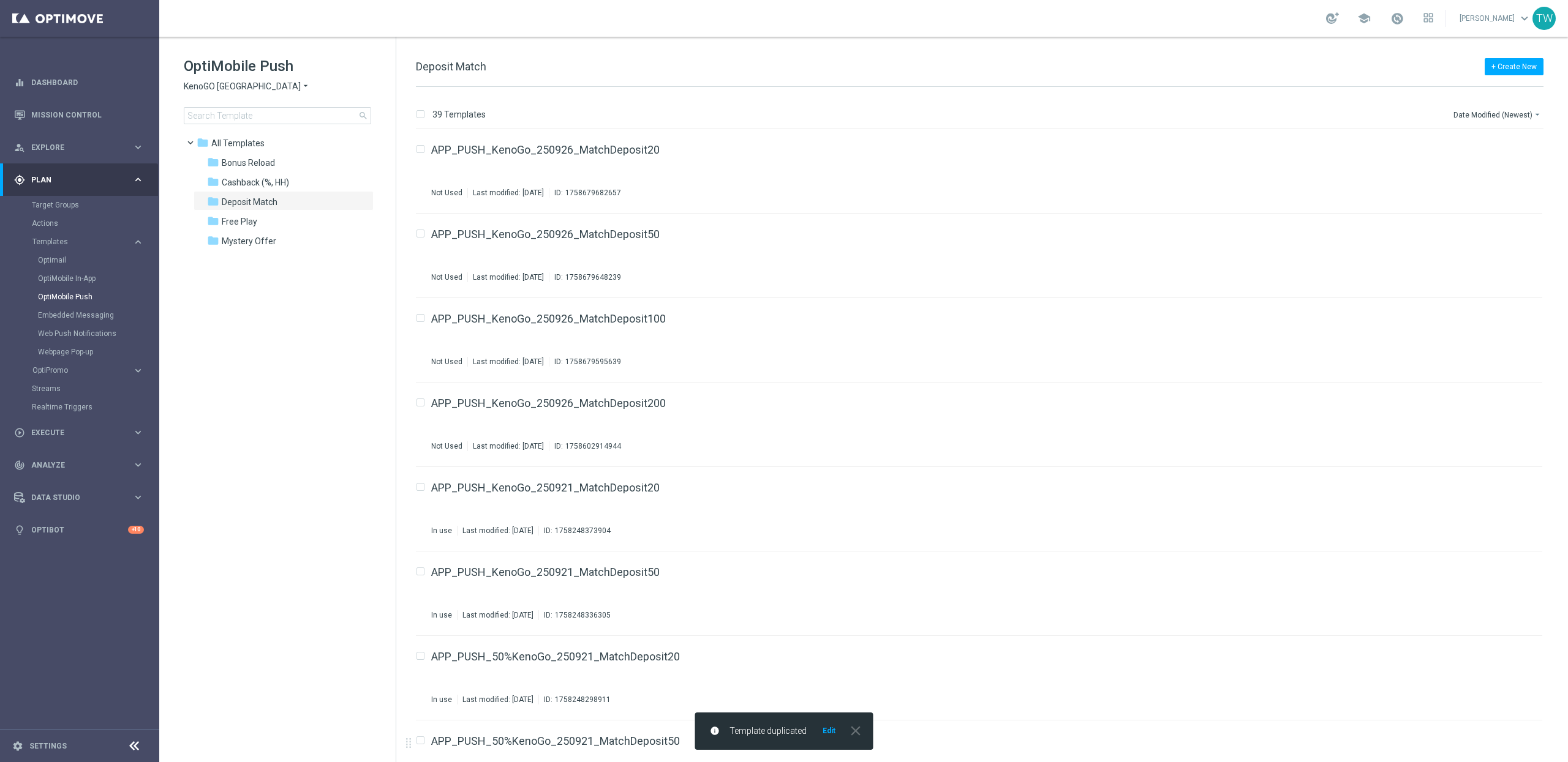
click at [829, 739] on div "info Template duplicated Edit close" at bounding box center [784, 731] width 178 height 38
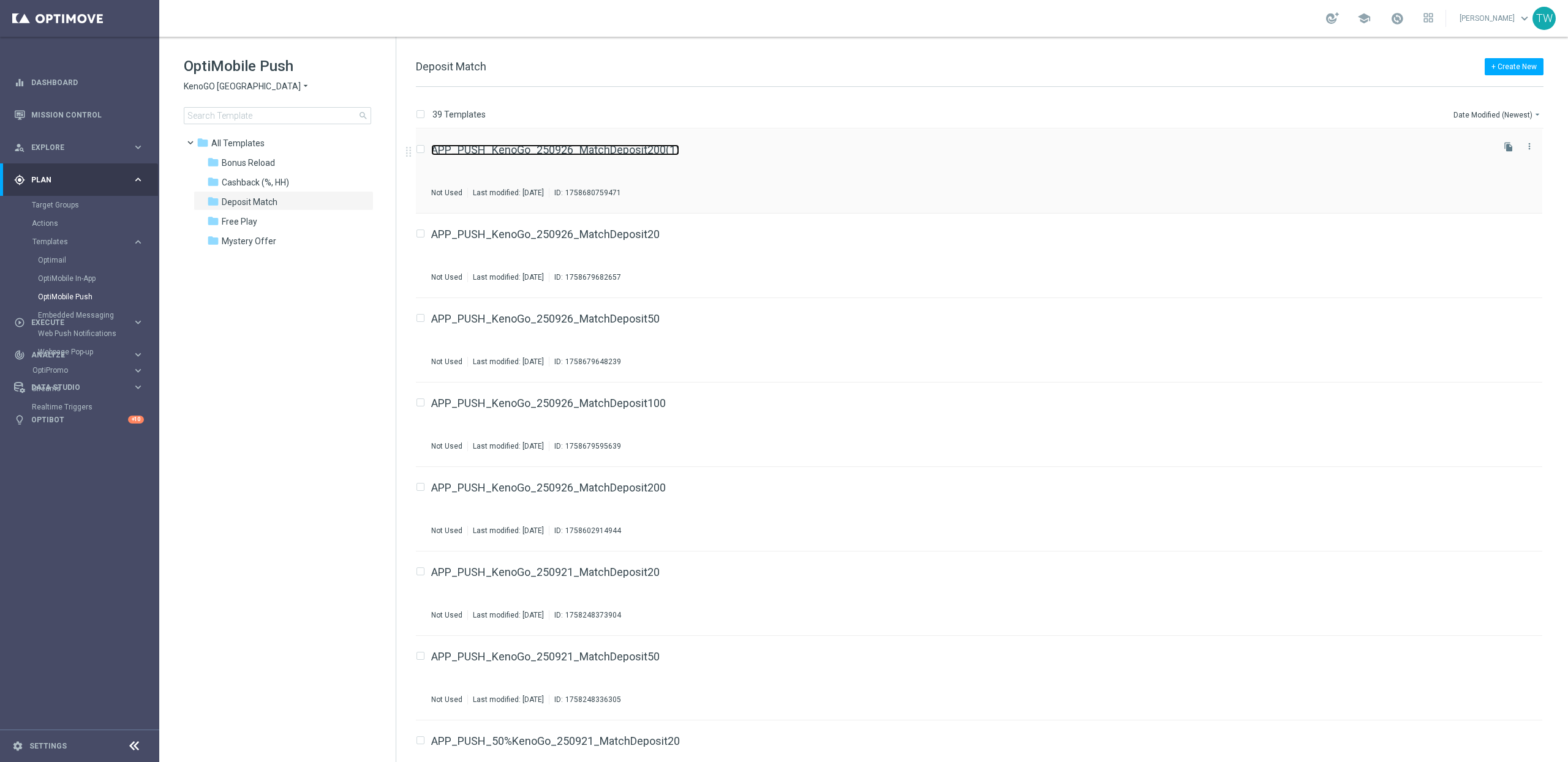
click at [641, 153] on link "APP_PUSH_KenoGo_250926_MatchDeposit200(1)" at bounding box center [555, 150] width 248 height 11
click at [254, 222] on span "Free Play" at bounding box center [239, 221] width 36 height 11
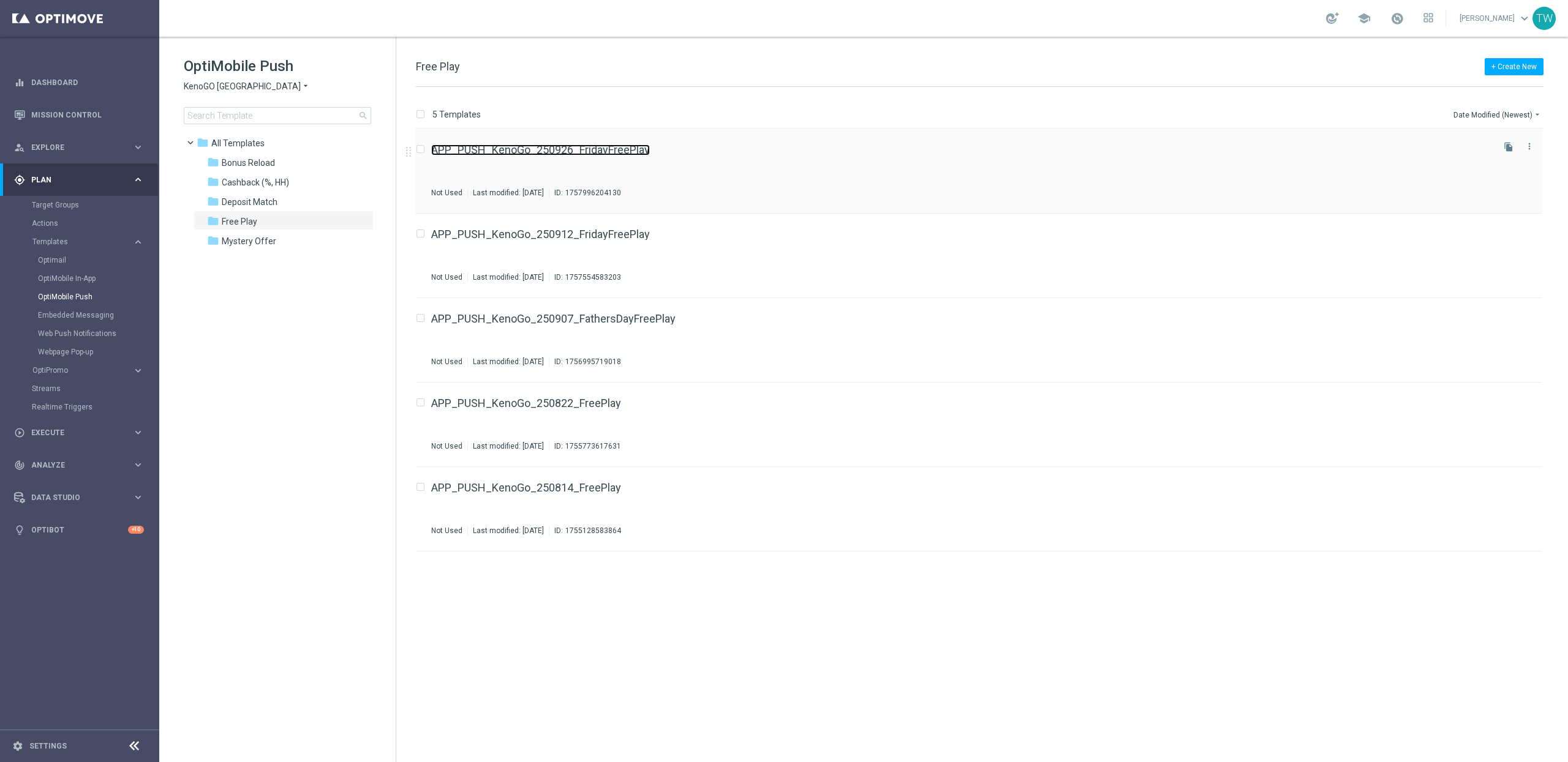
click at [583, 154] on link "APP_PUSH_KenoGo_250926_FridayFreePlay" at bounding box center [540, 150] width 219 height 11
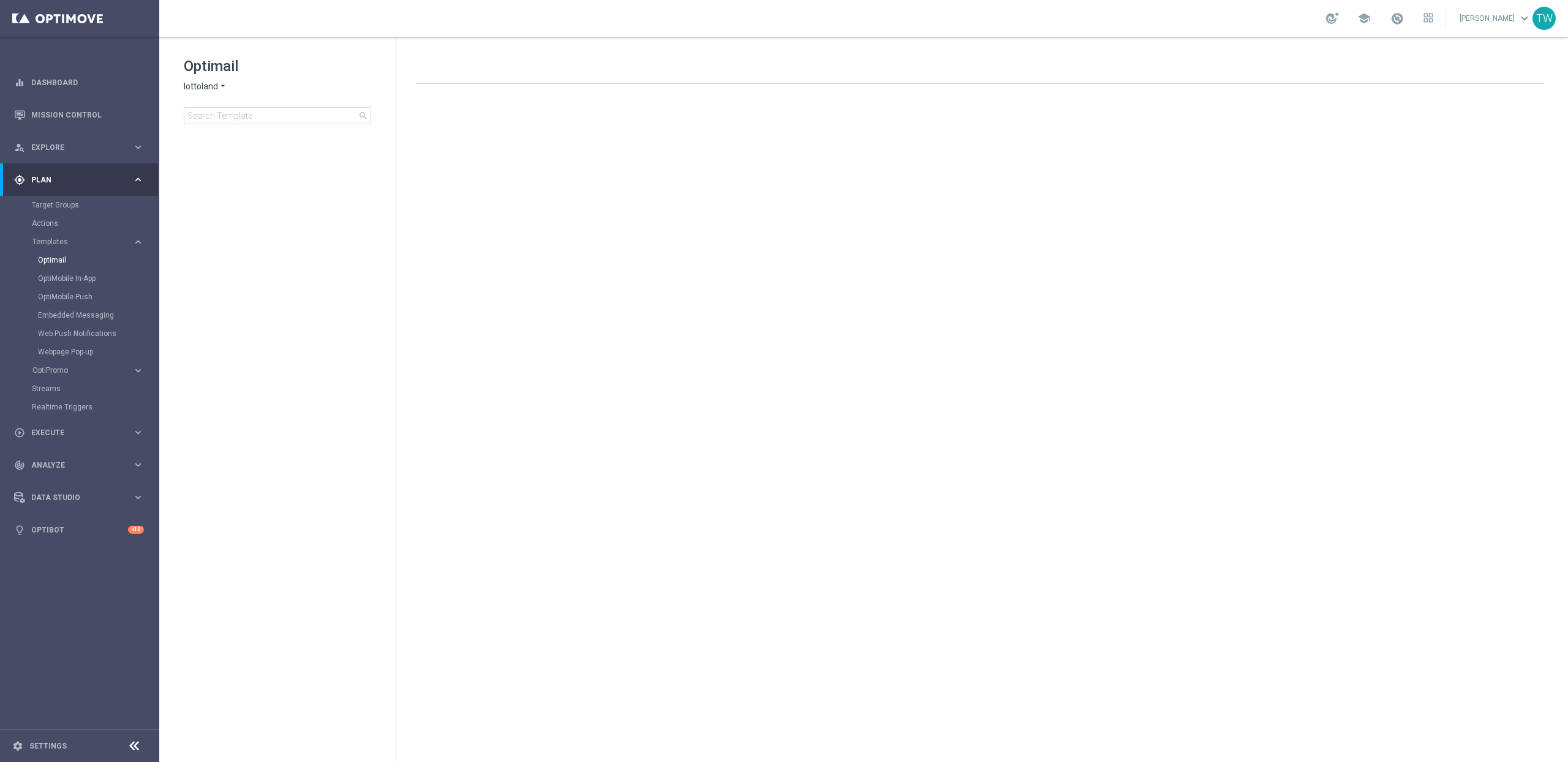
click at [209, 82] on span "lottoland" at bounding box center [201, 86] width 34 height 12
click at [0, 0] on span "KenoGO" at bounding box center [0, 0] width 0 height 0
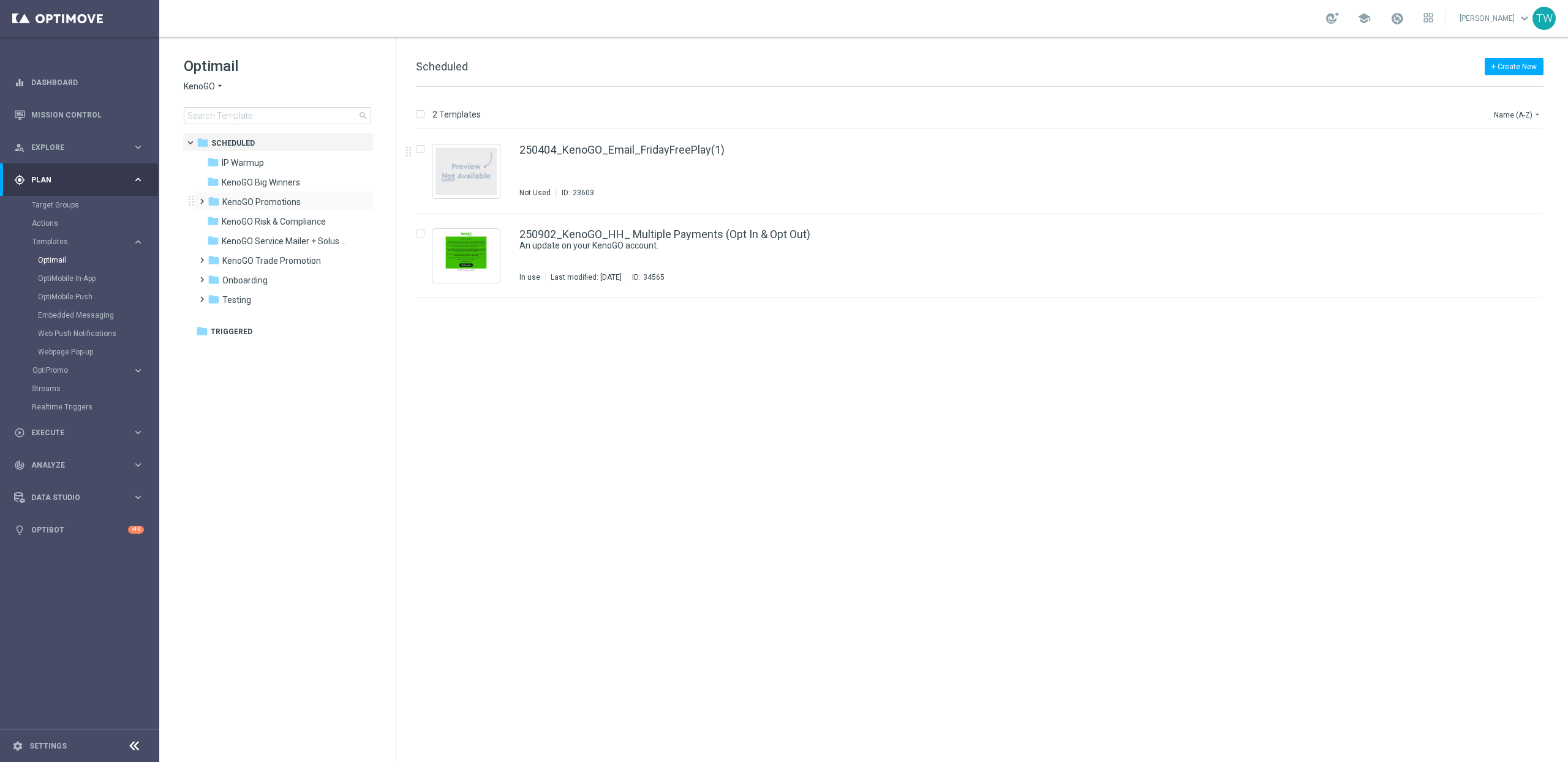
click at [319, 193] on div "folder KenoGO Promotions more_vert" at bounding box center [283, 200] width 180 height 20
click at [300, 202] on div "folder KenoGO Promotions" at bounding box center [278, 202] width 141 height 14
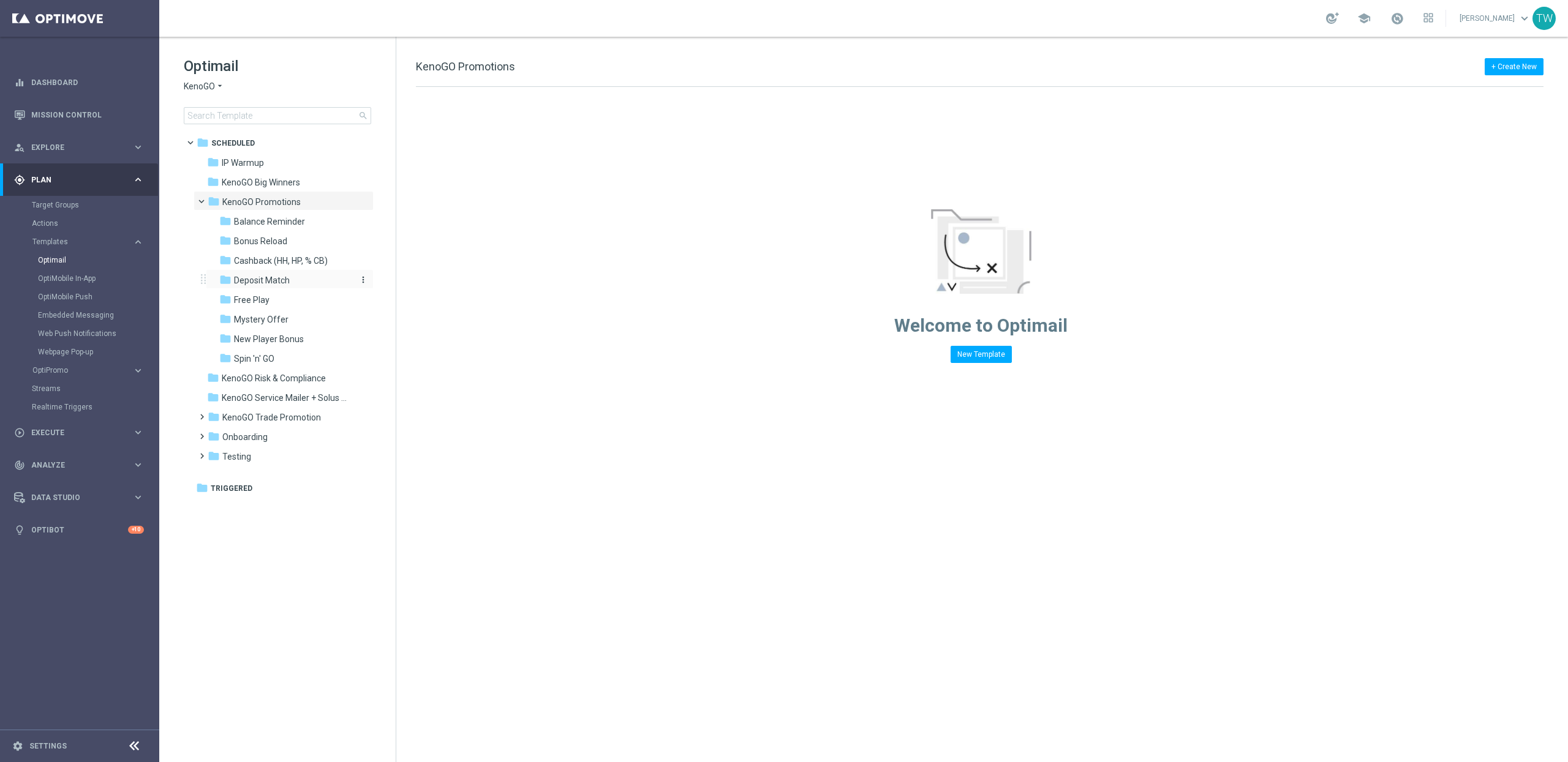
click at [306, 284] on div "folder Deposit Match" at bounding box center [284, 280] width 131 height 14
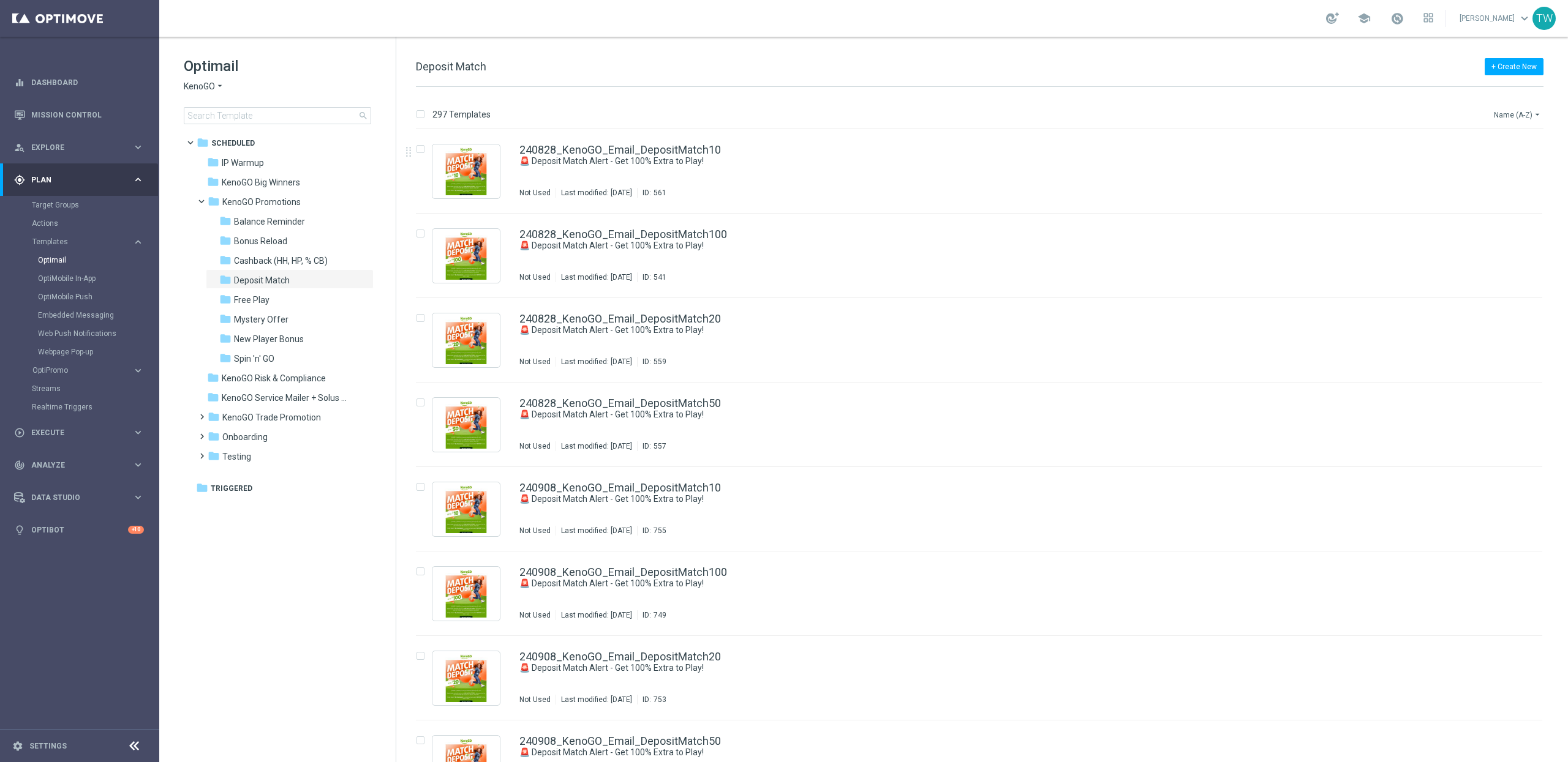
click at [1534, 111] on icon "arrow_drop_down" at bounding box center [1537, 114] width 10 height 10
click at [1524, 169] on span "Date Modified (Newest)" at bounding box center [1496, 169] width 82 height 9
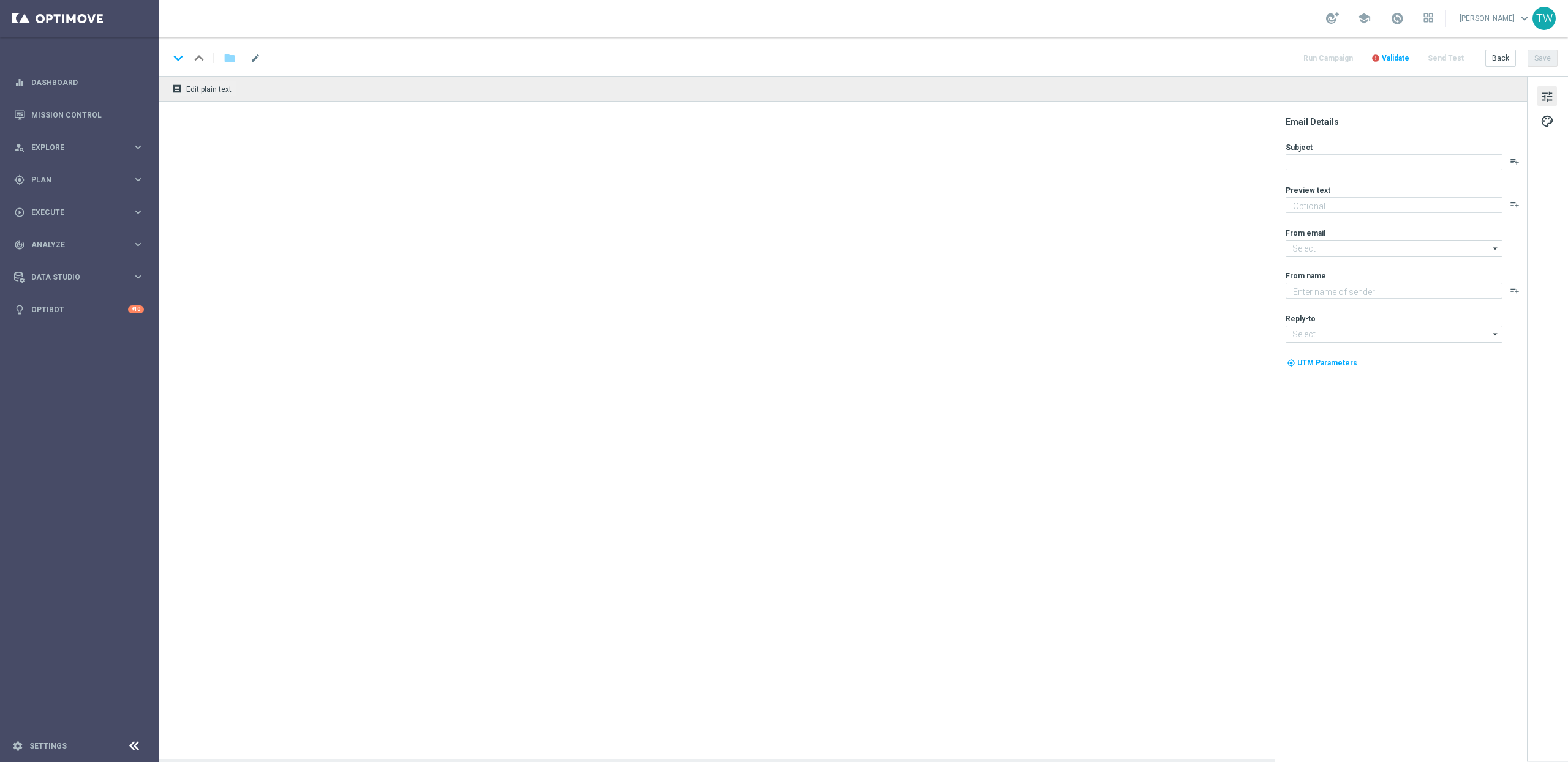
type textarea "Gear up for an exciting [DATE] with us!"
type input "[EMAIL_ADDRESS][DOMAIN_NAME]"
type textarea "KenoGO"
type input "[EMAIL_ADDRESS][DOMAIN_NAME]"
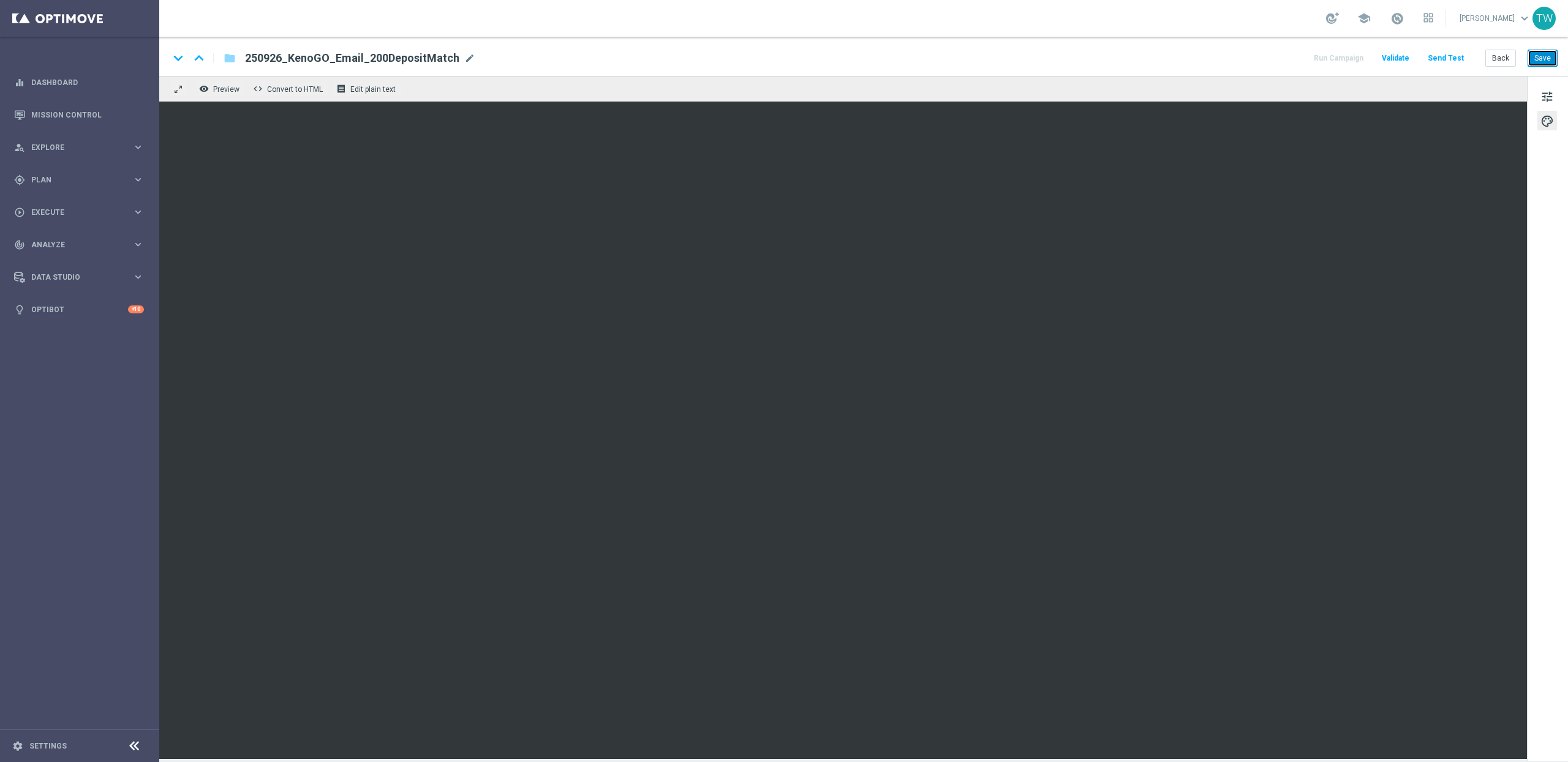
click at [1542, 56] on button "Save" at bounding box center [1543, 58] width 30 height 17
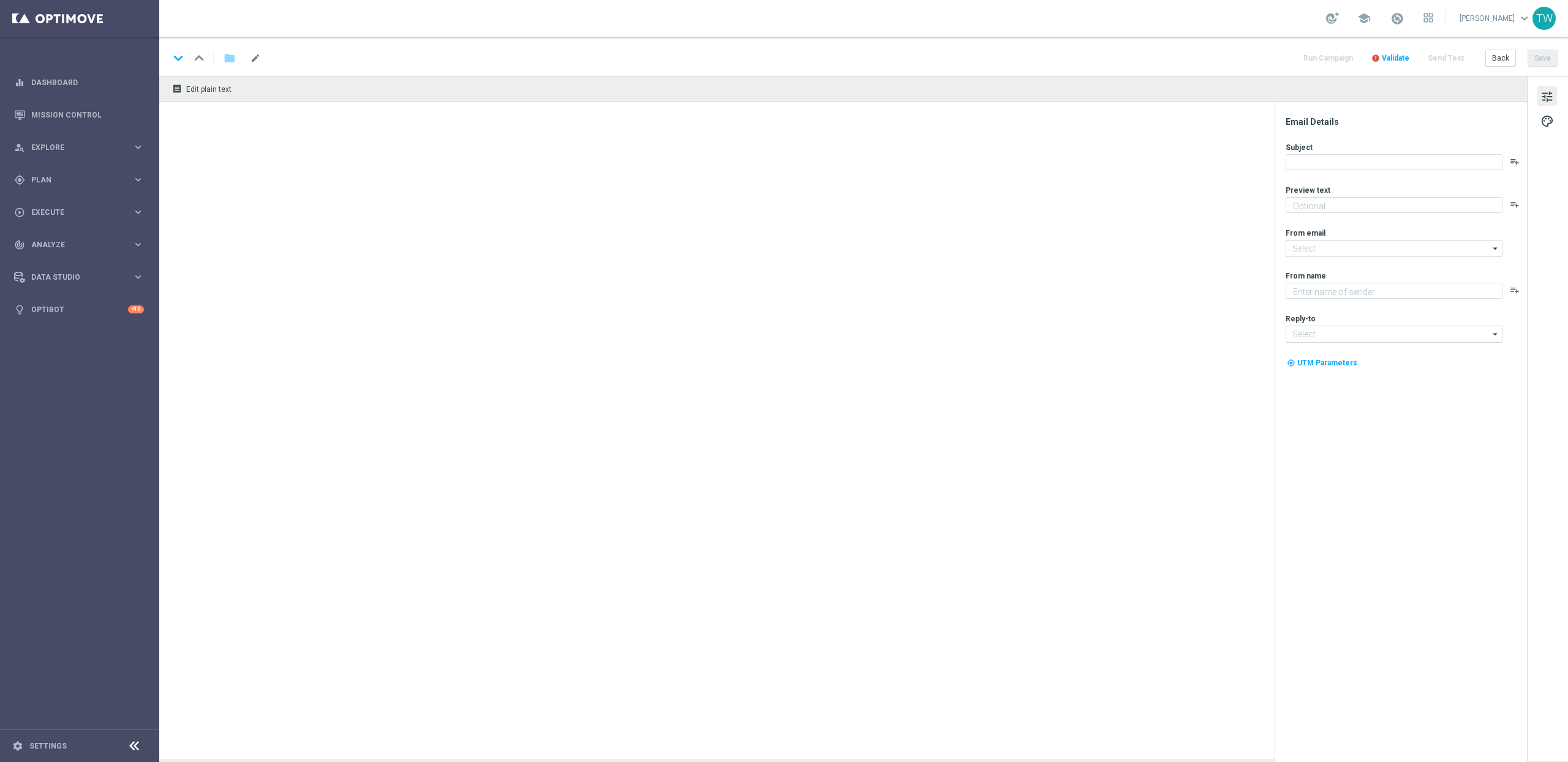
type textarea "Gear up for an exciting [DATE] with us!"
type input "[EMAIL_ADDRESS][DOMAIN_NAME]"
type textarea "KenoGO"
type input "[EMAIL_ADDRESS][DOMAIN_NAME]"
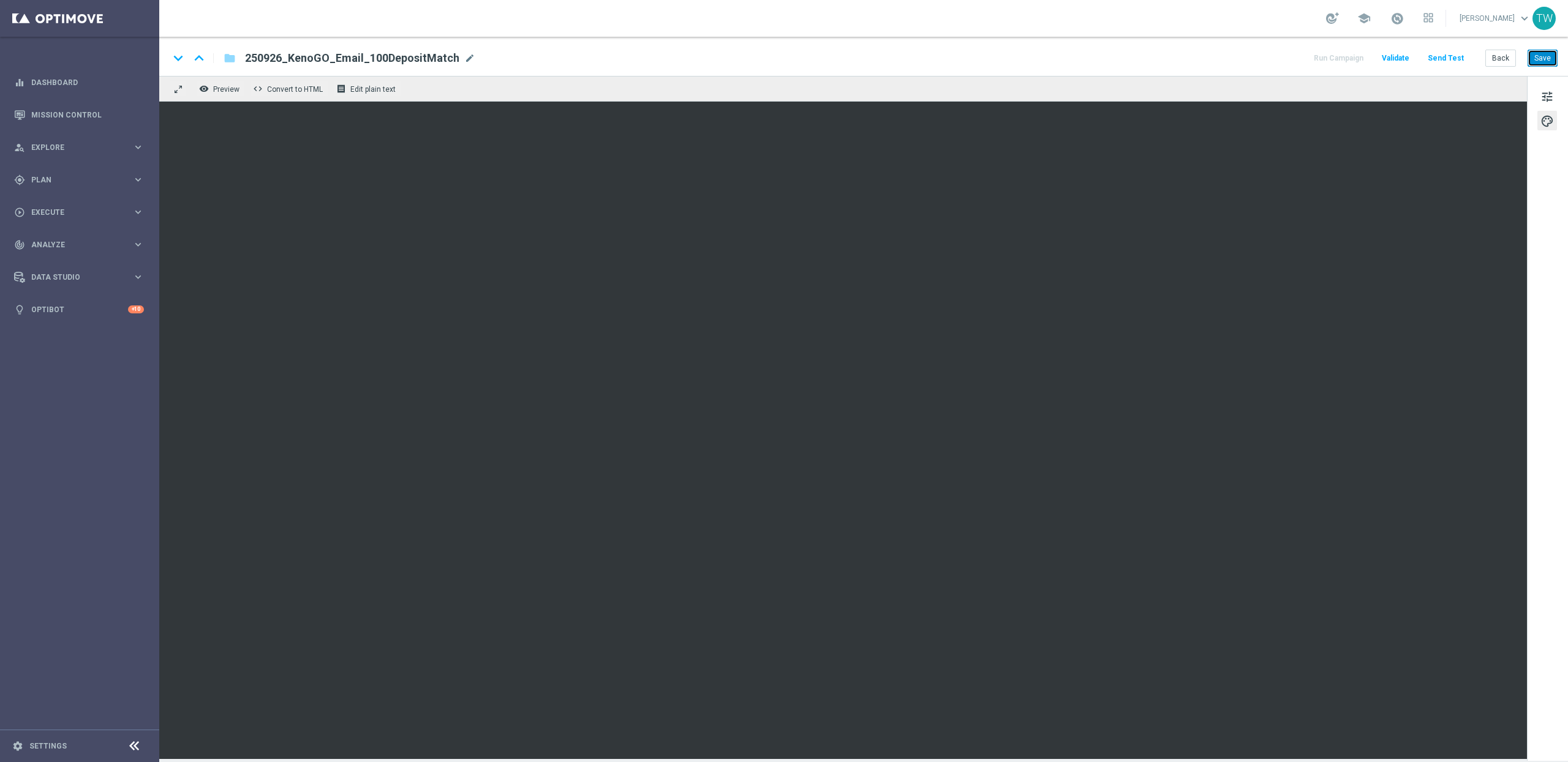
click at [1550, 58] on button "Save" at bounding box center [1543, 58] width 30 height 17
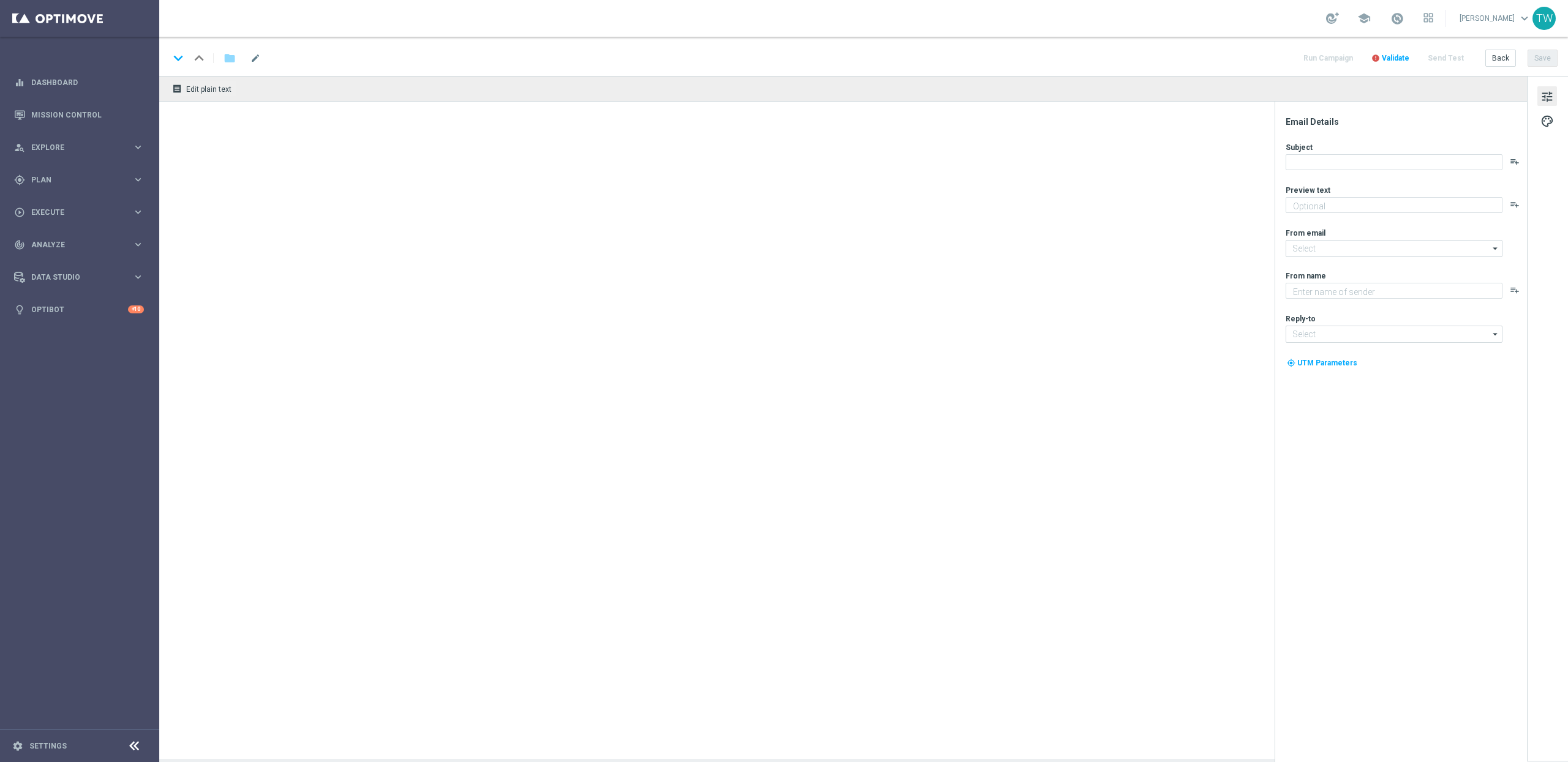
type textarea "Gear up for an exciting [DATE] with us!"
type input "[EMAIL_ADDRESS][DOMAIN_NAME]"
type textarea "KenoGO"
type input "[EMAIL_ADDRESS][DOMAIN_NAME]"
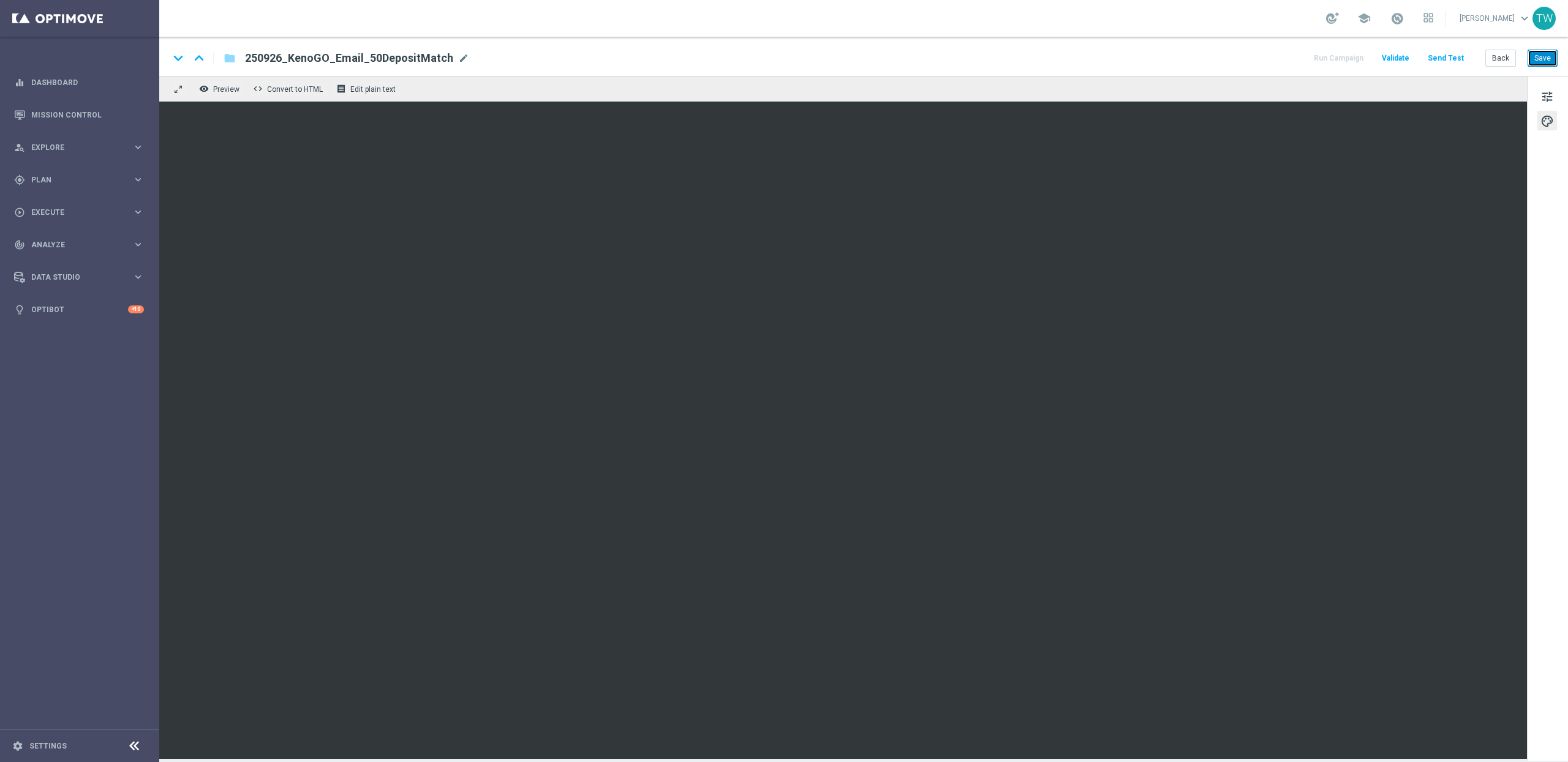
click at [1550, 60] on button "Save" at bounding box center [1543, 58] width 30 height 17
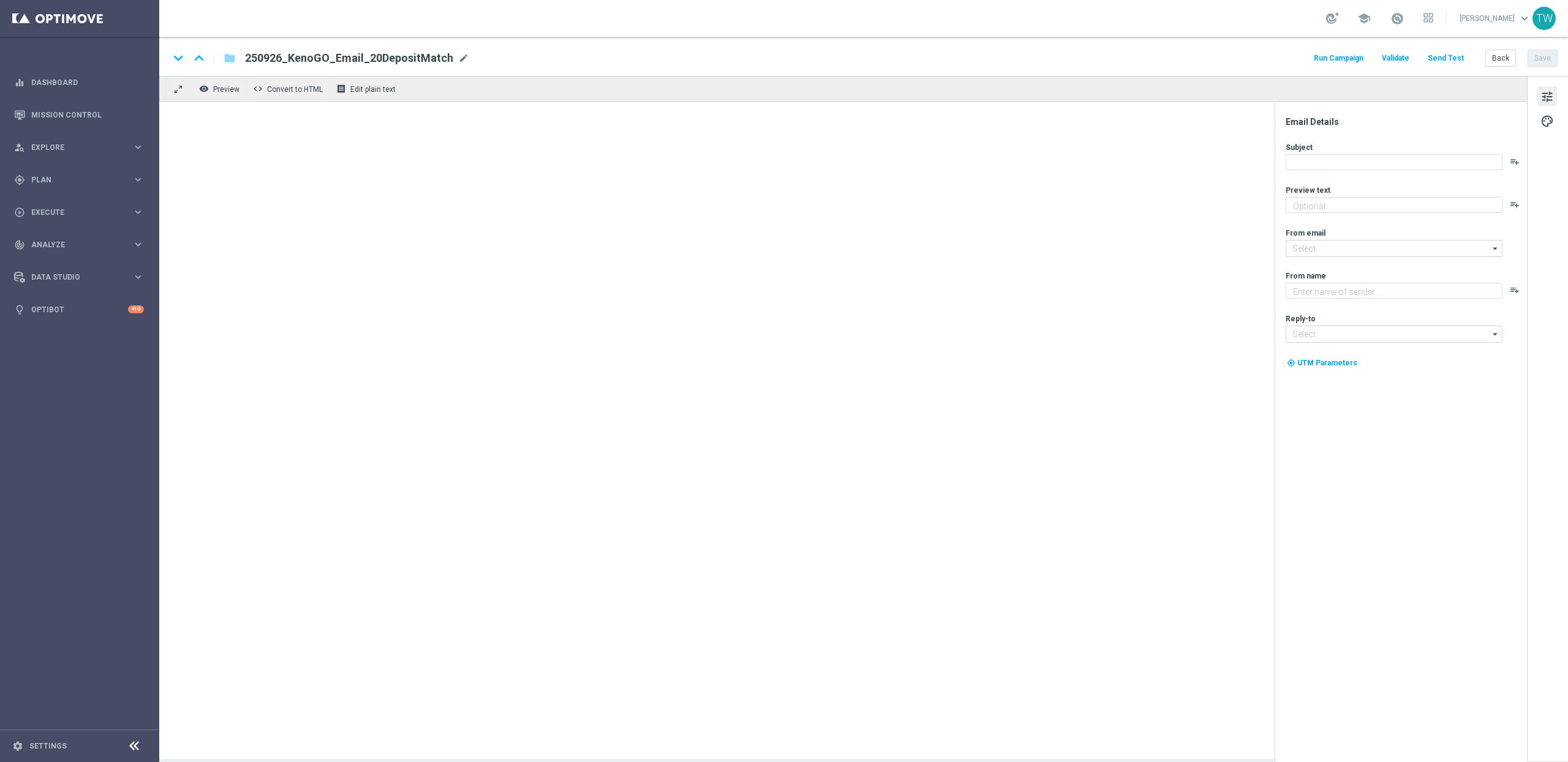
type textarea "Gear up for an exciting [DATE] with us!"
type input "[EMAIL_ADDRESS][DOMAIN_NAME]"
type textarea "KenoGO"
type input "[EMAIL_ADDRESS][DOMAIN_NAME]"
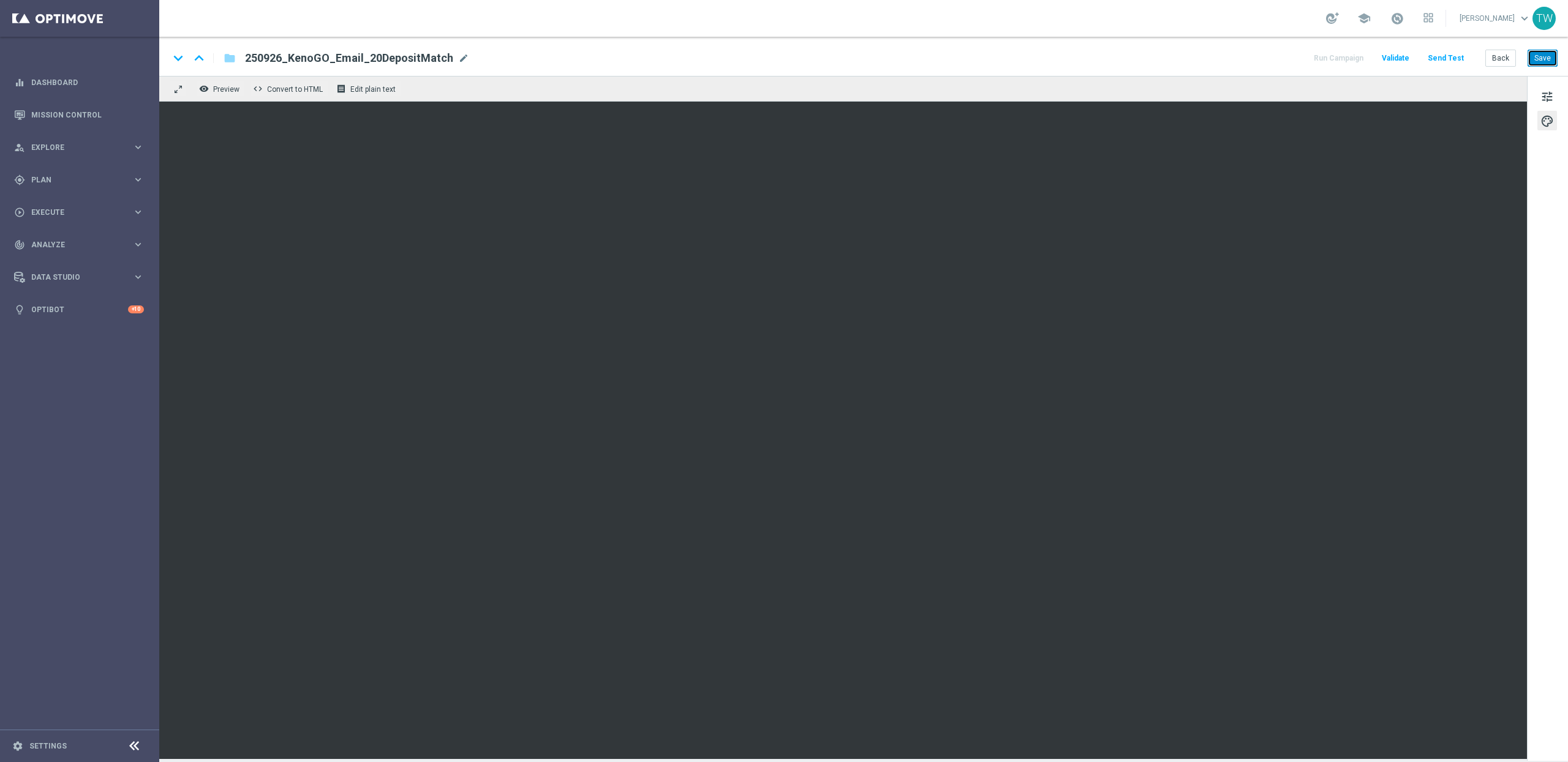
click at [1540, 60] on button "Save" at bounding box center [1543, 58] width 30 height 17
